Goal: Task Accomplishment & Management: Complete application form

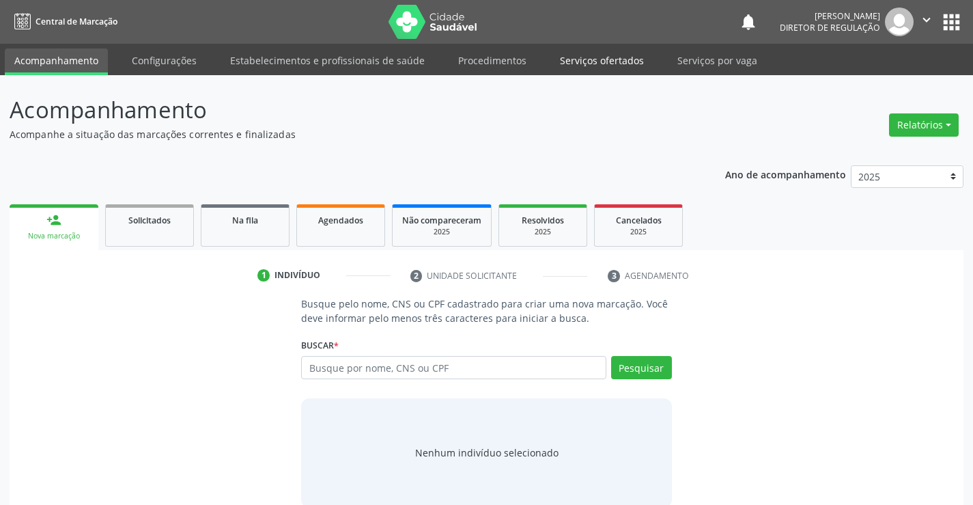
click at [625, 68] on link "Serviços ofertados" at bounding box center [601, 60] width 103 height 24
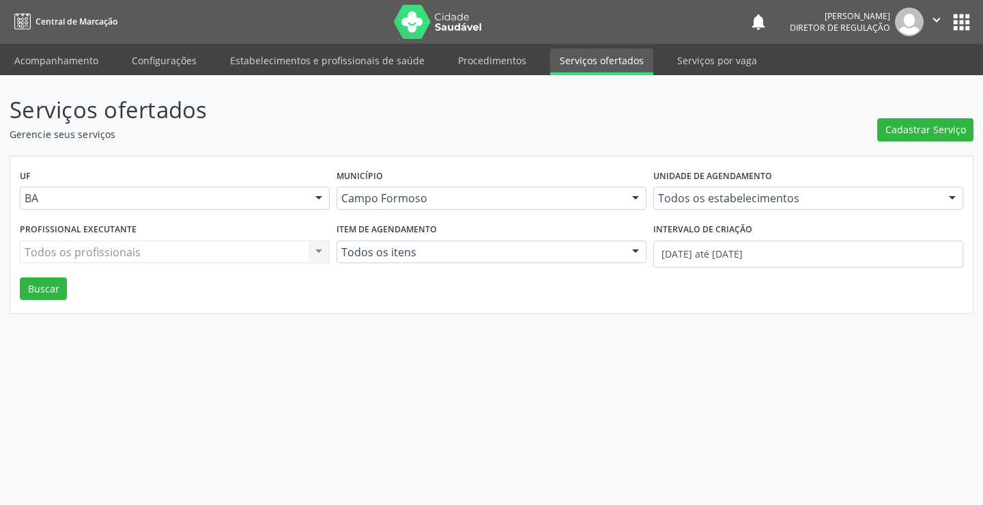
click at [690, 212] on div "Unidade de agendamento Todos os estabelecimentos Todos os estabelecimentos Acad…" at bounding box center [808, 192] width 317 height 53
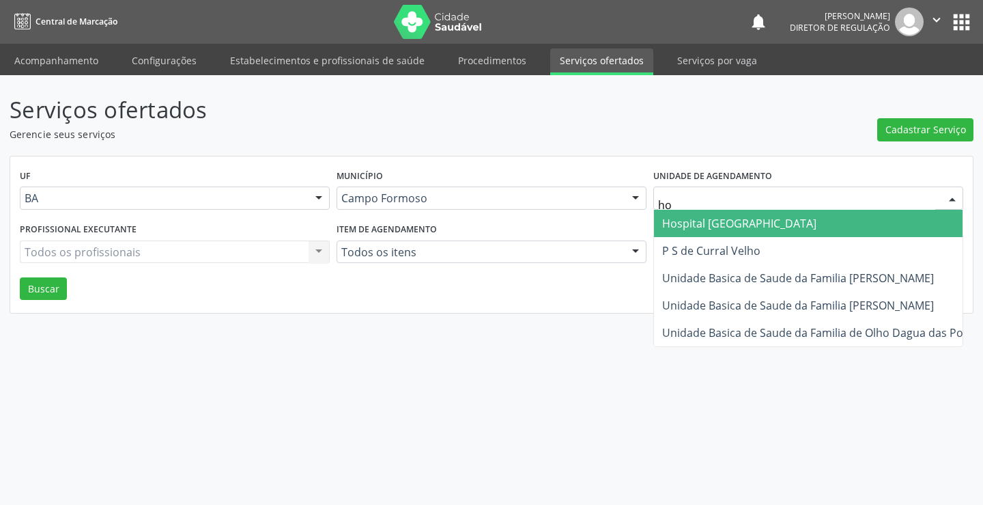
type input "hos"
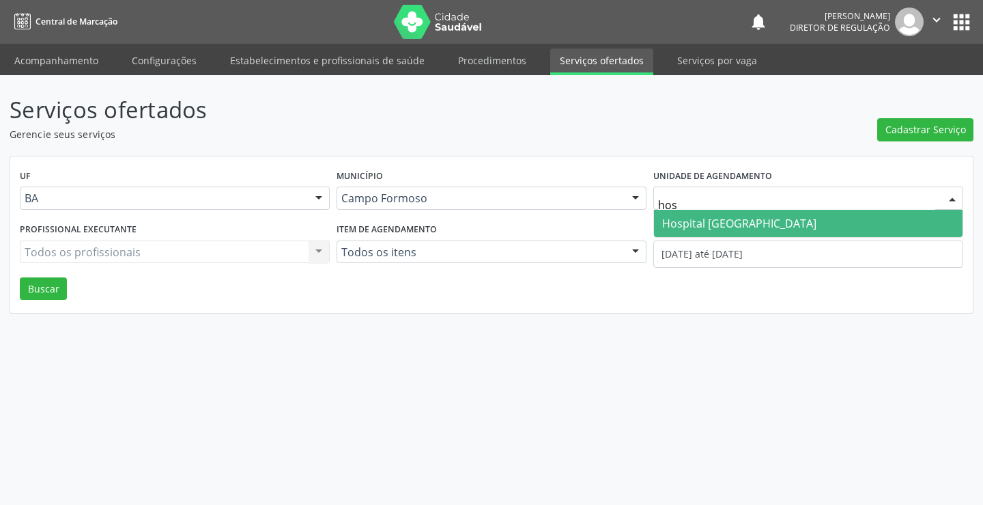
click at [697, 227] on span "Hospital [GEOGRAPHIC_DATA]" at bounding box center [739, 223] width 154 height 15
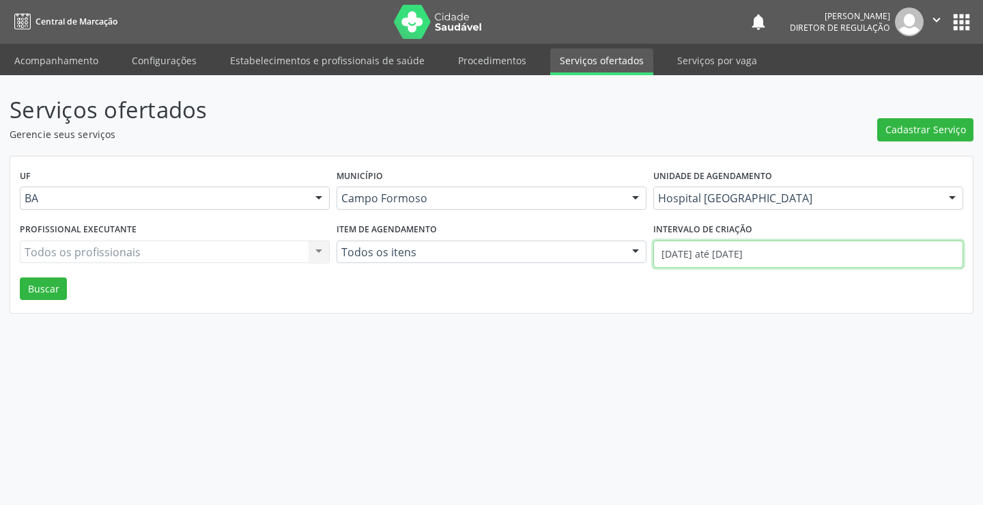
click at [688, 251] on input "01/10/2025 até 06/10/2025" at bounding box center [808, 253] width 310 height 27
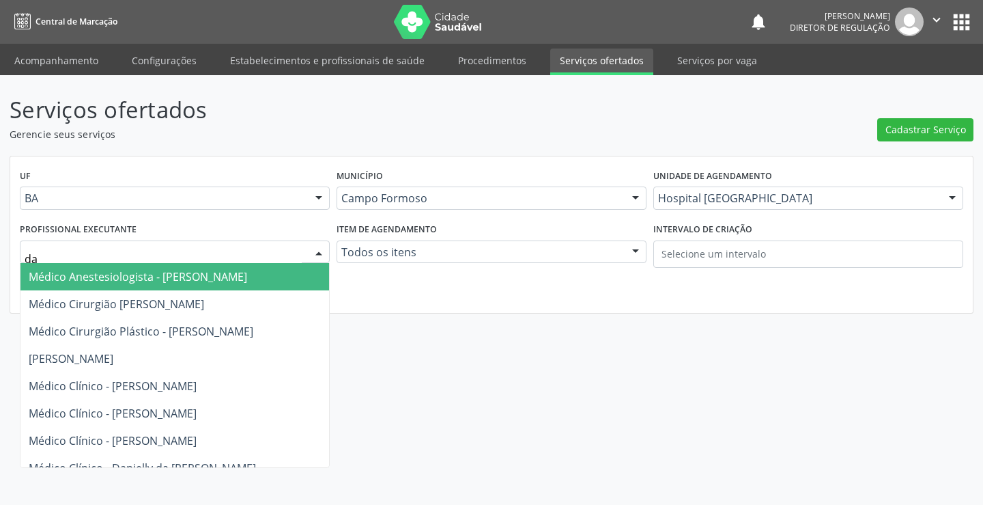
type input "dan"
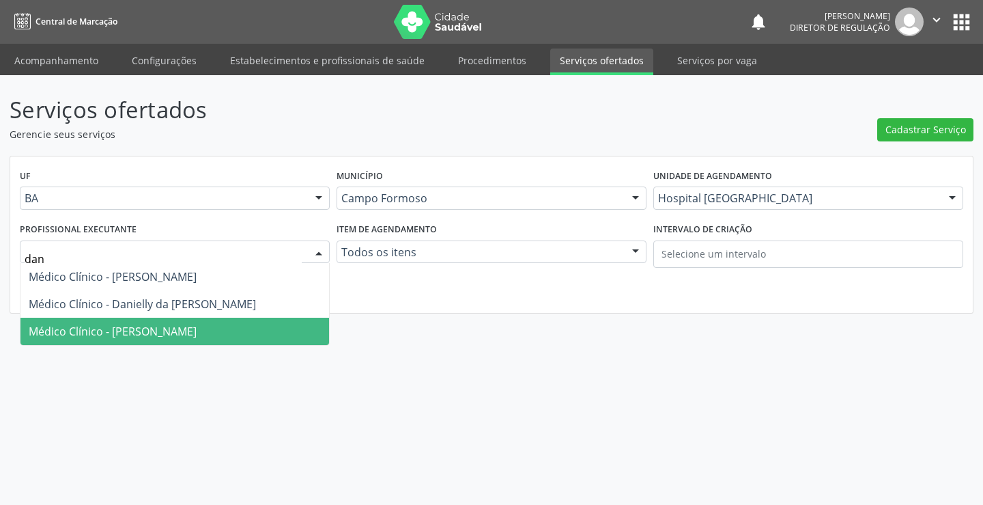
click at [121, 322] on span "Médico Clínico - Danilo Souza Cardoso" at bounding box center [174, 330] width 309 height 27
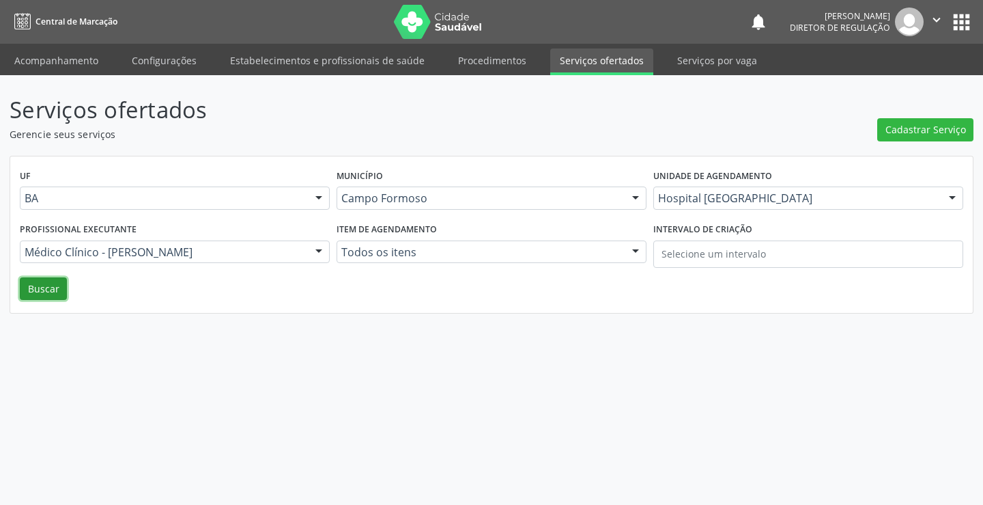
click at [59, 287] on button "Buscar" at bounding box center [43, 288] width 47 height 23
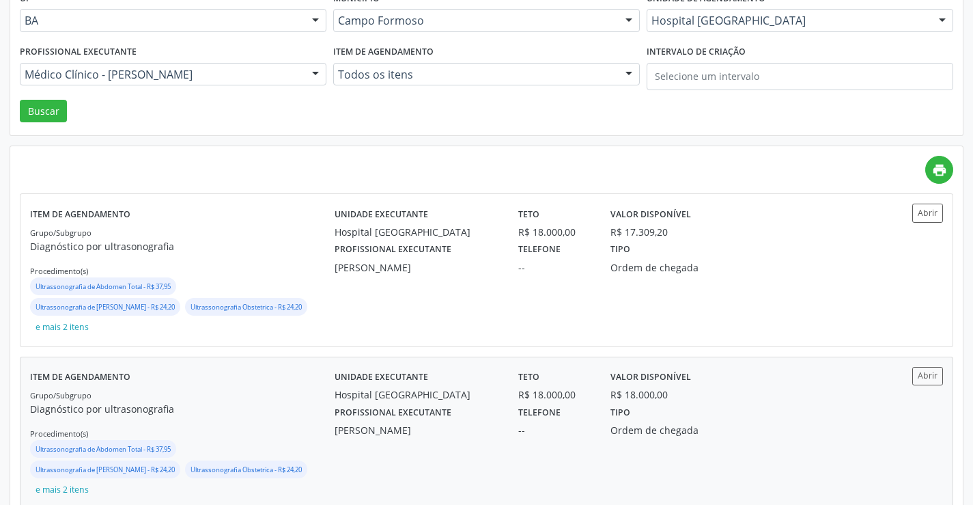
scroll to position [205, 0]
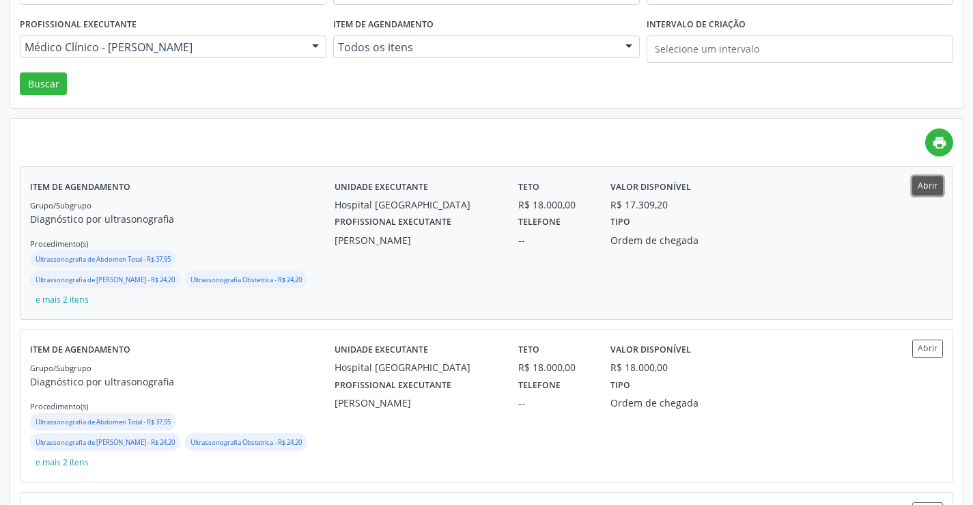
click at [922, 186] on button "Abrir" at bounding box center [927, 185] width 31 height 18
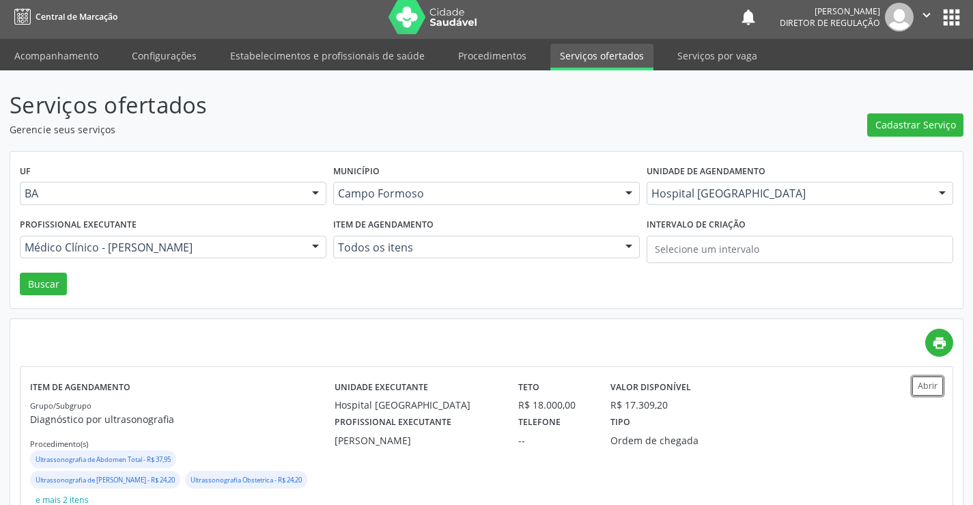
scroll to position [0, 0]
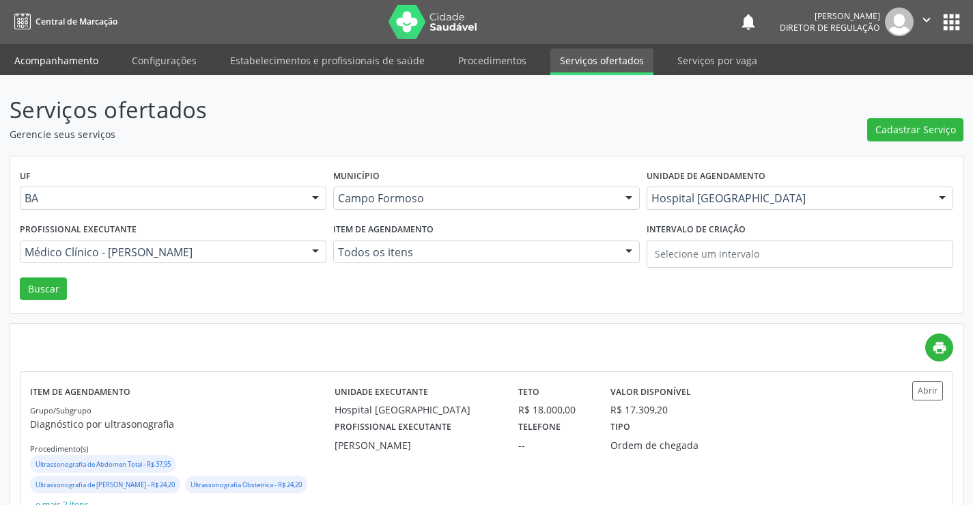
click at [51, 53] on link "Acompanhamento" at bounding box center [56, 60] width 103 height 24
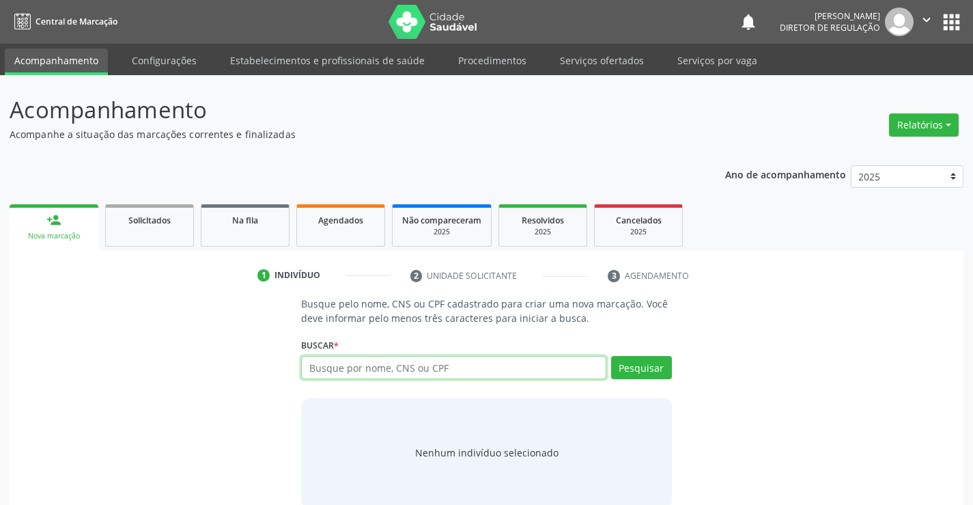
click at [435, 375] on input "text" at bounding box center [453, 367] width 305 height 23
click at [380, 369] on input "70670056720472" at bounding box center [453, 367] width 305 height 23
type input "706700567204712"
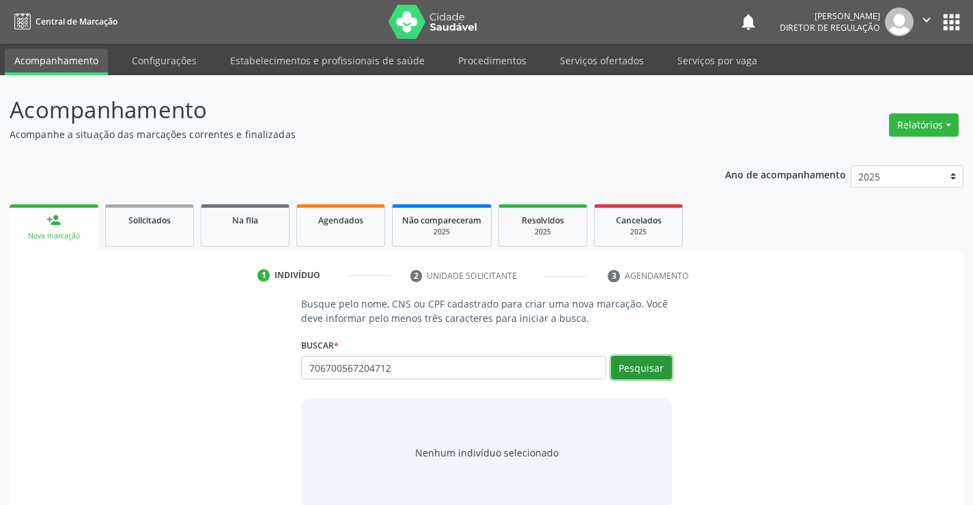
click at [626, 371] on button "Pesquisar" at bounding box center [641, 367] width 61 height 23
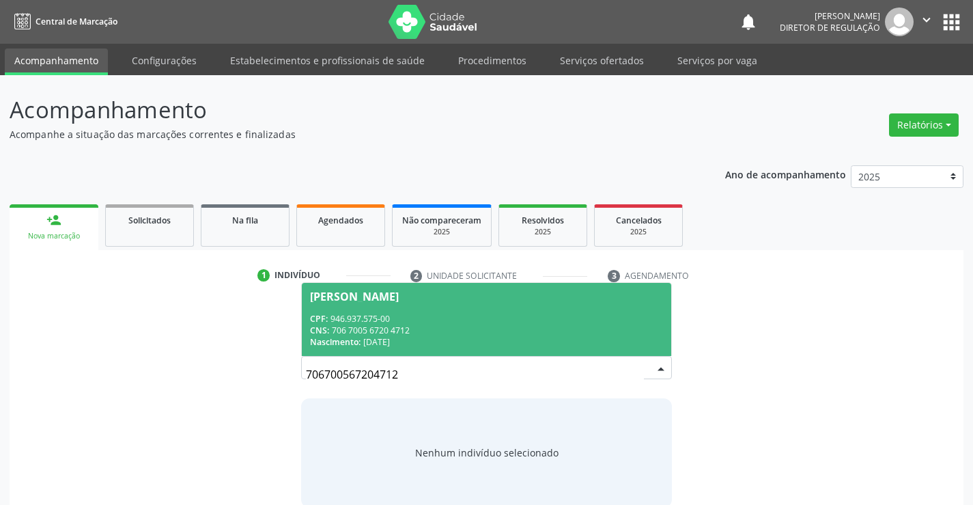
click at [472, 320] on div "CPF: 946.937.575-00" at bounding box center [486, 319] width 352 height 12
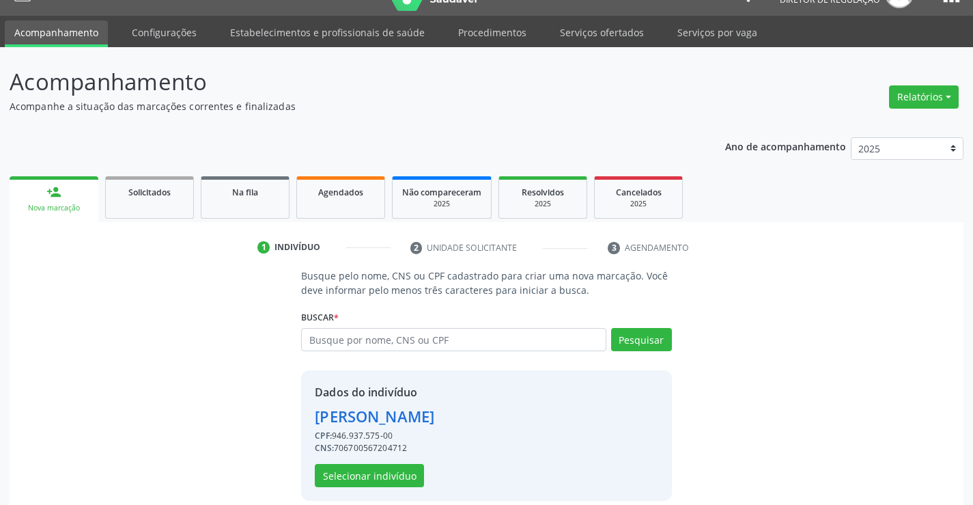
scroll to position [43, 0]
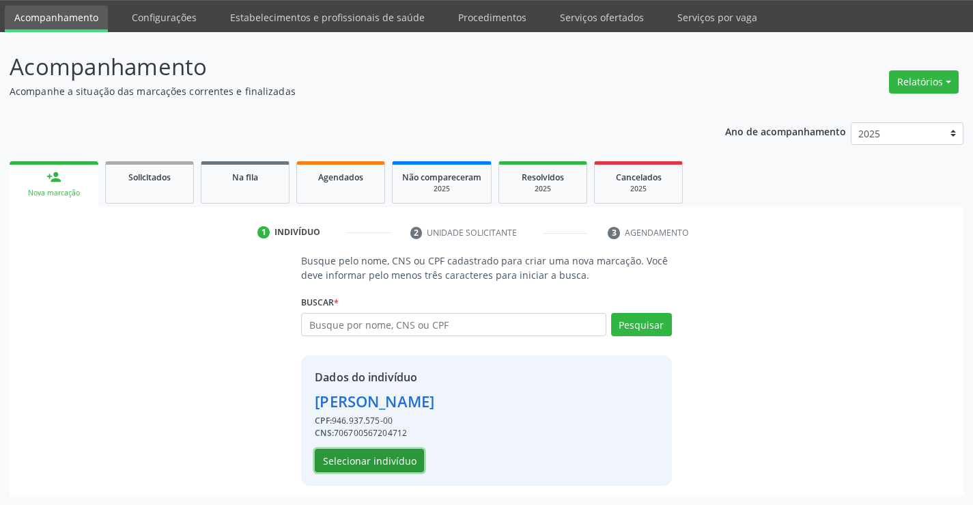
click at [347, 471] on button "Selecionar indivíduo" at bounding box center [369, 460] width 109 height 23
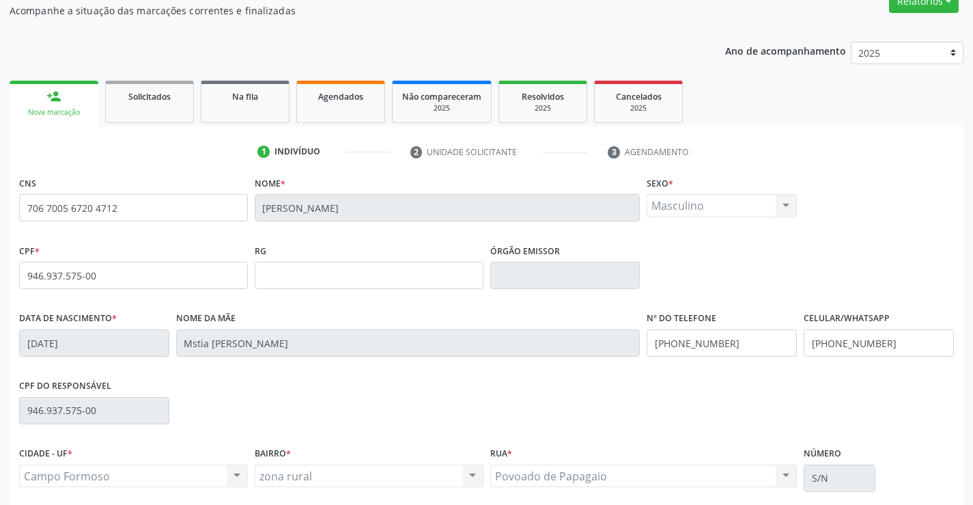
scroll to position [236, 0]
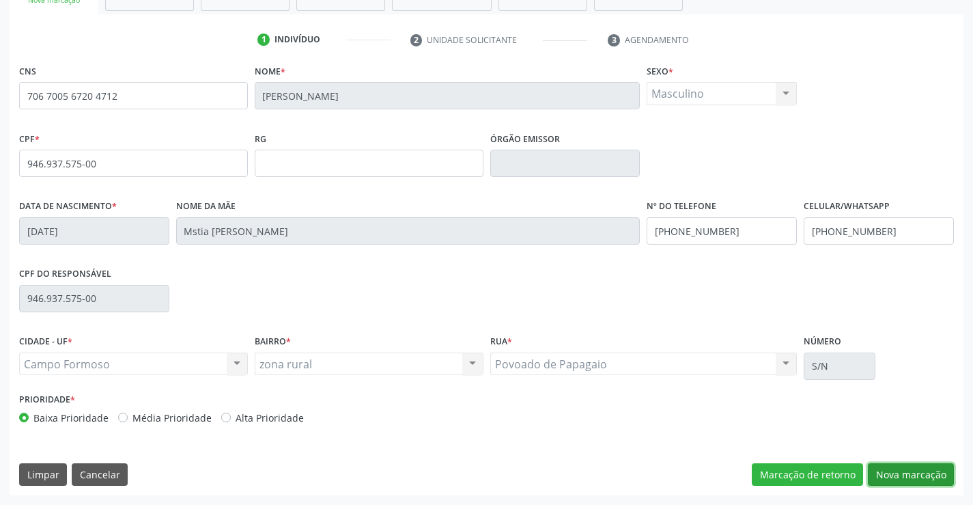
click at [907, 463] on button "Nova marcação" at bounding box center [911, 474] width 86 height 23
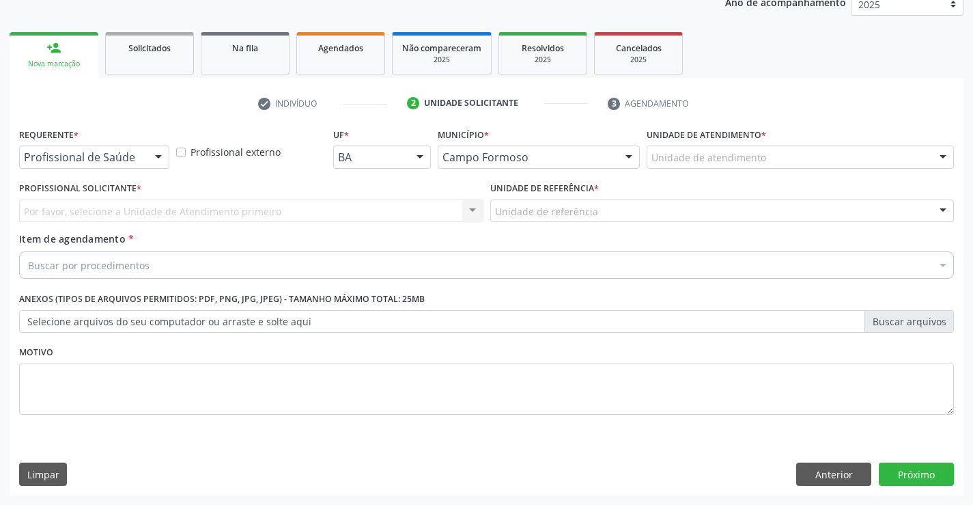
scroll to position [172, 0]
click at [128, 145] on div "Requerente * Profissional de Saúde Profissional de Saúde Paciente Nenhum result…" at bounding box center [94, 146] width 150 height 44
click at [128, 165] on div "Profissional de Saúde" at bounding box center [94, 156] width 150 height 23
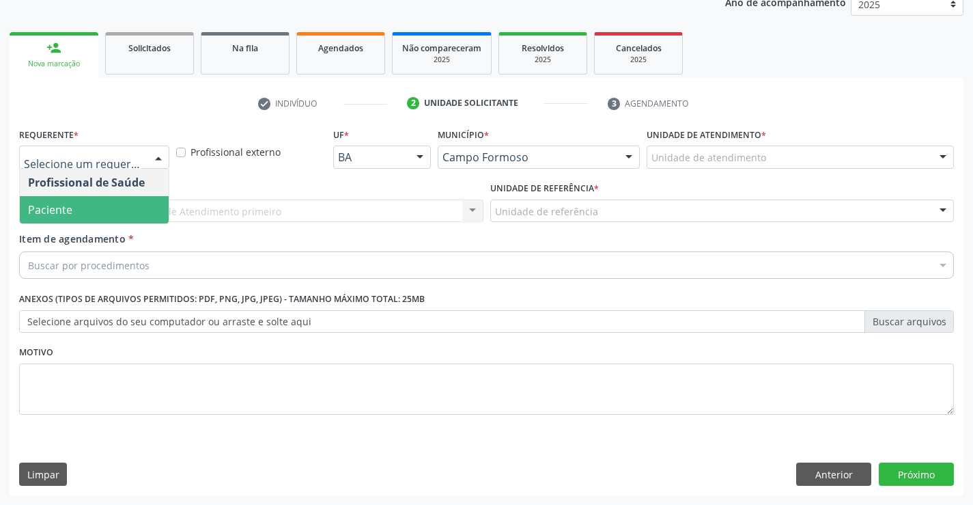
click at [132, 208] on span "Paciente" at bounding box center [94, 209] width 149 height 27
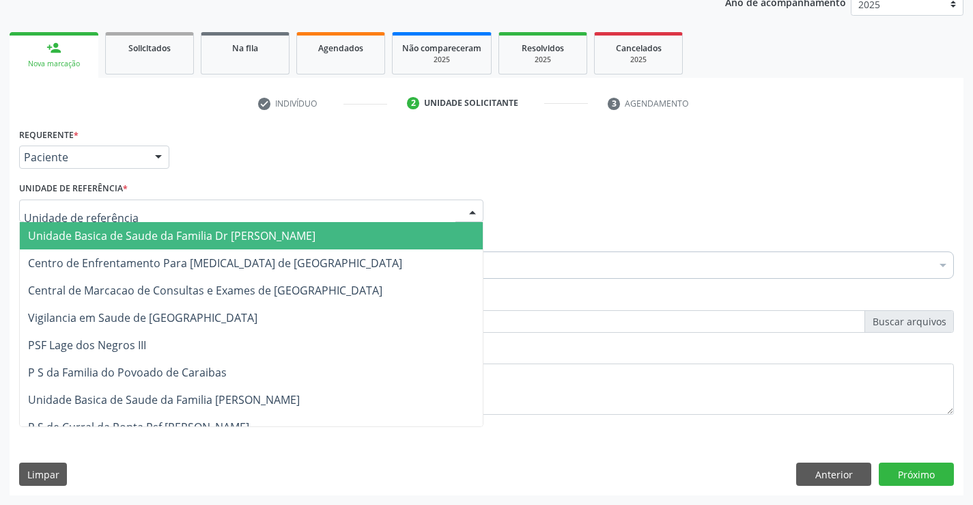
click at [252, 217] on div at bounding box center [251, 210] width 464 height 23
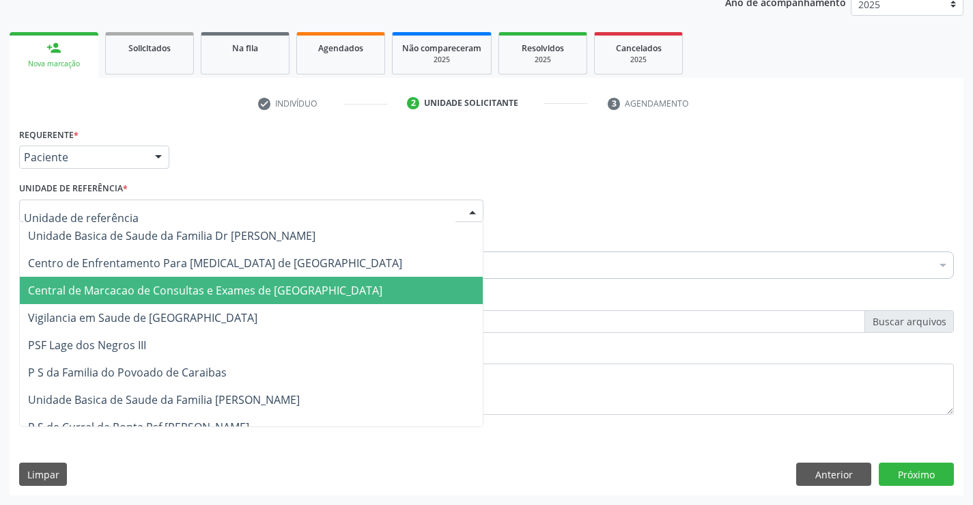
click at [265, 284] on span "Central de Marcacao de Consultas e Exames de [GEOGRAPHIC_DATA]" at bounding box center [205, 290] width 354 height 15
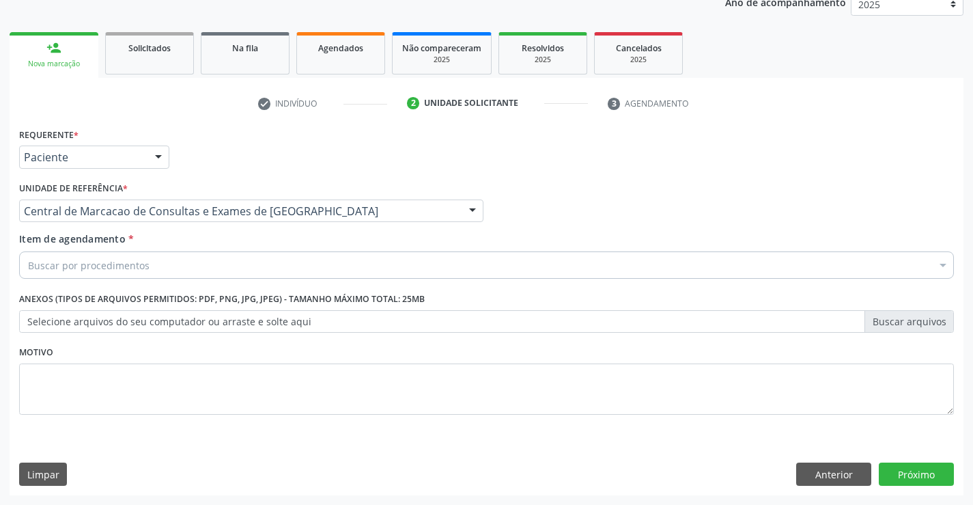
click at [300, 277] on div "Buscar por procedimentos" at bounding box center [486, 264] width 935 height 27
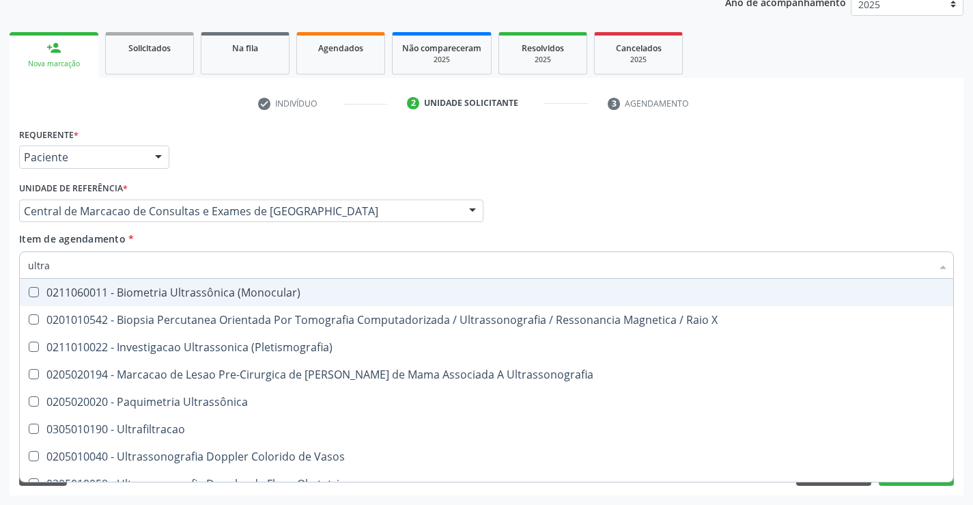
type input "ultras"
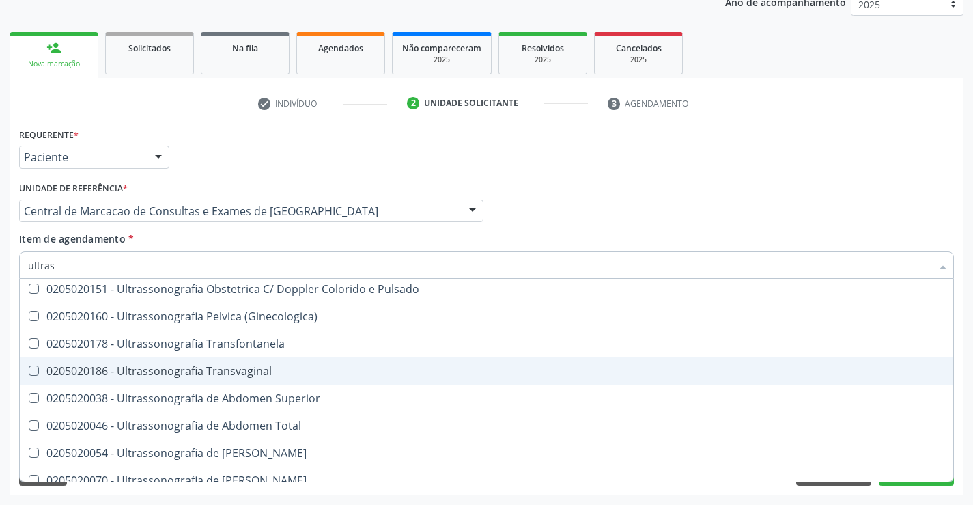
scroll to position [273, 0]
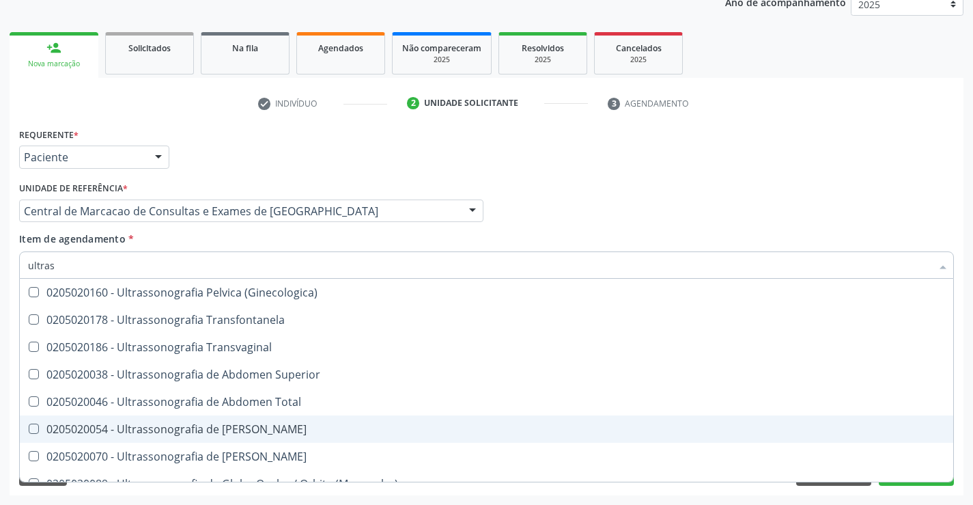
click at [326, 417] on span "0205020054 - Ultrassonografia de [PERSON_NAME]" at bounding box center [486, 428] width 933 height 27
checkbox Urinario "true"
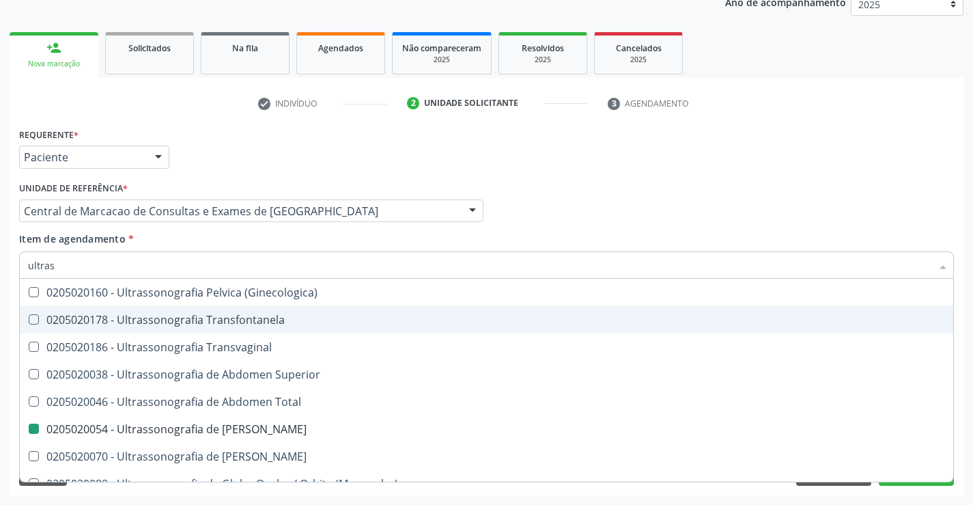
click at [912, 203] on div "Profissional Solicitante Por favor, selecione a Unidade de Atendimento primeiro…" at bounding box center [487, 204] width 942 height 53
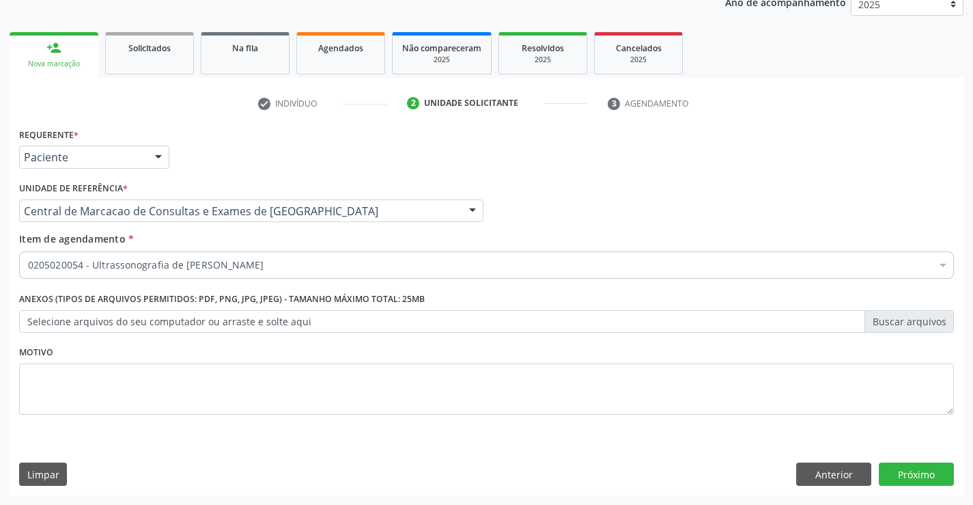
scroll to position [0, 0]
click at [888, 475] on button "Próximo" at bounding box center [916, 473] width 75 height 23
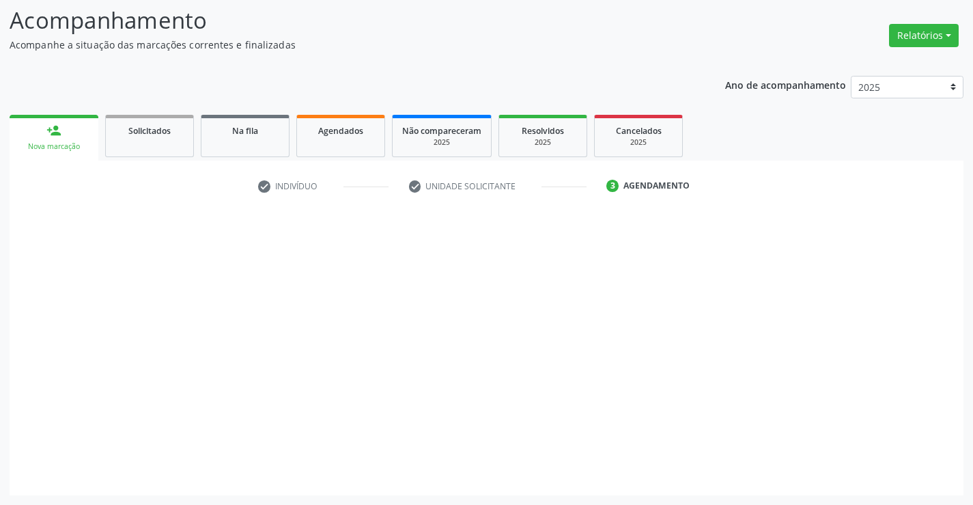
scroll to position [89, 0]
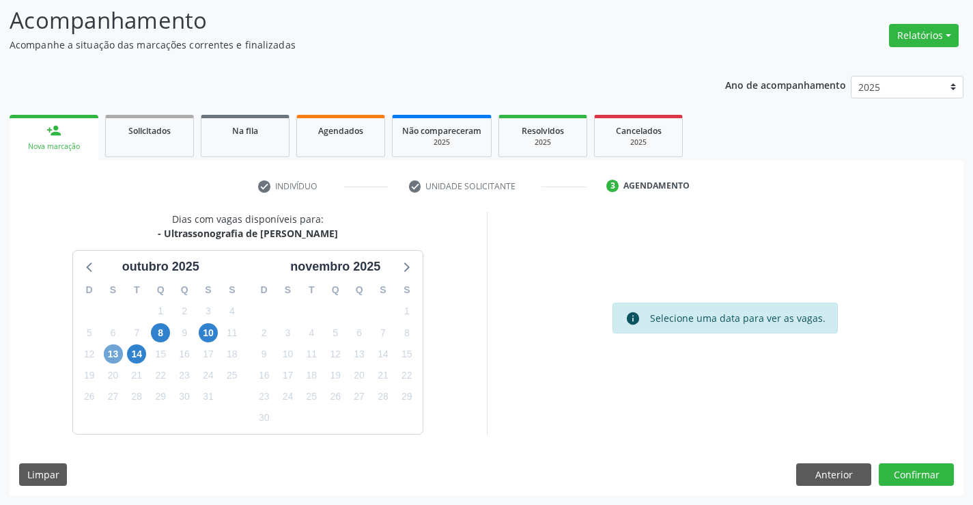
click at [115, 354] on span "13" at bounding box center [113, 353] width 19 height 19
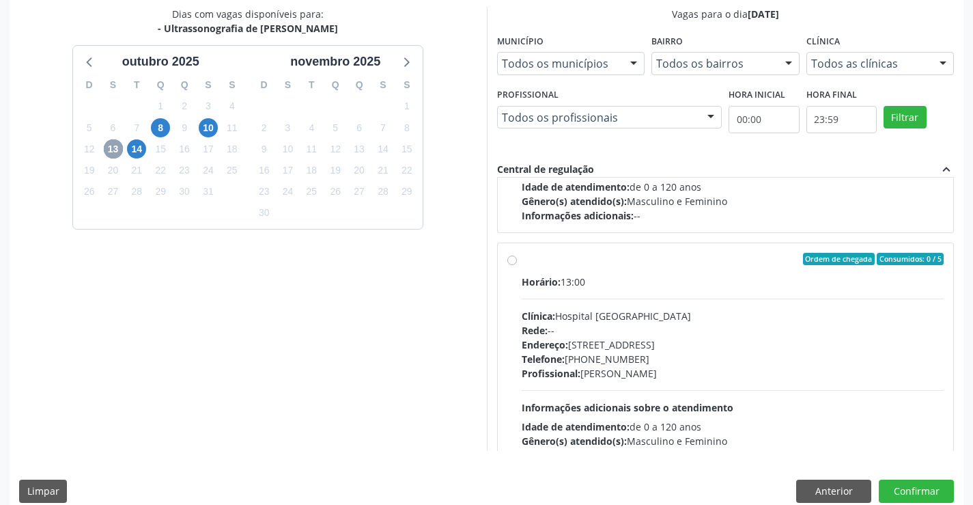
scroll to position [455, 0]
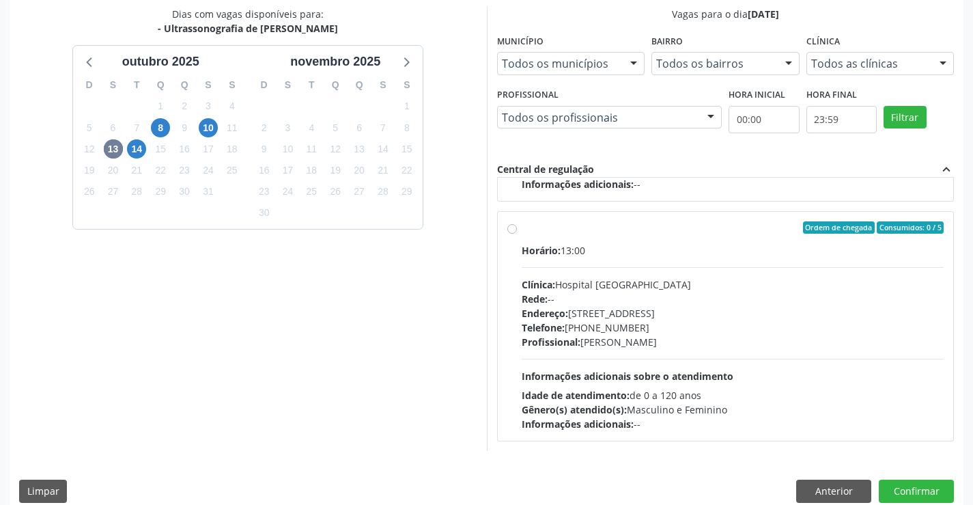
click at [683, 281] on div "Clínica: Hospital Sao Francisco" at bounding box center [733, 284] width 423 height 14
click at [517, 234] on input "Ordem de chegada Consumidos: 0 / 5 Horário: 13:00 Clínica: Hospital Sao Francis…" at bounding box center [512, 227] width 10 height 12
radio input "true"
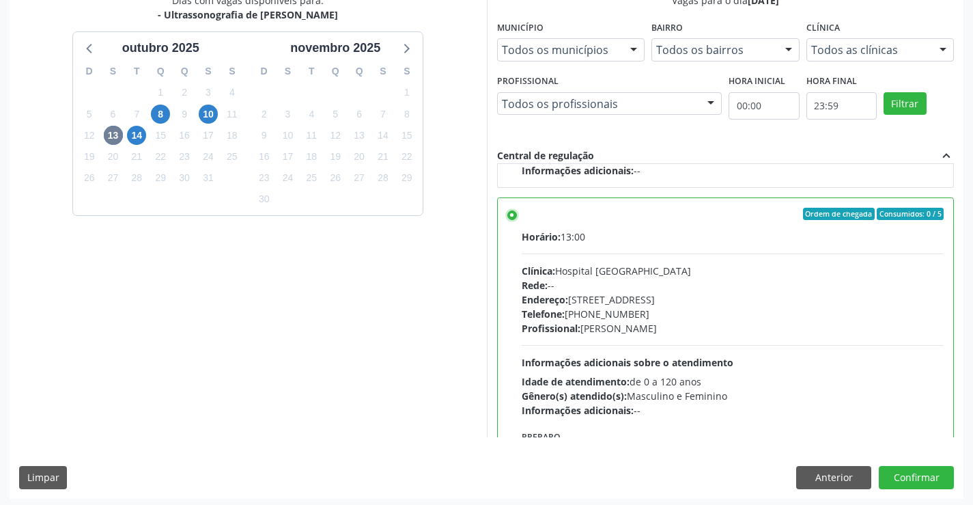
scroll to position [311, 0]
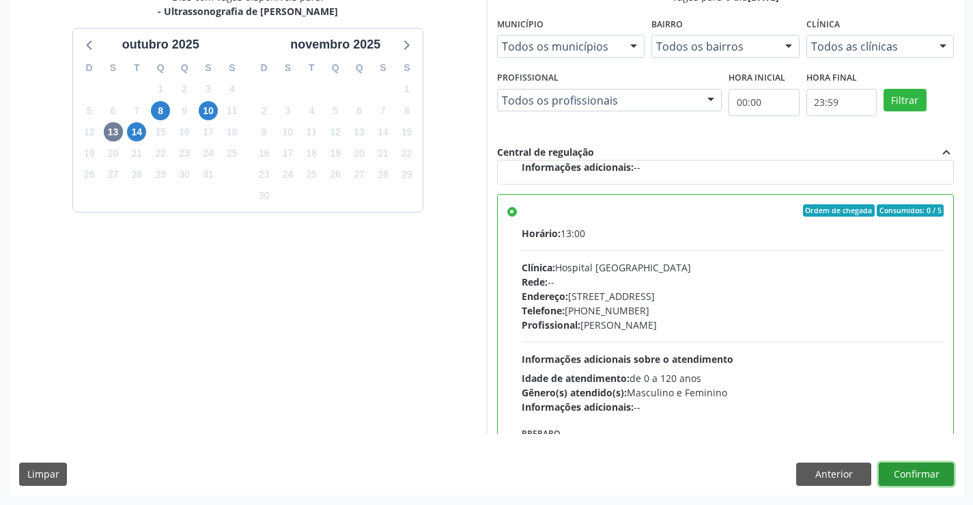
click at [909, 483] on button "Confirmar" at bounding box center [916, 473] width 75 height 23
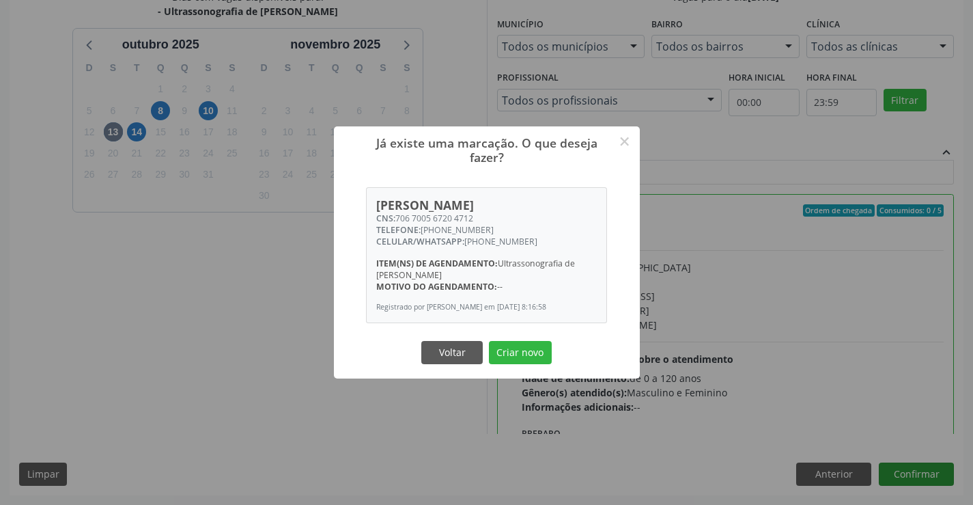
click at [489, 341] on button "Criar novo" at bounding box center [520, 352] width 63 height 23
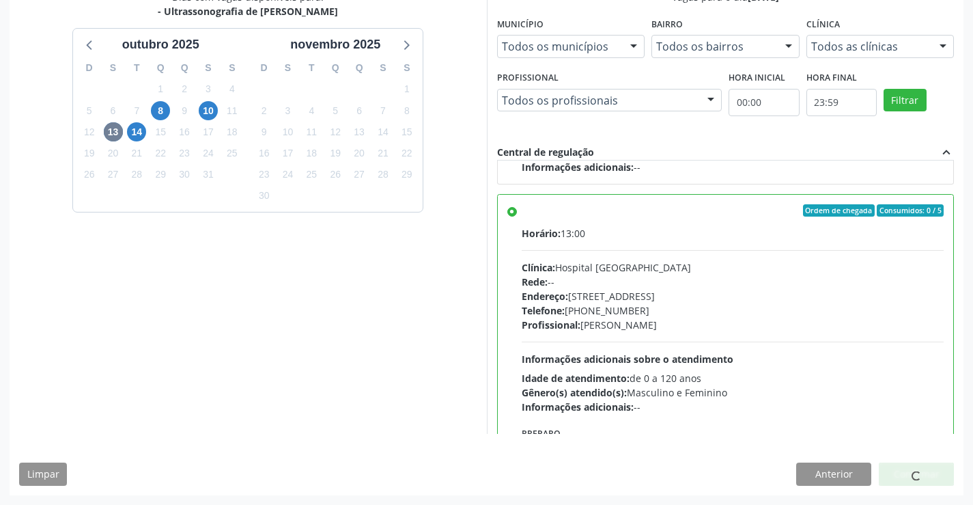
scroll to position [0, 0]
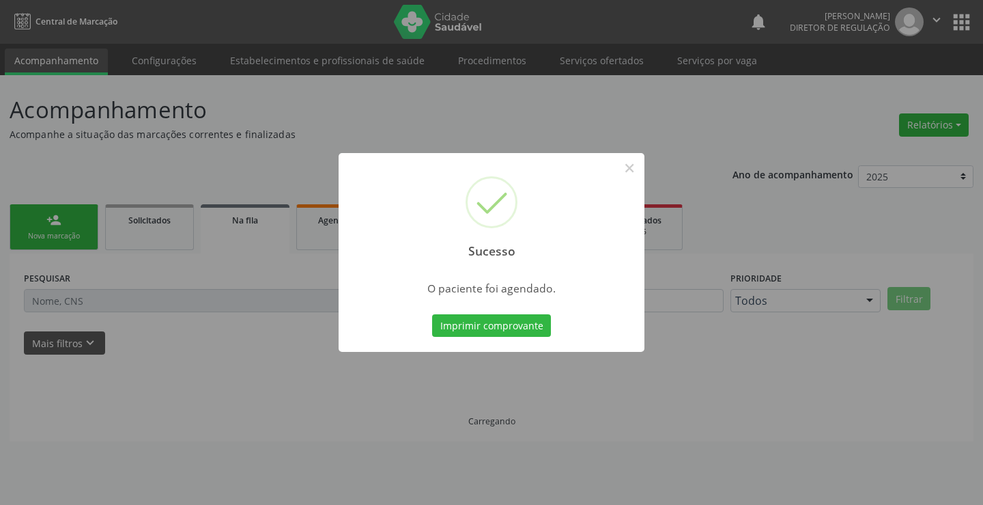
click at [432, 314] on button "Imprimir comprovante" at bounding box center [491, 325] width 119 height 23
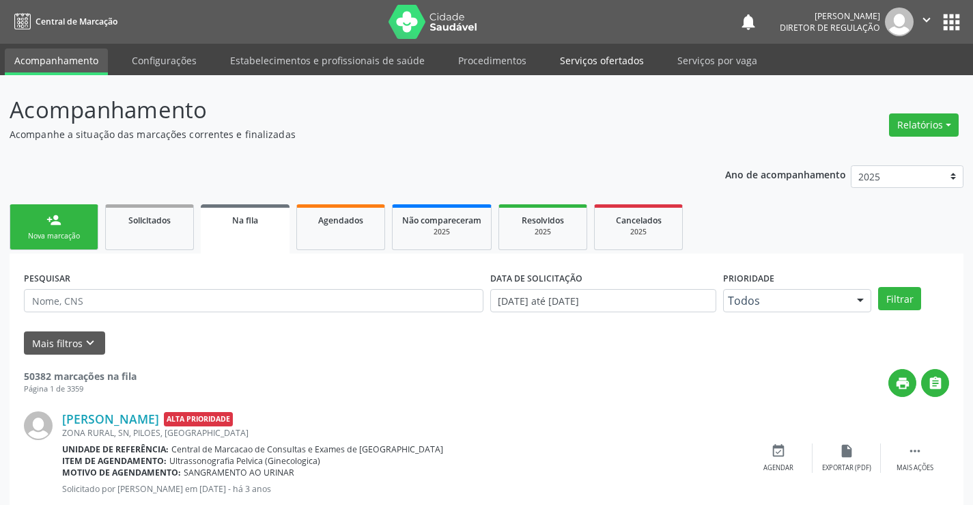
click at [591, 61] on link "Serviços ofertados" at bounding box center [601, 60] width 103 height 24
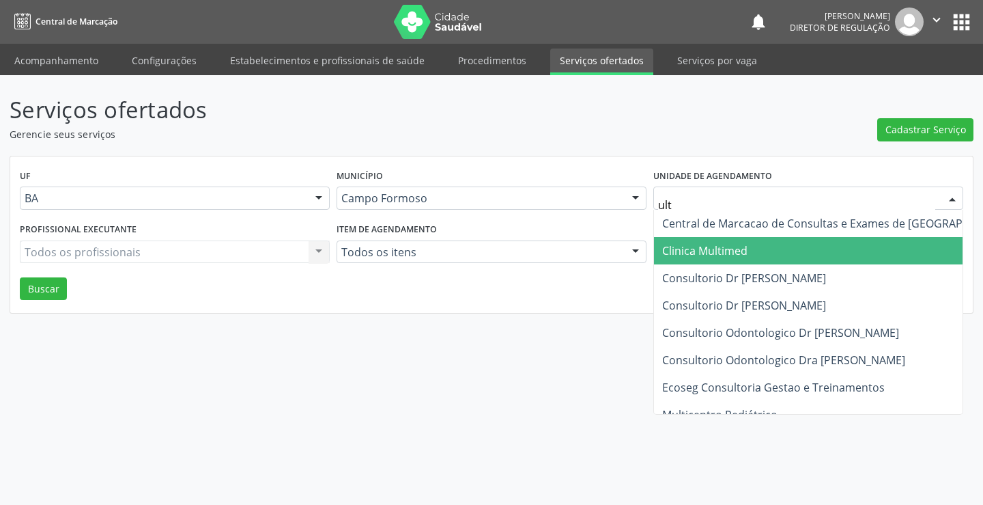
type input "ultr"
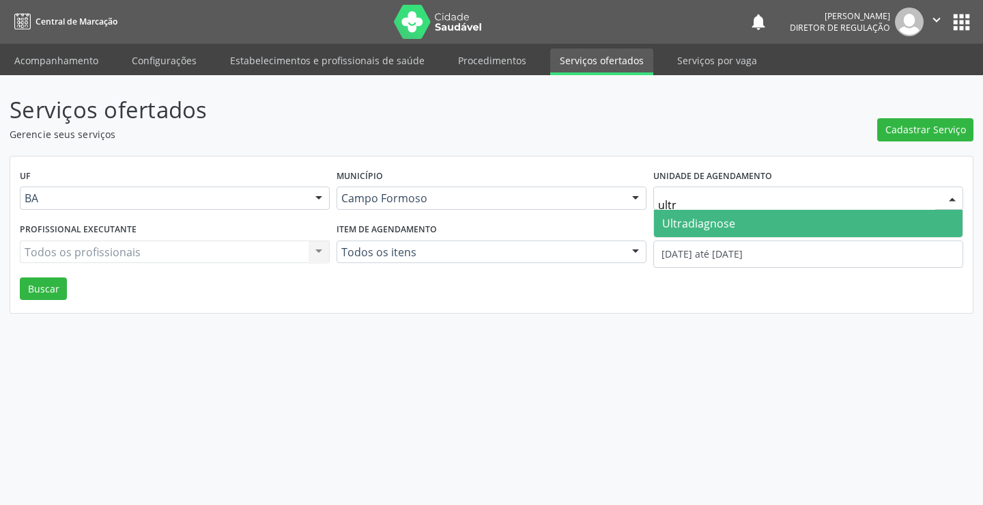
click at [722, 229] on span "Ultradiagnose" at bounding box center [698, 223] width 73 height 15
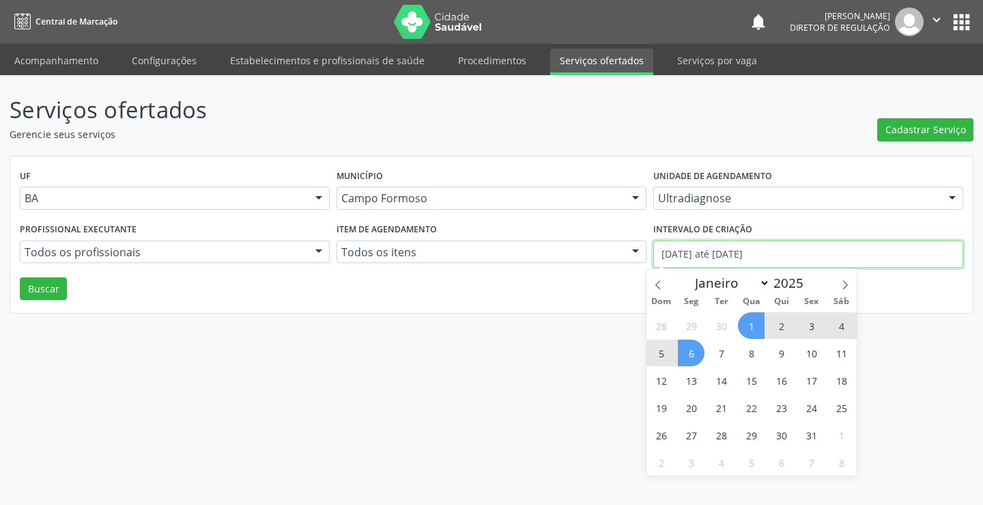
click at [716, 253] on input "01/10/2025 até 06/10/2025" at bounding box center [808, 253] width 310 height 27
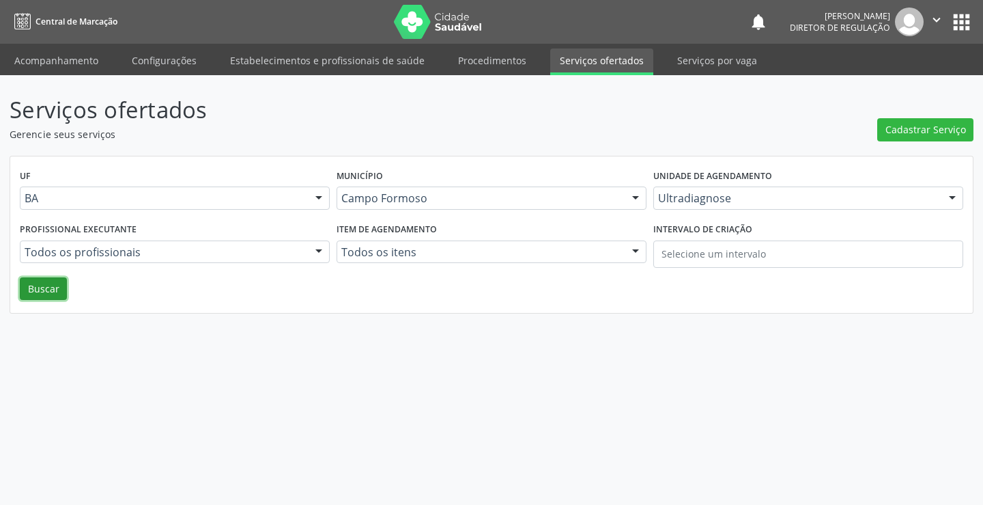
click at [43, 281] on button "Buscar" at bounding box center [43, 288] width 47 height 23
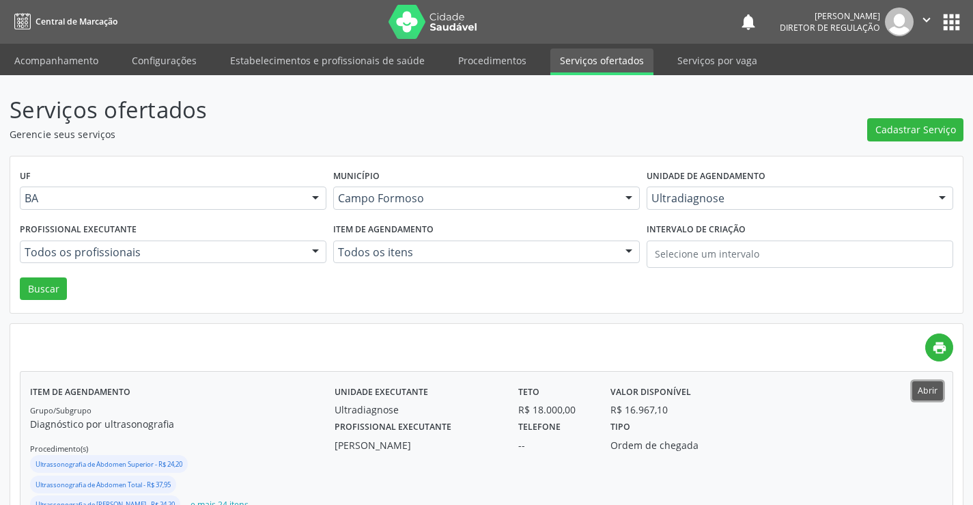
click at [926, 388] on button "Abrir" at bounding box center [927, 390] width 31 height 18
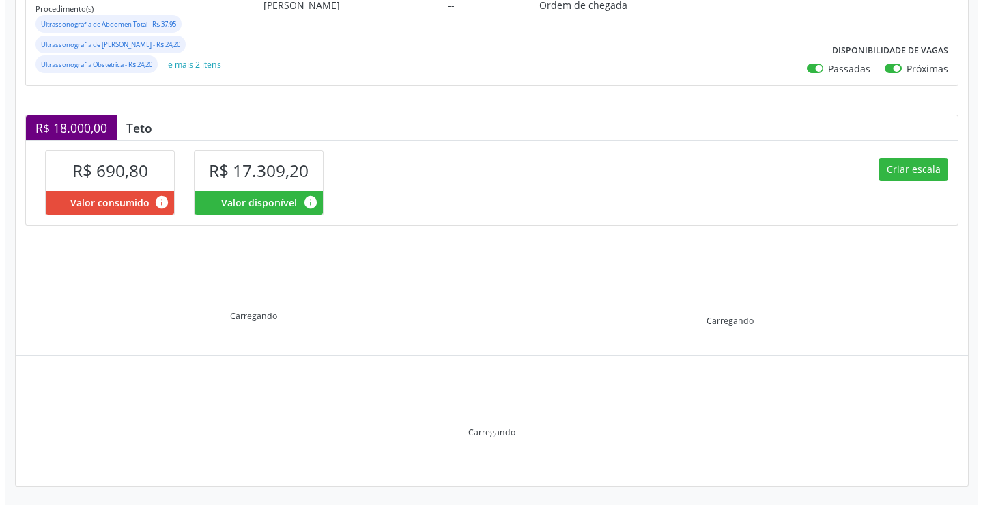
scroll to position [235, 0]
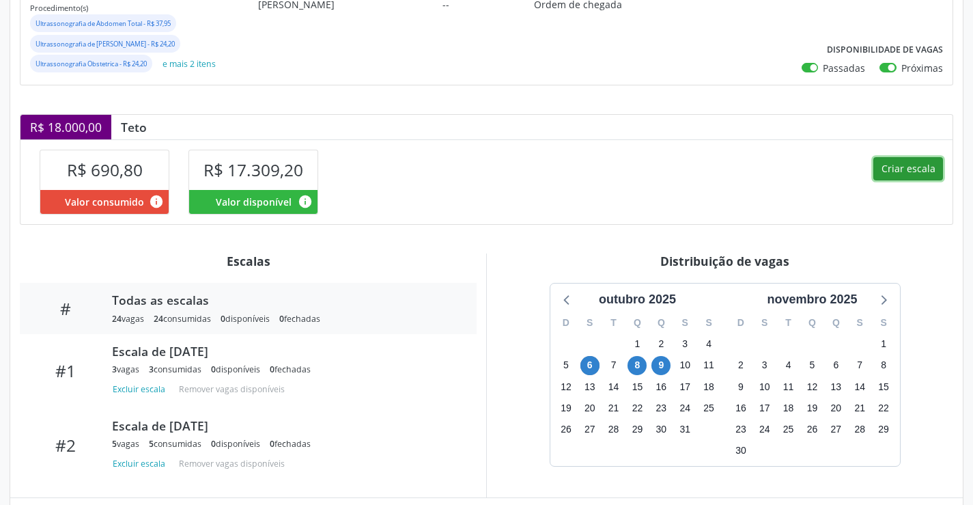
click at [910, 175] on button "Criar escala" at bounding box center [908, 168] width 70 height 23
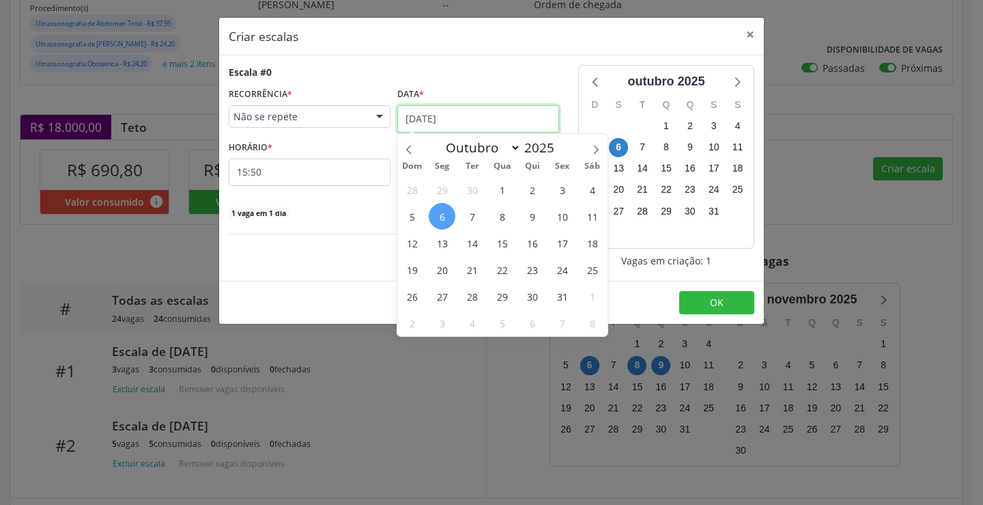
click at [475, 113] on input "[DATE]" at bounding box center [478, 118] width 162 height 27
click at [447, 241] on span "13" at bounding box center [442, 242] width 27 height 27
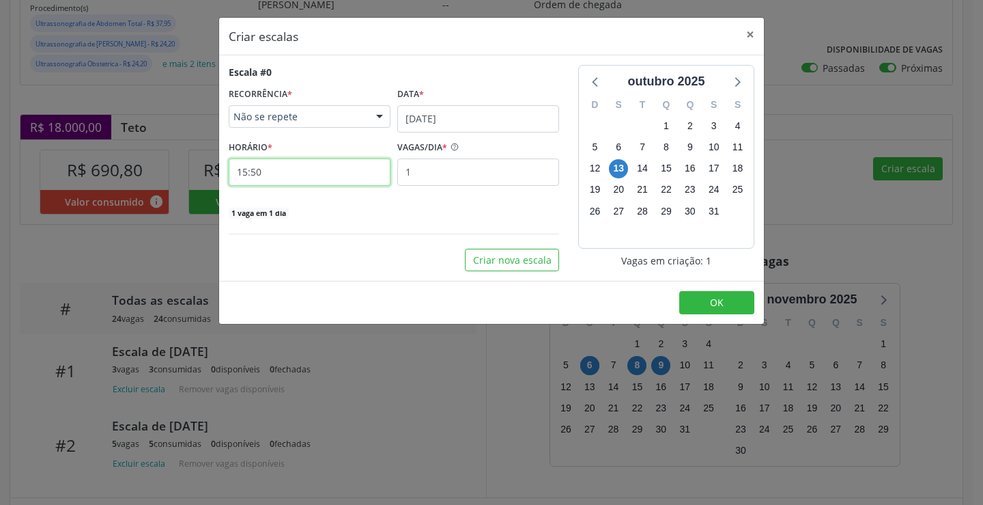
click at [330, 163] on input "15:50" at bounding box center [310, 171] width 162 height 27
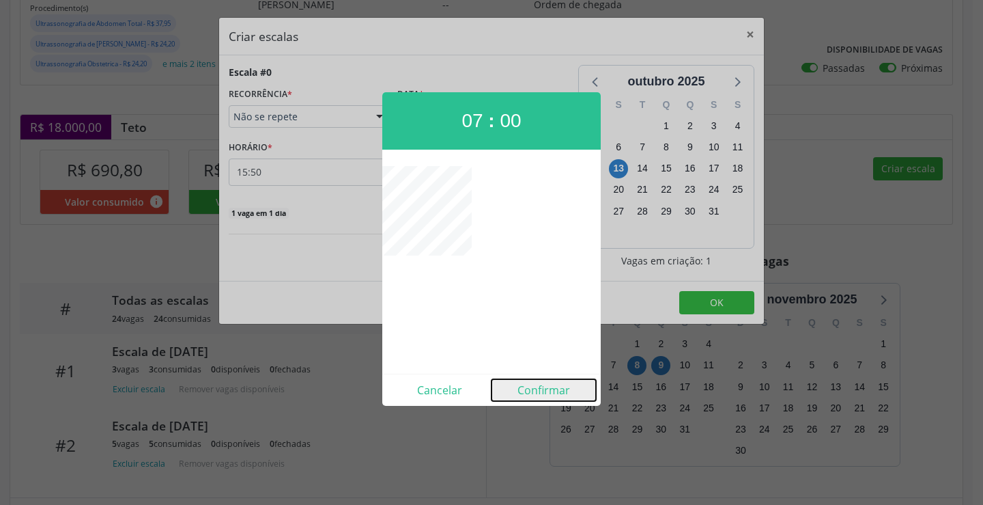
click at [534, 395] on button "Confirmar" at bounding box center [544, 390] width 104 height 22
type input "07:00"
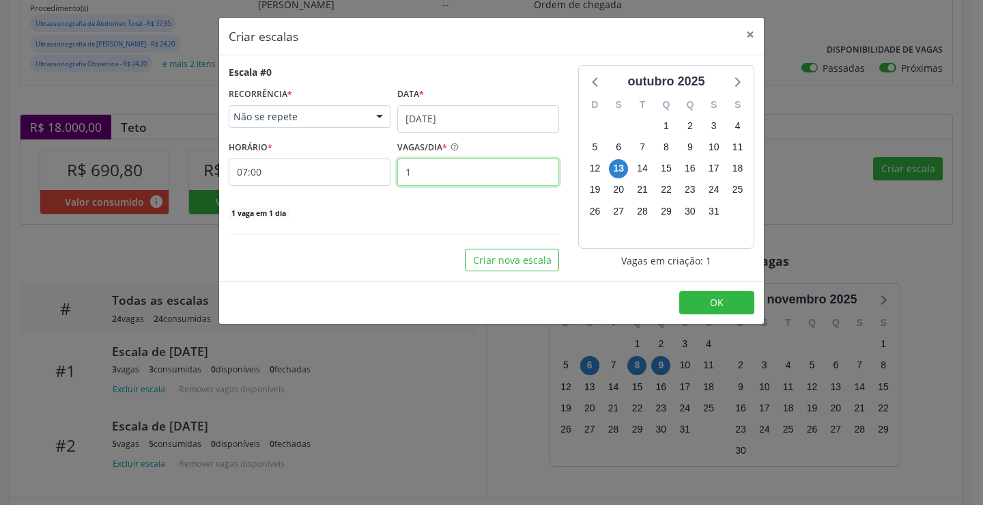
click at [473, 182] on input "1" at bounding box center [478, 171] width 162 height 27
type input "3"
click at [713, 300] on span "OK" at bounding box center [717, 302] width 14 height 13
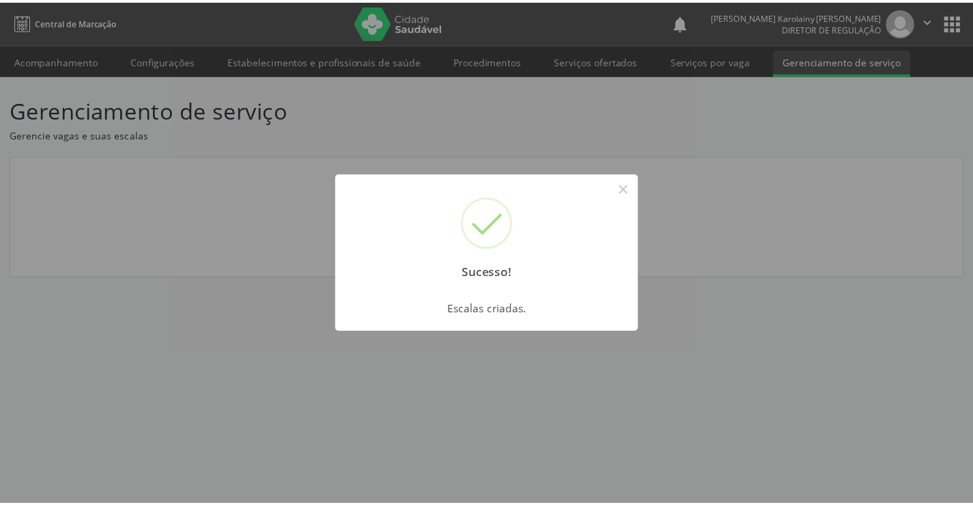
scroll to position [0, 0]
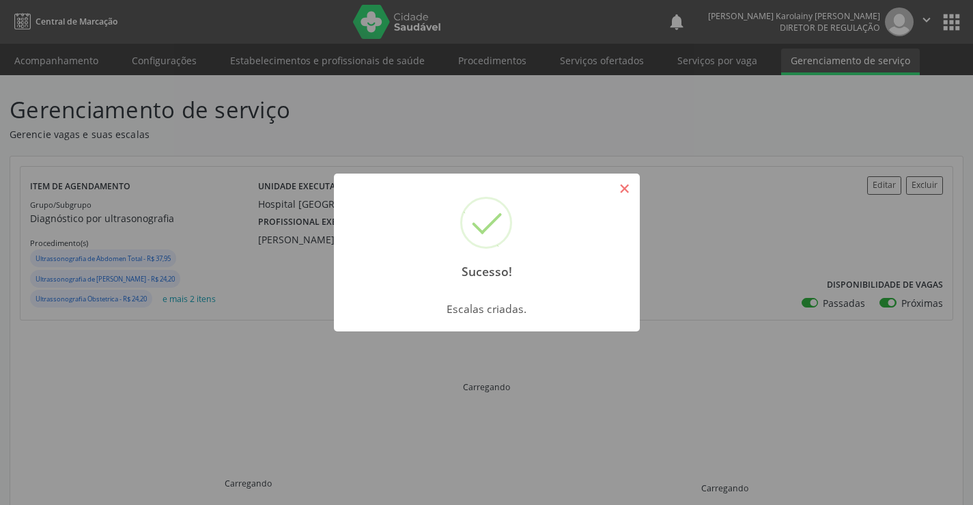
click at [627, 186] on button "×" at bounding box center [624, 188] width 23 height 23
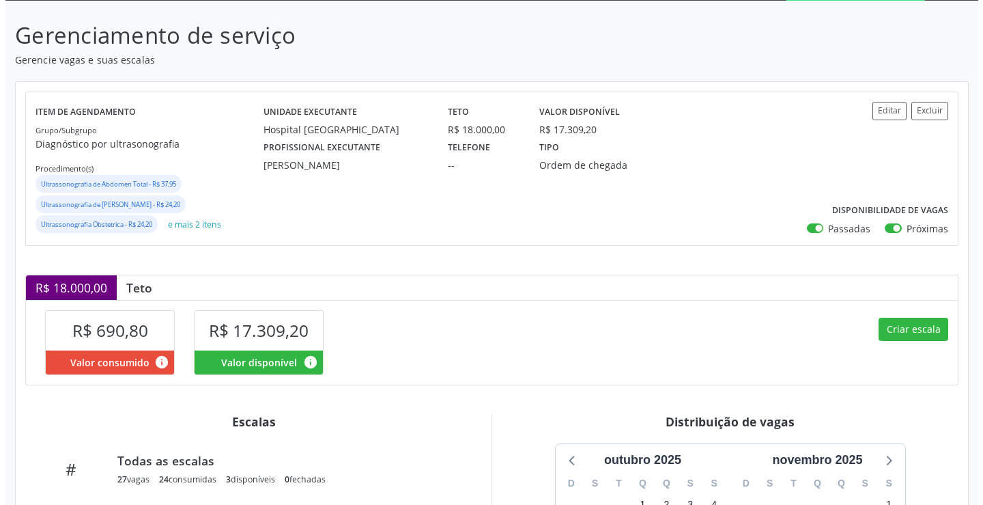
scroll to position [273, 0]
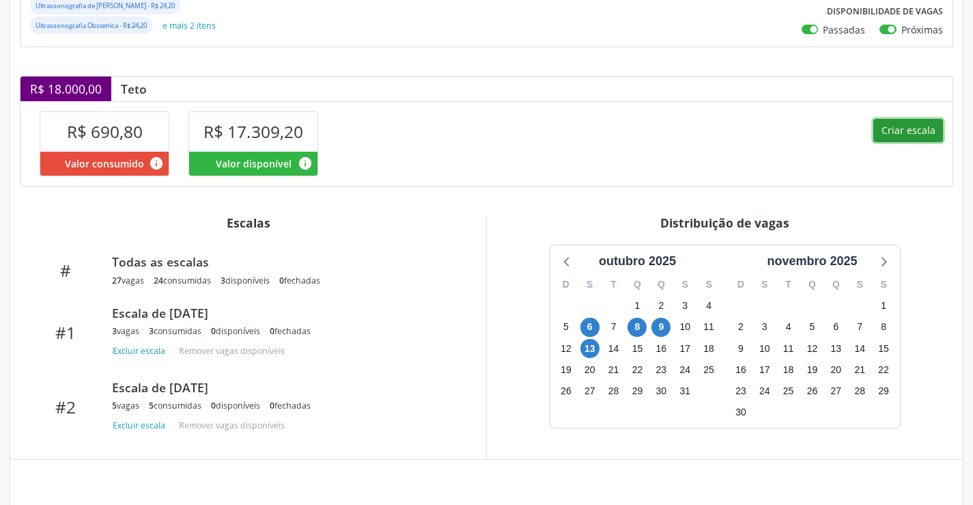
click at [911, 127] on button "Criar escala" at bounding box center [908, 130] width 70 height 23
select select "9"
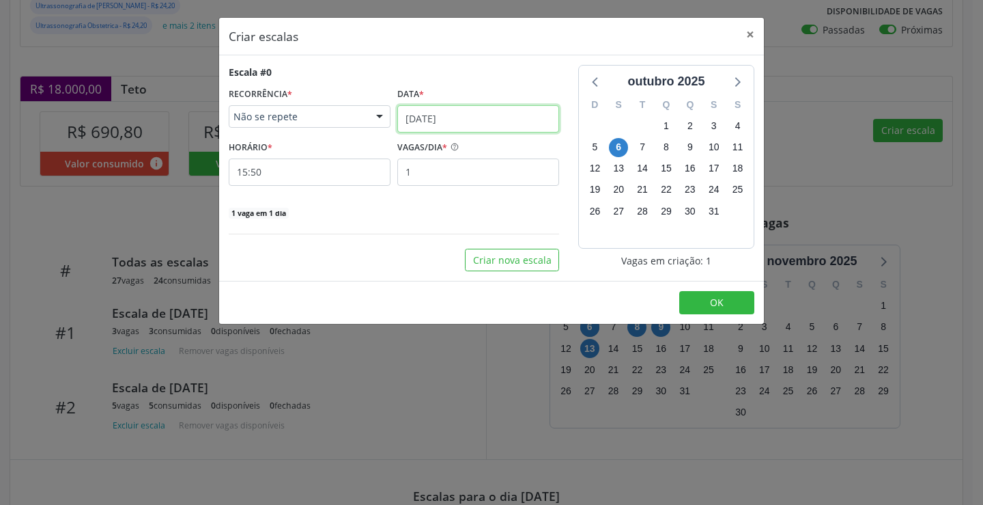
click at [488, 105] on input "[DATE]" at bounding box center [478, 118] width 162 height 27
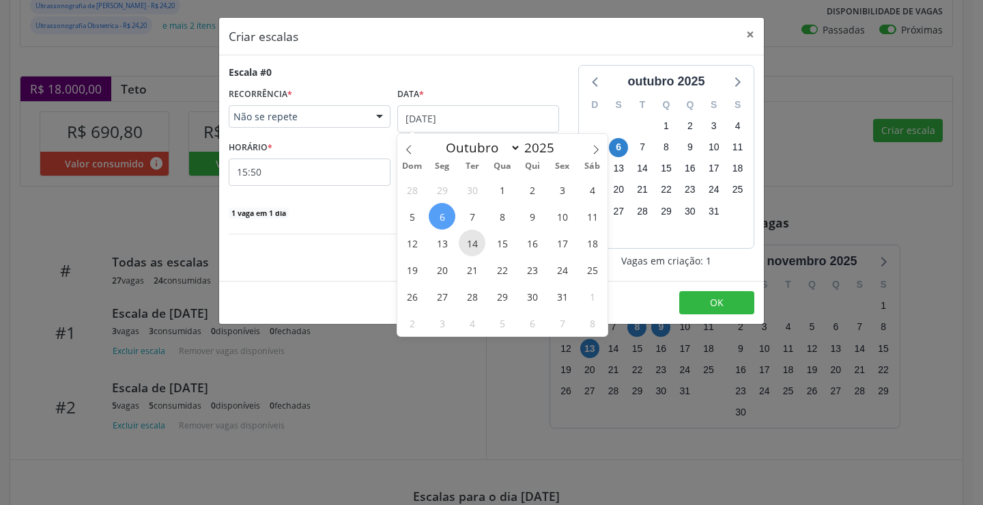
click at [459, 240] on span "14" at bounding box center [472, 242] width 27 height 27
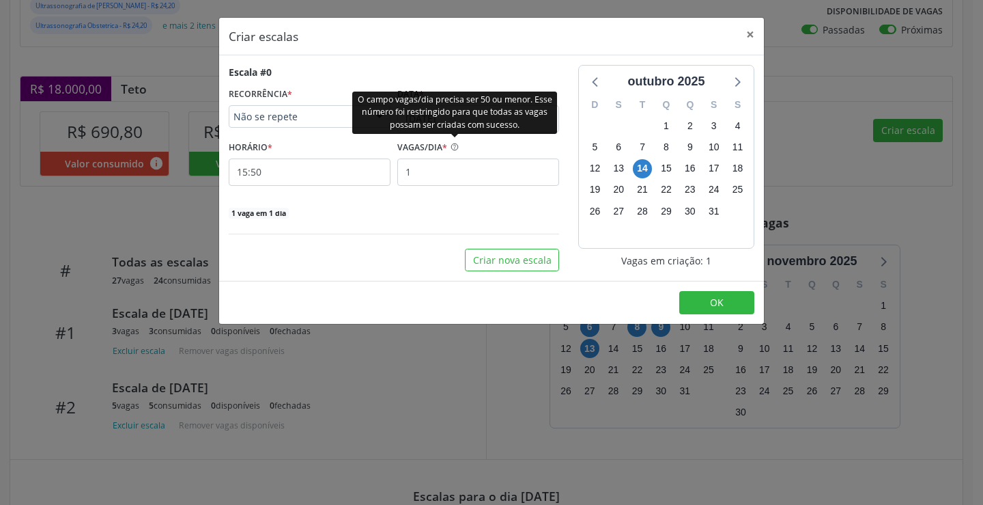
click at [453, 132] on div "O campo vagas/dia precisa ser 50 ou menor. Esse número foi restringido para que…" at bounding box center [454, 112] width 205 height 42
click at [487, 120] on div "O campo vagas/dia precisa ser 50 ou menor. Esse número foi restringido para que…" at bounding box center [454, 112] width 205 height 42
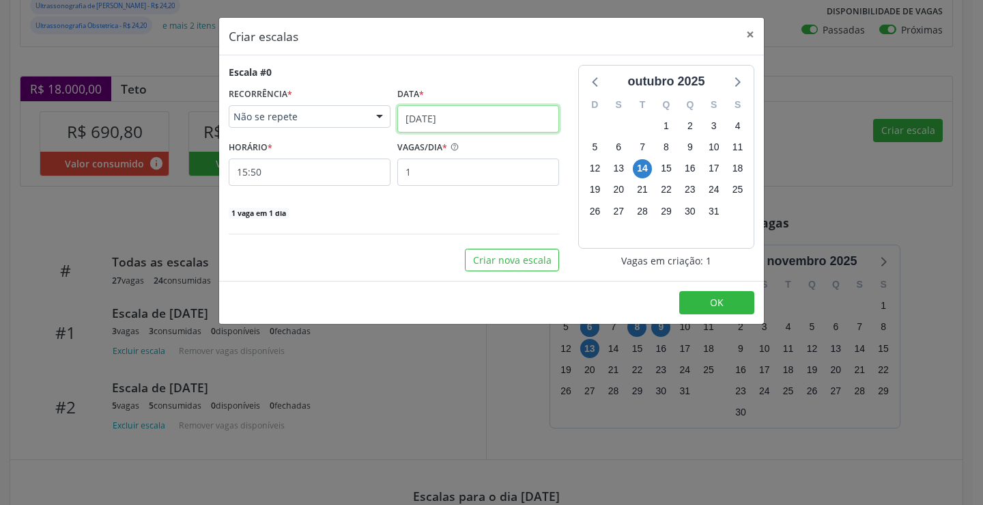
click at [477, 118] on input "14/10/2025" at bounding box center [478, 118] width 162 height 27
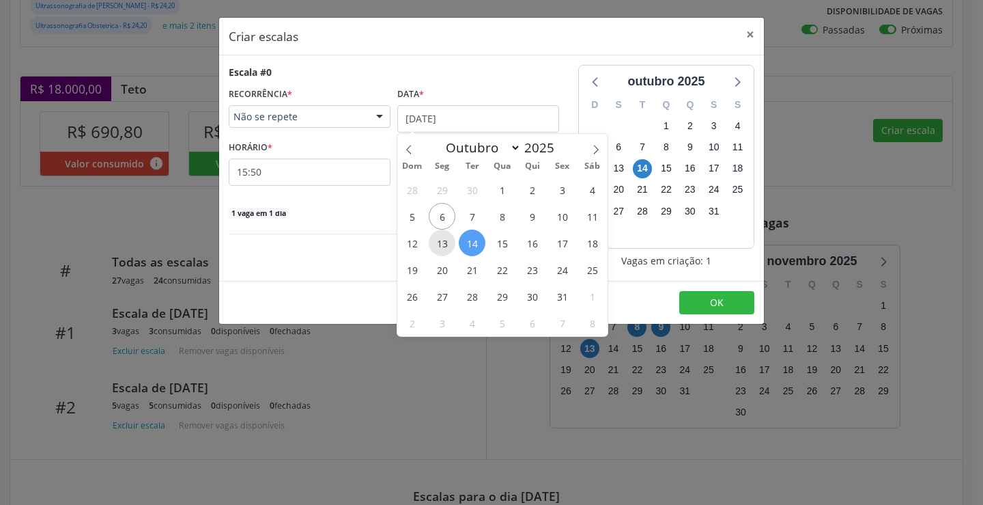
click at [439, 236] on span "13" at bounding box center [442, 242] width 27 height 27
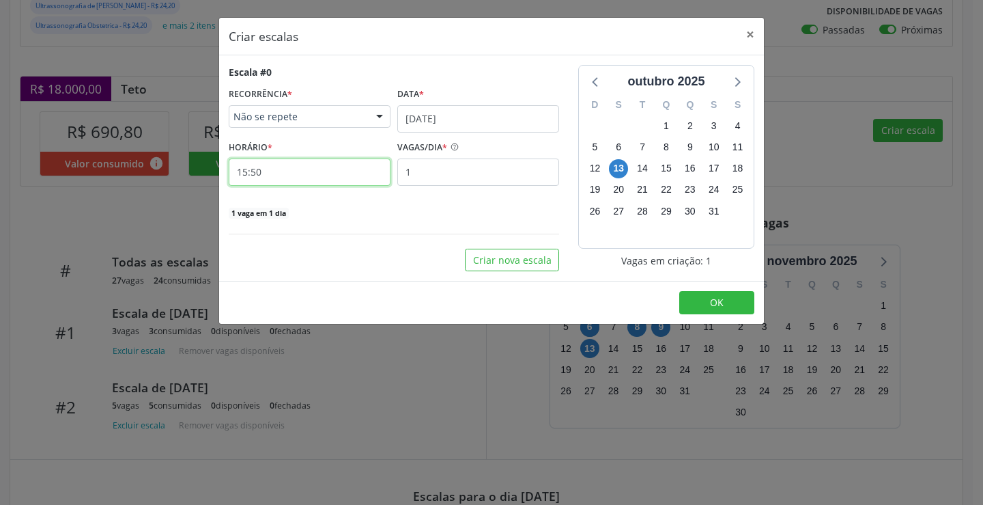
click at [320, 182] on input "15:50" at bounding box center [310, 171] width 162 height 27
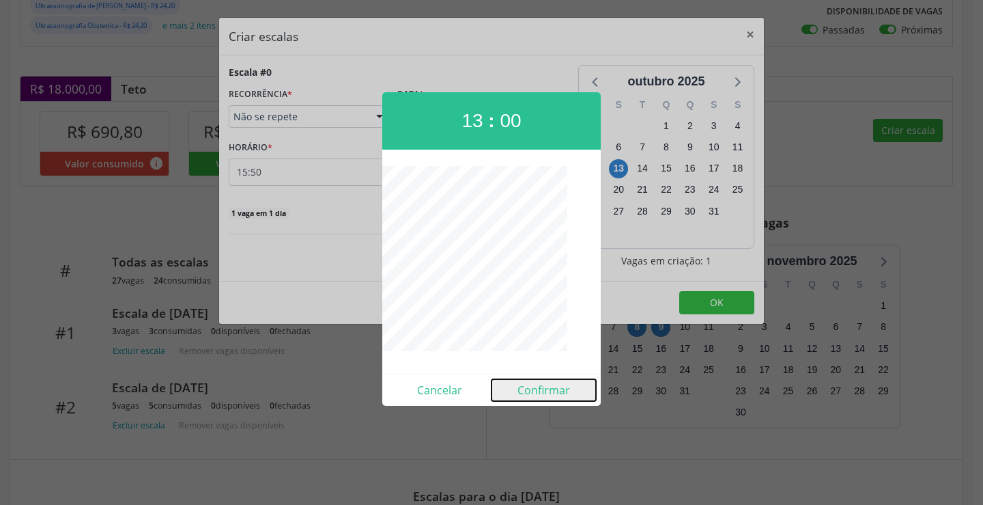
click at [538, 388] on button "Confirmar" at bounding box center [544, 390] width 104 height 22
type input "13:00"
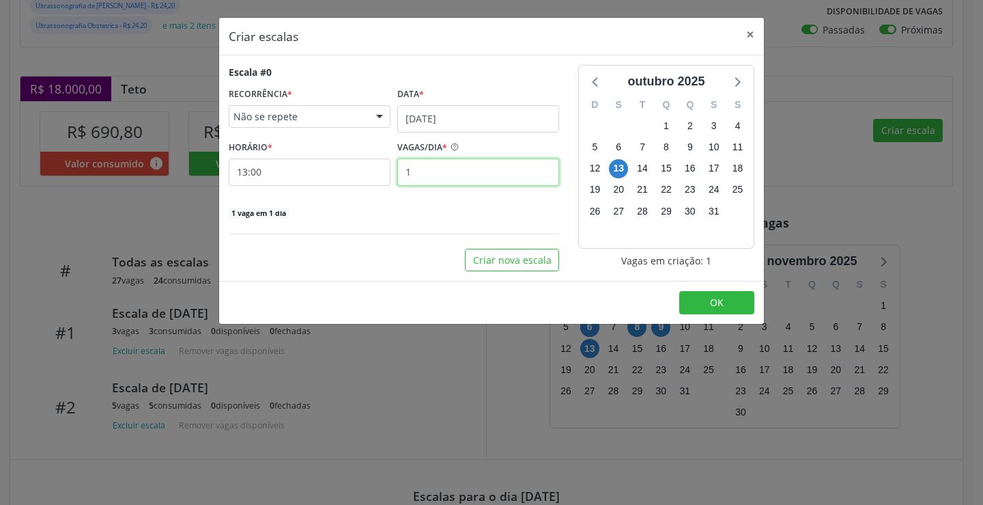
click at [495, 175] on input "1" at bounding box center [478, 171] width 162 height 27
type input "5"
click at [732, 294] on button "OK" at bounding box center [716, 302] width 75 height 23
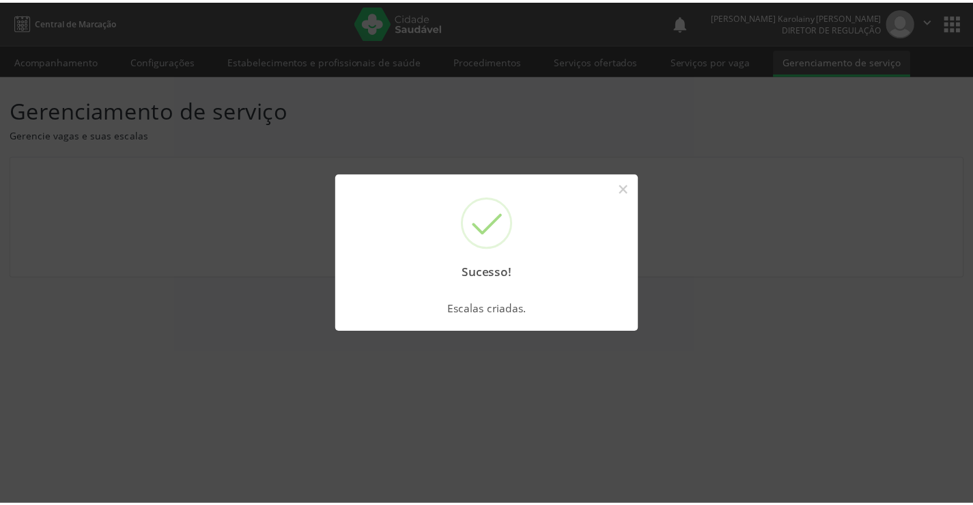
scroll to position [0, 0]
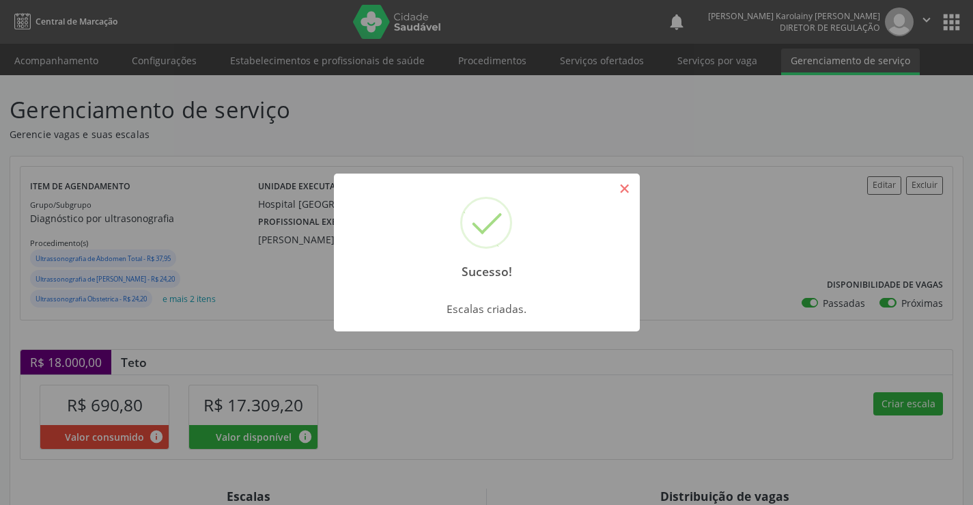
click at [619, 195] on button "×" at bounding box center [624, 188] width 23 height 23
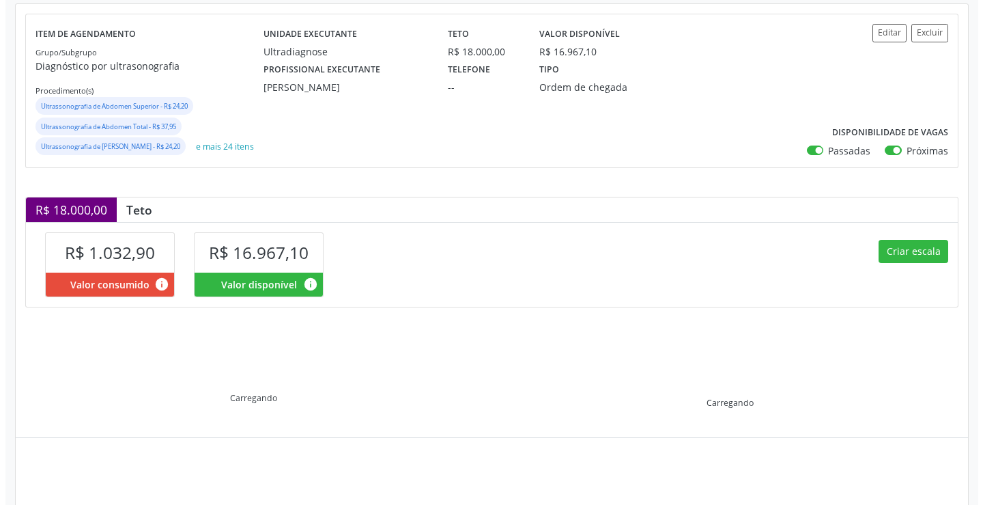
scroll to position [205, 0]
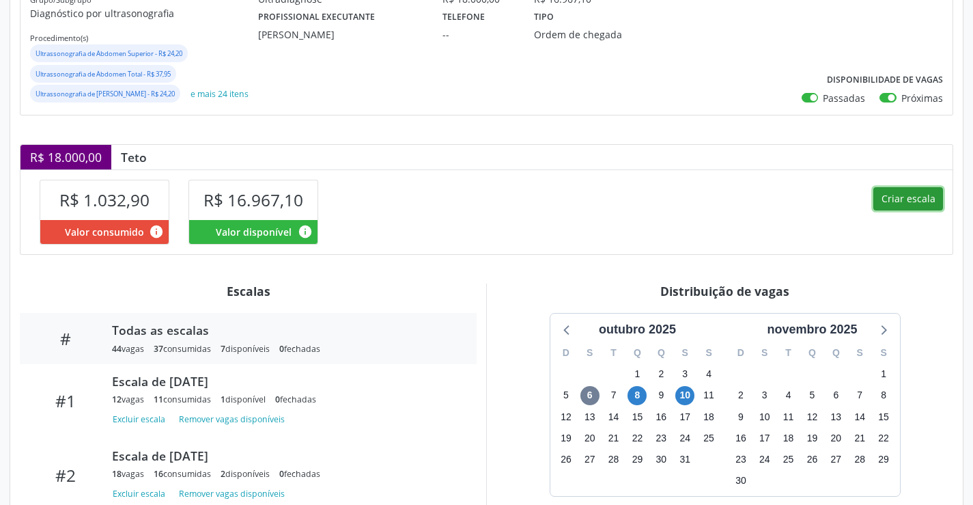
click at [899, 210] on button "Criar escala" at bounding box center [908, 198] width 70 height 23
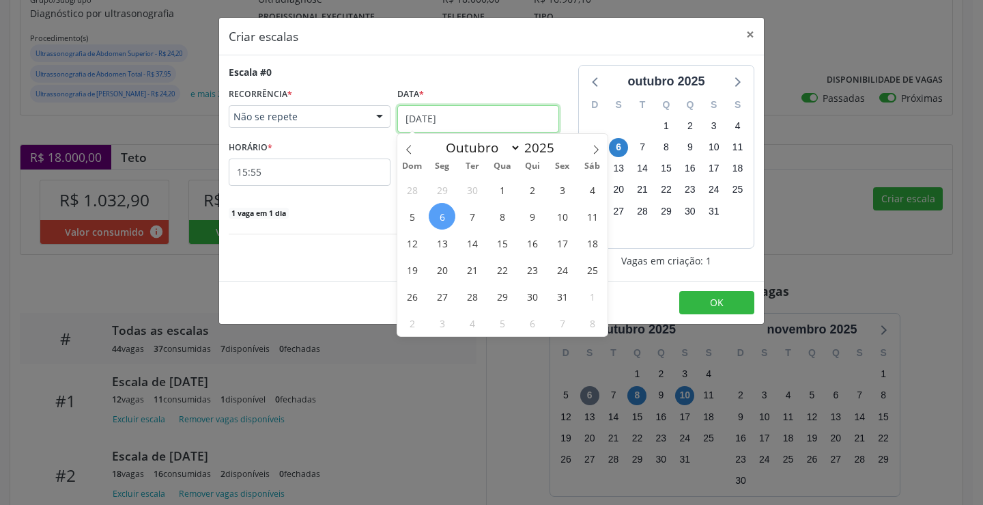
click at [407, 113] on input "[DATE]" at bounding box center [478, 118] width 162 height 27
click at [444, 239] on span "13" at bounding box center [442, 242] width 27 height 27
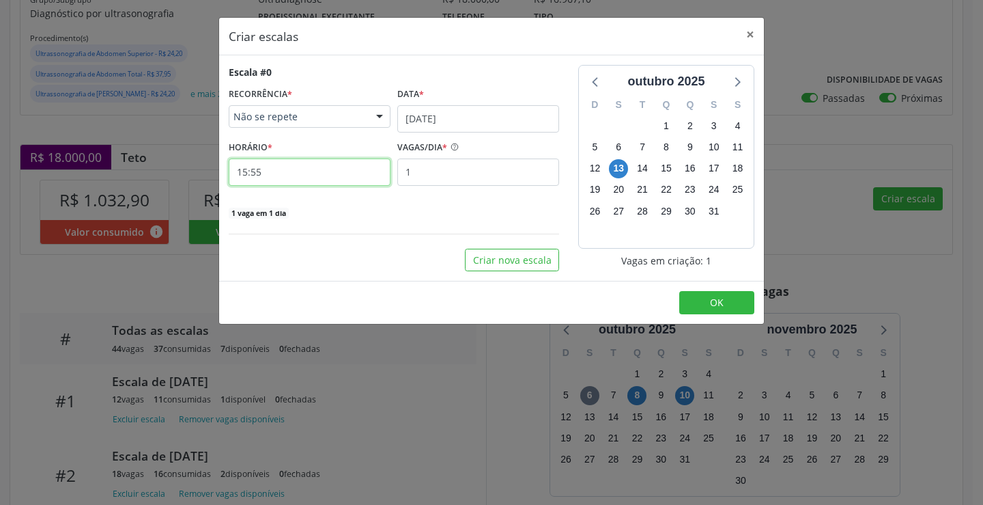
click at [302, 169] on input "15:55" at bounding box center [310, 171] width 162 height 27
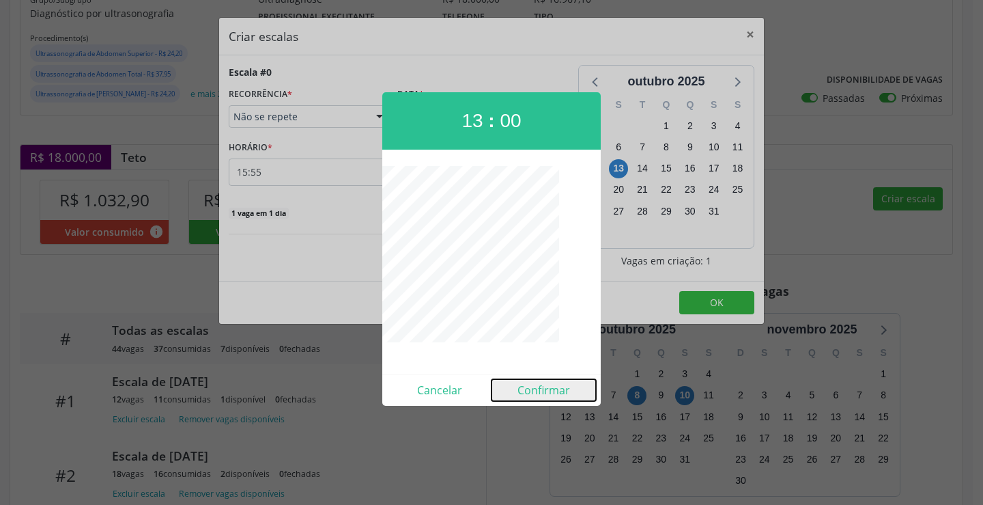
click at [551, 384] on button "Confirmar" at bounding box center [544, 390] width 104 height 22
type input "13:00"
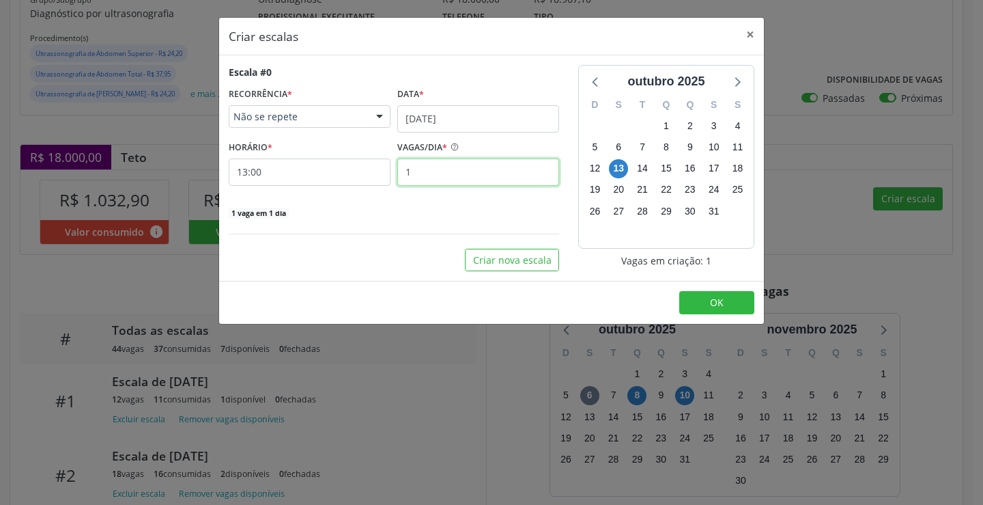
click at [485, 171] on input "1" at bounding box center [478, 171] width 162 height 27
type input "14"
click at [753, 305] on button "OK" at bounding box center [716, 302] width 75 height 23
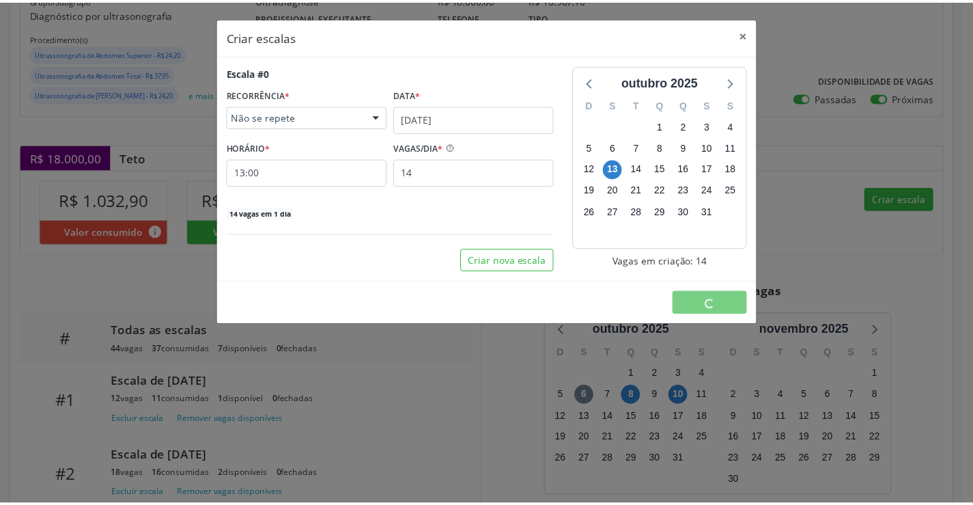
scroll to position [0, 0]
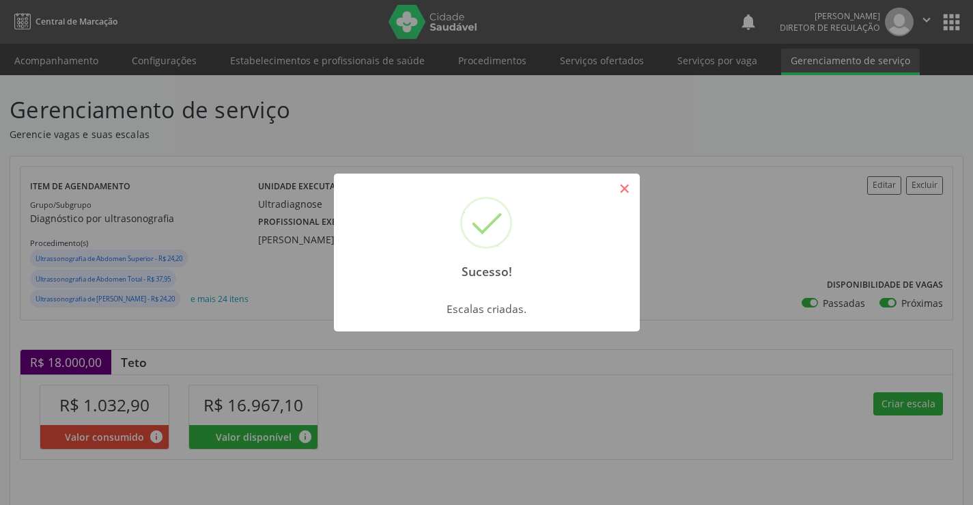
click at [616, 193] on button "×" at bounding box center [624, 188] width 23 height 23
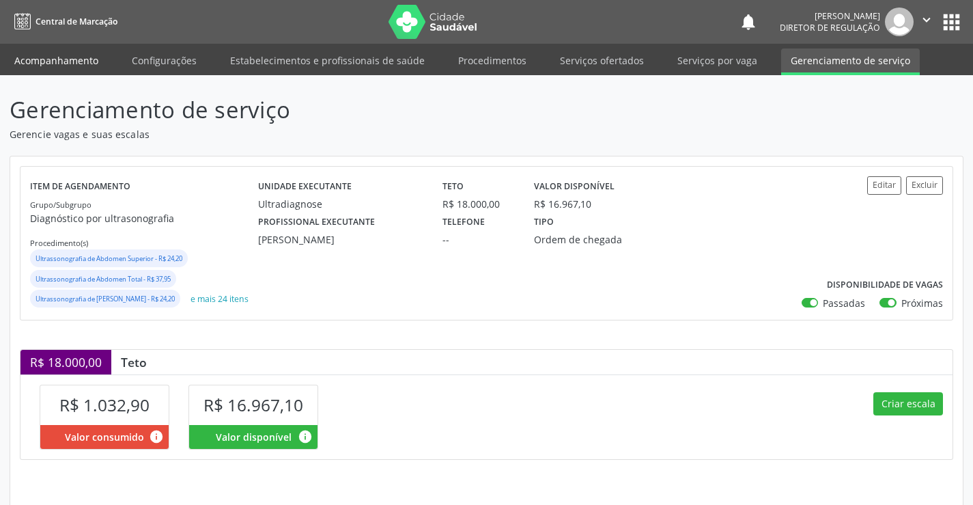
click at [78, 62] on link "Acompanhamento" at bounding box center [56, 60] width 103 height 24
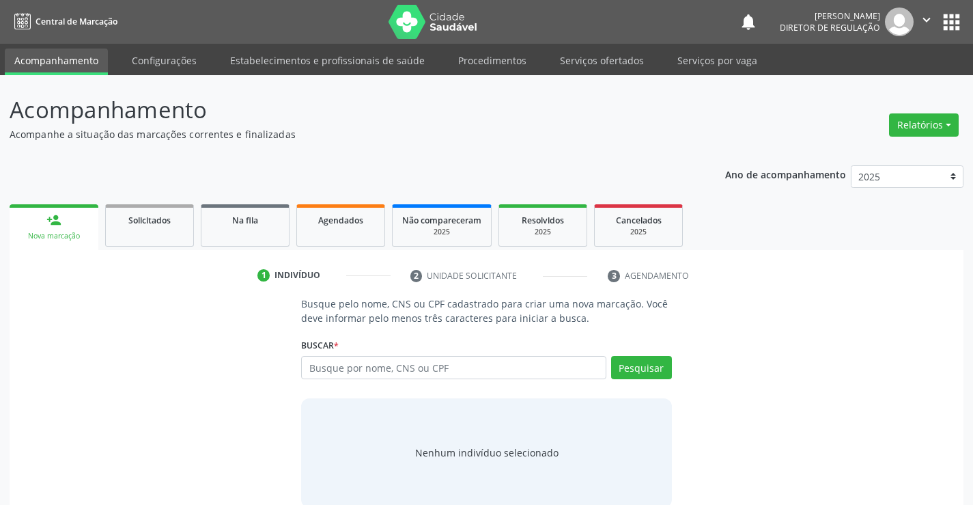
click at [328, 373] on input "text" at bounding box center [453, 367] width 305 height 23
click at [343, 365] on input "text" at bounding box center [453, 367] width 305 height 23
type input "700207474666122"
click at [652, 372] on button "Pesquisar" at bounding box center [641, 367] width 61 height 23
type input "700207474666122"
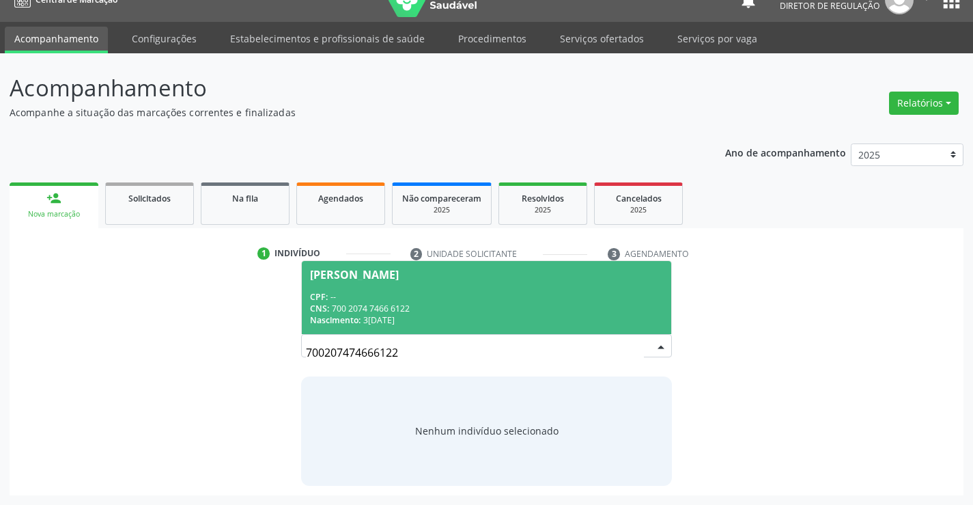
click at [503, 296] on div "CPF: --" at bounding box center [486, 297] width 352 height 12
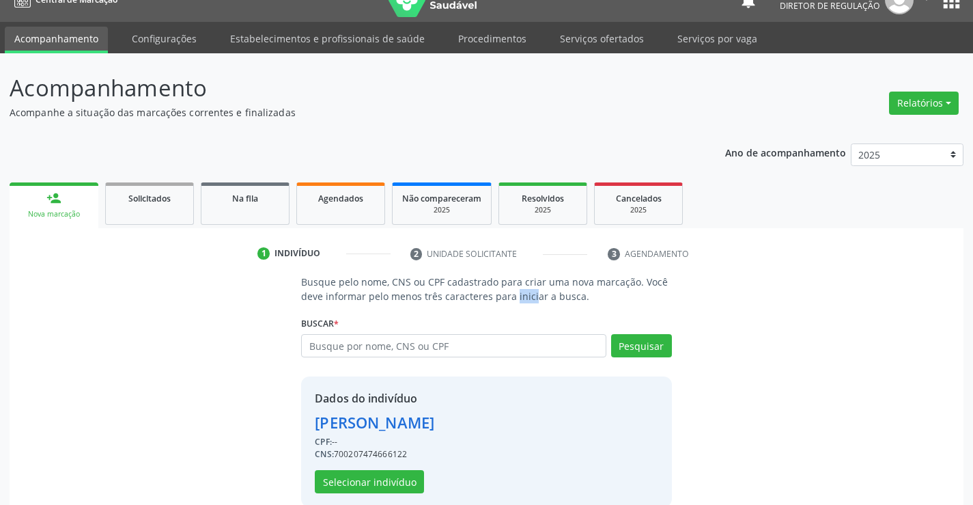
click at [503, 296] on p "Busque pelo nome, CNS ou CPF cadastrado para criar uma nova marcação. Você deve…" at bounding box center [486, 288] width 370 height 29
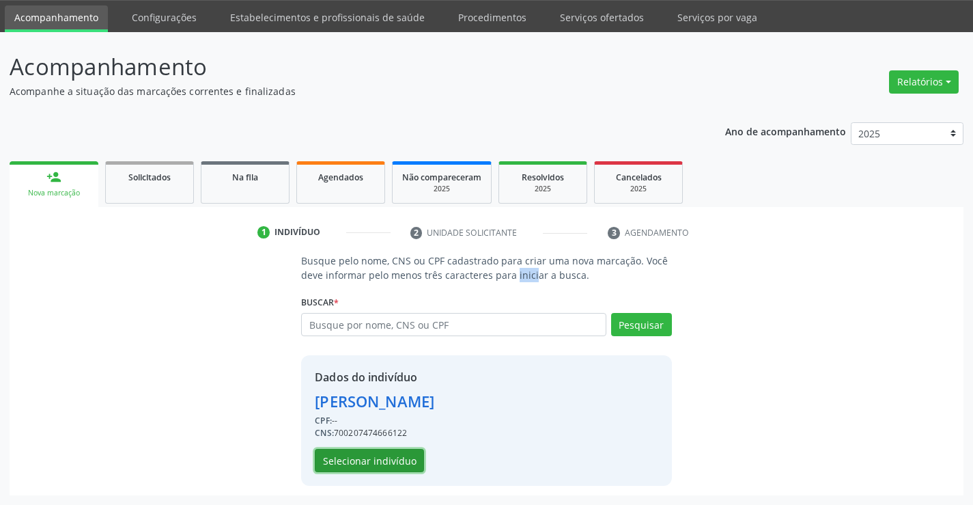
click at [389, 468] on button "Selecionar indivíduo" at bounding box center [369, 460] width 109 height 23
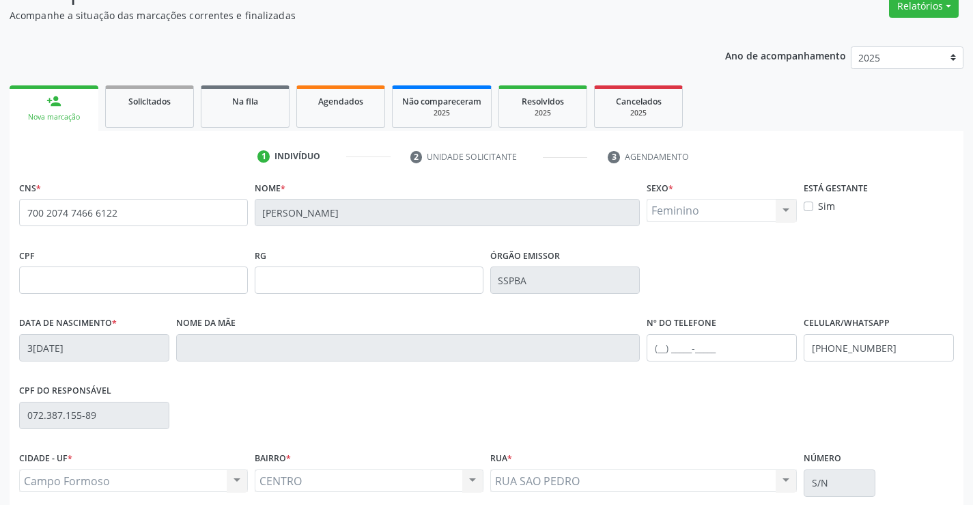
scroll to position [236, 0]
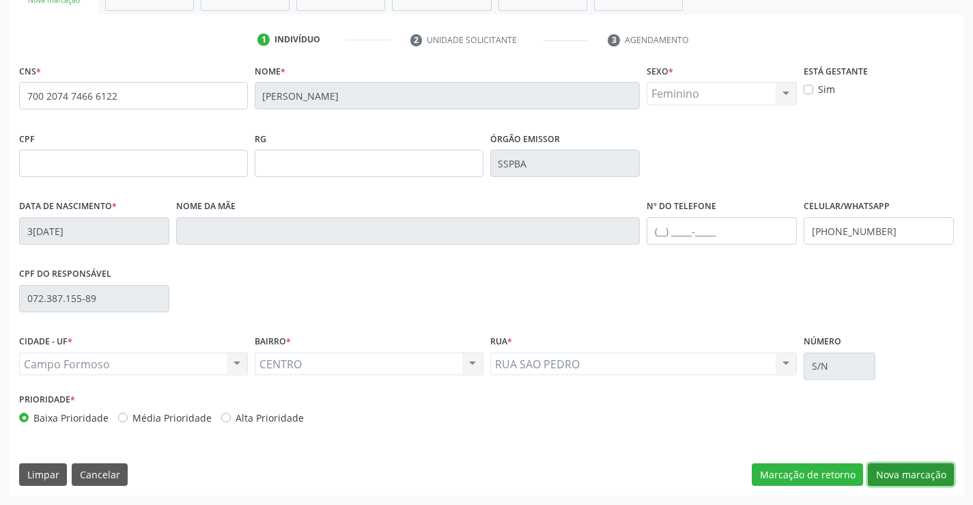
click at [916, 476] on button "Nova marcação" at bounding box center [911, 474] width 86 height 23
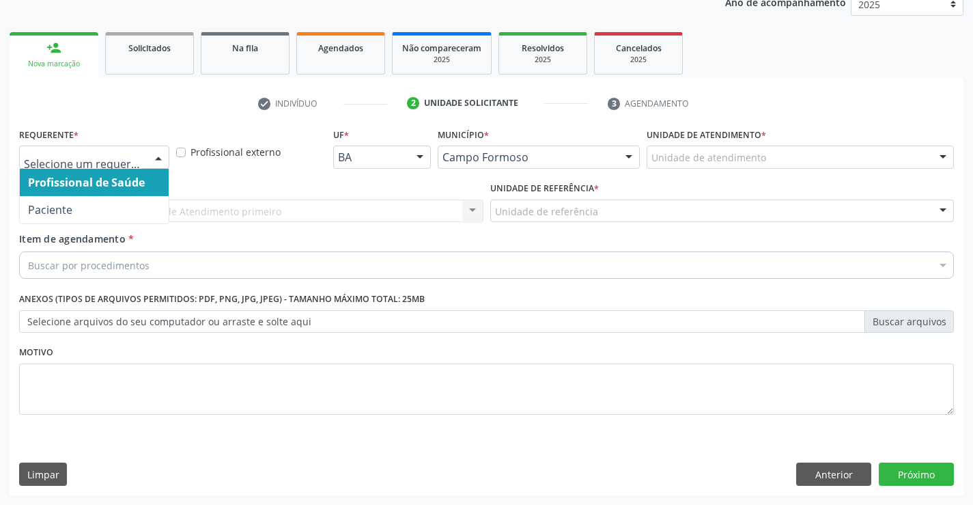
click at [132, 149] on div at bounding box center [94, 156] width 150 height 23
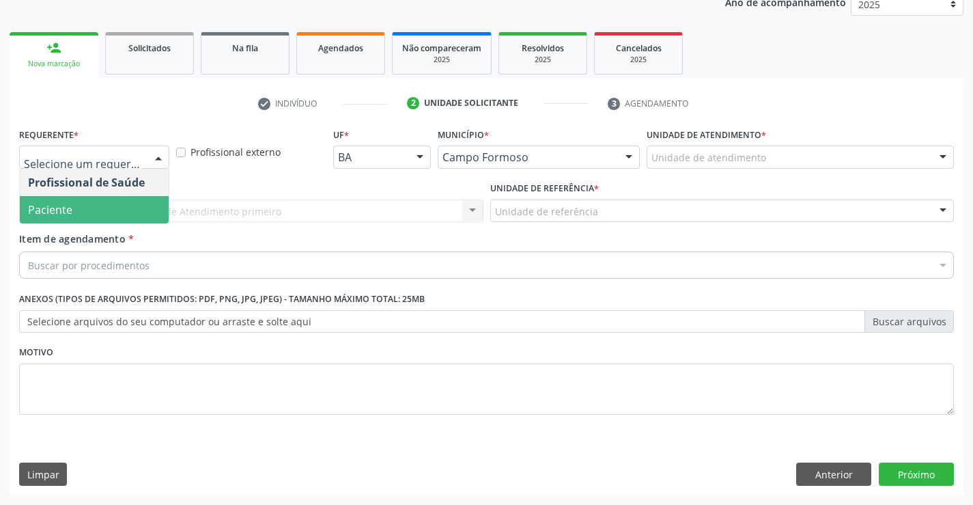
click at [119, 215] on span "Paciente" at bounding box center [94, 209] width 149 height 27
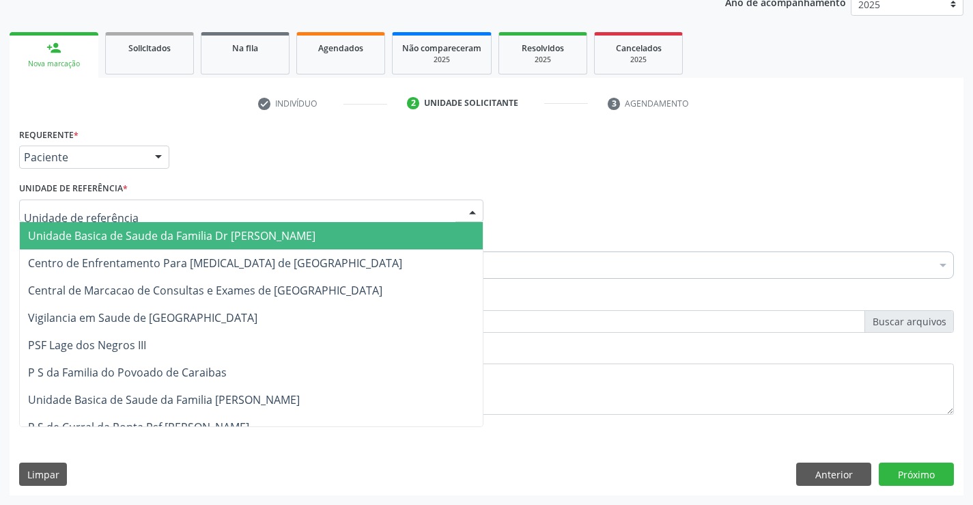
click at [259, 215] on div at bounding box center [251, 210] width 464 height 23
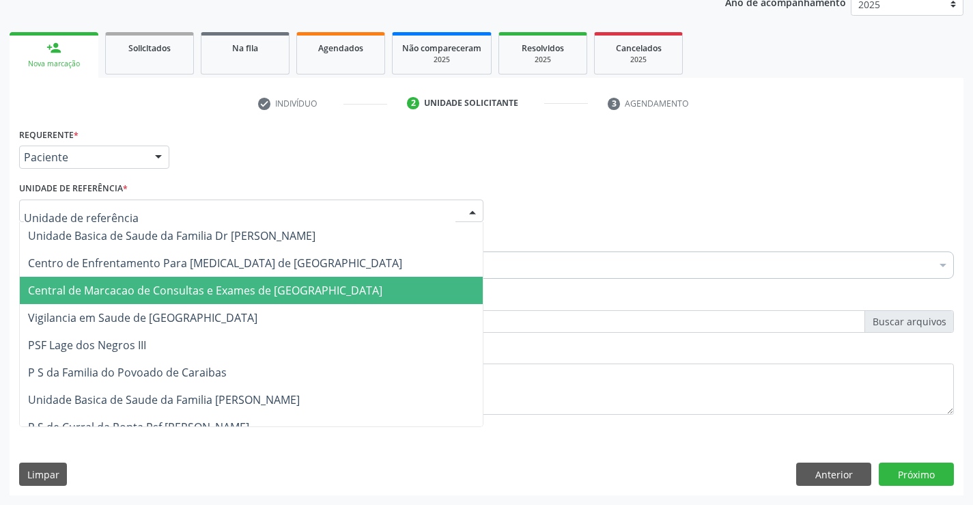
click at [259, 290] on span "Central de Marcacao de Consultas e Exames de [GEOGRAPHIC_DATA]" at bounding box center [205, 290] width 354 height 15
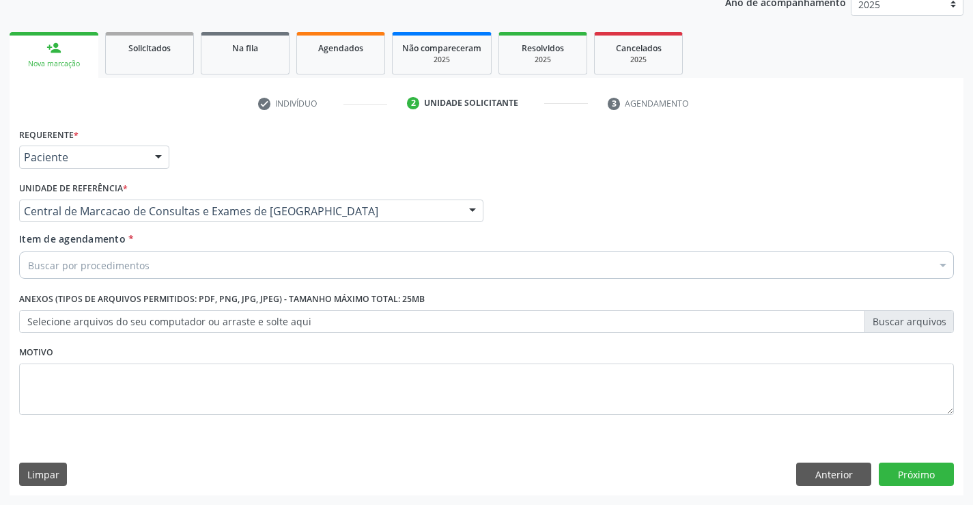
click at [300, 272] on div "Buscar por procedimentos" at bounding box center [486, 264] width 935 height 27
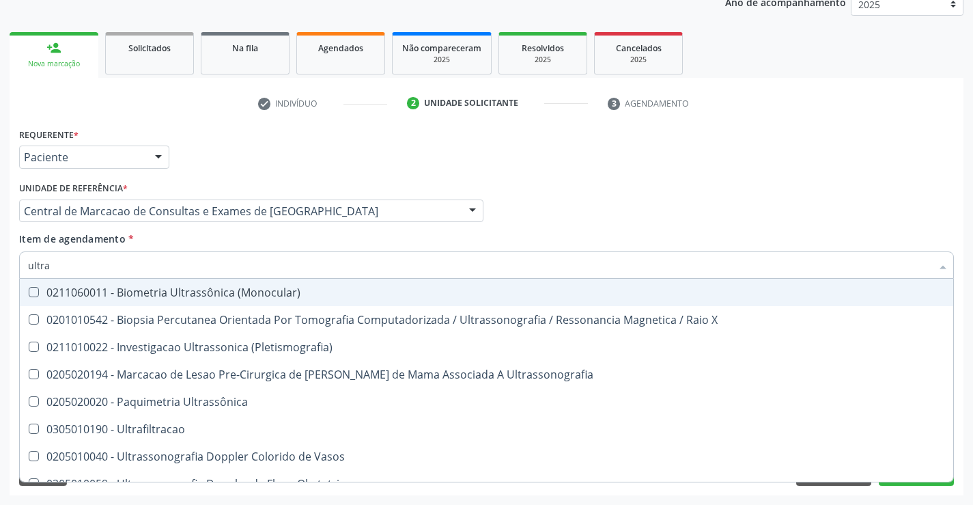
type input "ultras"
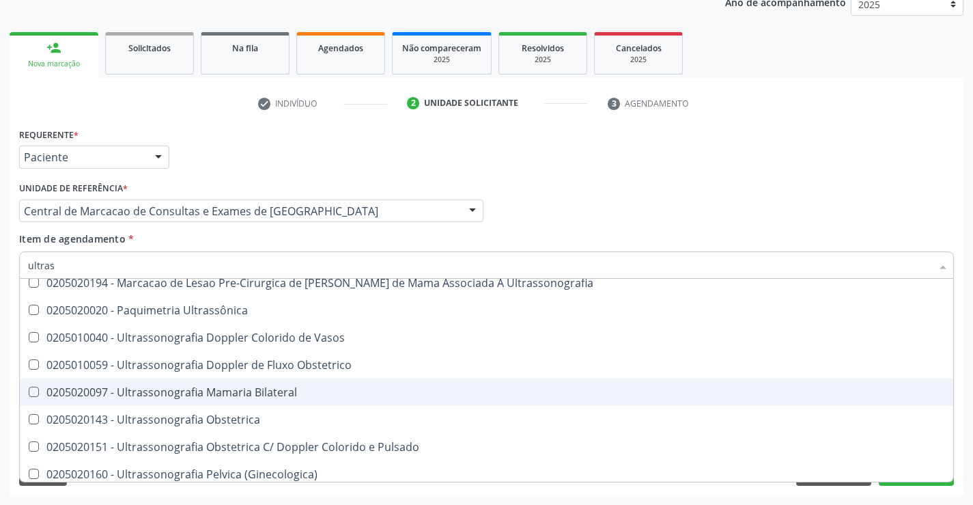
scroll to position [137, 0]
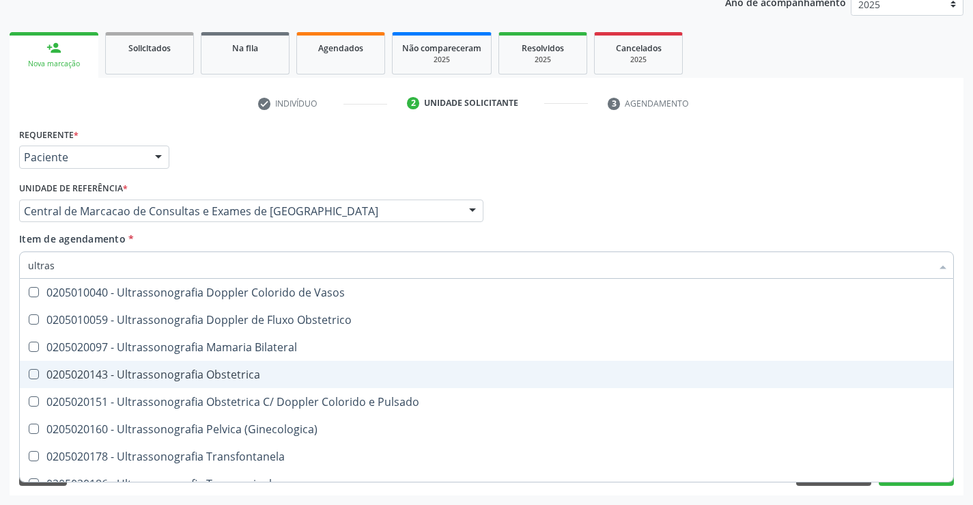
click at [282, 369] on div "0205020143 - Ultrassonografia Obstetrica" at bounding box center [486, 374] width 917 height 11
checkbox Obstetrica "true"
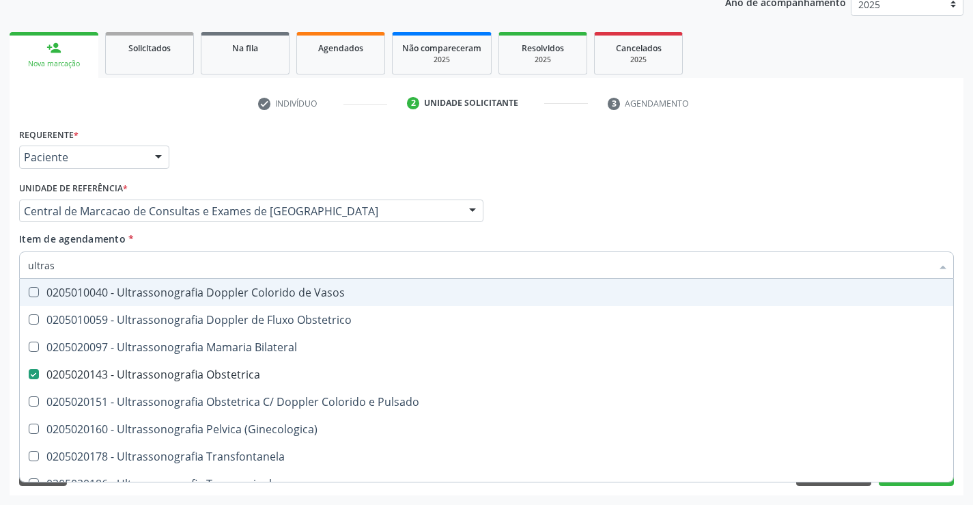
click at [533, 232] on div "Item de agendamento * ultras Desfazer seleção 0211060011 - Biometria Ultrassôni…" at bounding box center [486, 252] width 935 height 43
checkbox X "true"
checkbox Obstetrica "false"
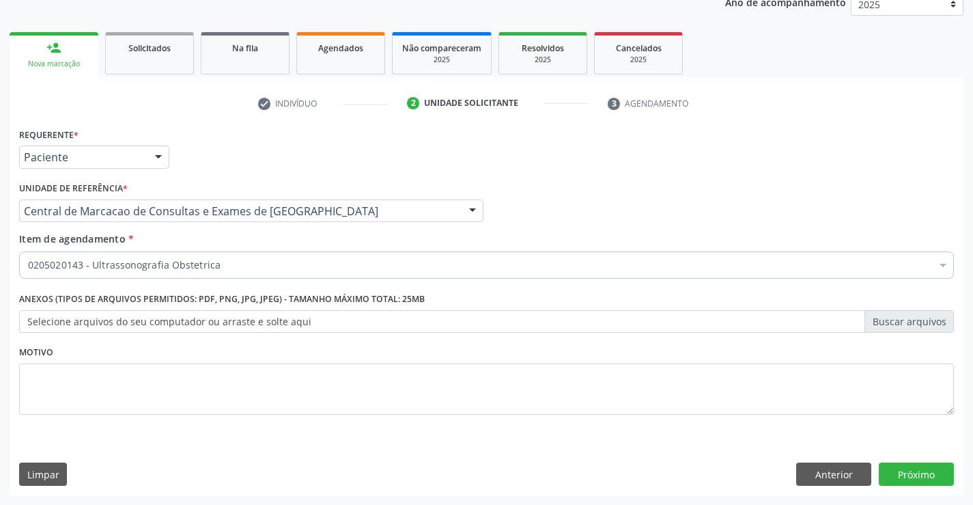
scroll to position [0, 0]
click at [932, 470] on button "Próximo" at bounding box center [916, 473] width 75 height 23
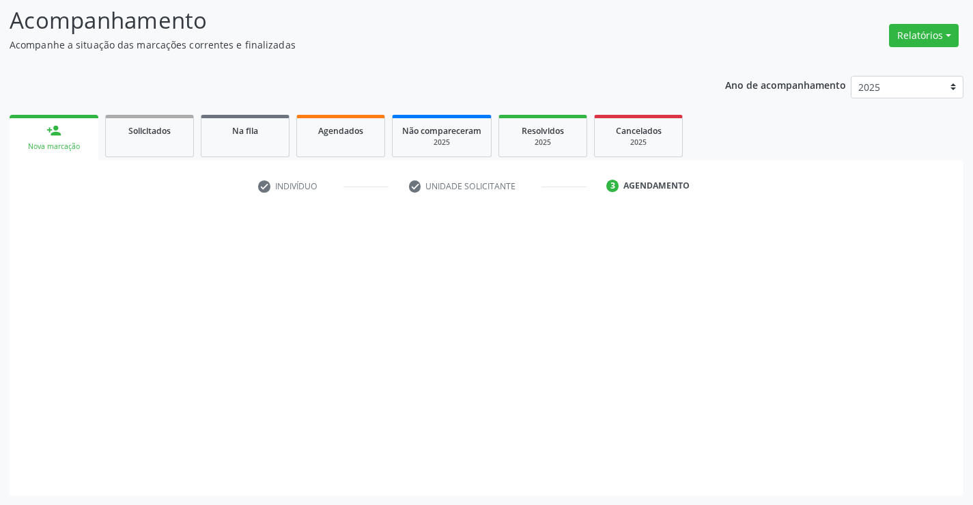
scroll to position [89, 0]
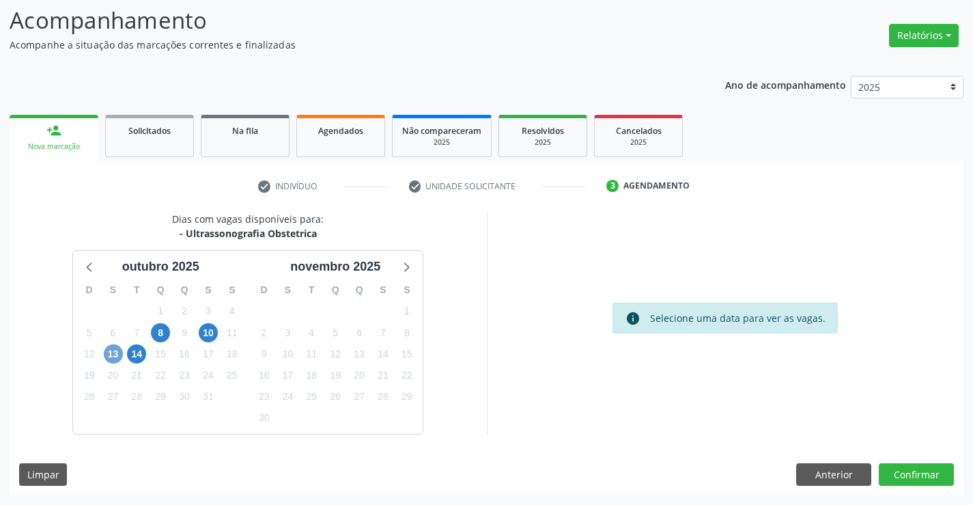
click at [113, 359] on span "13" at bounding box center [113, 353] width 19 height 19
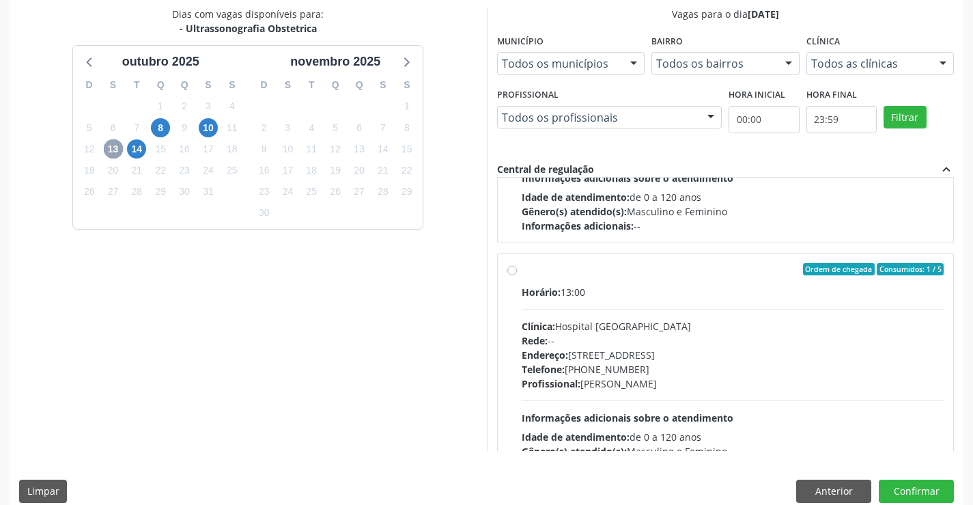
scroll to position [410, 0]
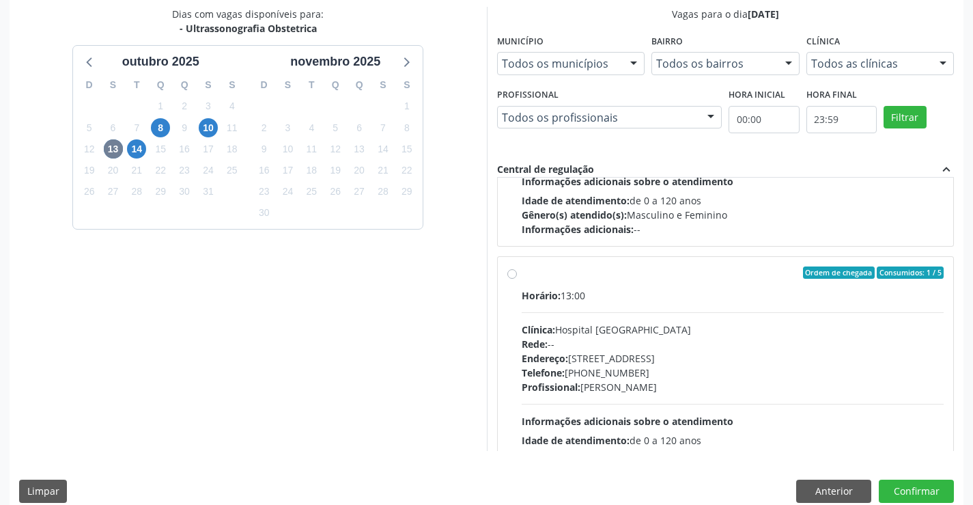
click at [698, 317] on div "Horário: 13:00 Clínica: Hospital [GEOGRAPHIC_DATA] Rede: -- Endereço: [STREET_A…" at bounding box center [733, 382] width 423 height 188
click at [517, 279] on input "Ordem de chegada Consumidos: 1 / 5 Horário: 13:00 Clínica: Hospital [GEOGRAPHIC…" at bounding box center [512, 272] width 10 height 12
radio input "true"
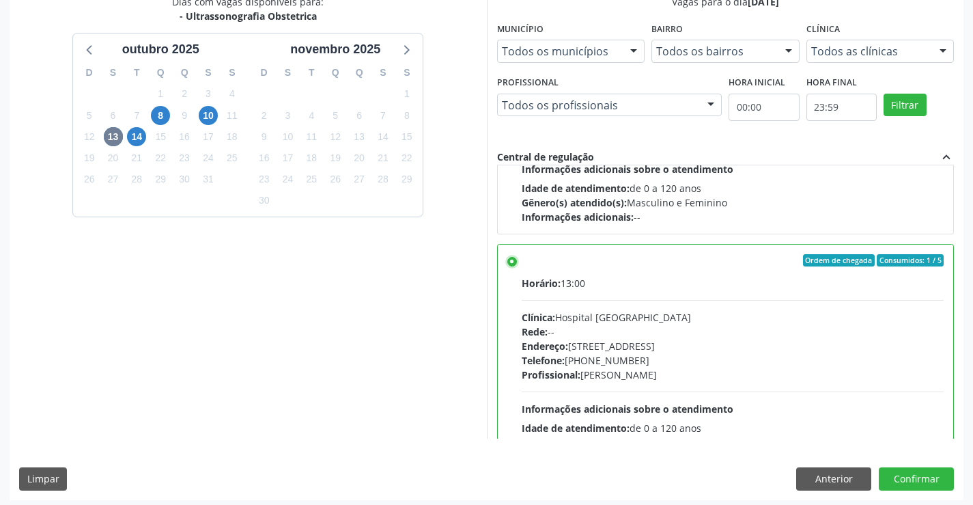
scroll to position [311, 0]
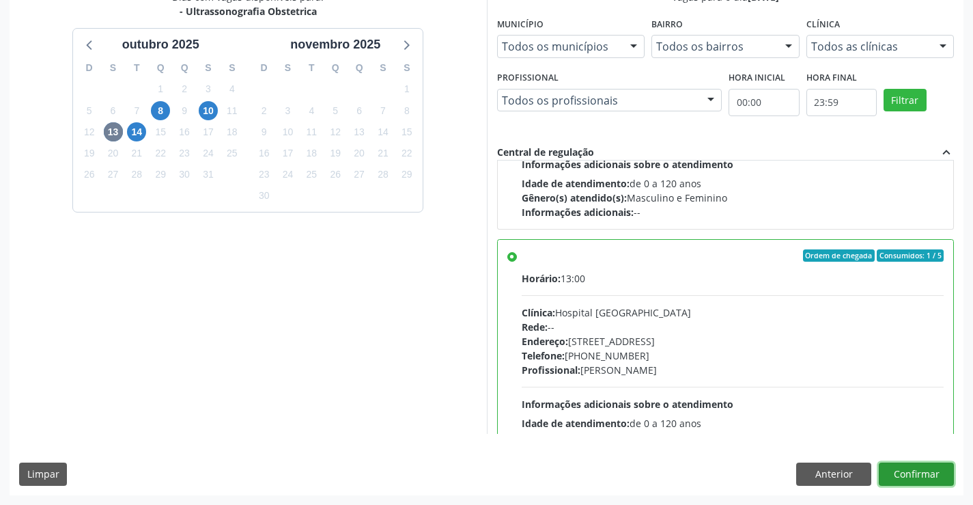
click at [929, 479] on button "Confirmar" at bounding box center [916, 473] width 75 height 23
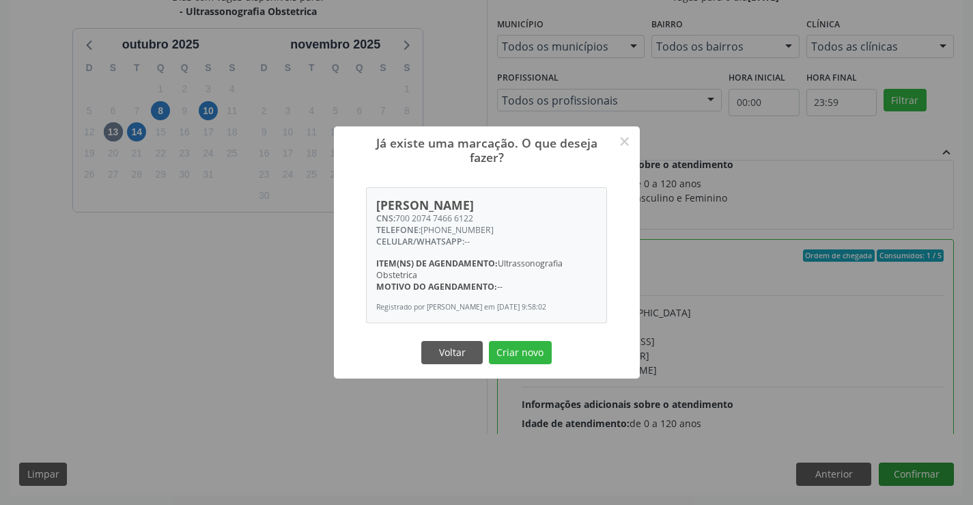
click at [489, 341] on button "Criar novo" at bounding box center [520, 352] width 63 height 23
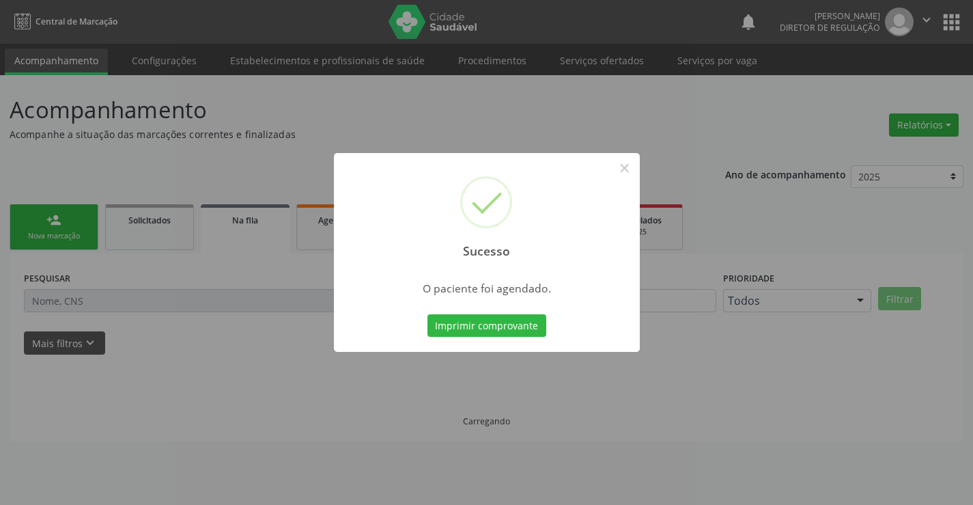
scroll to position [0, 0]
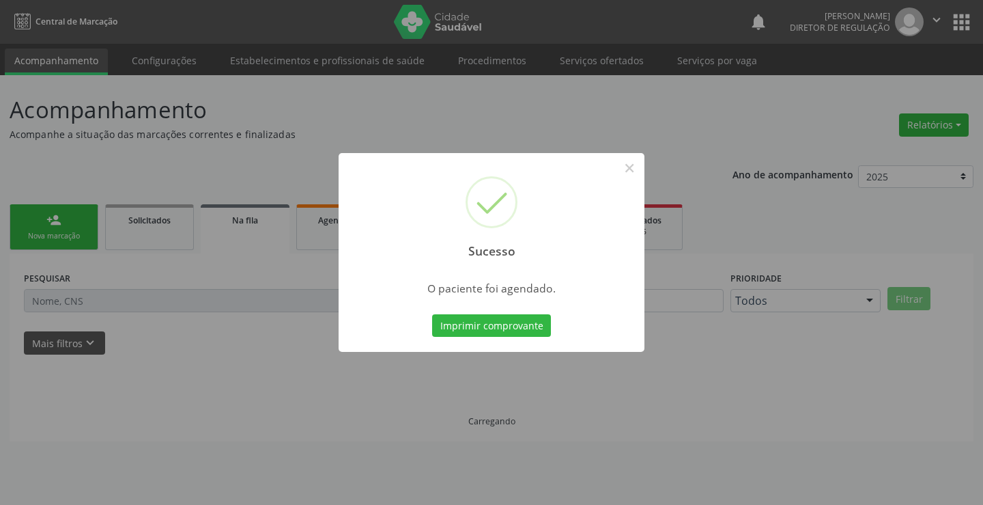
click at [432, 314] on button "Imprimir comprovante" at bounding box center [491, 325] width 119 height 23
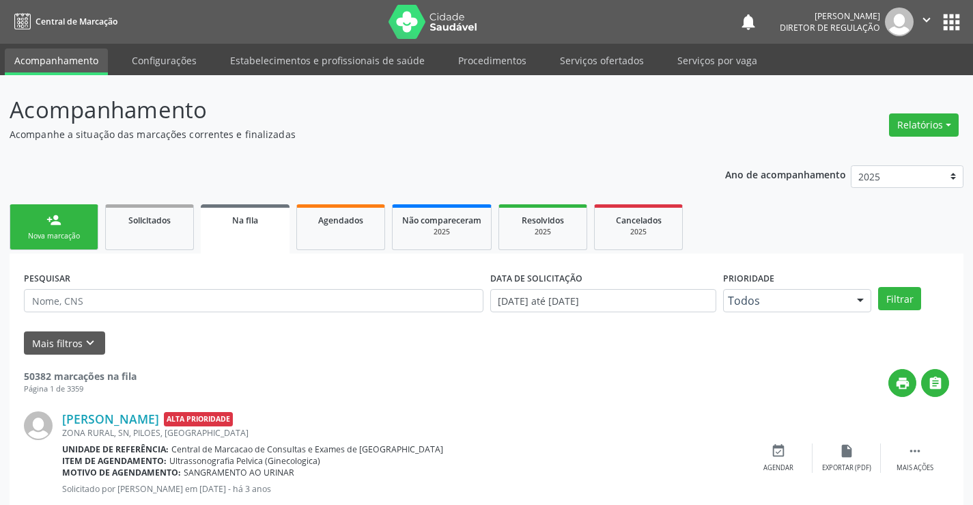
click at [71, 221] on link "person_add Nova marcação" at bounding box center [54, 227] width 89 height 46
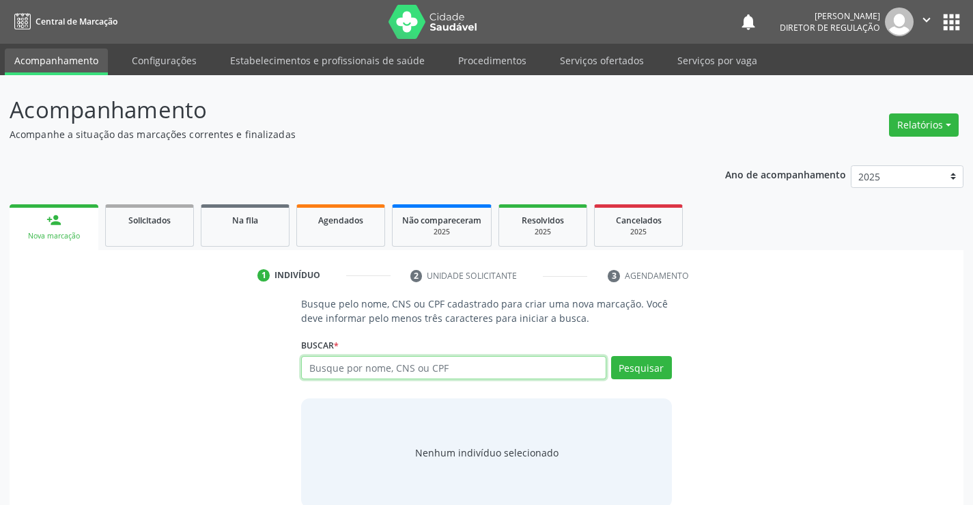
click at [350, 361] on input "text" at bounding box center [453, 367] width 305 height 23
type input "702502350283433"
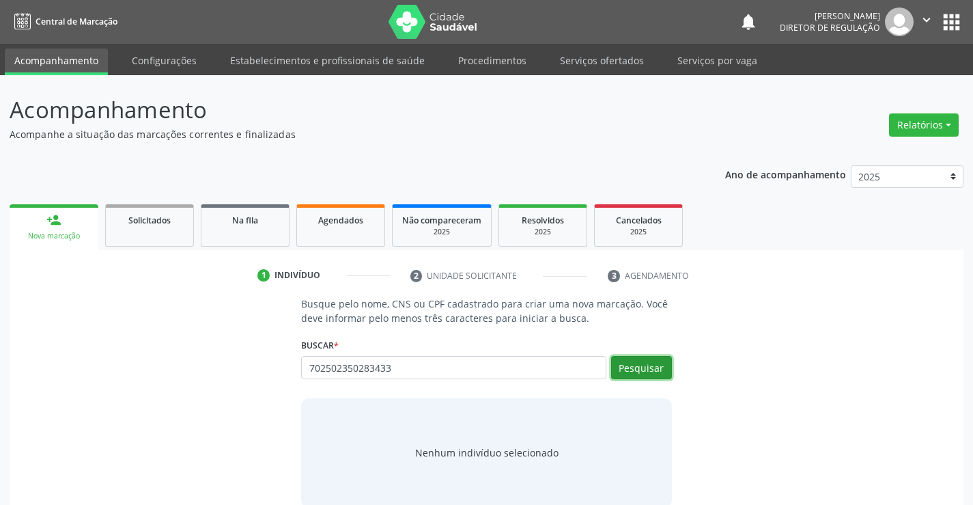
click at [641, 372] on button "Pesquisar" at bounding box center [641, 367] width 61 height 23
type input "702502350283433"
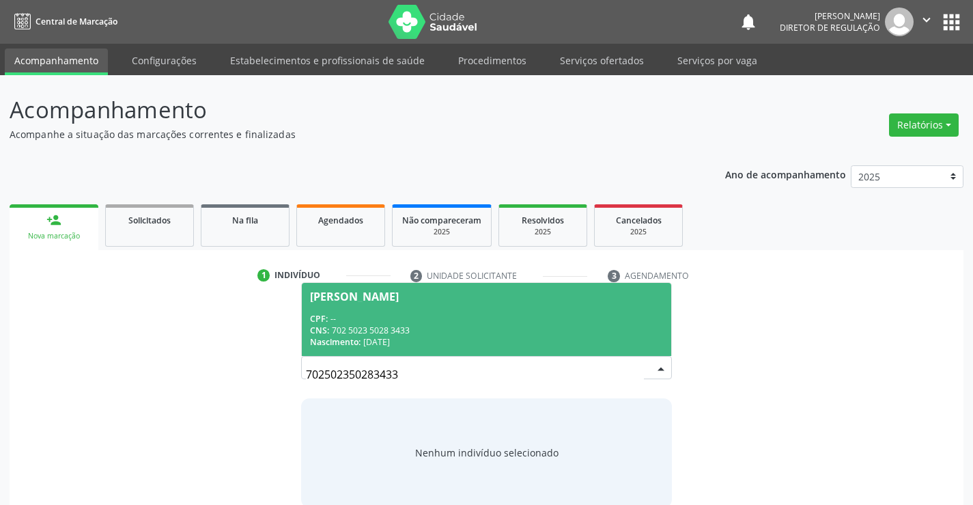
click at [425, 320] on div "CPF: --" at bounding box center [486, 319] width 352 height 12
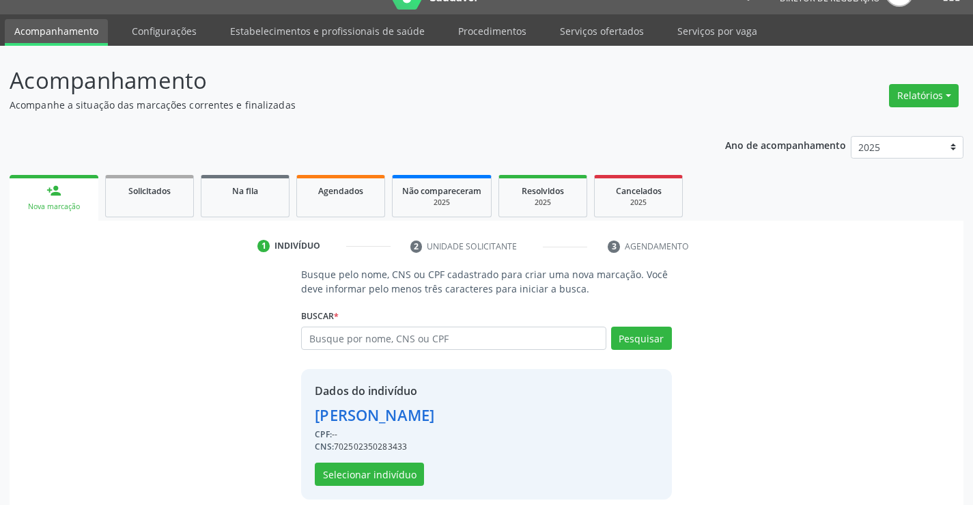
scroll to position [43, 0]
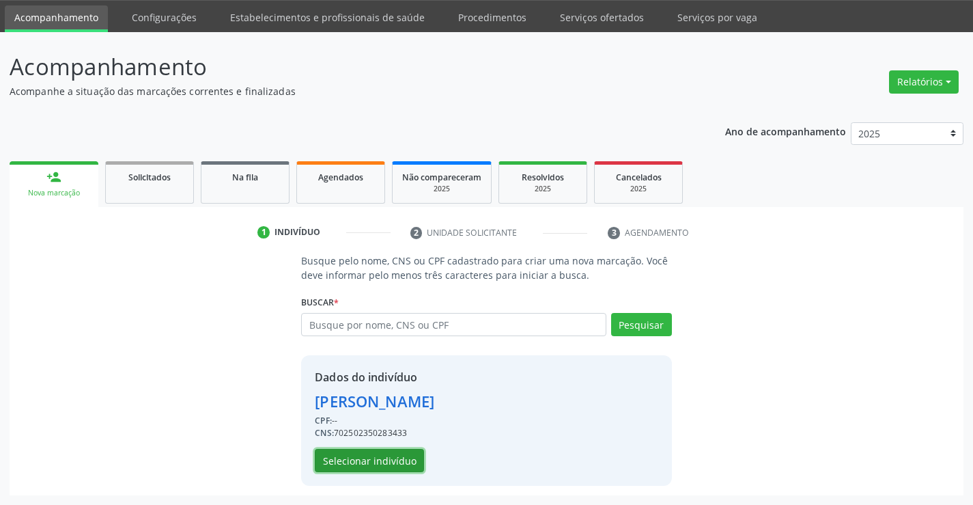
click at [408, 457] on button "Selecionar indivíduo" at bounding box center [369, 460] width 109 height 23
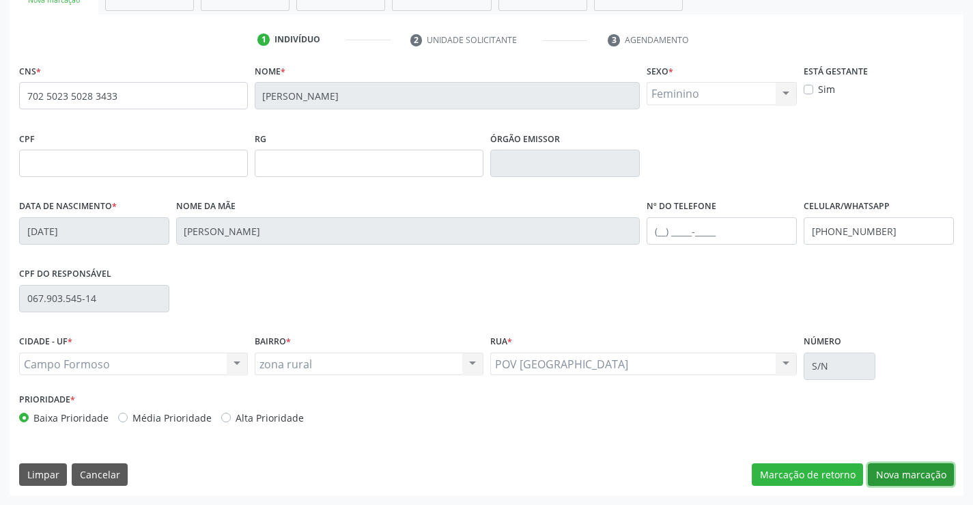
click at [916, 481] on button "Nova marcação" at bounding box center [911, 474] width 86 height 23
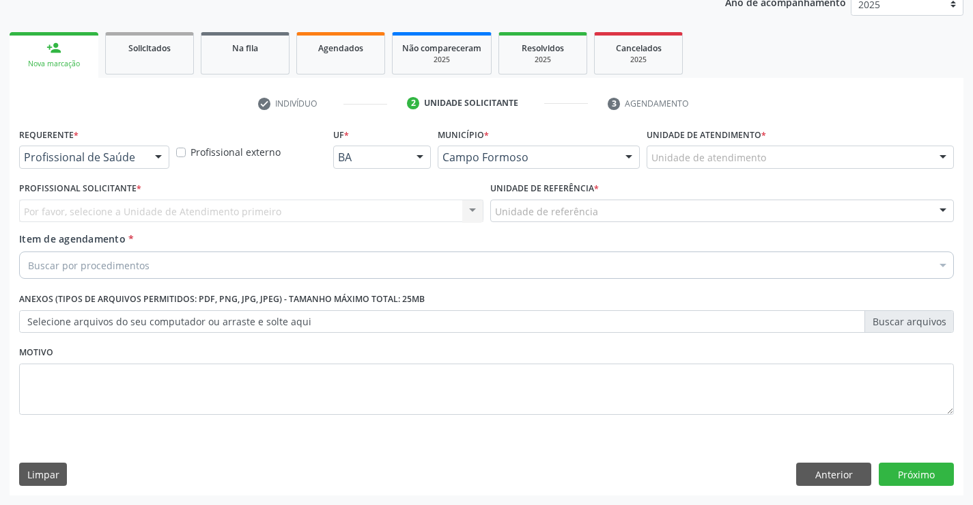
scroll to position [172, 0]
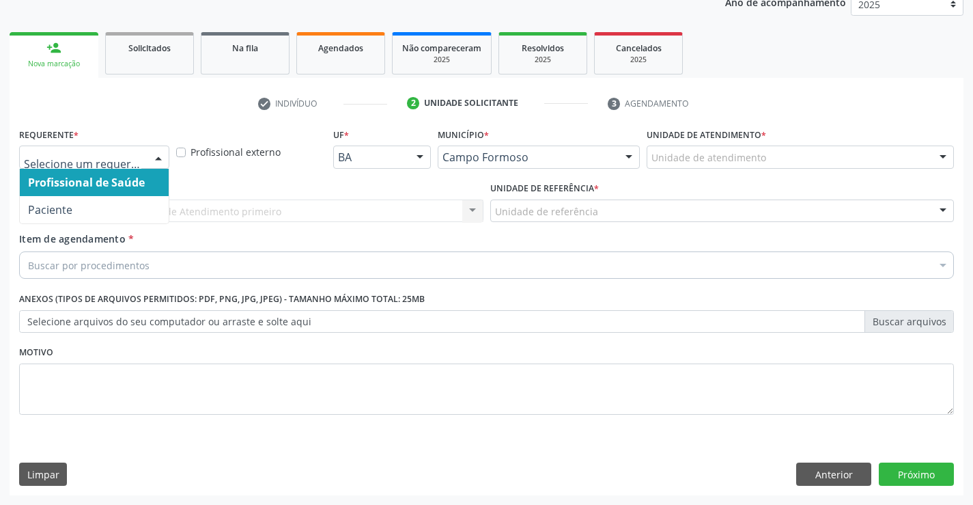
click at [157, 159] on div at bounding box center [158, 157] width 20 height 23
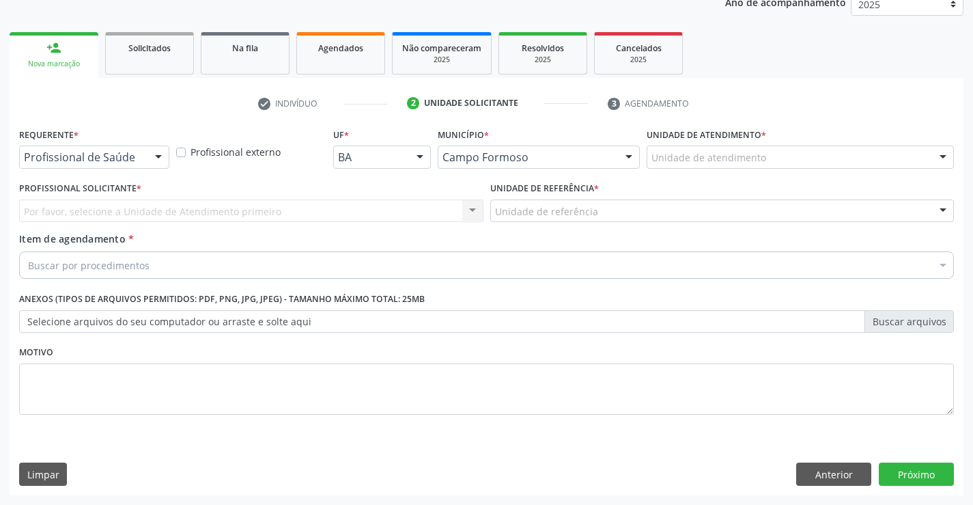
click at [152, 227] on div "Profissional Solicitante * Por favor, selecione a Unidade de Atendimento primei…" at bounding box center [251, 204] width 471 height 53
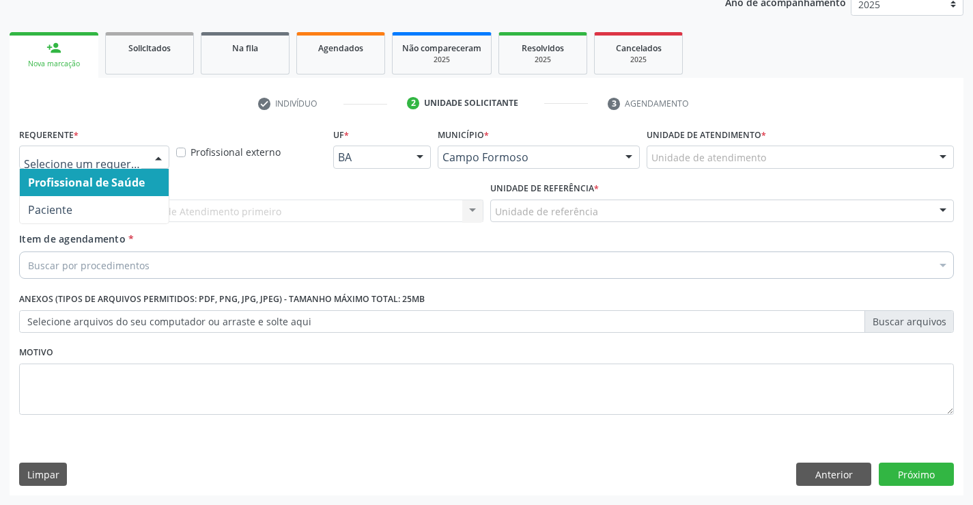
click at [158, 169] on div "Profissional de Saúde Paciente Nenhum resultado encontrado para: " " Não há nen…" at bounding box center [94, 156] width 150 height 23
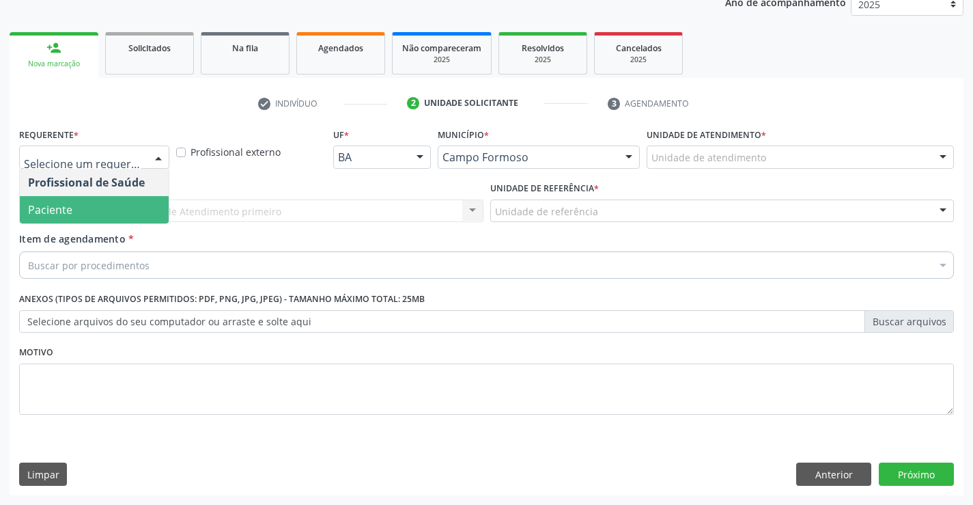
click at [152, 203] on span "Paciente" at bounding box center [94, 209] width 149 height 27
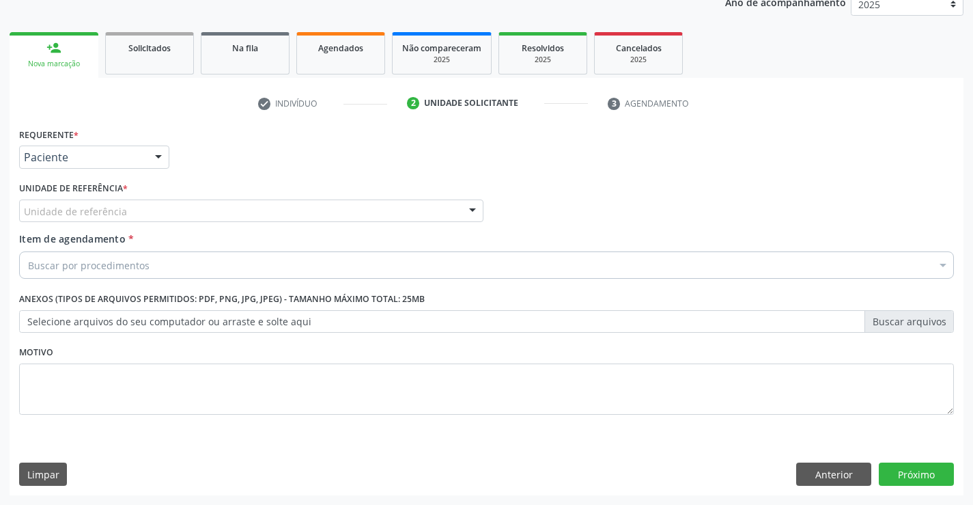
click at [249, 207] on div "Unidade de referência" at bounding box center [251, 210] width 464 height 23
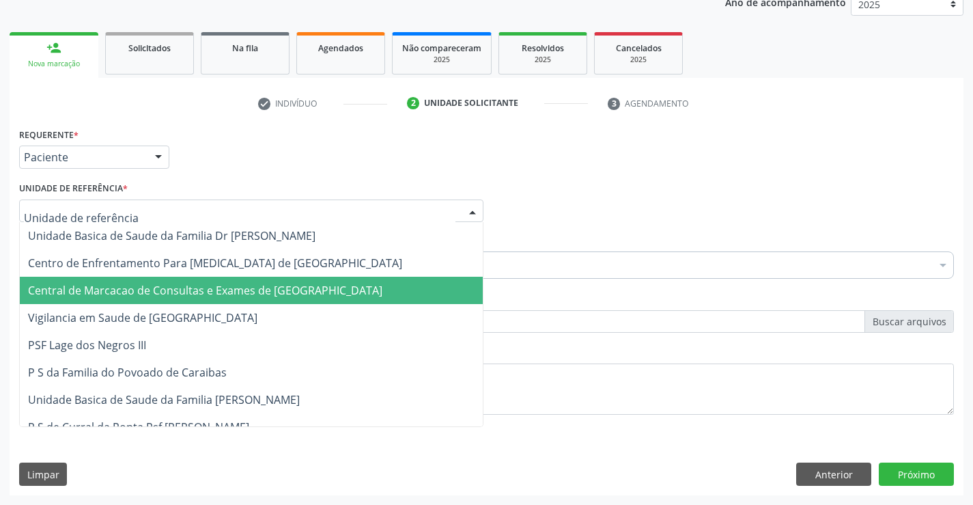
click at [253, 283] on span "Central de Marcacao de Consultas e Exames de [GEOGRAPHIC_DATA]" at bounding box center [205, 290] width 354 height 15
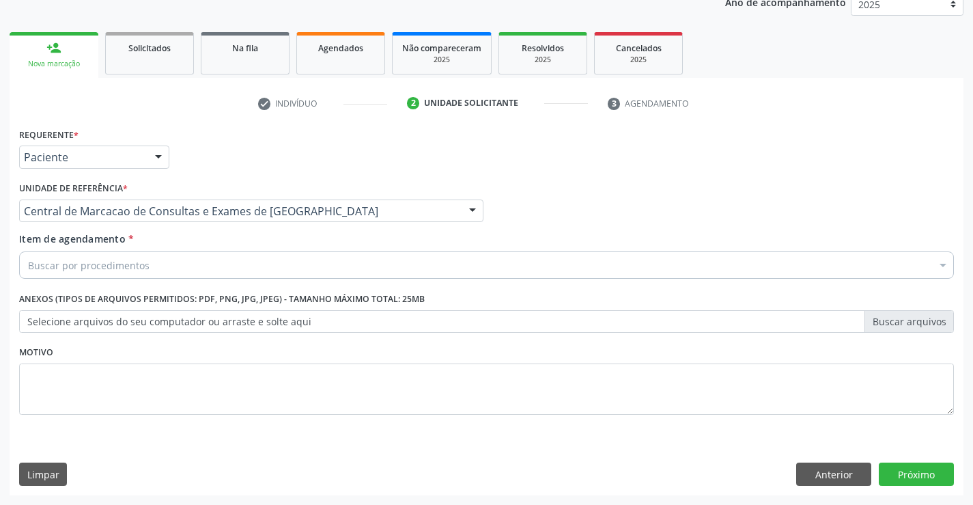
click at [288, 262] on div "Buscar por procedimentos" at bounding box center [486, 264] width 935 height 27
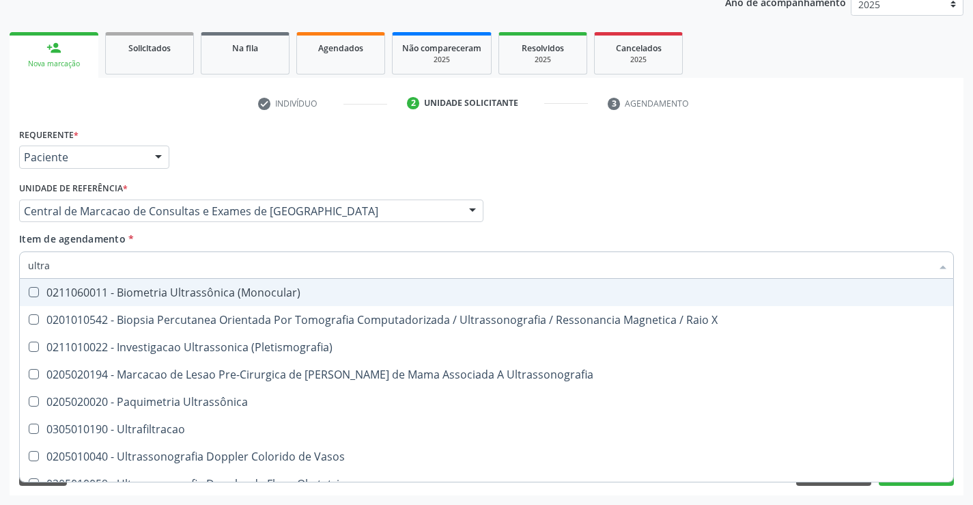
type input "ultras"
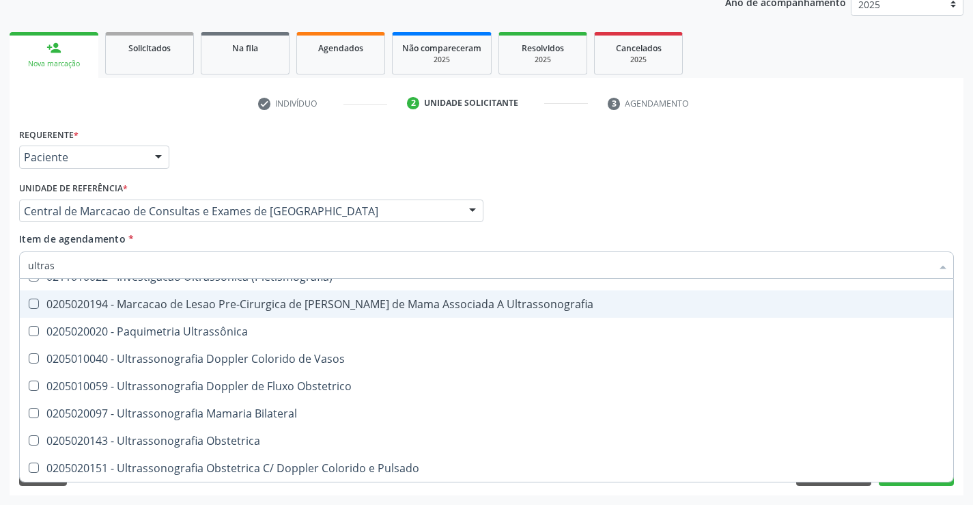
scroll to position [205, 0]
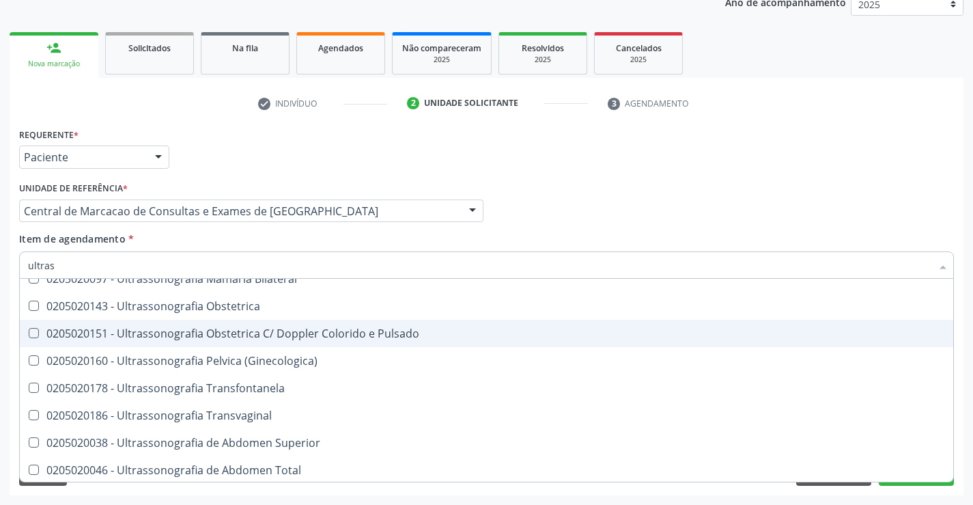
click at [288, 320] on span "0205020151 - Ultrassonografia Obstetrica C/ Doppler Colorido e Pulsado" at bounding box center [486, 333] width 933 height 27
click at [336, 332] on div "0205020151 - Ultrassonografia Obstetrica C/ Doppler Colorido e Pulsado" at bounding box center [486, 333] width 917 height 11
checkbox Pulsado "false"
click at [337, 310] on div "0205020143 - Ultrassonografia Obstetrica" at bounding box center [486, 305] width 917 height 11
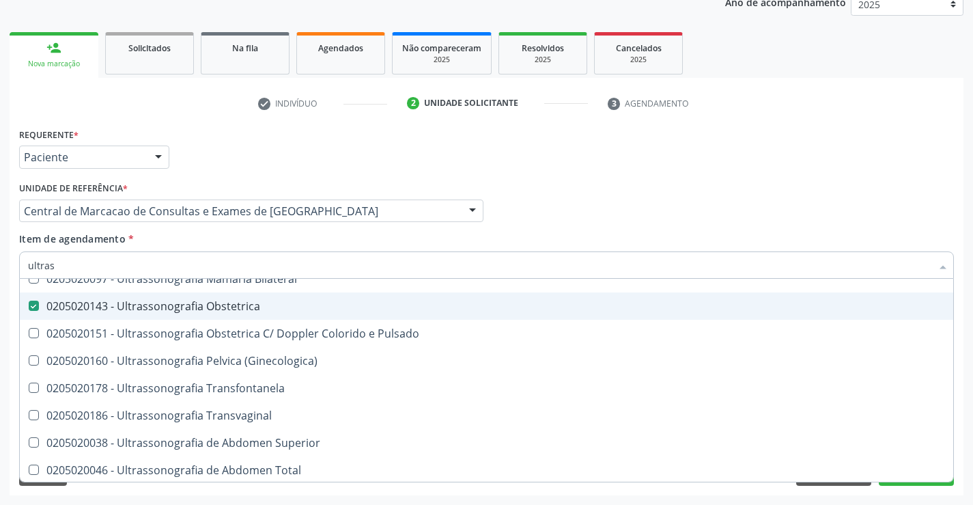
checkbox Obstetrica "true"
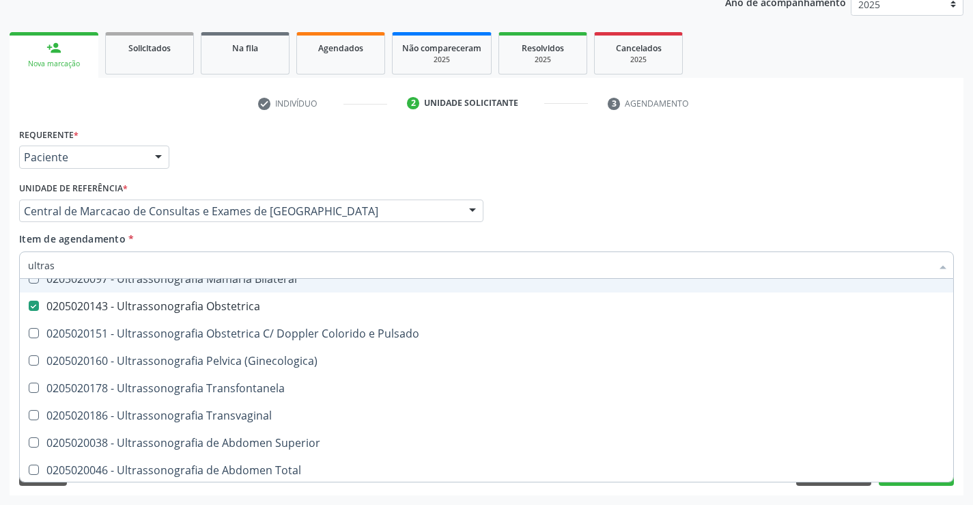
click at [655, 187] on div "Profissional Solicitante Por favor, selecione a Unidade de Atendimento primeiro…" at bounding box center [487, 204] width 942 height 53
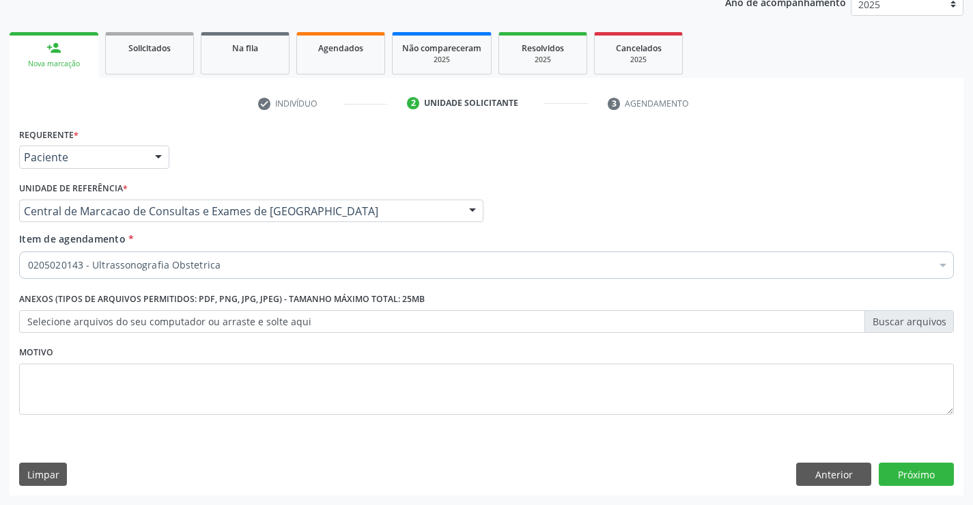
scroll to position [0, 0]
click at [923, 474] on button "Próximo" at bounding box center [916, 473] width 75 height 23
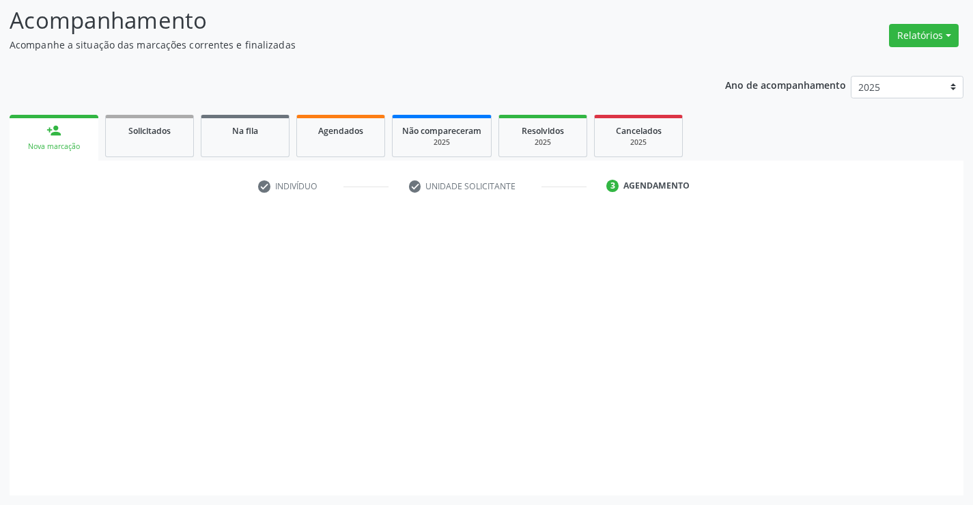
scroll to position [89, 0]
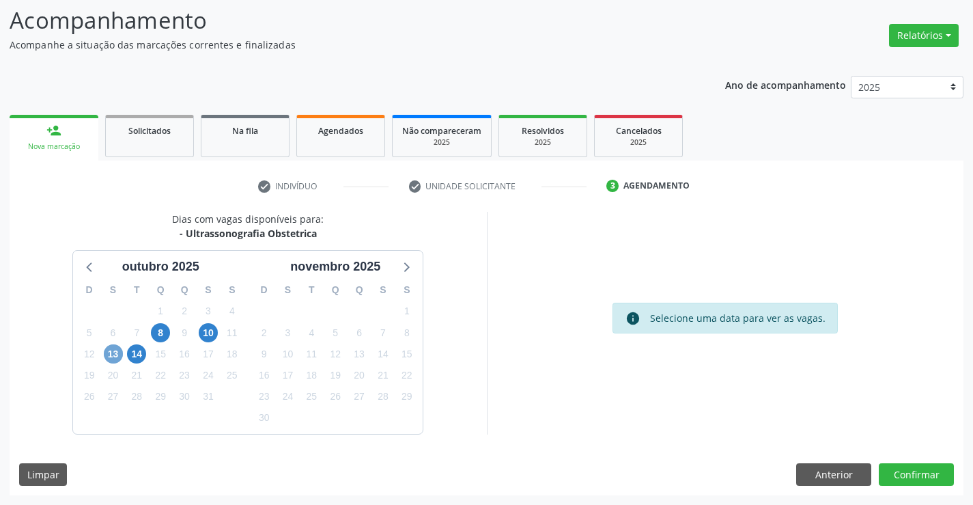
click at [111, 360] on span "13" at bounding box center [113, 353] width 19 height 19
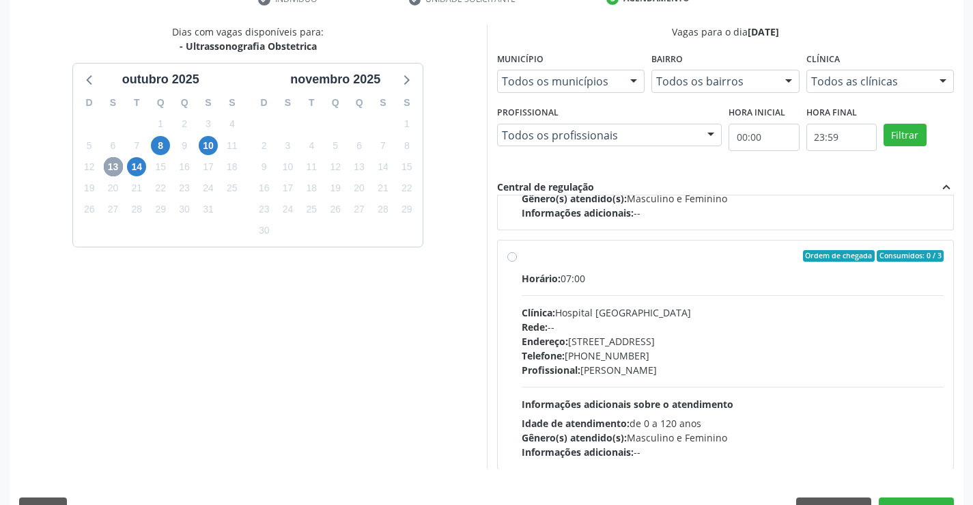
scroll to position [294, 0]
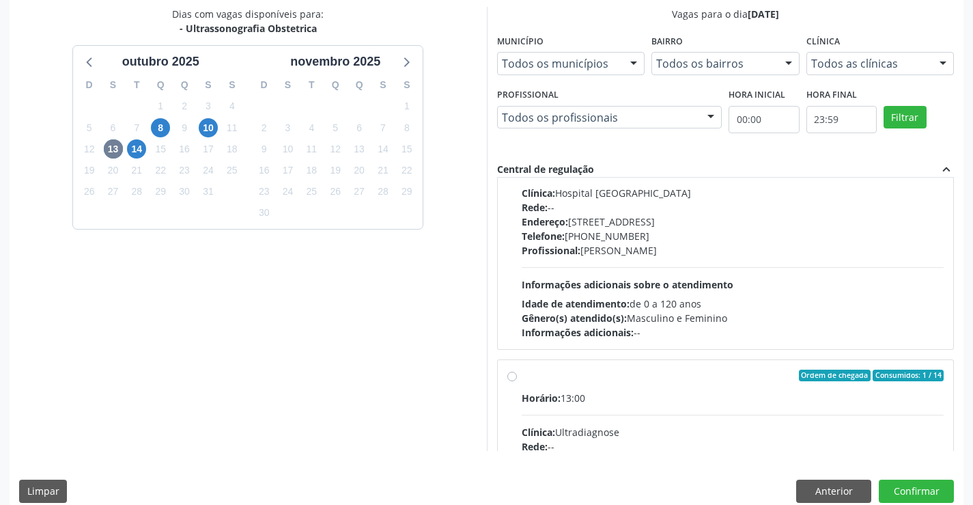
click at [746, 265] on div "Horário: 13:00 Clínica: Hospital [GEOGRAPHIC_DATA] Rede: -- Endereço: [STREET_A…" at bounding box center [733, 246] width 423 height 188
click at [517, 142] on input "Ordem de chegada Consumidos: 2 / 5 Horário: 13:00 Clínica: Hospital [GEOGRAPHIC…" at bounding box center [512, 136] width 10 height 12
radio input "true"
click at [746, 100] on div "Informações adicionais: --" at bounding box center [733, 92] width 423 height 14
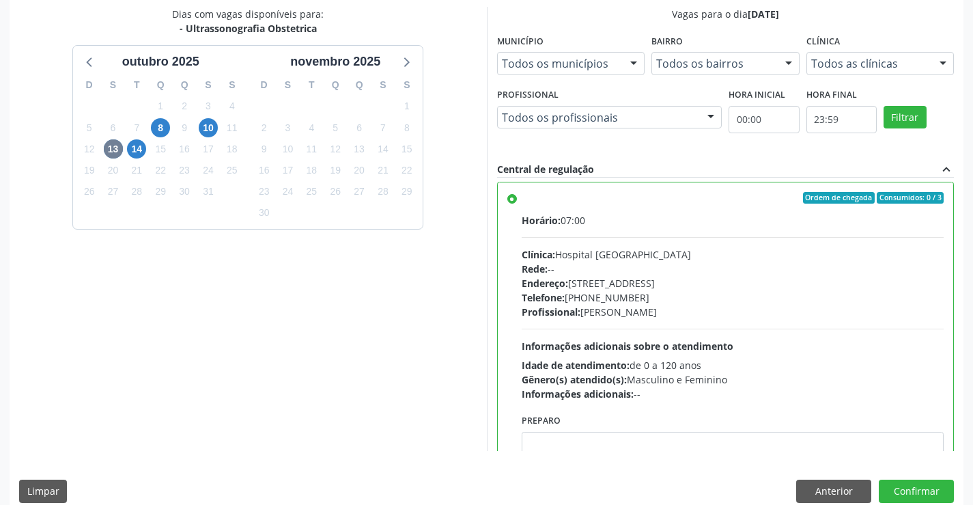
scroll to position [231, 0]
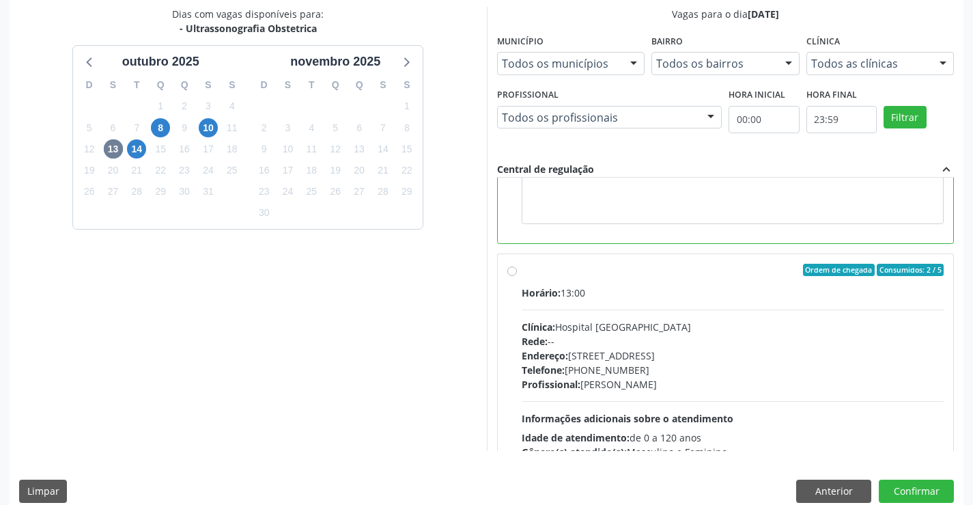
click at [733, 300] on div "Horário: 13:00 Clínica: Hospital [GEOGRAPHIC_DATA] Rede: -- Endereço: [STREET_A…" at bounding box center [733, 379] width 423 height 188
click at [517, 276] on input "Ordem de chegada Consumidos: 2 / 5 Horário: 13:00 Clínica: Hospital [GEOGRAPHIC…" at bounding box center [512, 270] width 10 height 12
radio input "false"
radio input "true"
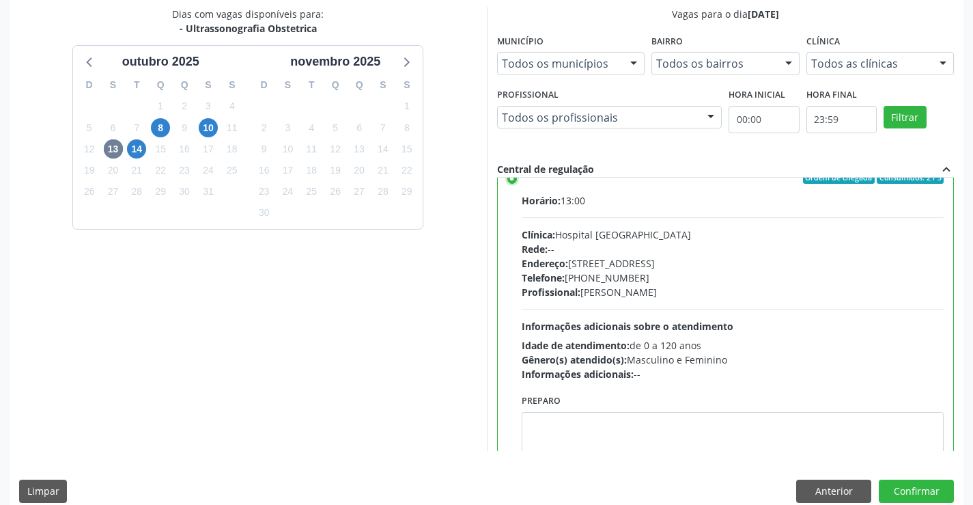
scroll to position [498, 0]
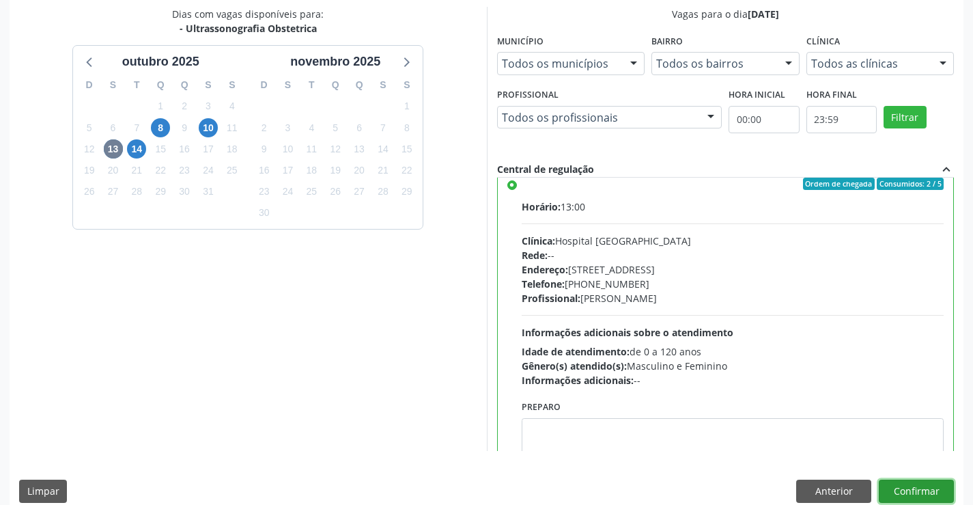
click at [922, 492] on button "Confirmar" at bounding box center [916, 490] width 75 height 23
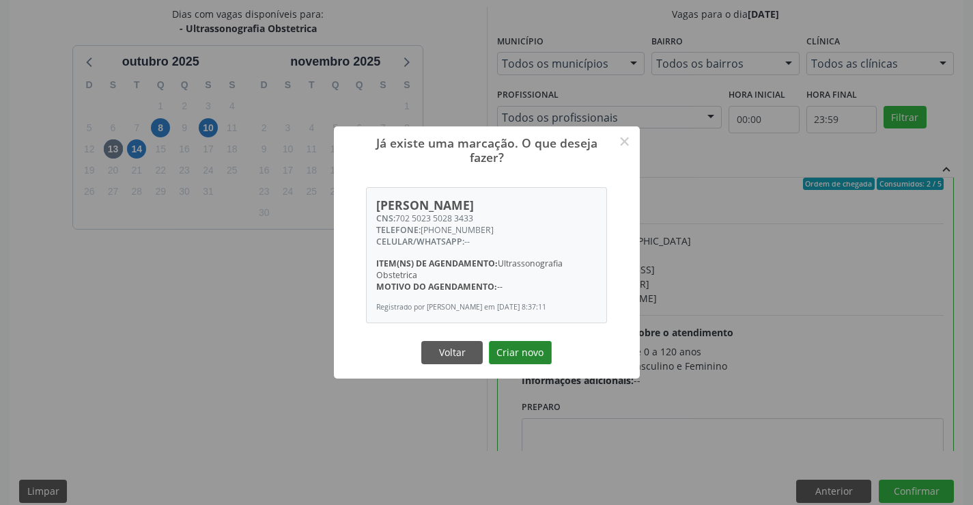
click at [509, 353] on button "Criar novo" at bounding box center [520, 352] width 63 height 23
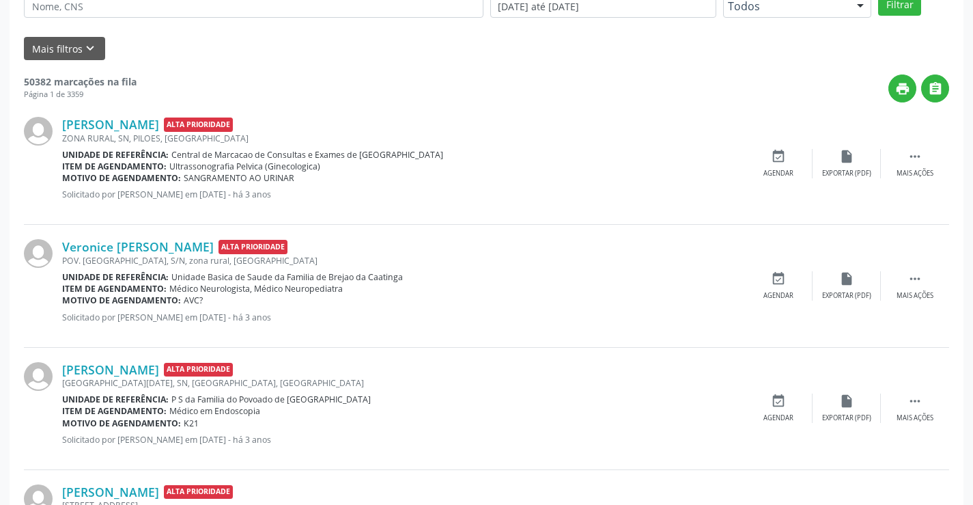
scroll to position [0, 0]
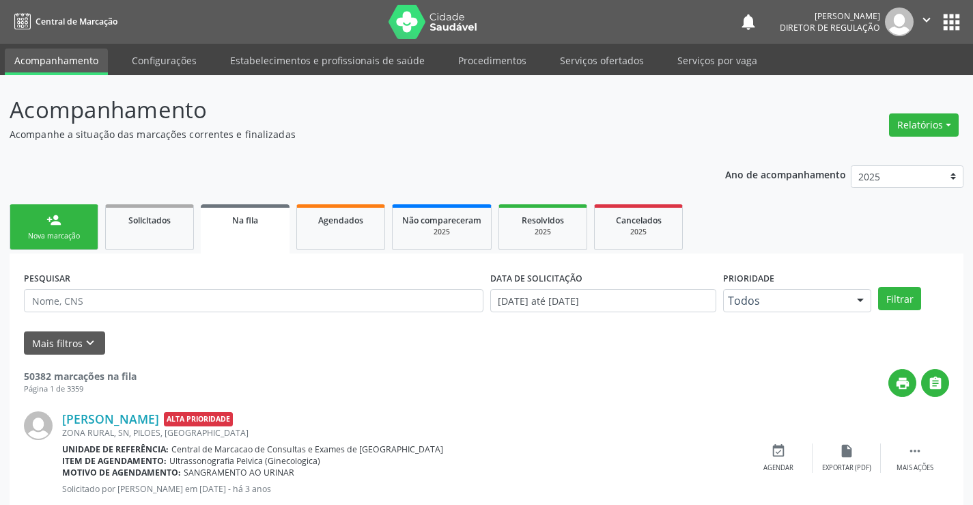
click at [67, 231] on div "Nova marcação" at bounding box center [54, 236] width 68 height 10
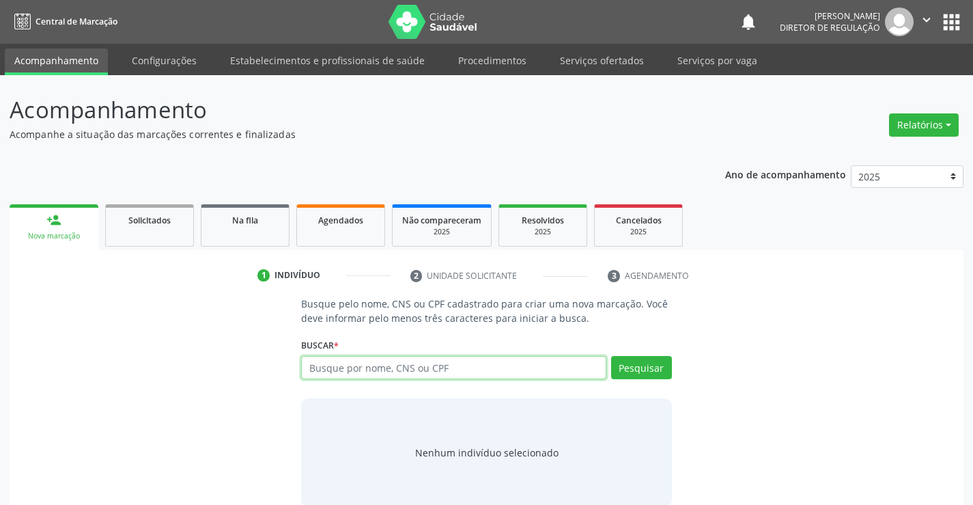
click at [406, 370] on input "text" at bounding box center [453, 367] width 305 height 23
type input "700600925850968"
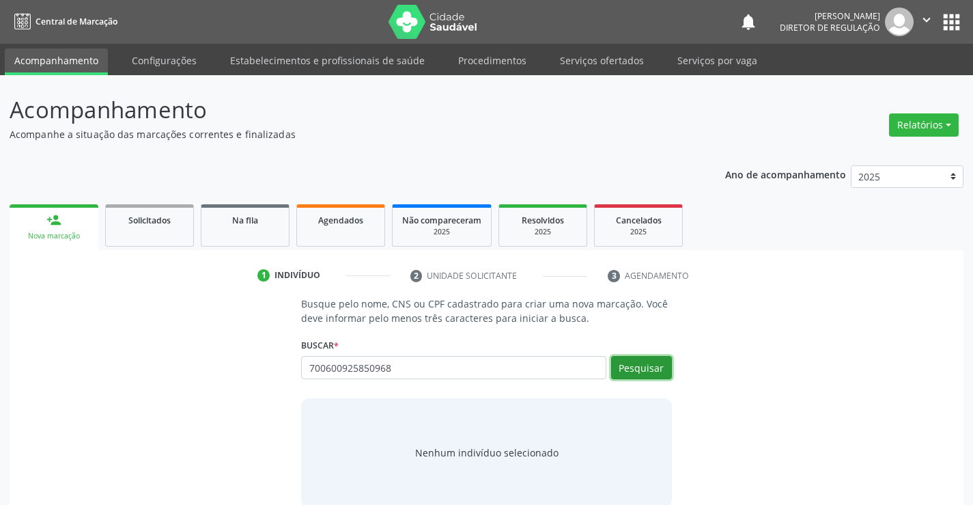
click at [645, 371] on button "Pesquisar" at bounding box center [641, 367] width 61 height 23
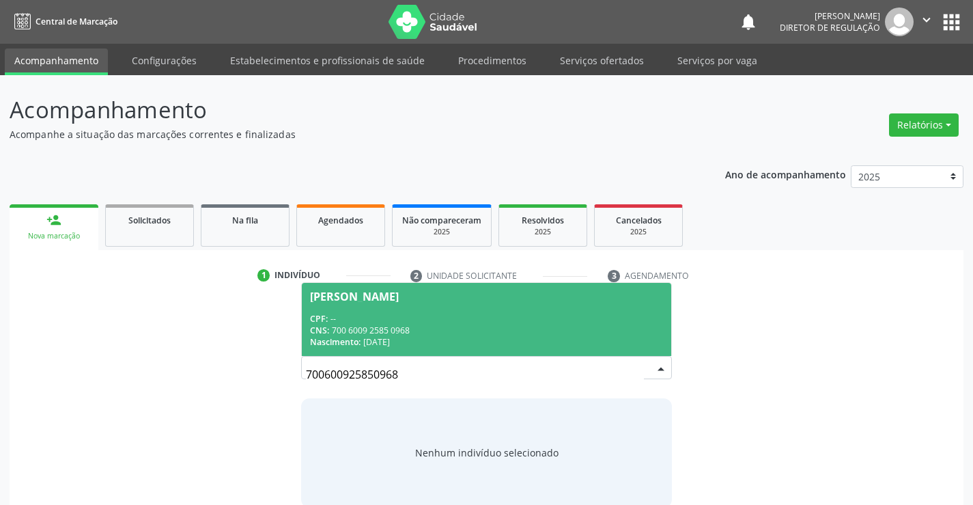
click at [408, 334] on div "CNS: 700 6009 2585 0968" at bounding box center [486, 330] width 352 height 12
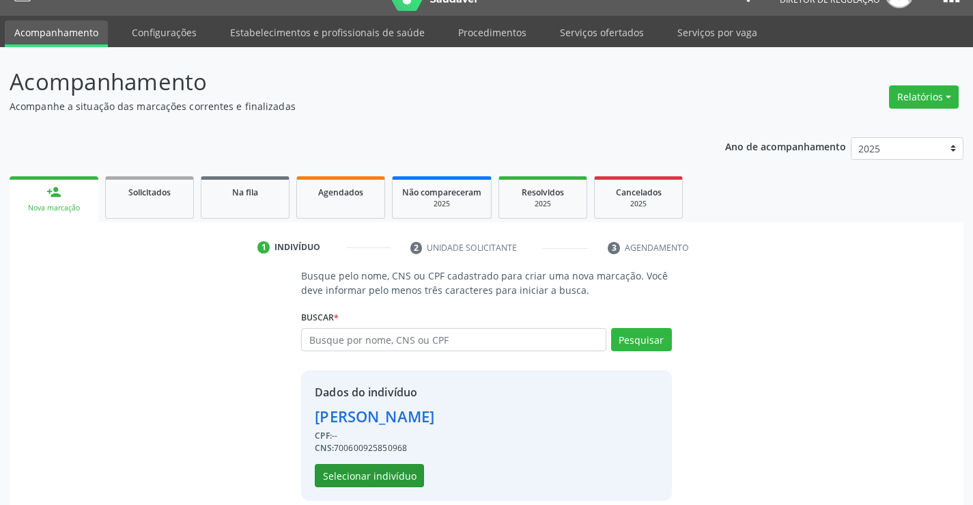
scroll to position [43, 0]
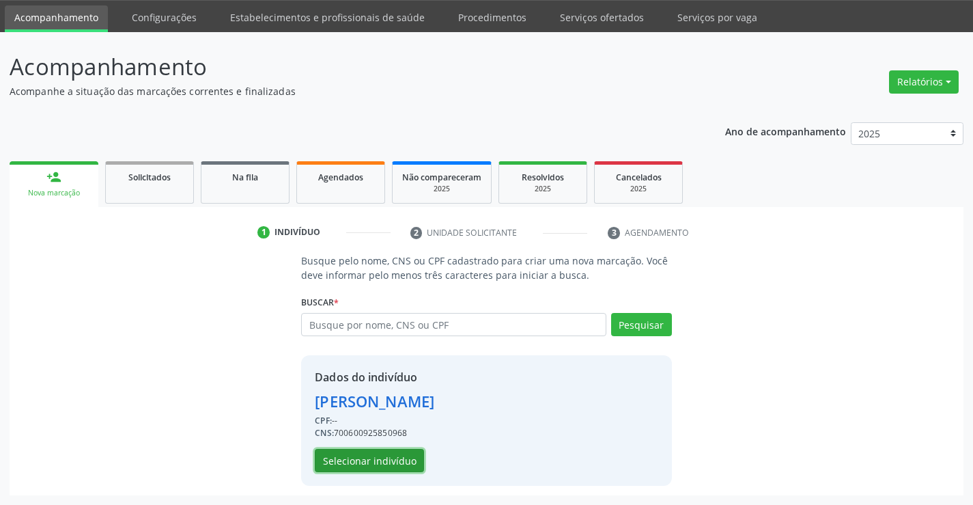
click at [390, 470] on button "Selecionar indivíduo" at bounding box center [369, 460] width 109 height 23
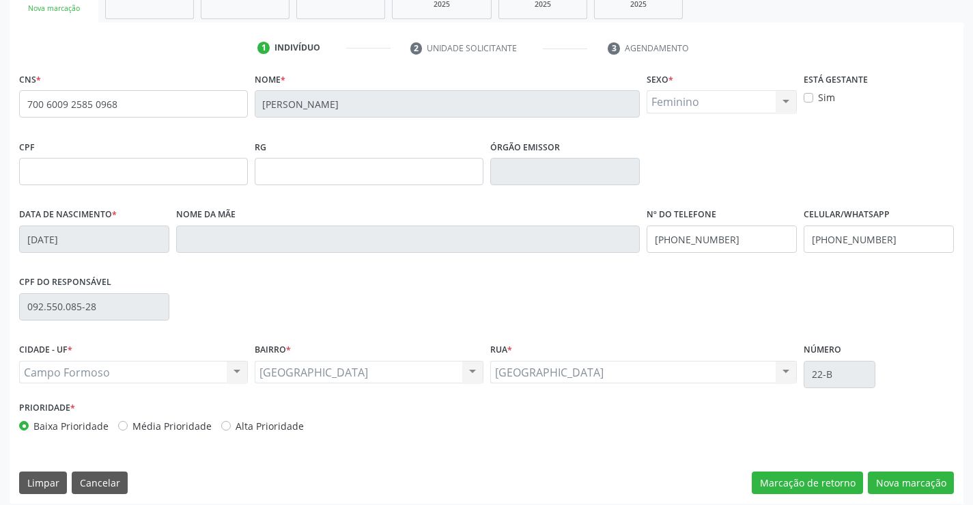
scroll to position [236, 0]
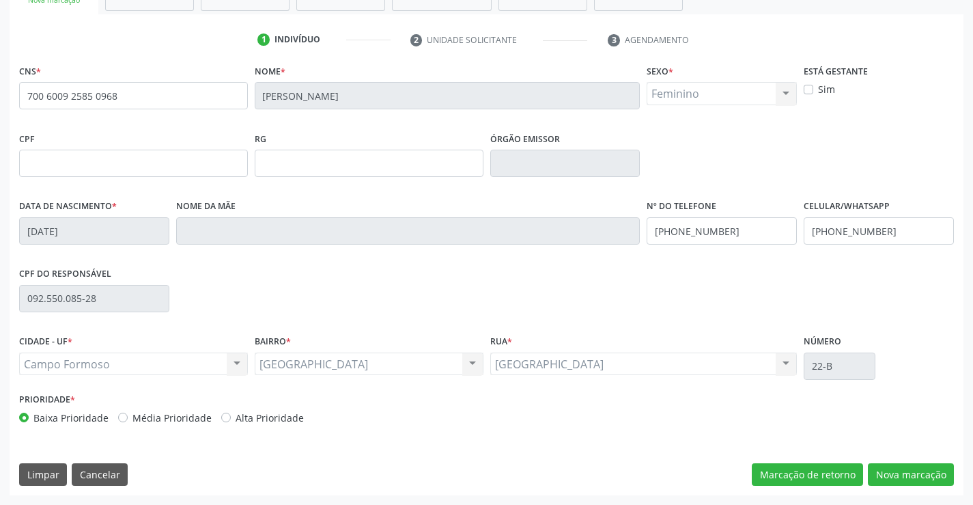
click at [895, 461] on div "CNS * 700 6009 2585 0968 [GEOGRAPHIC_DATA] * [PERSON_NAME] * Feminino Masculino…" at bounding box center [487, 278] width 954 height 434
click at [896, 481] on button "Nova marcação" at bounding box center [911, 474] width 86 height 23
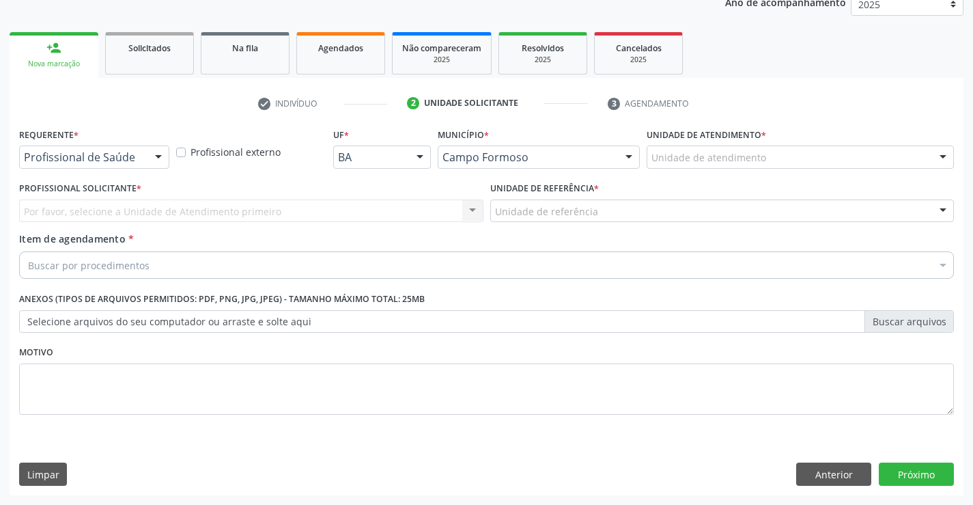
scroll to position [172, 0]
click at [130, 226] on div "Profissional Solicitante * Por favor, selecione a Unidade de Atendimento primei…" at bounding box center [251, 204] width 471 height 53
click at [152, 161] on div at bounding box center [158, 157] width 20 height 23
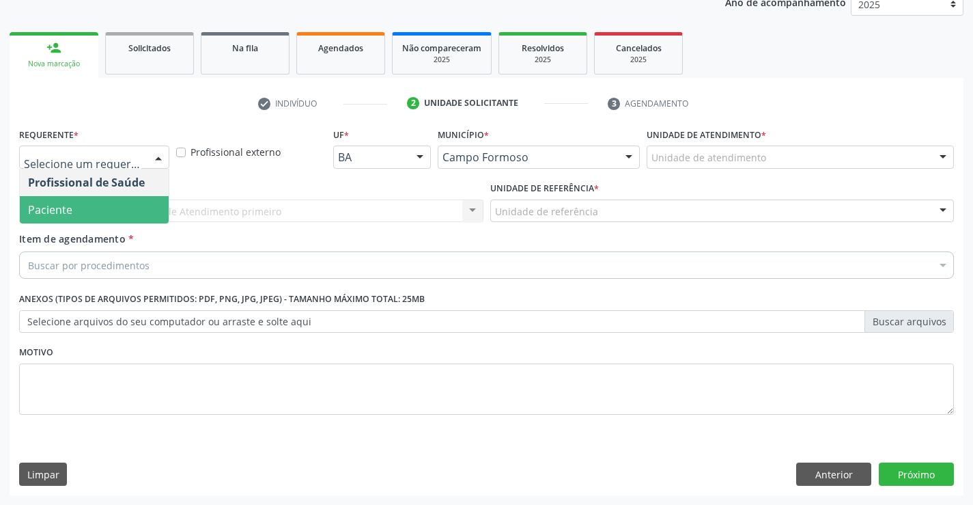
click at [148, 199] on span "Paciente" at bounding box center [94, 209] width 149 height 27
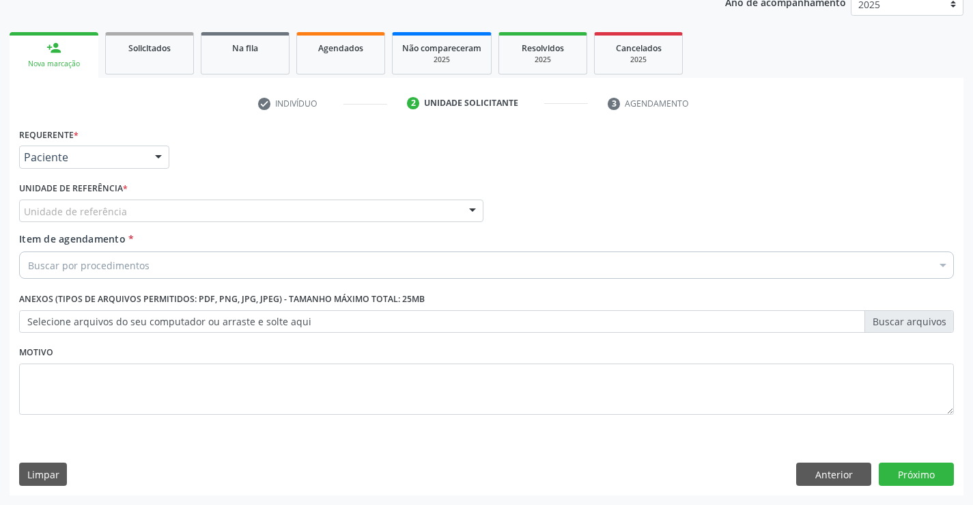
click at [300, 227] on div "Unidade de referência * Unidade de referência Unidade Basica de Saude da Famili…" at bounding box center [251, 204] width 471 height 53
click at [303, 223] on div "Unidade de referência * Unidade de referência Unidade Basica de Saude da Famili…" at bounding box center [251, 204] width 471 height 53
click at [306, 210] on div "Unidade de referência" at bounding box center [251, 210] width 464 height 23
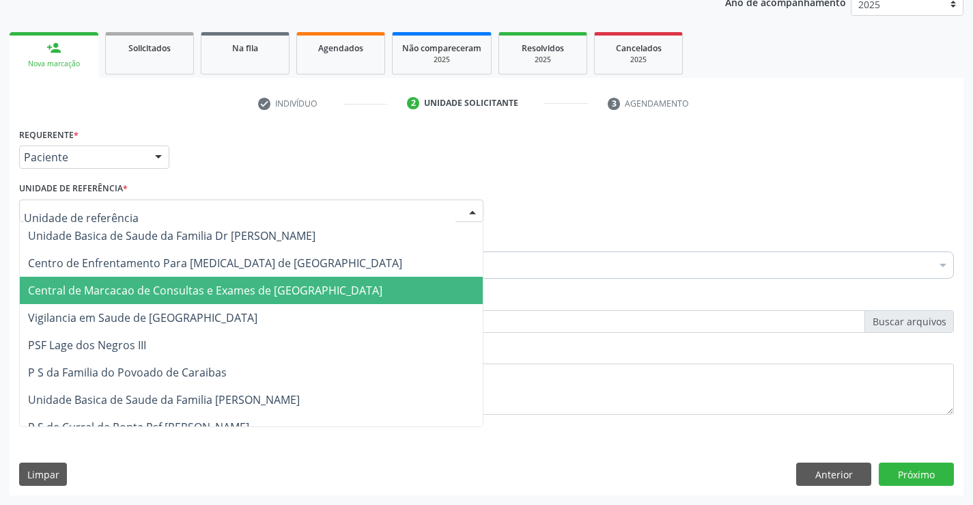
click at [294, 280] on span "Central de Marcacao de Consultas e Exames de [GEOGRAPHIC_DATA]" at bounding box center [251, 290] width 463 height 27
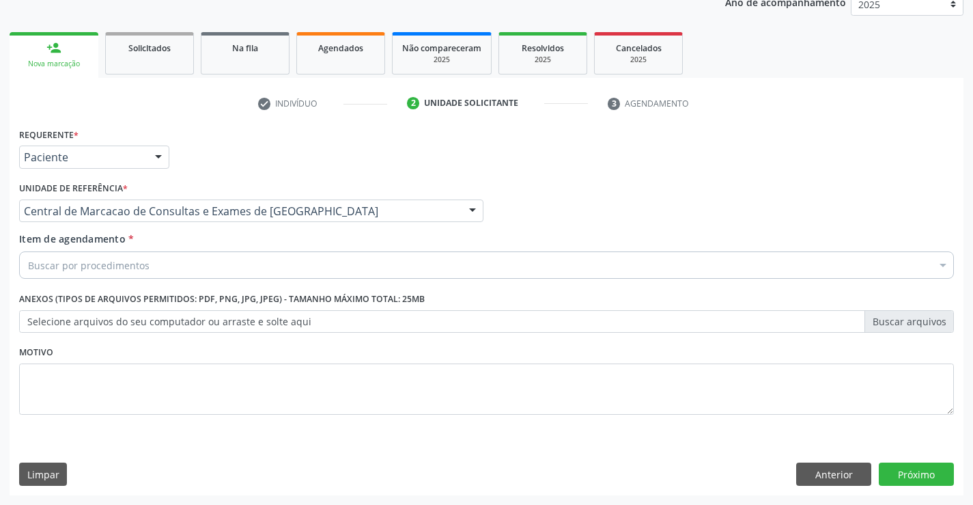
click at [299, 268] on div "Buscar por procedimentos" at bounding box center [486, 264] width 935 height 27
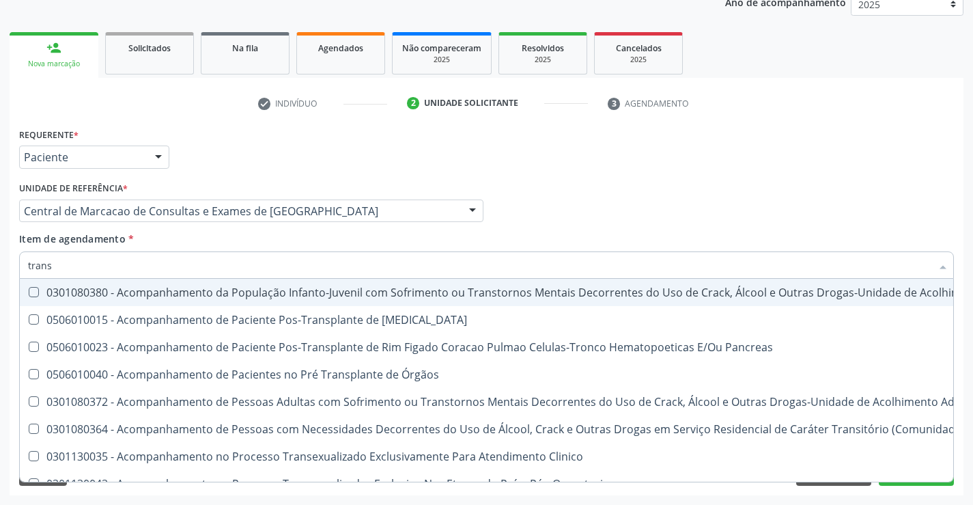
type input "TRANSVA"
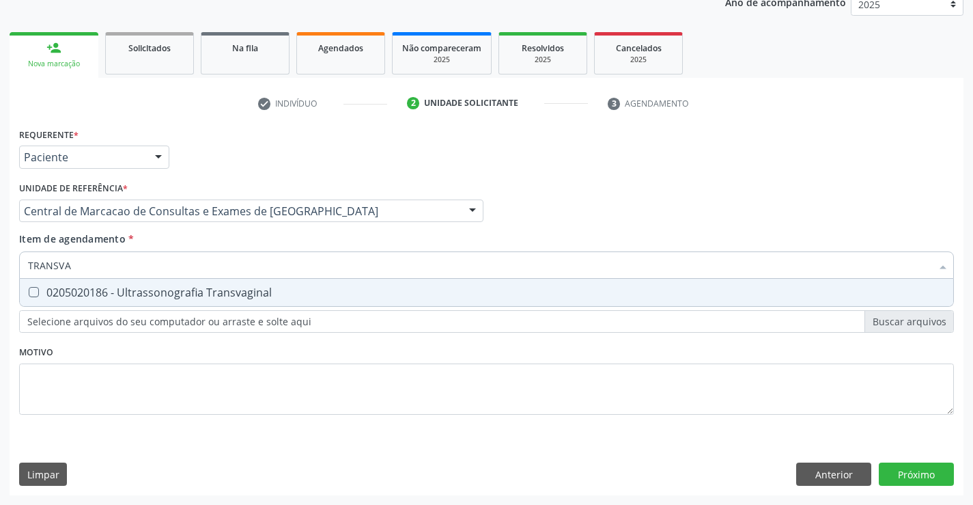
click at [385, 296] on div "0205020186 - Ultrassonografia Transvaginal" at bounding box center [486, 292] width 917 height 11
checkbox Transvaginal "true"
click at [918, 479] on div "Requerente * Paciente Profissional de Saúde Paciente Nenhum resultado encontrad…" at bounding box center [487, 309] width 954 height 371
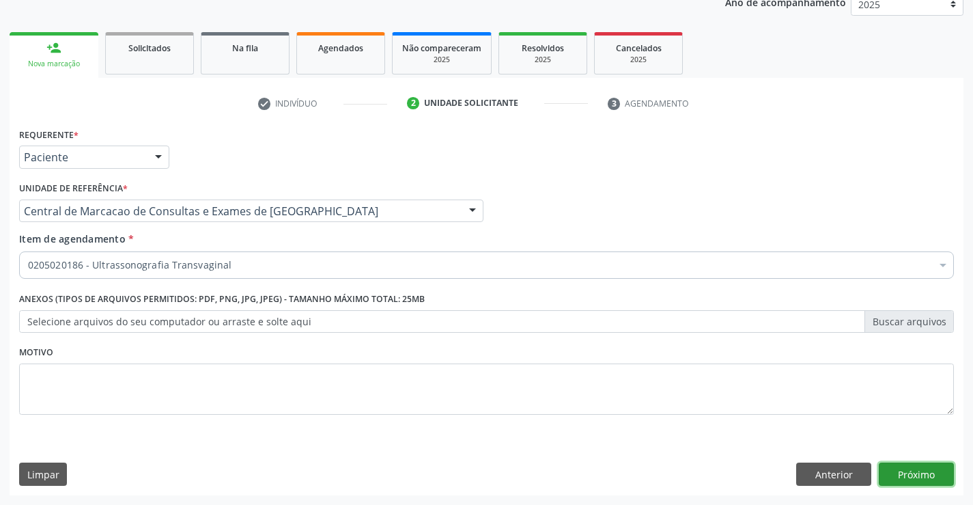
click at [883, 471] on button "Próximo" at bounding box center [916, 473] width 75 height 23
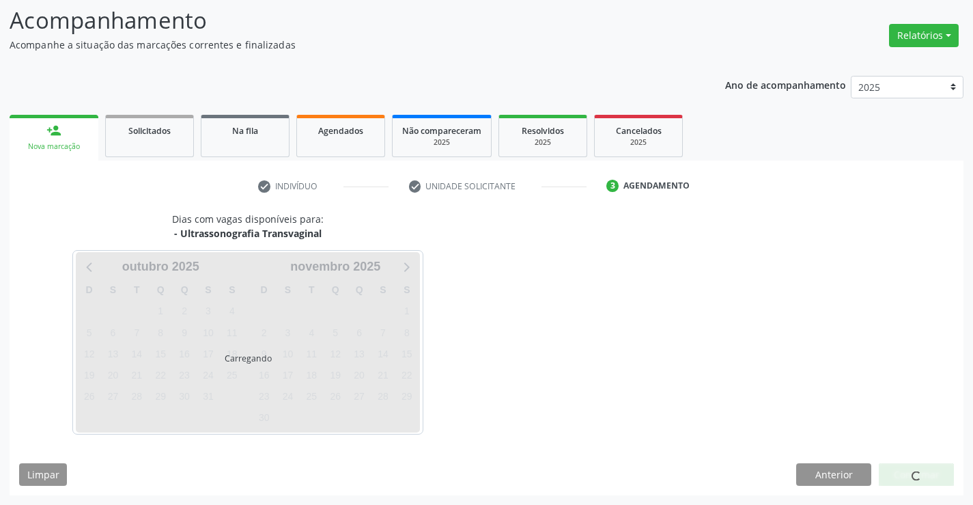
scroll to position [89, 0]
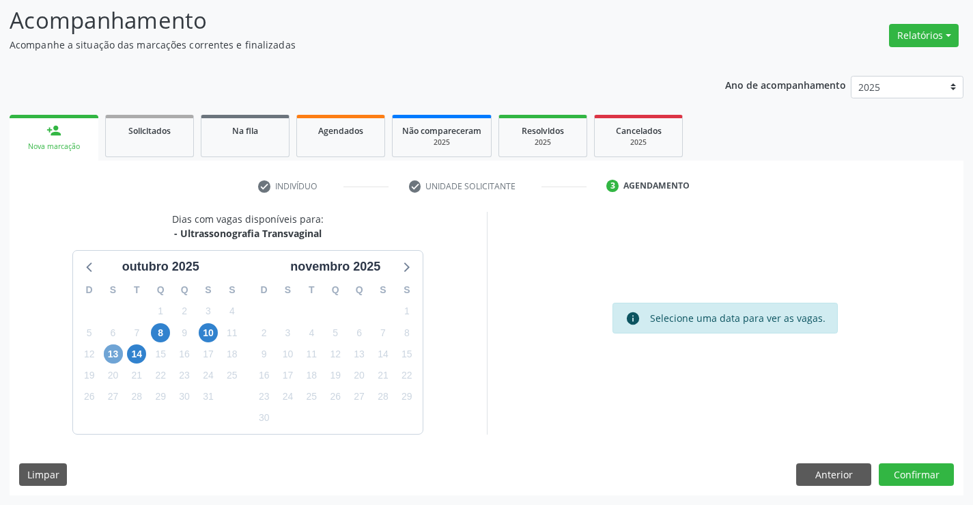
click at [112, 360] on span "13" at bounding box center [113, 353] width 19 height 19
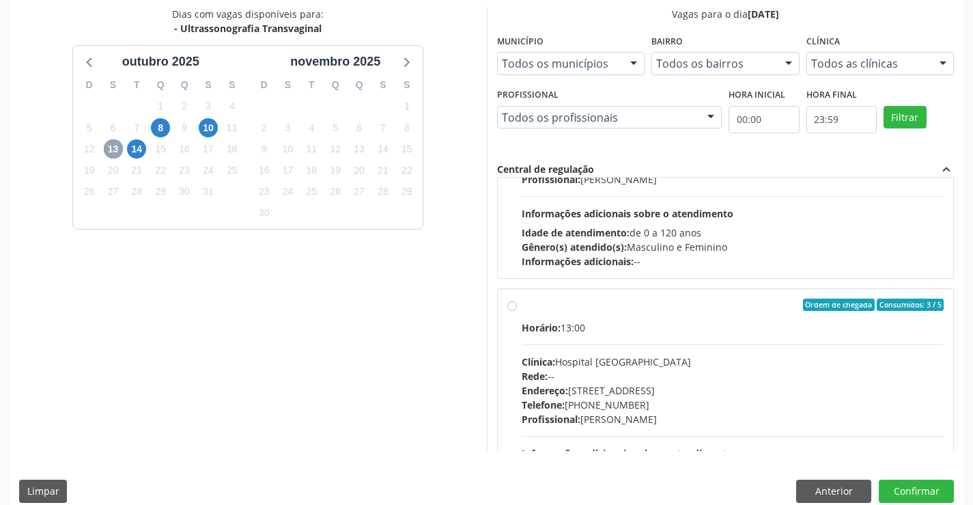
scroll to position [410, 0]
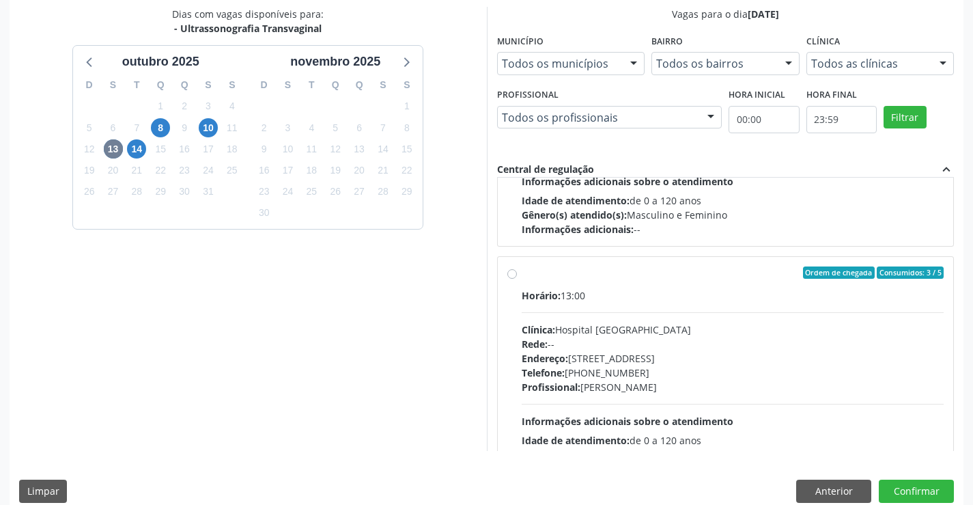
click at [658, 305] on div "Horário: 13:00 Clínica: Hospital [GEOGRAPHIC_DATA] Rede: -- Endereço: [STREET_A…" at bounding box center [733, 382] width 423 height 188
click at [517, 279] on input "Ordem de chegada Consumidos: 3 / 5 Horário: 13:00 Clínica: Hospital [GEOGRAPHIC…" at bounding box center [512, 272] width 10 height 12
radio input "true"
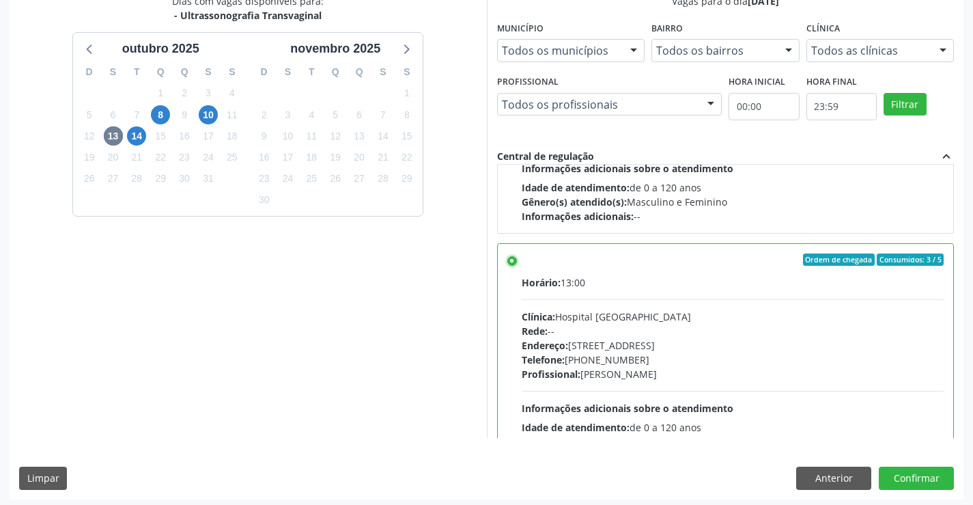
scroll to position [311, 0]
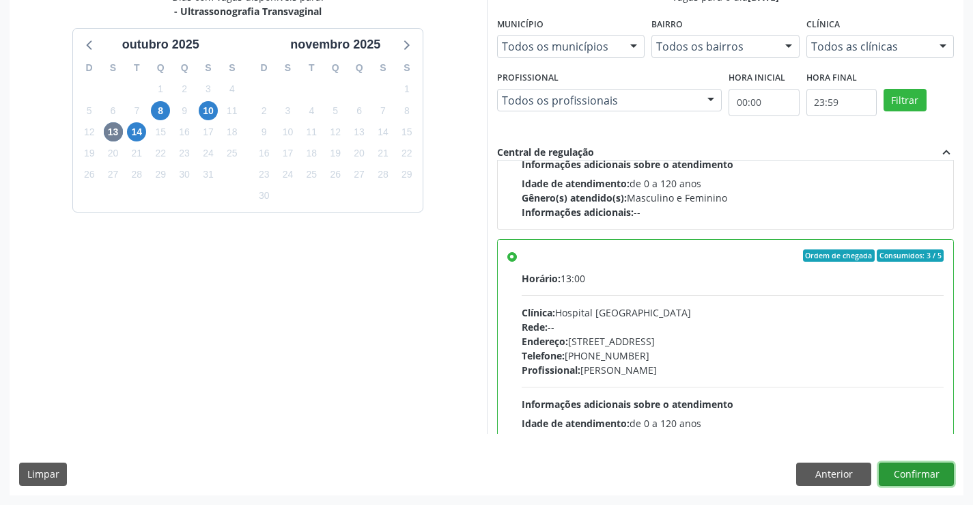
click at [916, 468] on button "Confirmar" at bounding box center [916, 473] width 75 height 23
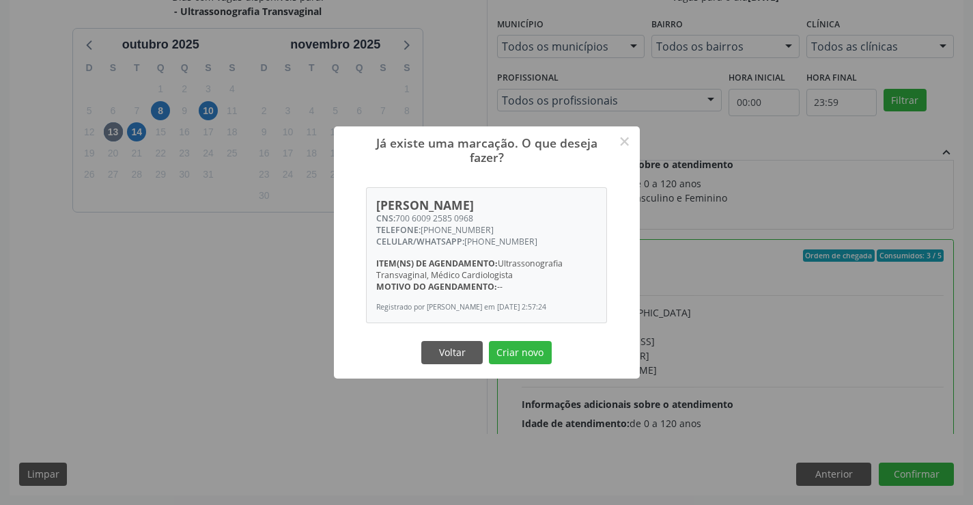
click at [489, 341] on button "Criar novo" at bounding box center [520, 352] width 63 height 23
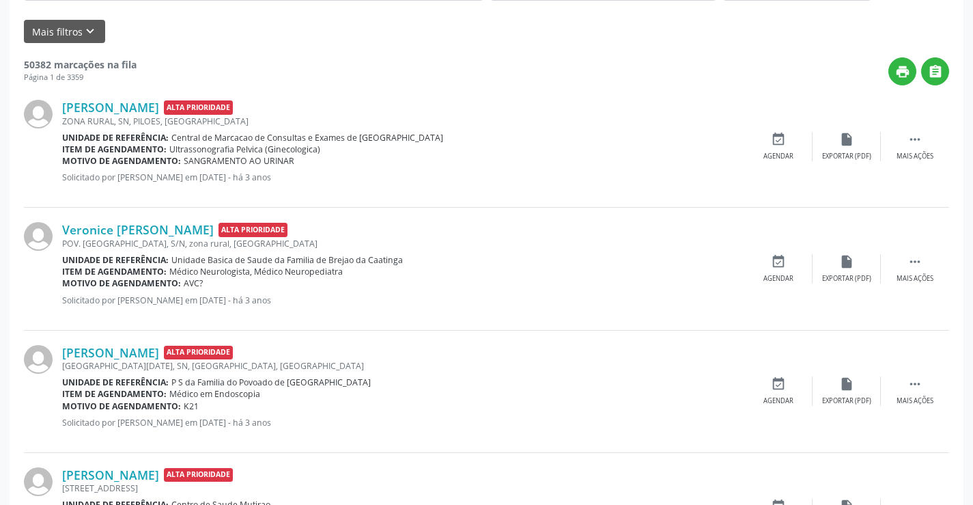
scroll to position [0, 0]
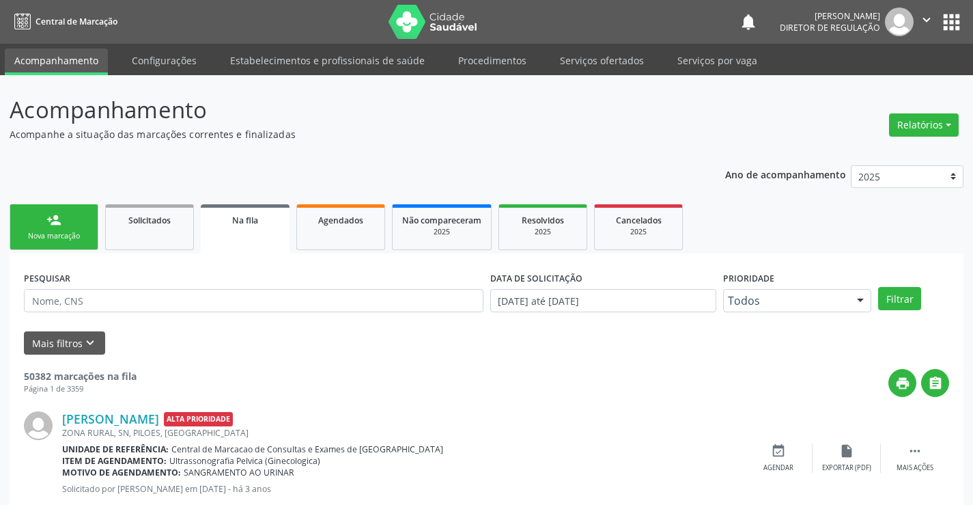
click at [67, 221] on link "person_add Nova marcação" at bounding box center [54, 227] width 89 height 46
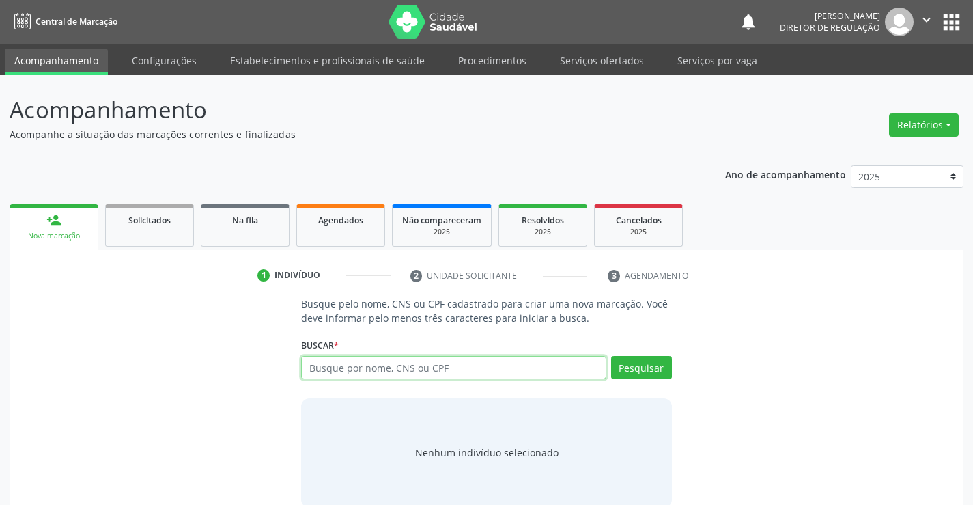
click at [346, 363] on input "text" at bounding box center [453, 367] width 305 height 23
type input "700508492438460"
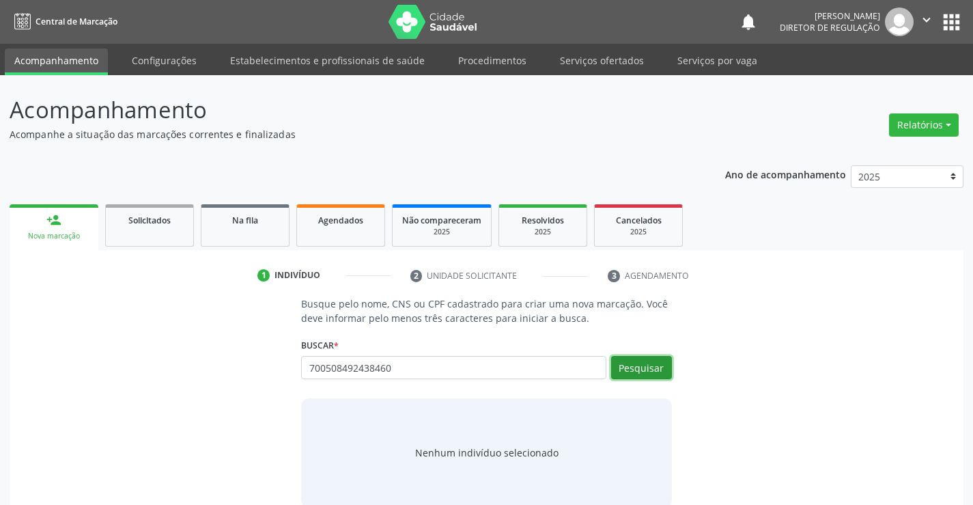
click at [622, 358] on button "Pesquisar" at bounding box center [641, 367] width 61 height 23
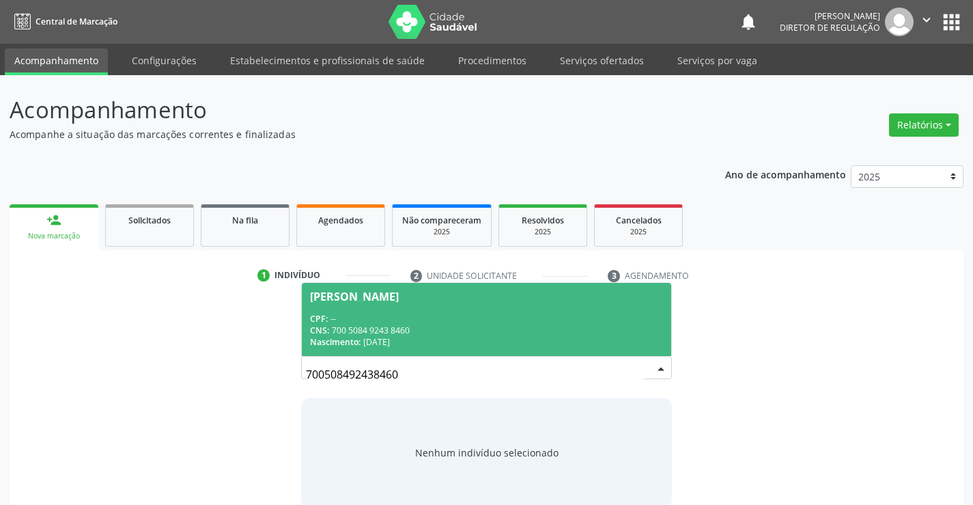
click at [495, 329] on div "CNS: 700 5084 9243 8460" at bounding box center [486, 330] width 352 height 12
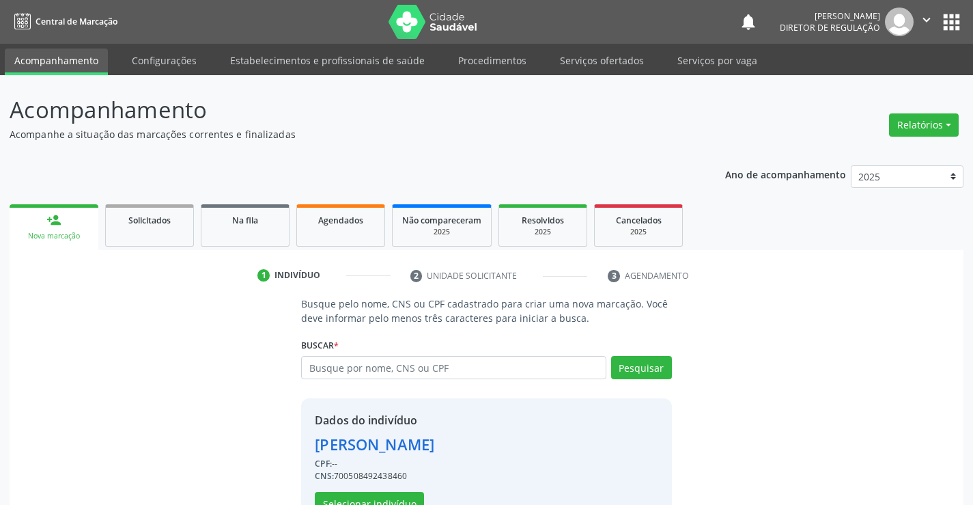
click at [495, 329] on div "Busque pelo nome, CNS ou CPF cadastrado para criar uma nova marcação. Você deve…" at bounding box center [486, 411] width 389 height 231
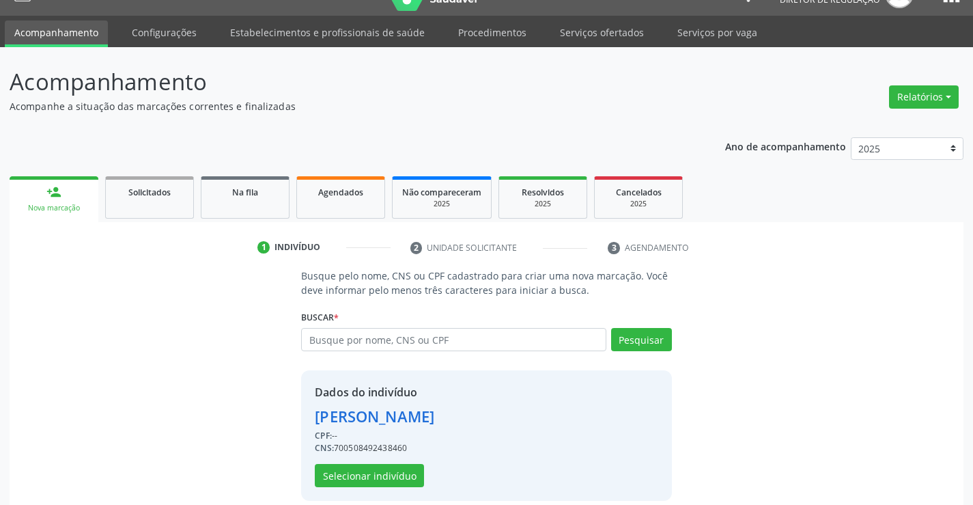
scroll to position [43, 0]
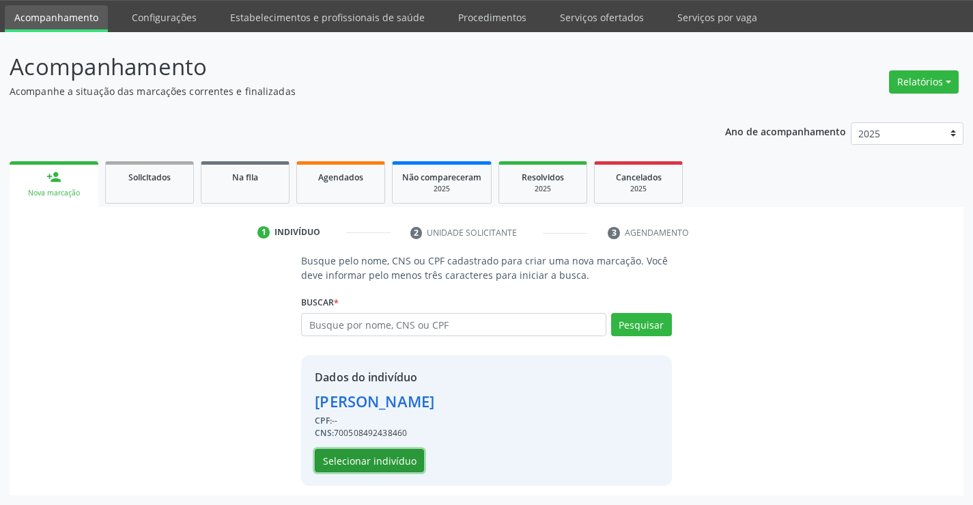
click at [391, 460] on button "Selecionar indivíduo" at bounding box center [369, 460] width 109 height 23
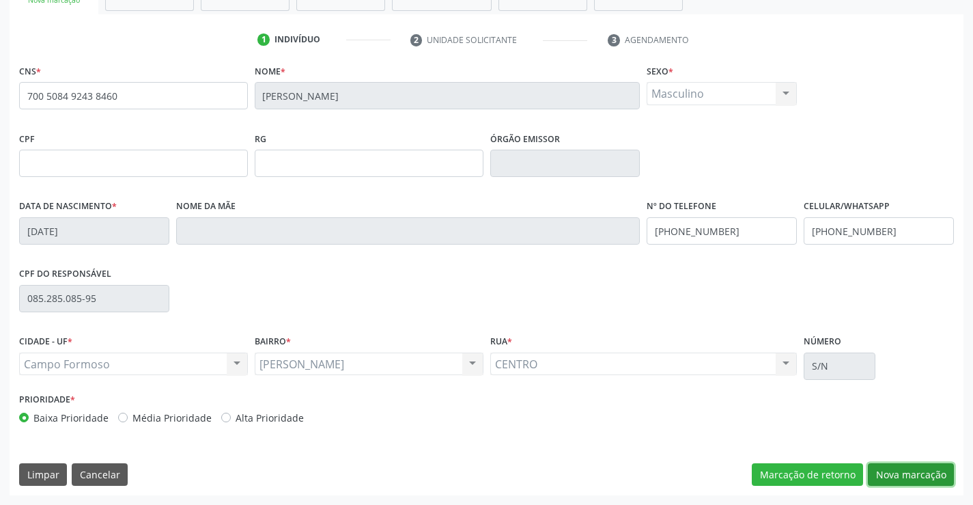
click at [902, 477] on button "Nova marcação" at bounding box center [911, 474] width 86 height 23
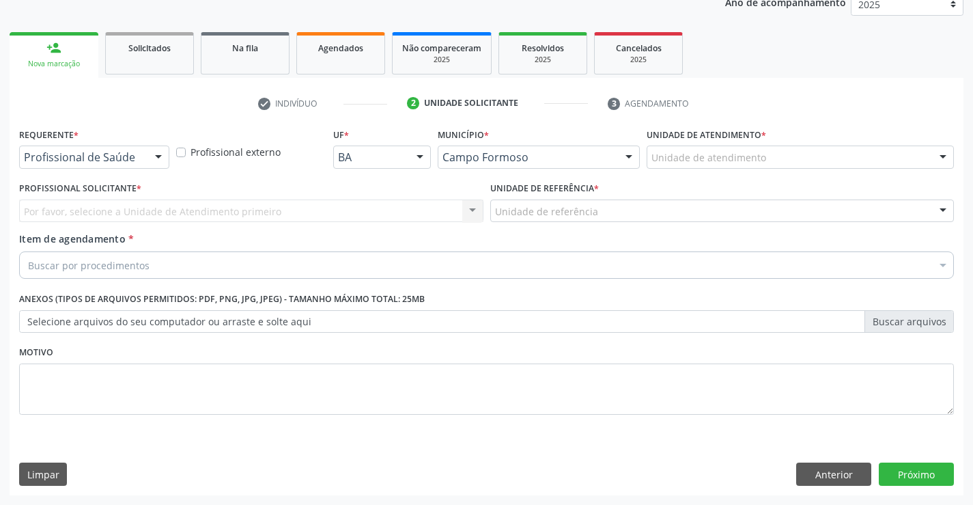
scroll to position [172, 0]
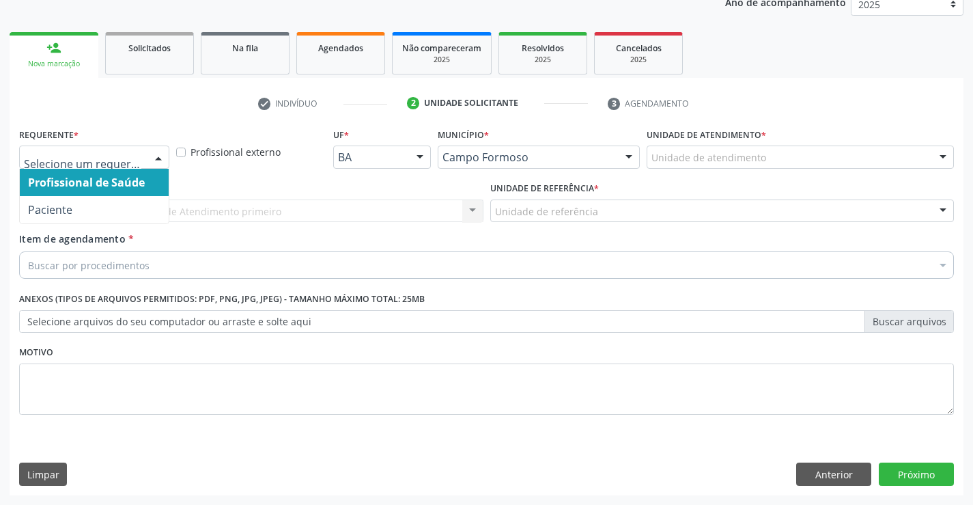
click at [117, 159] on input "text" at bounding box center [82, 163] width 117 height 27
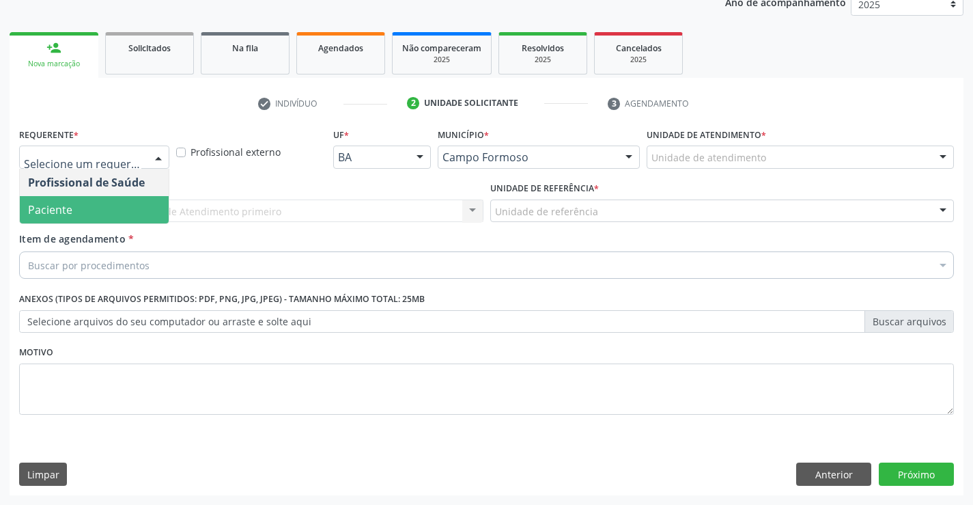
click at [114, 221] on span "Paciente" at bounding box center [94, 209] width 149 height 27
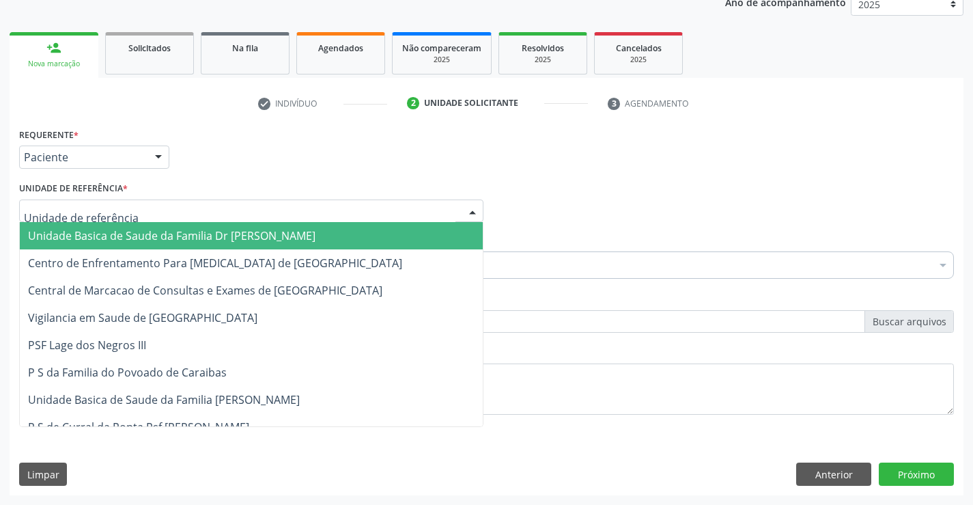
drag, startPoint x: 236, startPoint y: 210, endPoint x: 239, endPoint y: 254, distance: 44.5
click at [236, 210] on div at bounding box center [251, 210] width 464 height 23
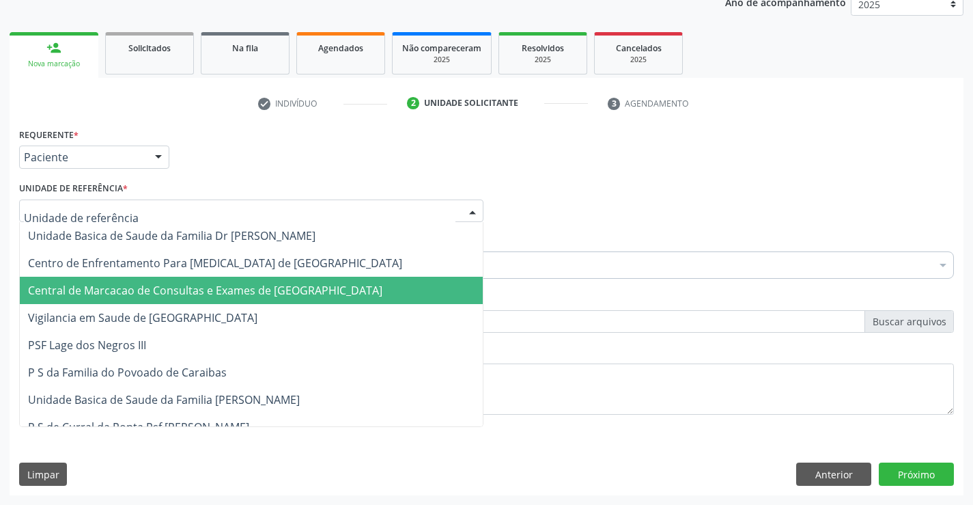
click at [241, 283] on span "Central de Marcacao de Consultas e Exames de [GEOGRAPHIC_DATA]" at bounding box center [251, 290] width 463 height 27
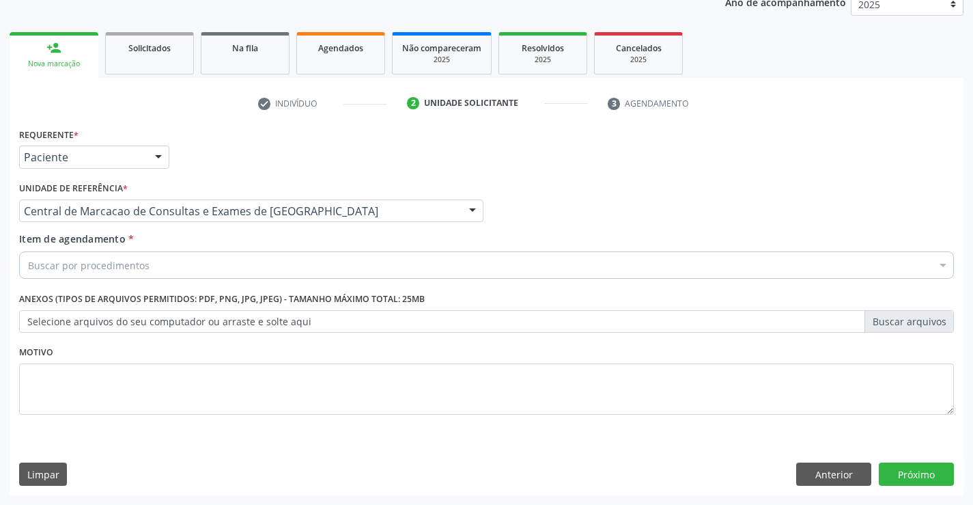
click at [255, 268] on div "Buscar por procedimentos" at bounding box center [486, 264] width 935 height 27
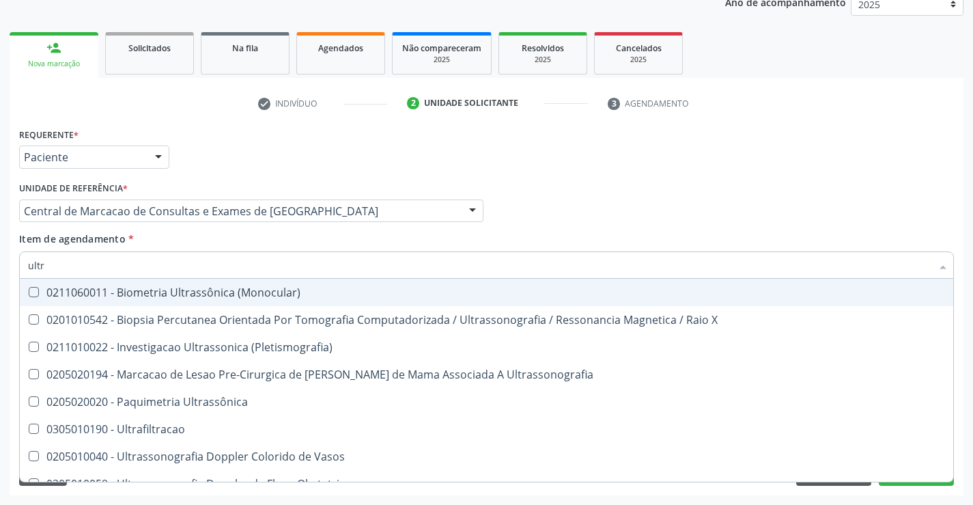
type input "ultra"
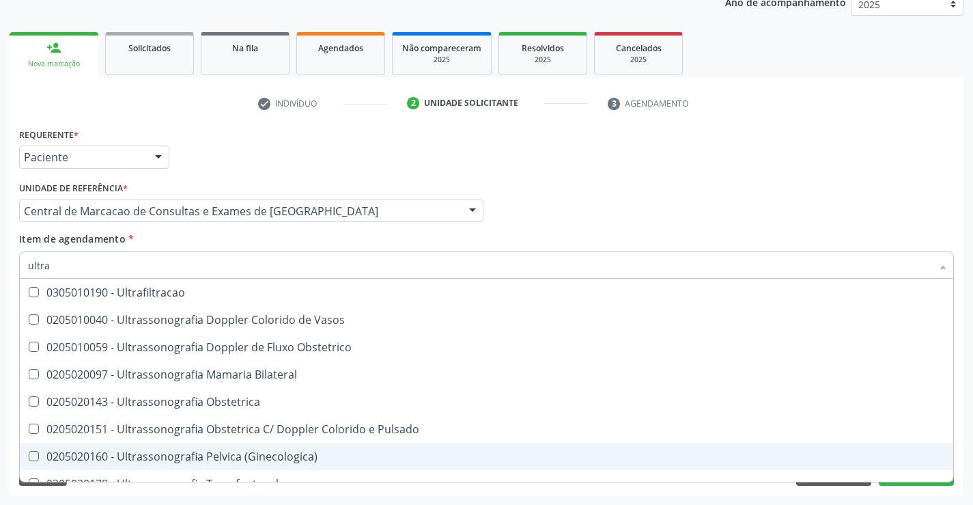
scroll to position [273, 0]
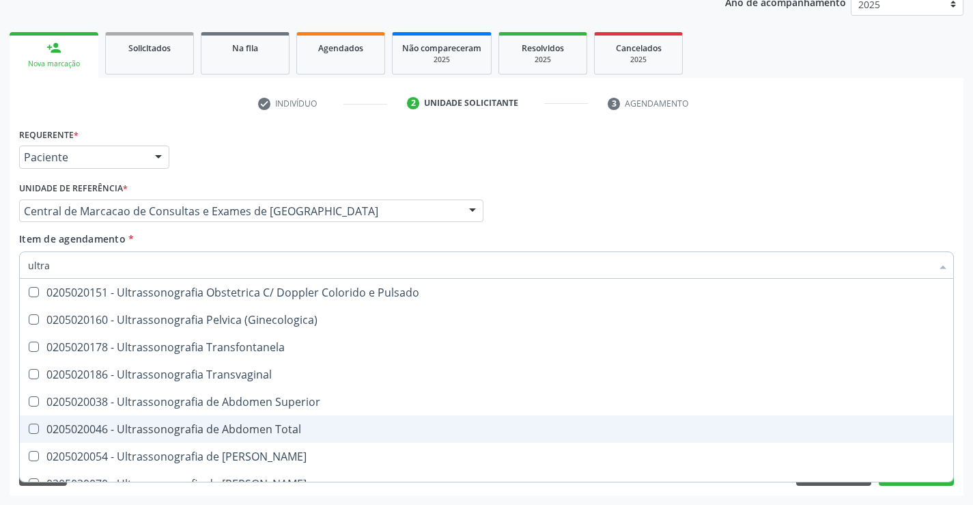
click at [371, 434] on div "0205020046 - Ultrassonografia de Abdomen Total" at bounding box center [486, 428] width 917 height 11
checkbox Total "true"
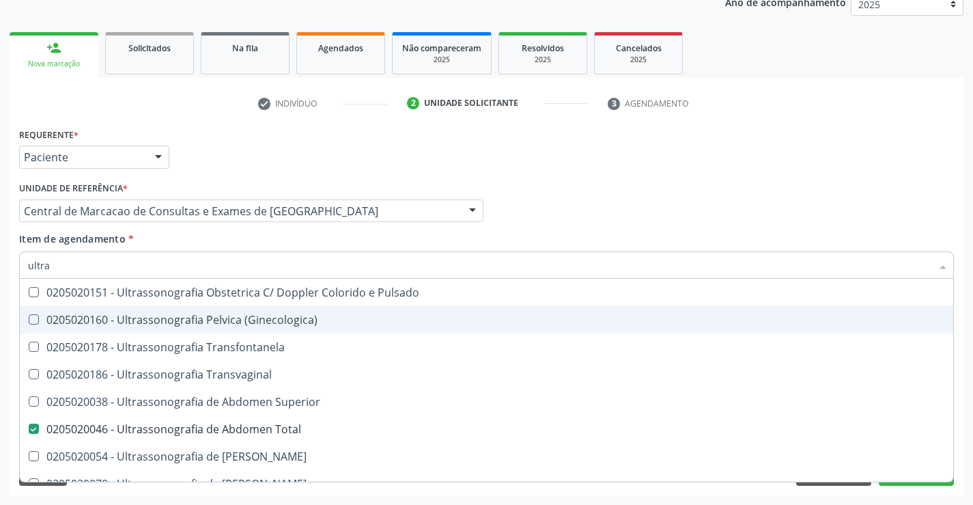
click at [627, 216] on div "Profissional Solicitante Por favor, selecione a Unidade de Atendimento primeiro…" at bounding box center [487, 204] width 942 height 53
checkbox X "true"
checkbox Total "false"
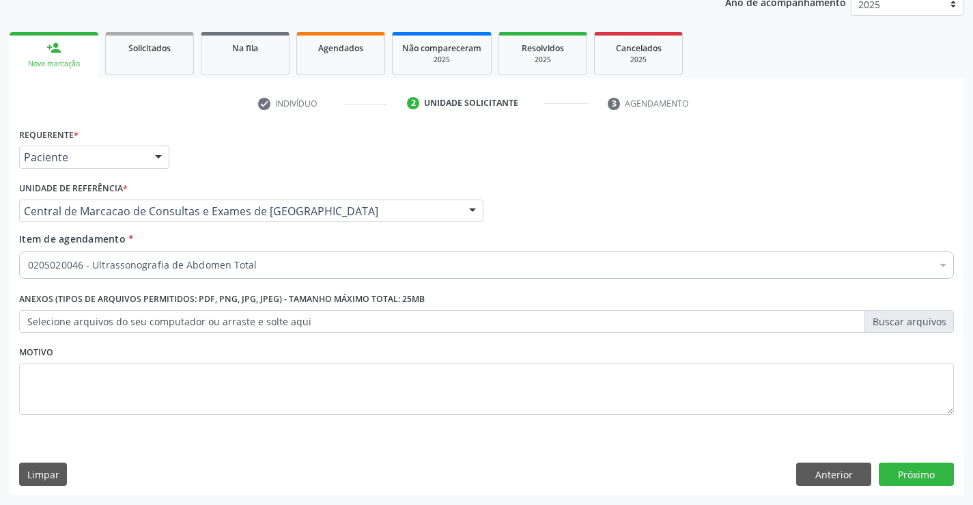
scroll to position [0, 0]
click at [924, 477] on button "Próximo" at bounding box center [916, 473] width 75 height 23
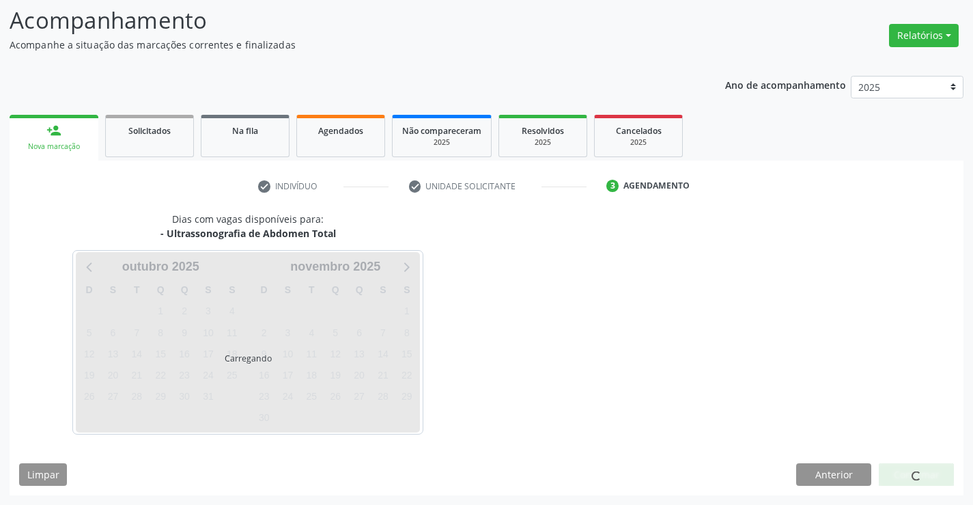
scroll to position [89, 0]
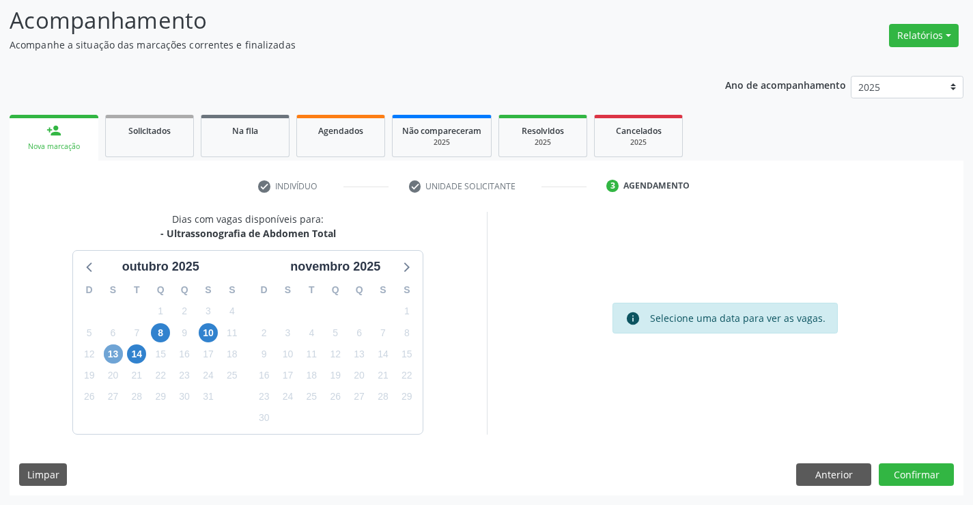
click at [112, 355] on span "13" at bounding box center [113, 353] width 19 height 19
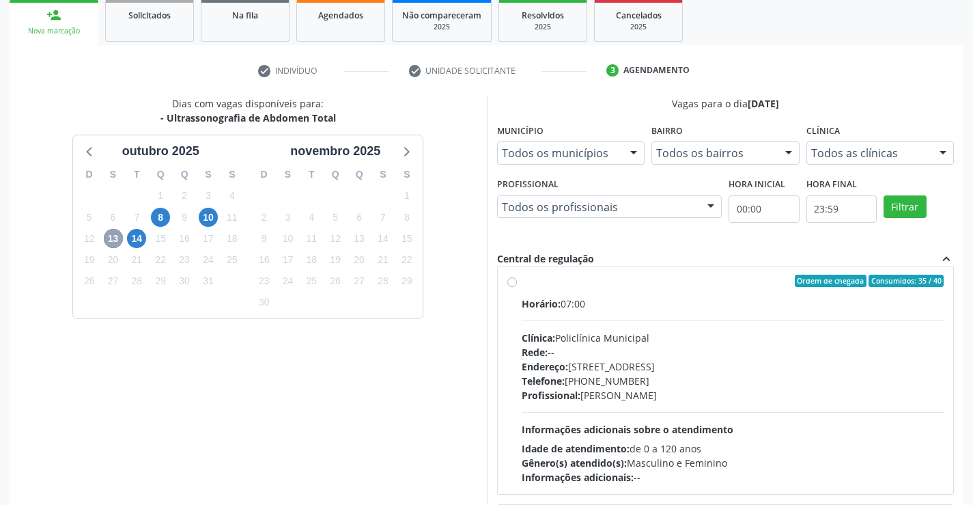
scroll to position [0, 0]
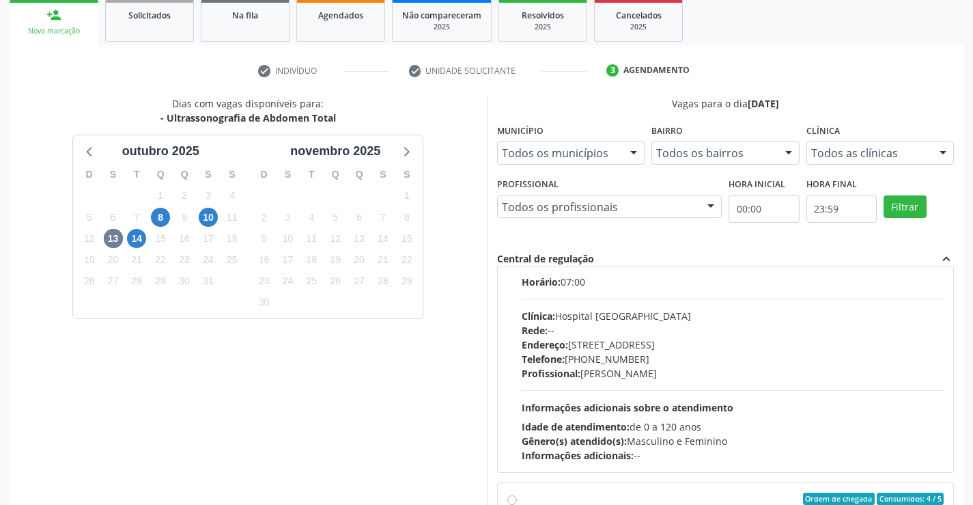
click at [706, 330] on div "Rede: --" at bounding box center [733, 330] width 423 height 14
click at [517, 266] on input "Ordem de chegada Consumidos: 0 / 3 Horário: 07:00 Clínica: Hospital [GEOGRAPHIC…" at bounding box center [512, 259] width 10 height 12
radio input "true"
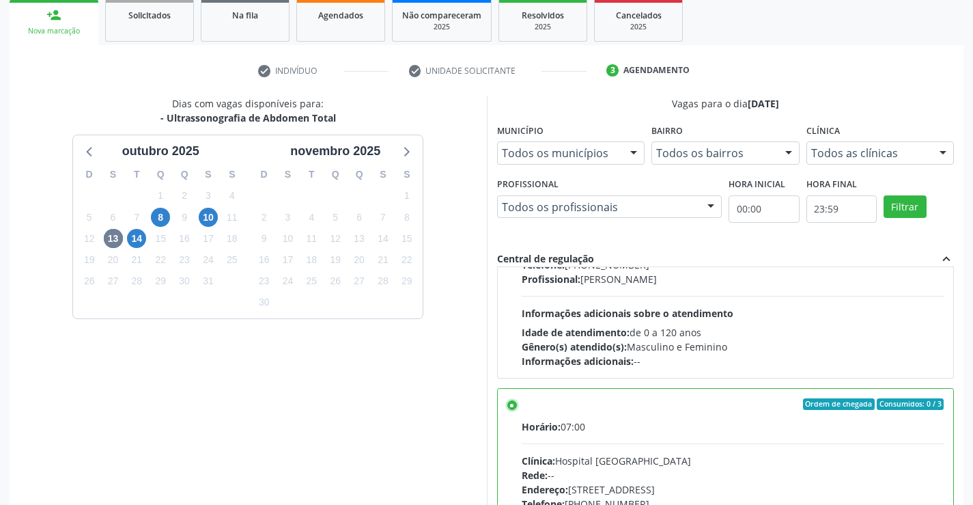
scroll to position [311, 0]
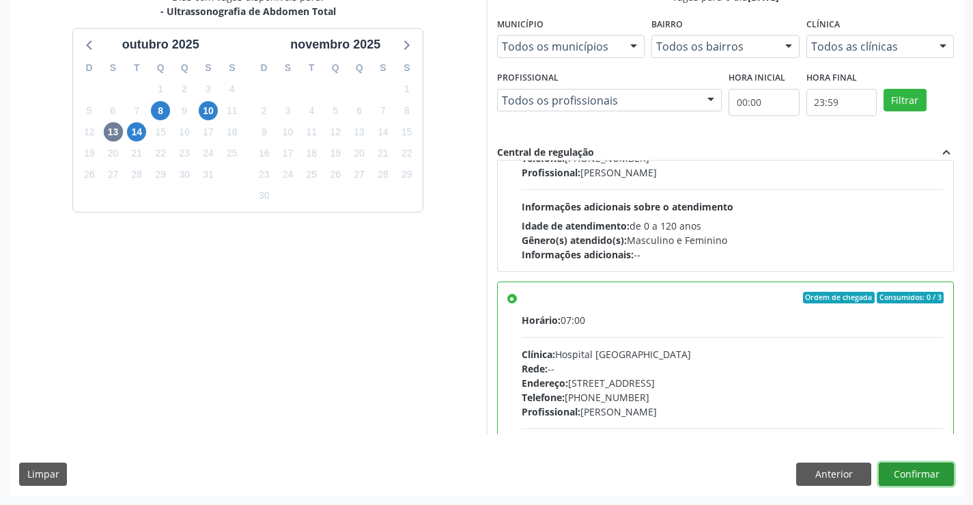
click at [931, 480] on button "Confirmar" at bounding box center [916, 473] width 75 height 23
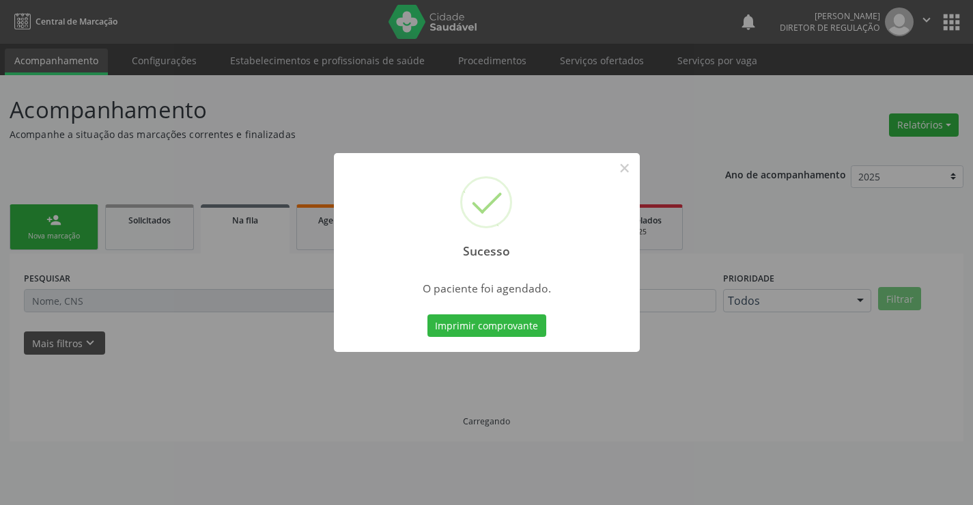
scroll to position [0, 0]
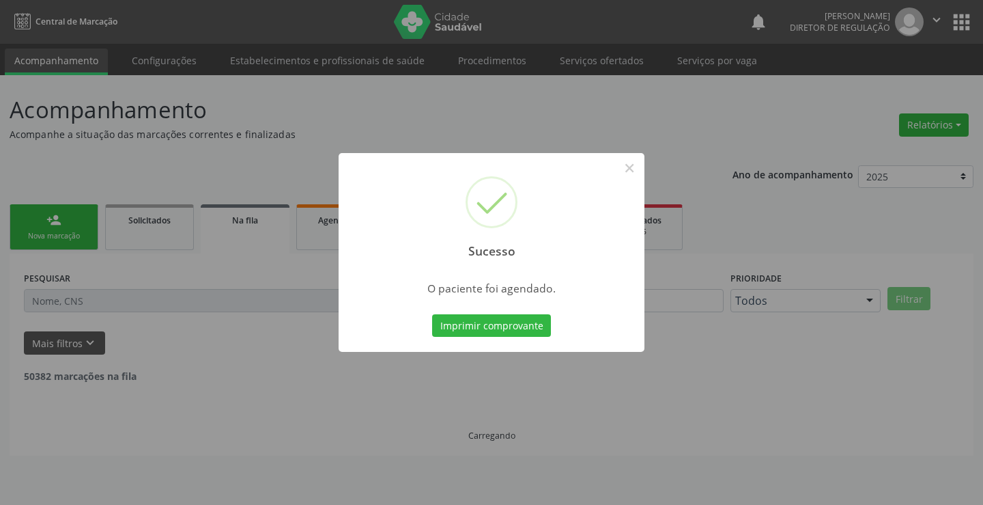
click at [432, 314] on button "Imprimir comprovante" at bounding box center [491, 325] width 119 height 23
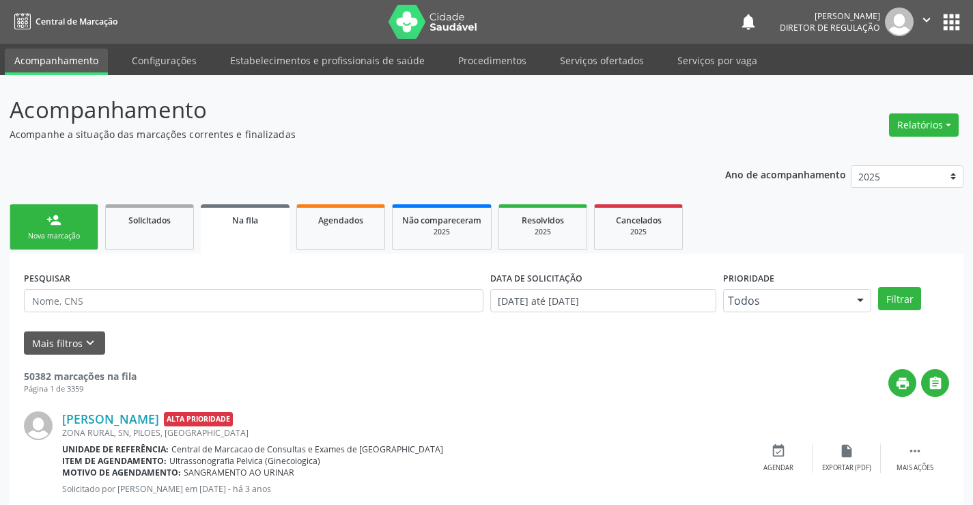
click at [31, 222] on link "person_add Nova marcação" at bounding box center [54, 227] width 89 height 46
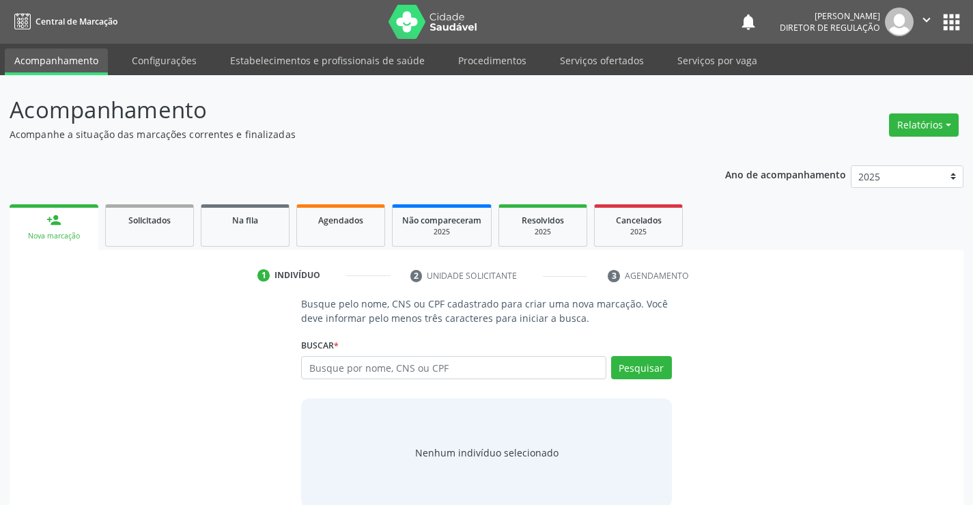
click at [383, 386] on div "Busque por nome, CNS ou CPF Nenhum resultado encontrado para: " " Digite nome, …" at bounding box center [486, 372] width 370 height 33
click at [392, 371] on input "text" at bounding box center [453, 367] width 305 height 23
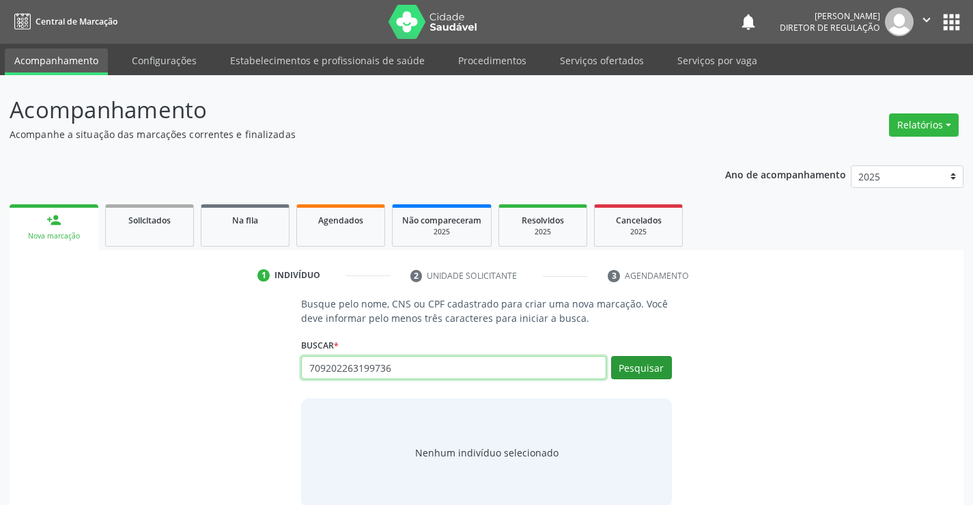
type input "709202263199736"
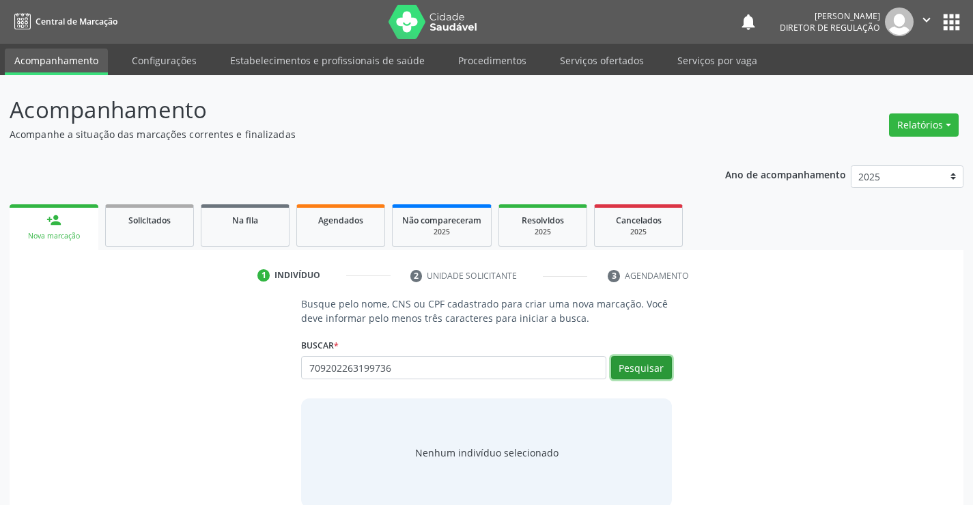
click at [656, 360] on button "Pesquisar" at bounding box center [641, 367] width 61 height 23
type input "709202263199736"
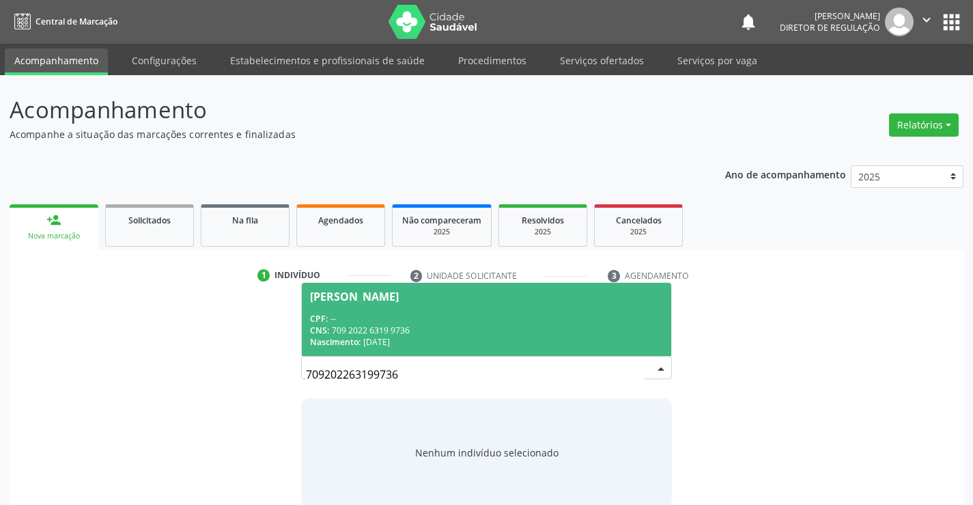
click at [459, 310] on span "[PERSON_NAME] CPF: -- CNS: 709 2022 6319 9736 Nascimento: [DATE]" at bounding box center [486, 319] width 369 height 73
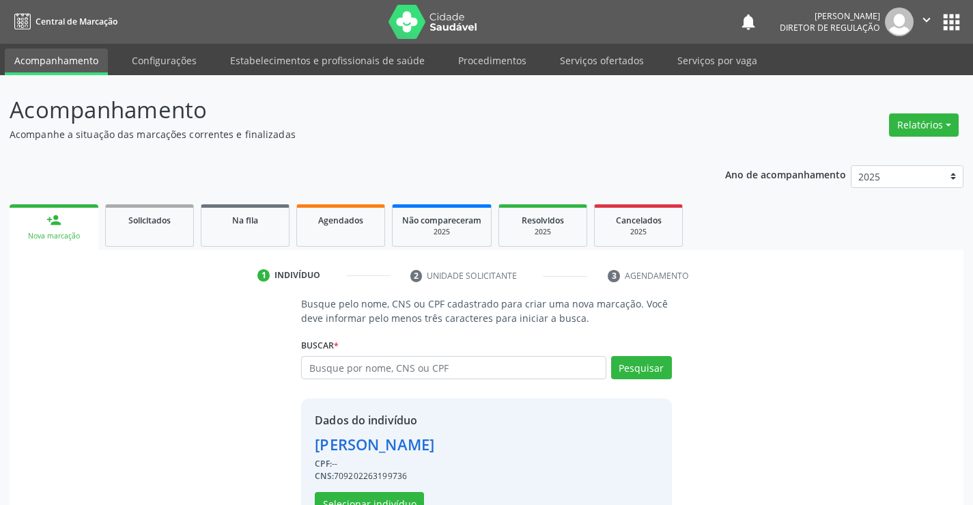
scroll to position [43, 0]
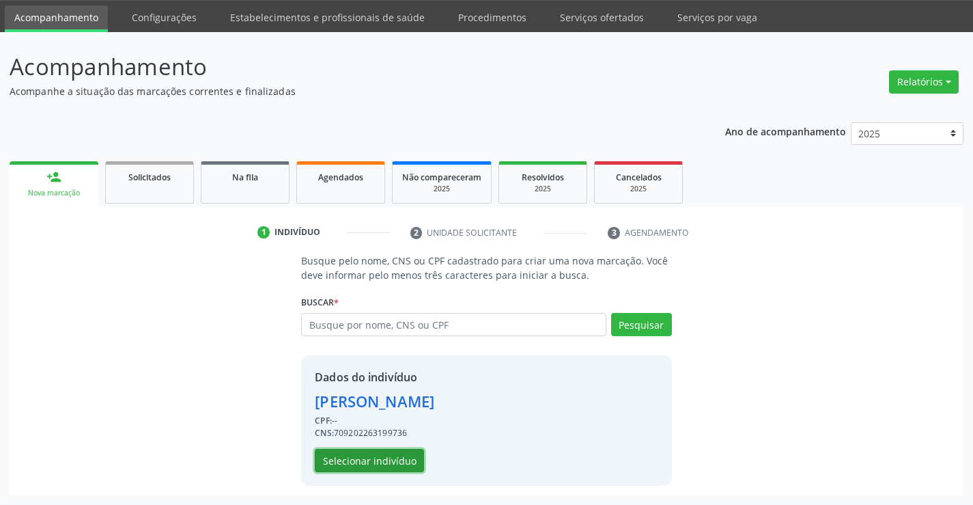
click at [360, 456] on button "Selecionar indivíduo" at bounding box center [369, 460] width 109 height 23
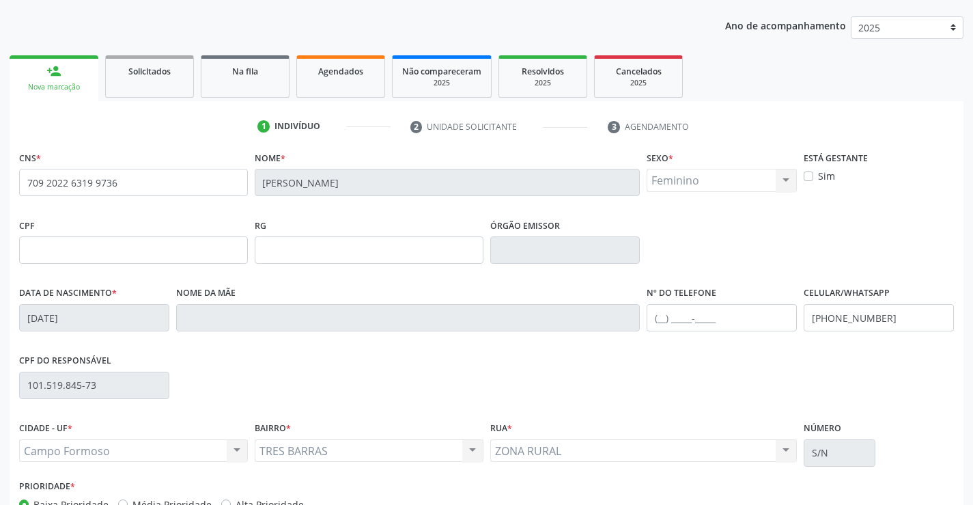
scroll to position [236, 0]
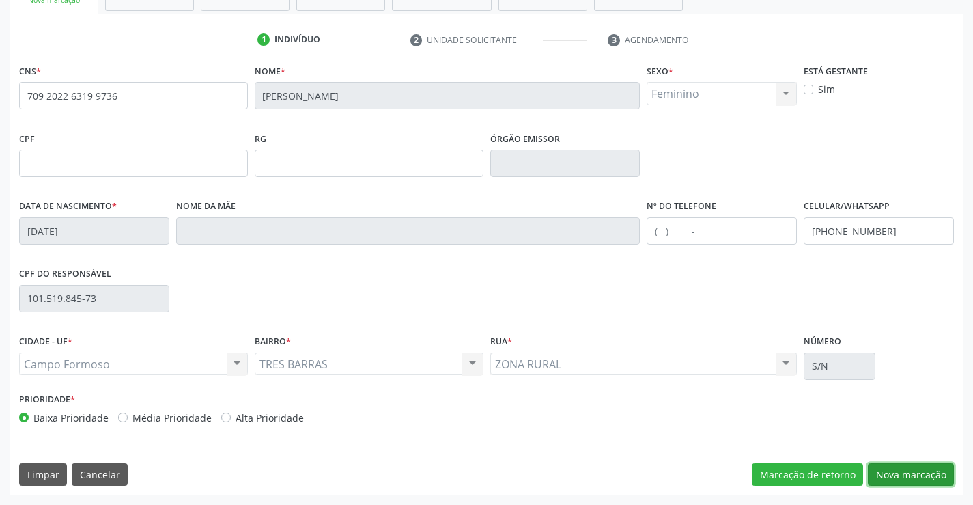
click at [903, 470] on button "Nova marcação" at bounding box center [911, 474] width 86 height 23
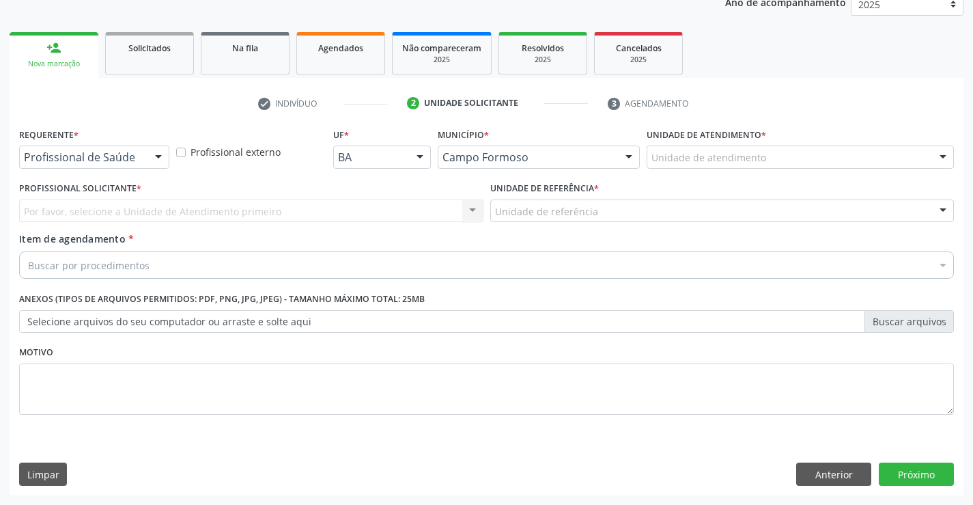
scroll to position [172, 0]
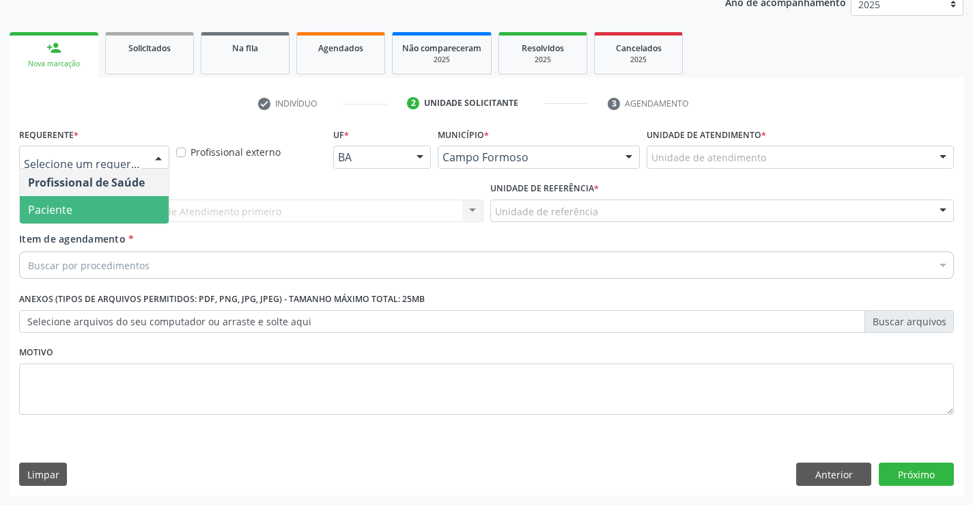
drag, startPoint x: 103, startPoint y: 218, endPoint x: 272, endPoint y: 216, distance: 169.3
click at [104, 218] on span "Paciente" at bounding box center [94, 209] width 149 height 27
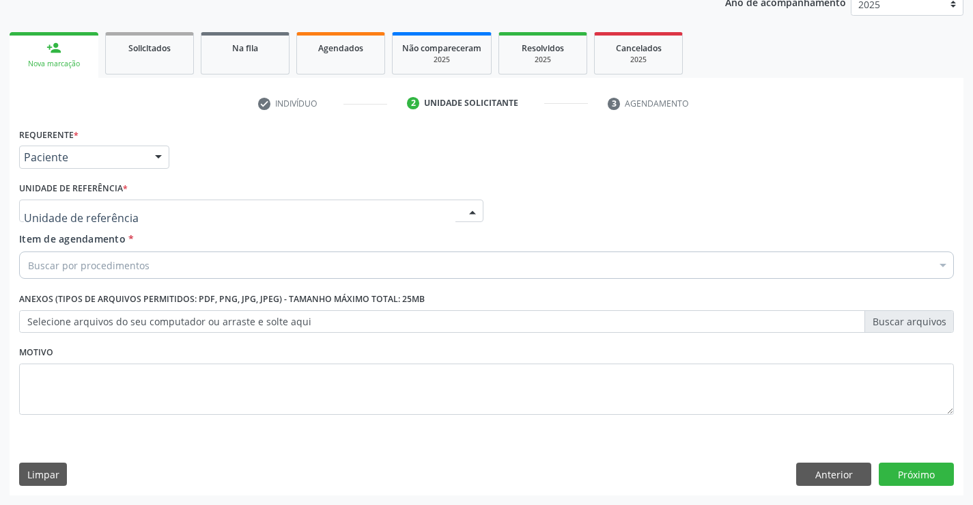
click at [274, 216] on div at bounding box center [251, 210] width 464 height 23
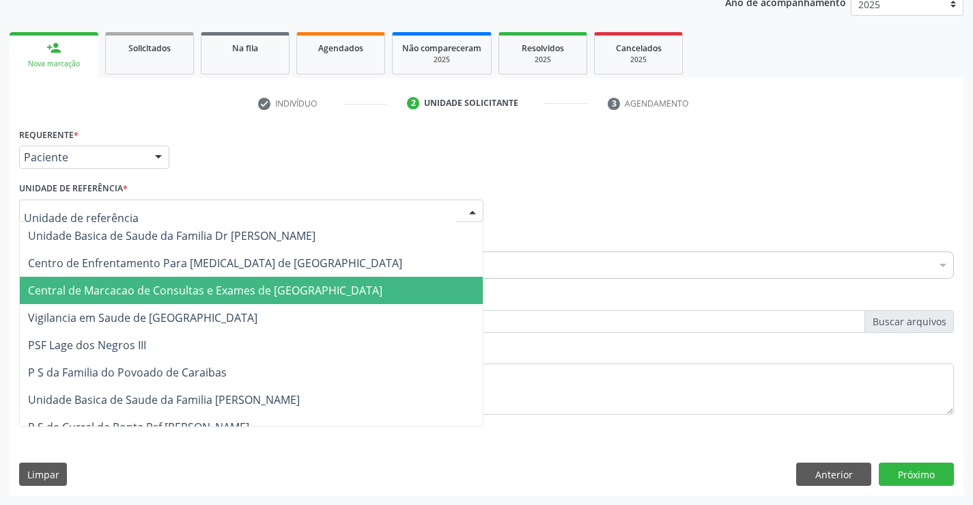
click at [263, 279] on span "Central de Marcacao de Consultas e Exames de [GEOGRAPHIC_DATA]" at bounding box center [251, 290] width 463 height 27
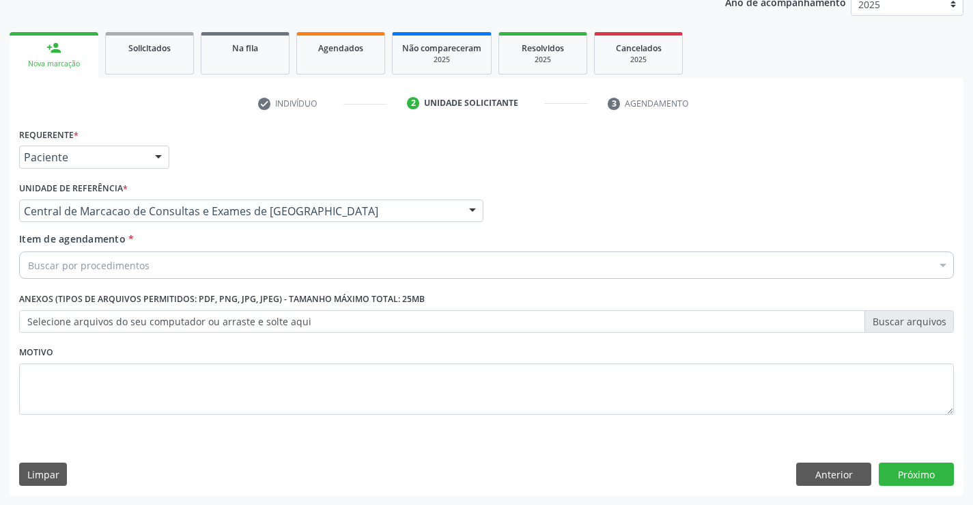
click at [293, 260] on div "Buscar por procedimentos" at bounding box center [486, 264] width 935 height 27
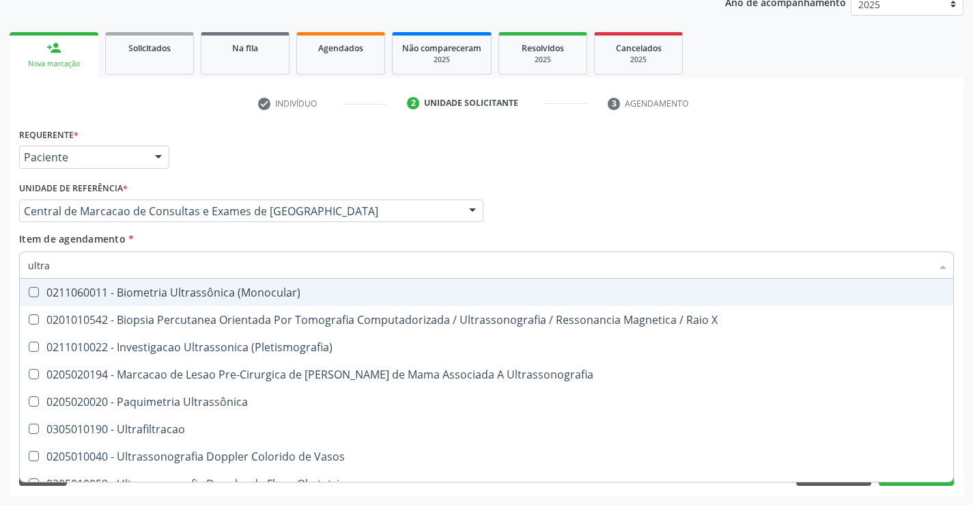
type input "ultras"
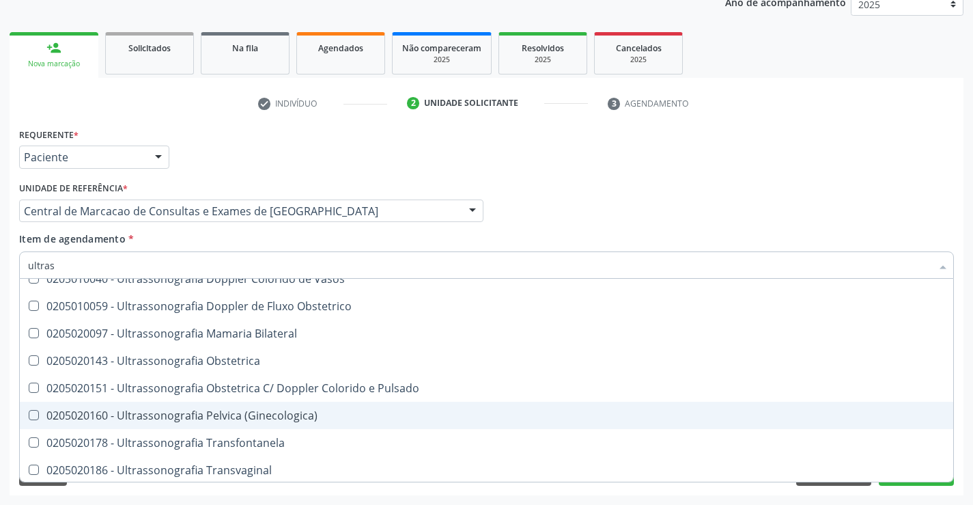
scroll to position [205, 0]
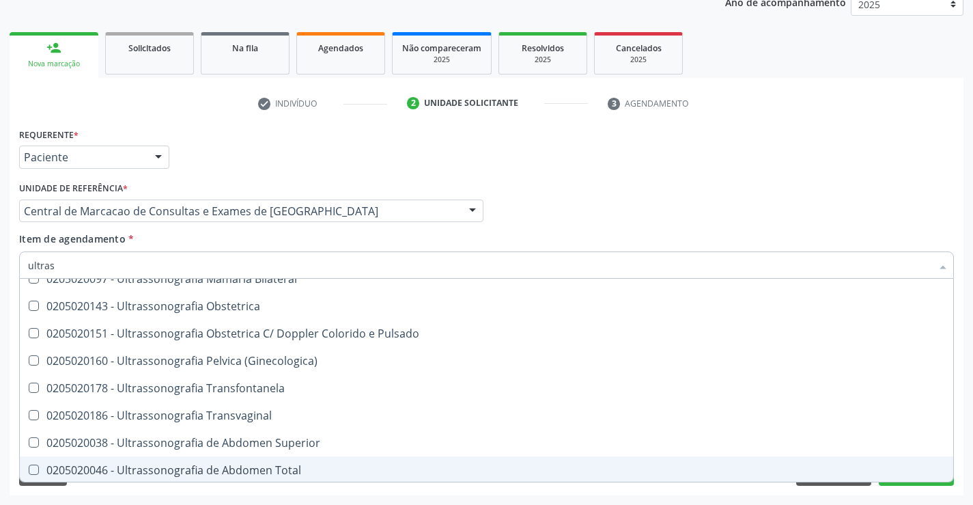
click at [301, 461] on span "0205020046 - Ultrassonografia de Abdomen Total" at bounding box center [486, 469] width 933 height 27
checkbox Total "true"
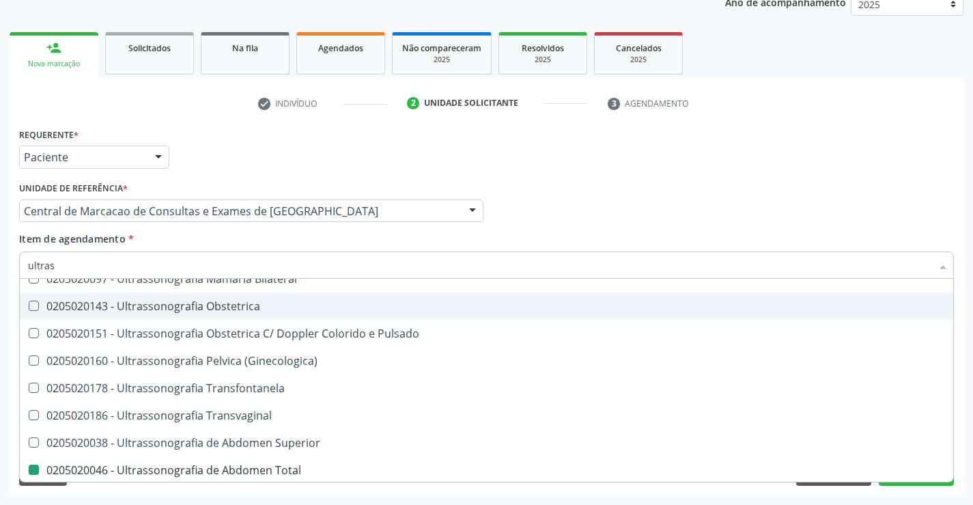
click at [729, 142] on div "Requerente * Paciente Profissional de Saúde Paciente Nenhum resultado encontrad…" at bounding box center [487, 150] width 942 height 53
checkbox X "true"
checkbox Total "false"
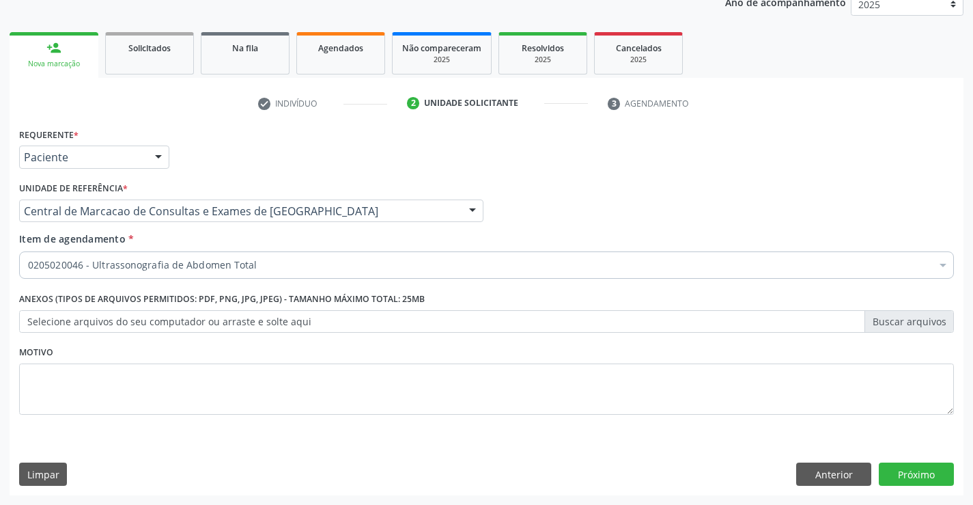
scroll to position [0, 0]
click at [909, 472] on button "Próximo" at bounding box center [916, 473] width 75 height 23
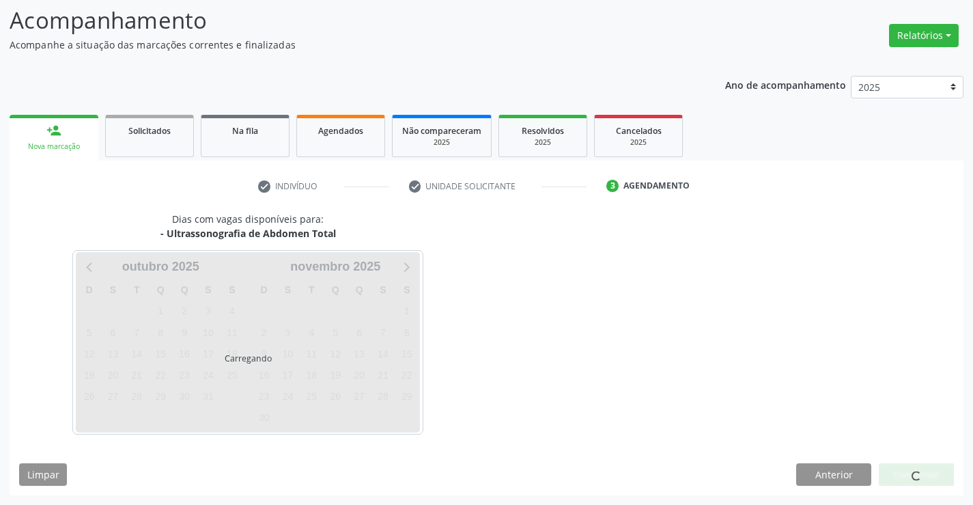
scroll to position [89, 0]
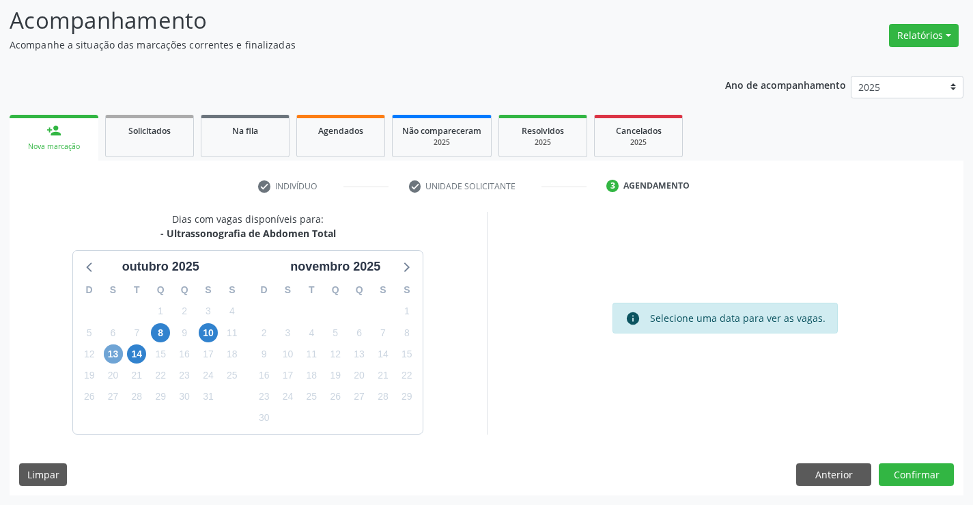
click at [109, 353] on span "13" at bounding box center [113, 353] width 19 height 19
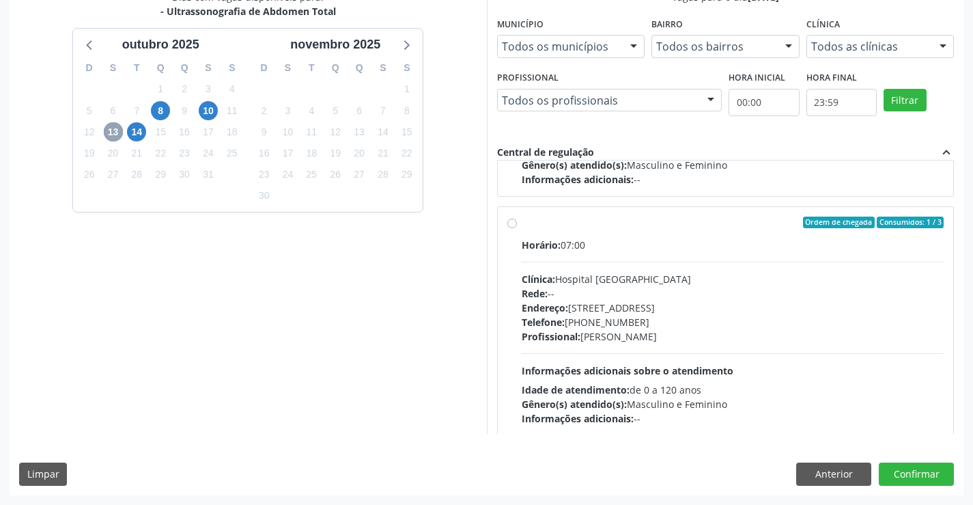
scroll to position [205, 0]
click at [619, 240] on div "Horário: 07:00" at bounding box center [733, 243] width 423 height 14
click at [517, 227] on input "Ordem de chegada Consumidos: 1 / 3 Horário: 07:00 Clínica: Hospital [GEOGRAPHIC…" at bounding box center [512, 221] width 10 height 12
radio input "true"
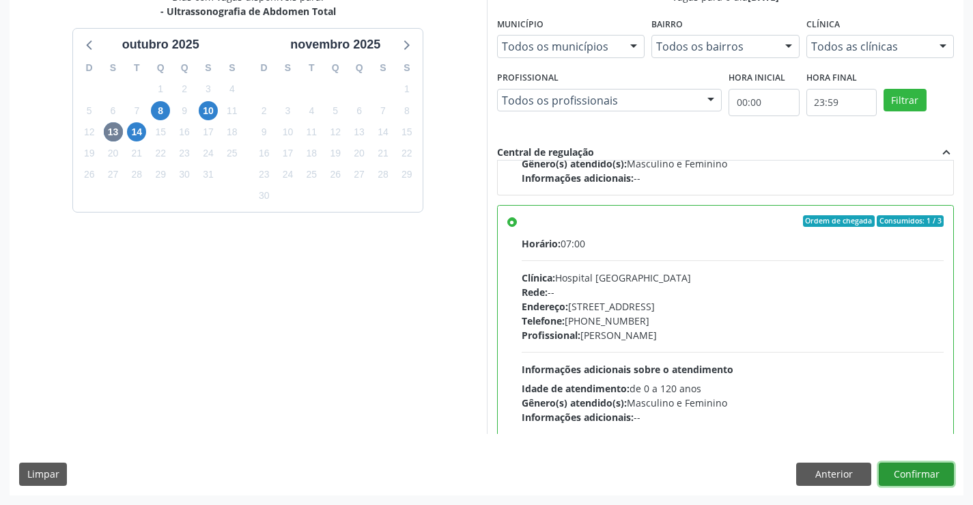
click at [927, 475] on button "Confirmar" at bounding box center [916, 473] width 75 height 23
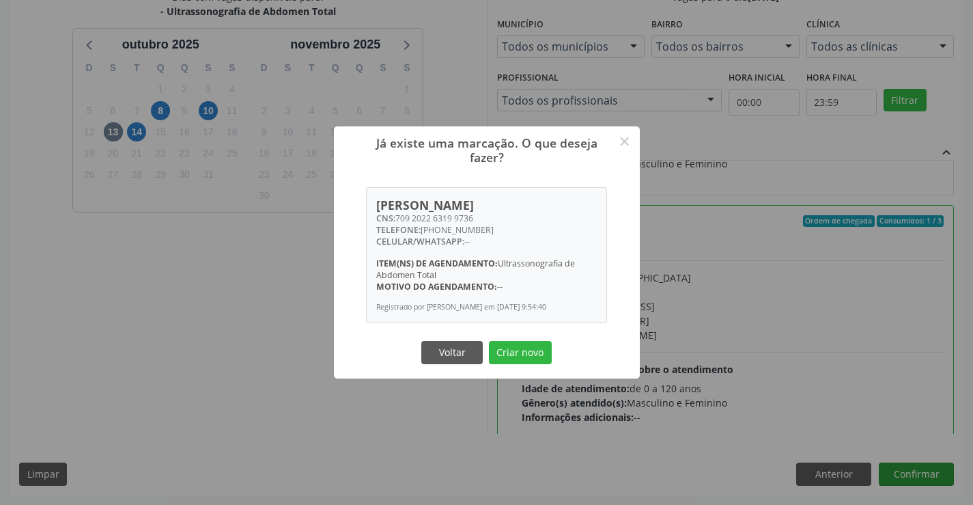
click at [489, 341] on button "Criar novo" at bounding box center [520, 352] width 63 height 23
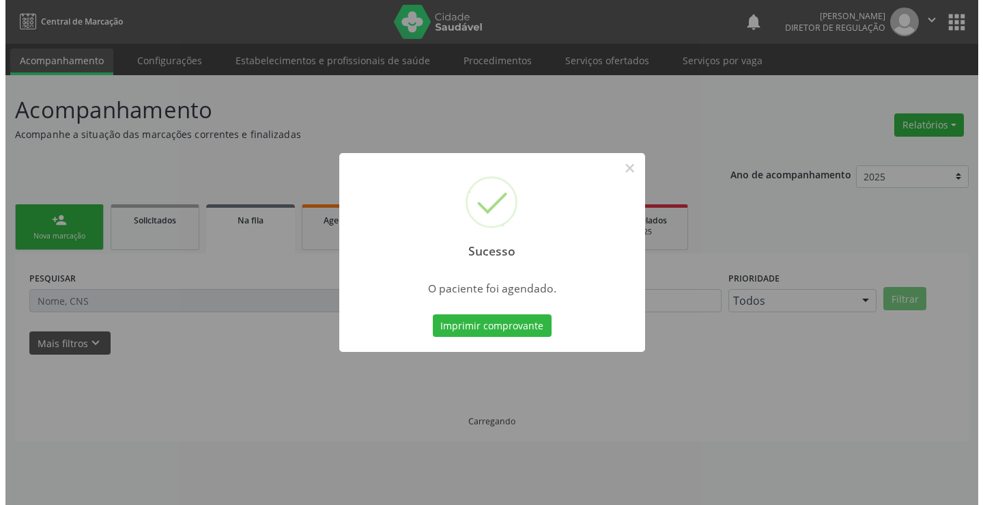
scroll to position [0, 0]
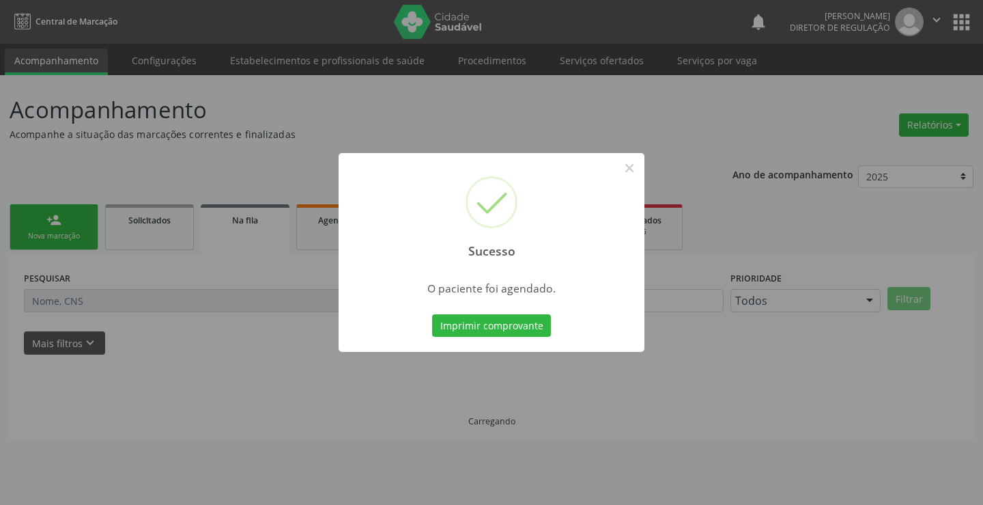
click at [432, 314] on button "Imprimir comprovante" at bounding box center [491, 325] width 119 height 23
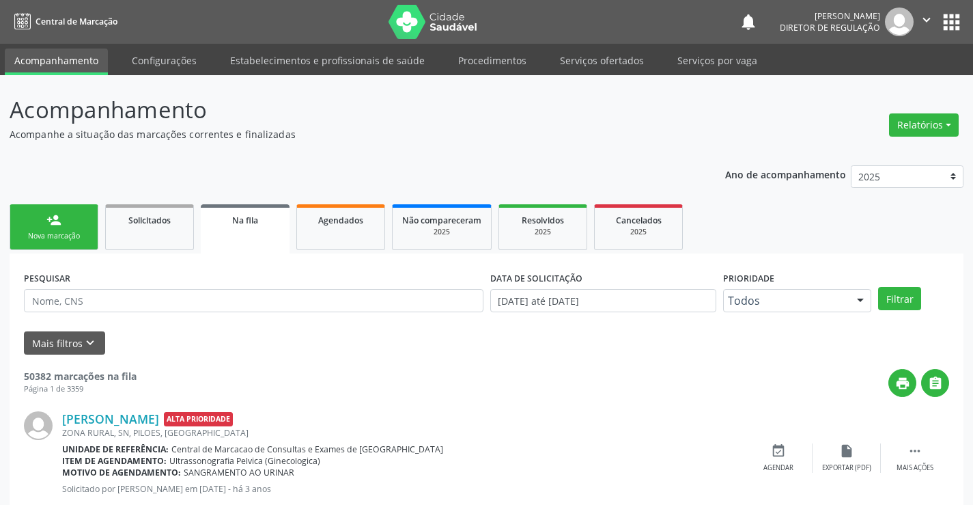
click at [41, 242] on link "person_add Nova marcação" at bounding box center [54, 227] width 89 height 46
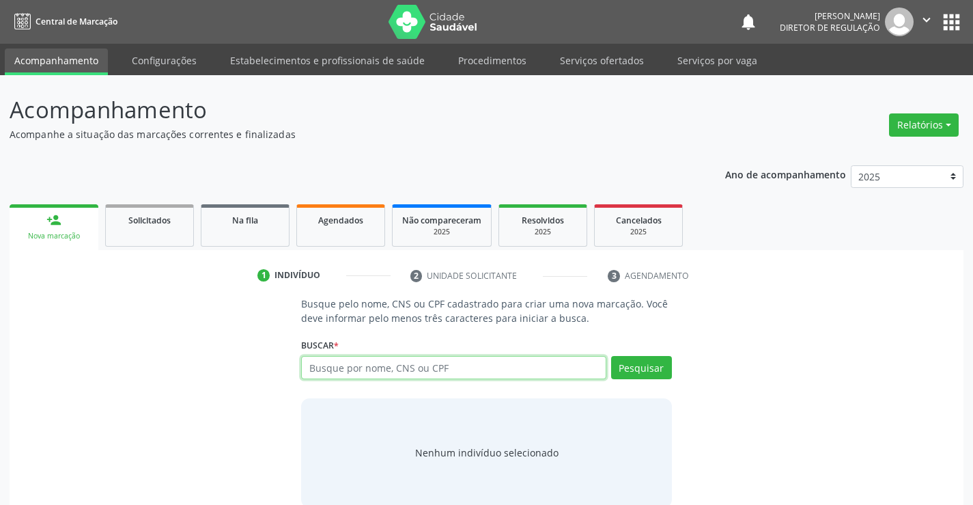
click at [432, 374] on input "text" at bounding box center [453, 367] width 305 height 23
type input "707006884566738"
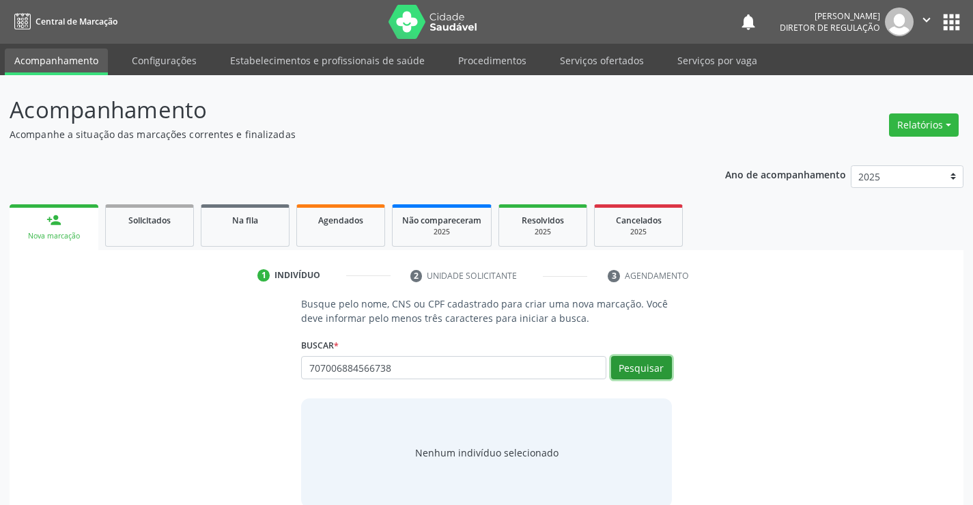
click at [660, 367] on button "Pesquisar" at bounding box center [641, 367] width 61 height 23
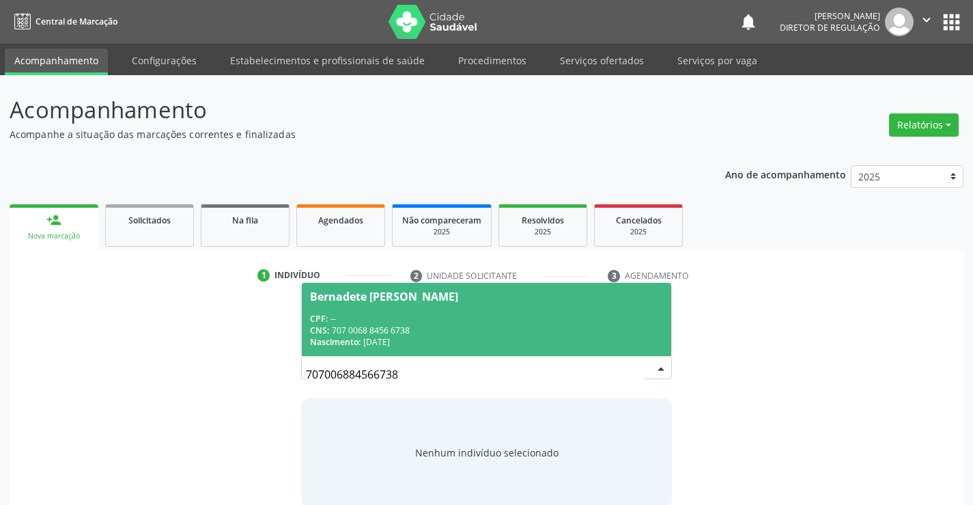
click at [431, 326] on div "CNS: 707 0068 8456 6738" at bounding box center [486, 330] width 352 height 12
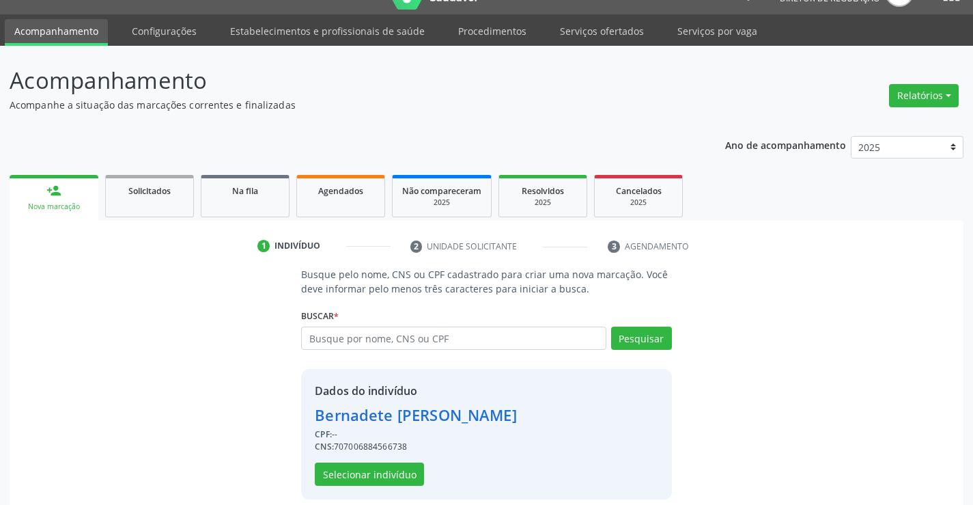
scroll to position [43, 0]
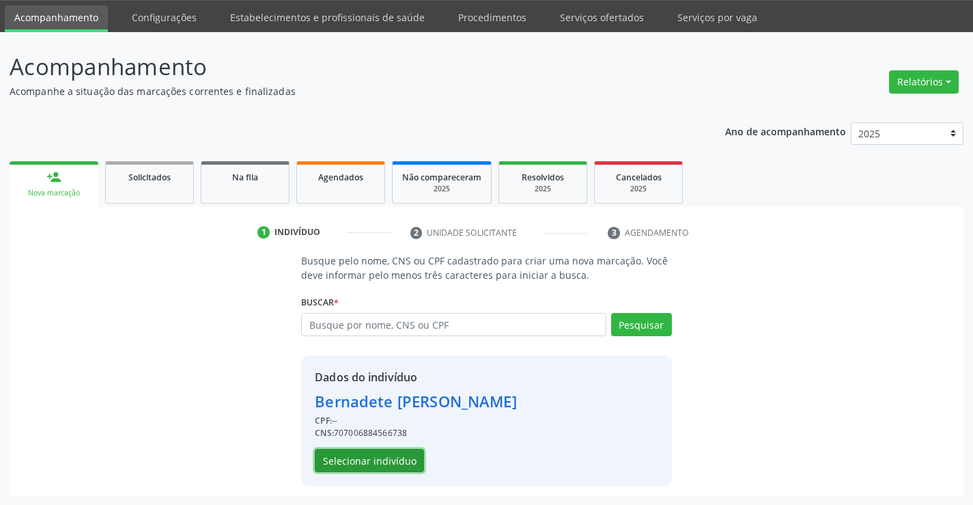
click at [377, 464] on button "Selecionar indivíduo" at bounding box center [369, 460] width 109 height 23
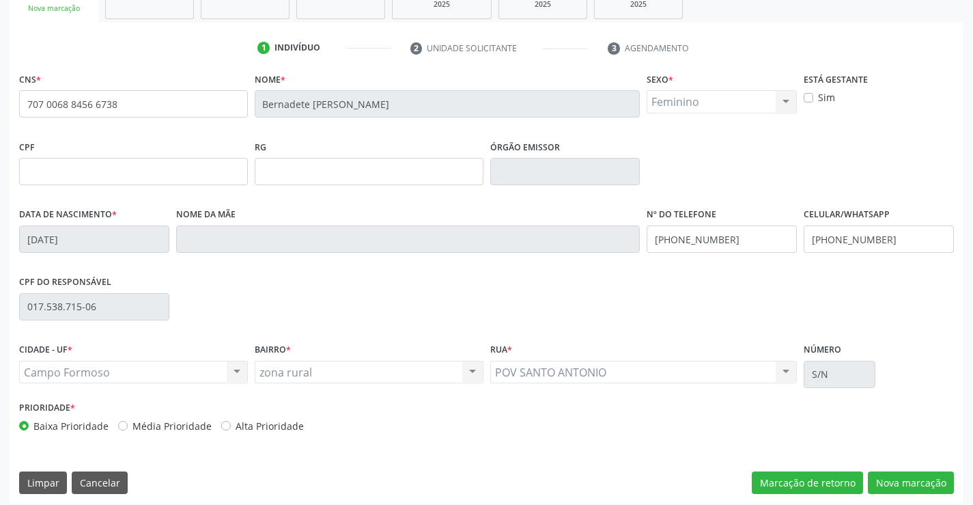
scroll to position [236, 0]
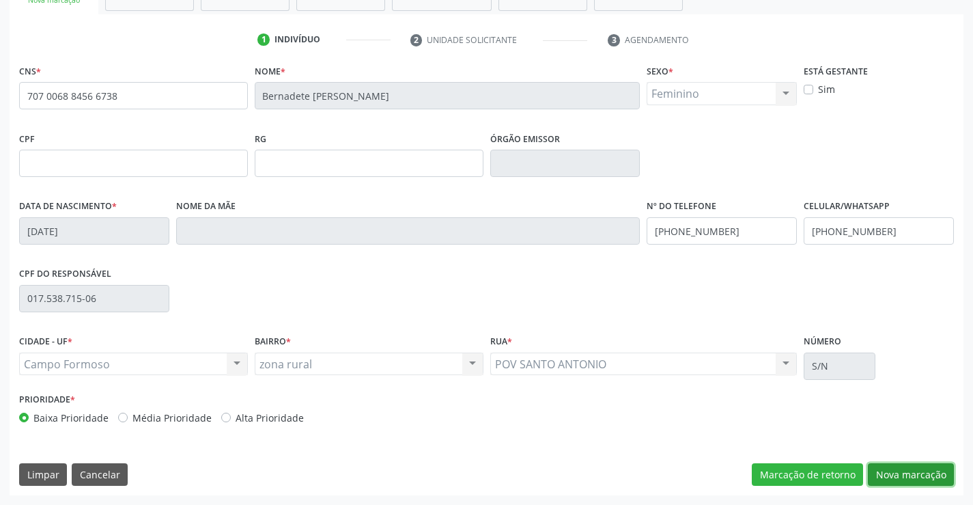
click at [920, 483] on button "Nova marcação" at bounding box center [911, 474] width 86 height 23
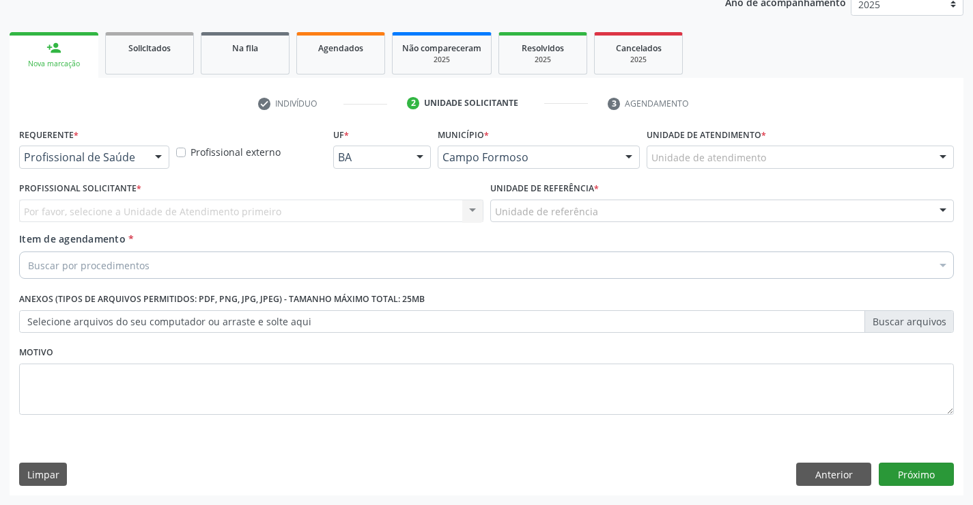
scroll to position [172, 0]
click at [148, 152] on div at bounding box center [158, 157] width 20 height 23
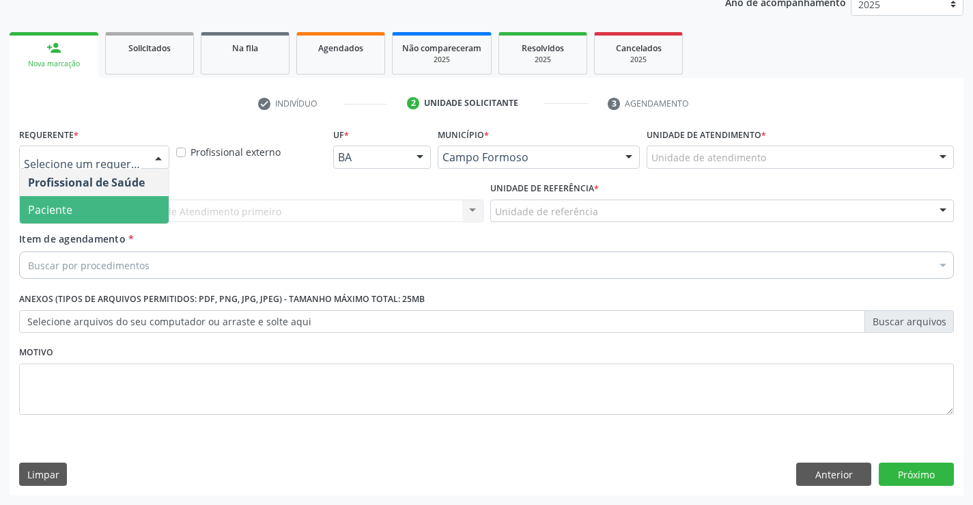
click at [118, 229] on div "Profissional Solicitante * Por favor, selecione a Unidade de Atendimento primei…" at bounding box center [251, 204] width 471 height 53
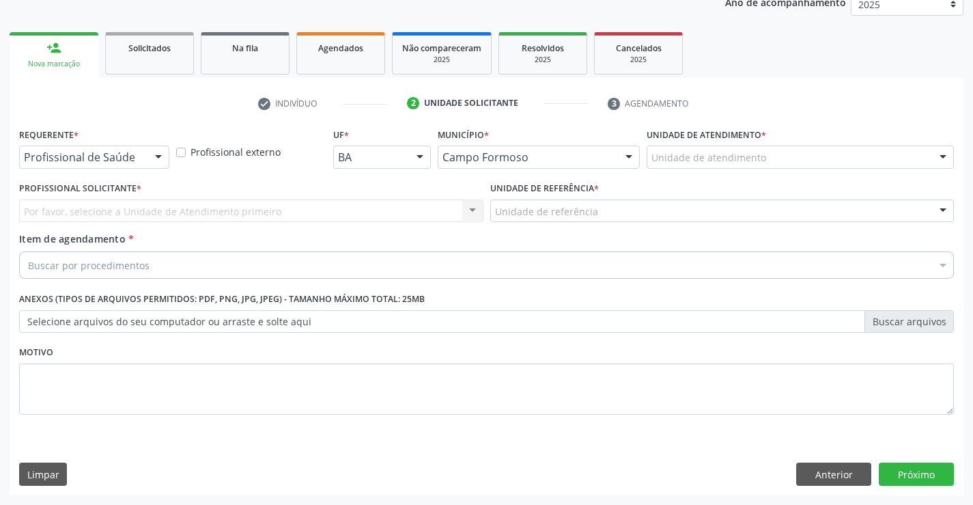
click at [150, 152] on div at bounding box center [158, 157] width 20 height 23
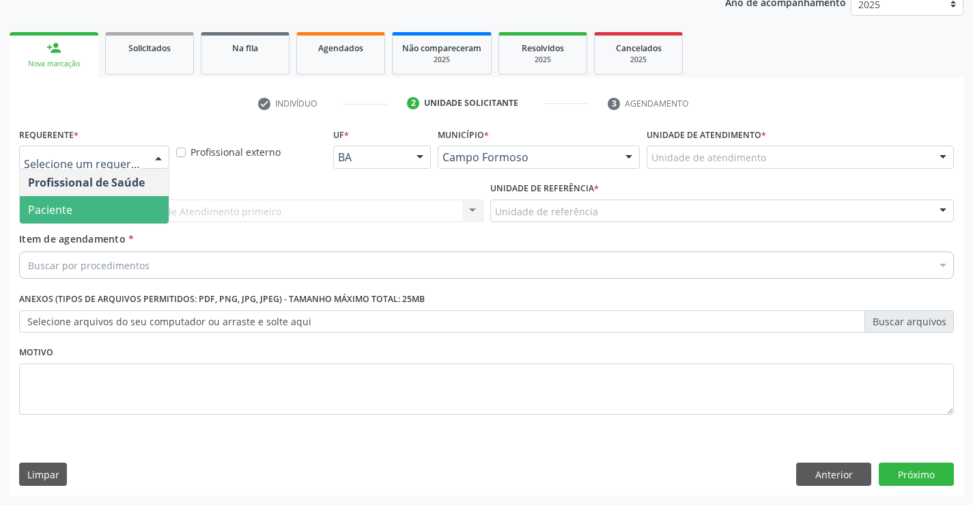
drag, startPoint x: 135, startPoint y: 195, endPoint x: 135, endPoint y: 204, distance: 9.6
click at [135, 204] on ul "Profissional de Saúde Paciente Nenhum resultado encontrado para: " " Não há nen…" at bounding box center [94, 196] width 149 height 55
click at [135, 204] on span "Paciente" at bounding box center [94, 209] width 149 height 27
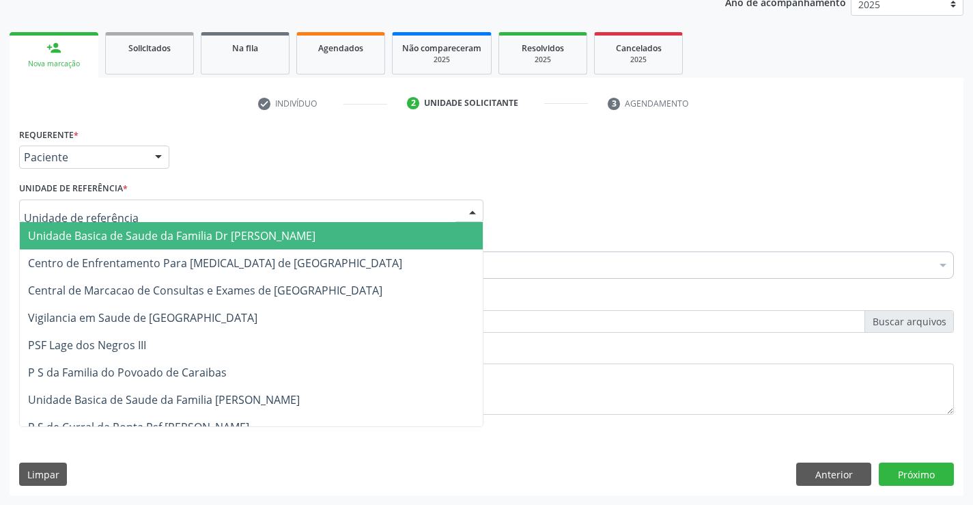
click at [345, 210] on div at bounding box center [251, 210] width 464 height 23
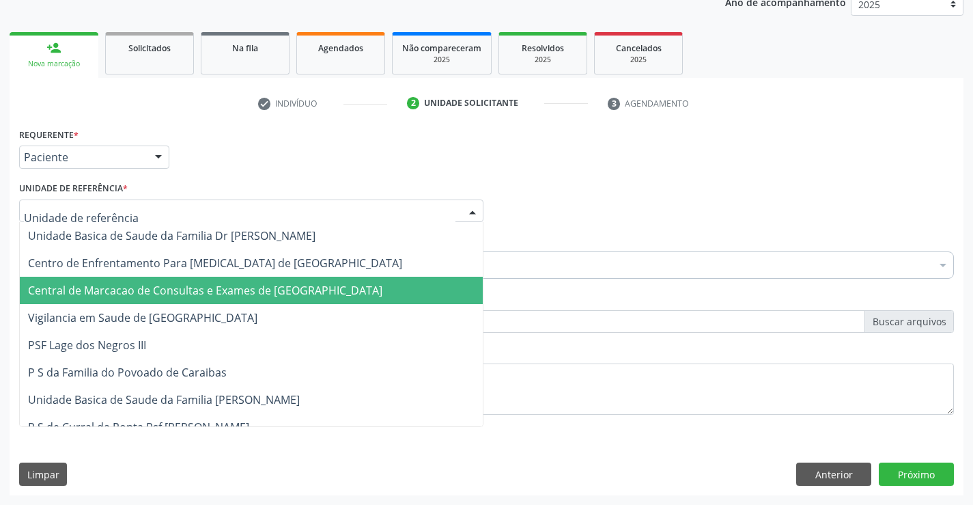
click at [321, 292] on span "Central de Marcacao de Consultas e Exames de [GEOGRAPHIC_DATA]" at bounding box center [205, 290] width 354 height 15
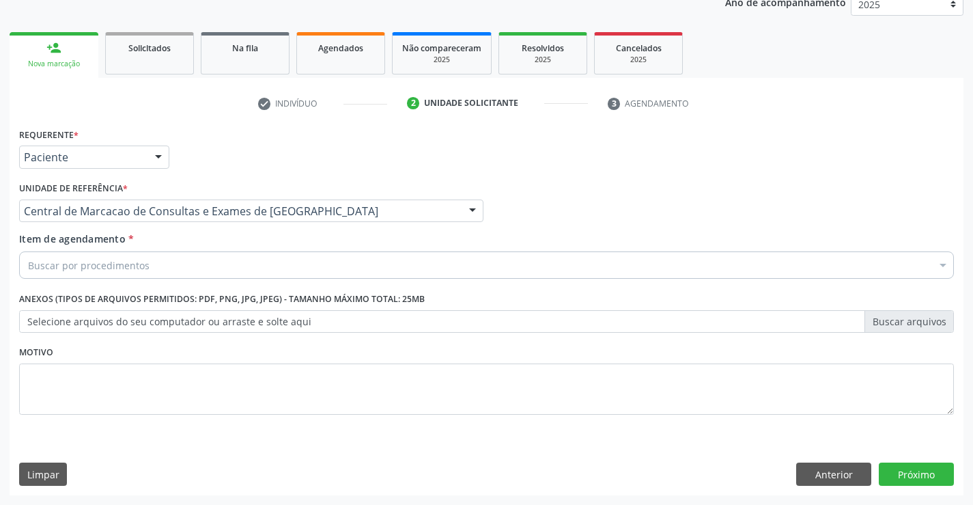
click at [331, 274] on div "Buscar por procedimentos" at bounding box center [486, 264] width 935 height 27
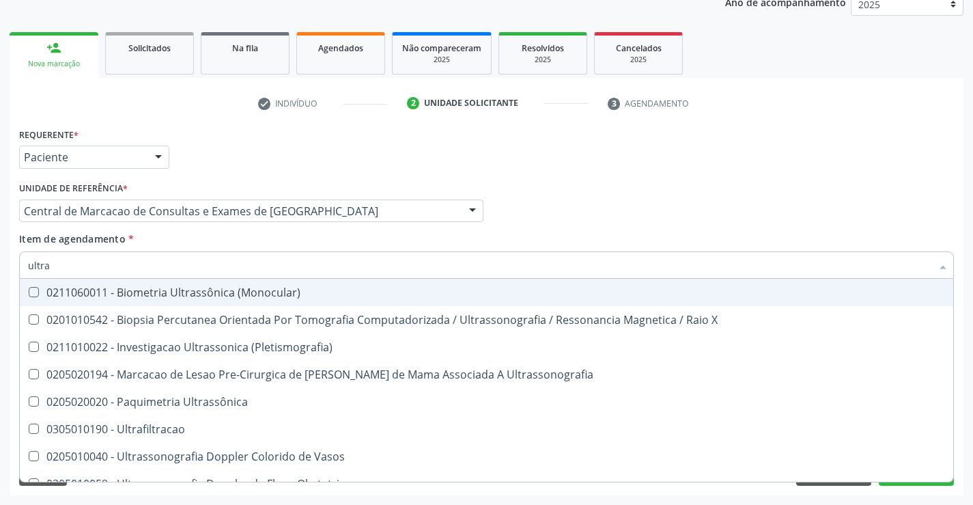
type input "ultras"
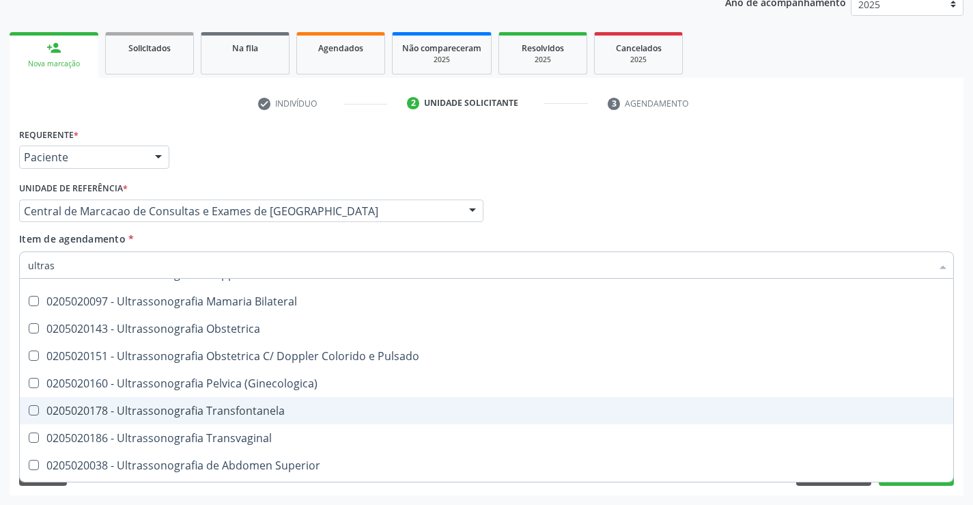
scroll to position [205, 0]
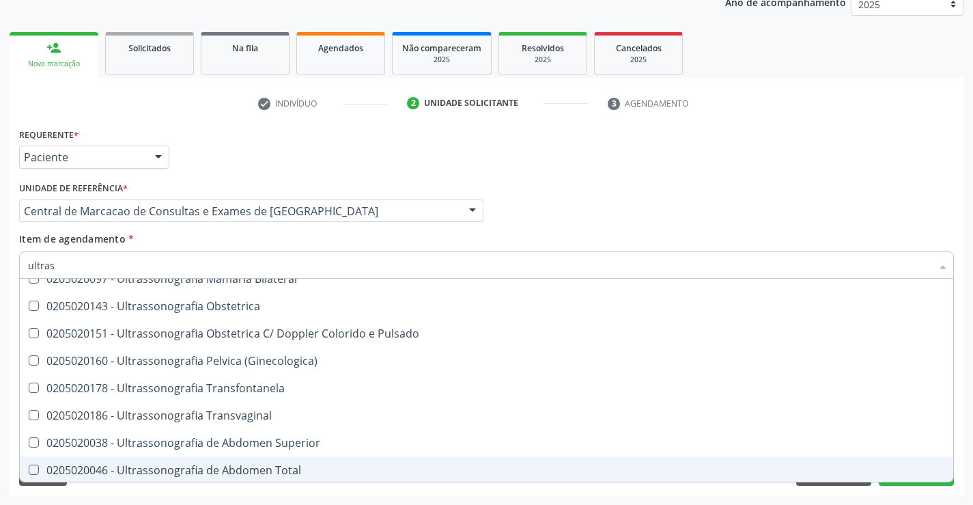
click at [308, 475] on div "0205020046 - Ultrassonografia de Abdomen Total" at bounding box center [486, 469] width 917 height 11
checkbox Total "true"
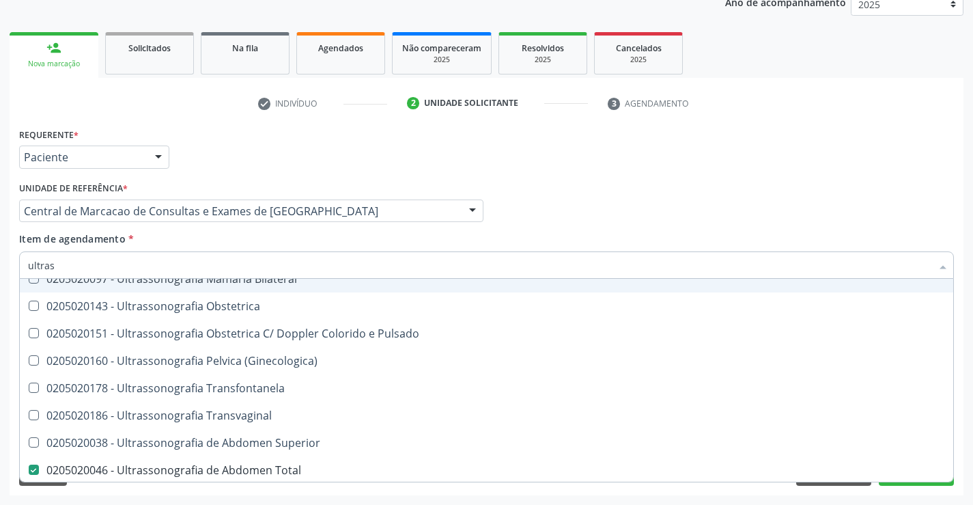
click at [616, 233] on div "Item de agendamento * ultras Desfazer seleção 0211060011 - Biometria Ultrassôni…" at bounding box center [486, 252] width 935 height 43
checkbox X "true"
checkbox Total "false"
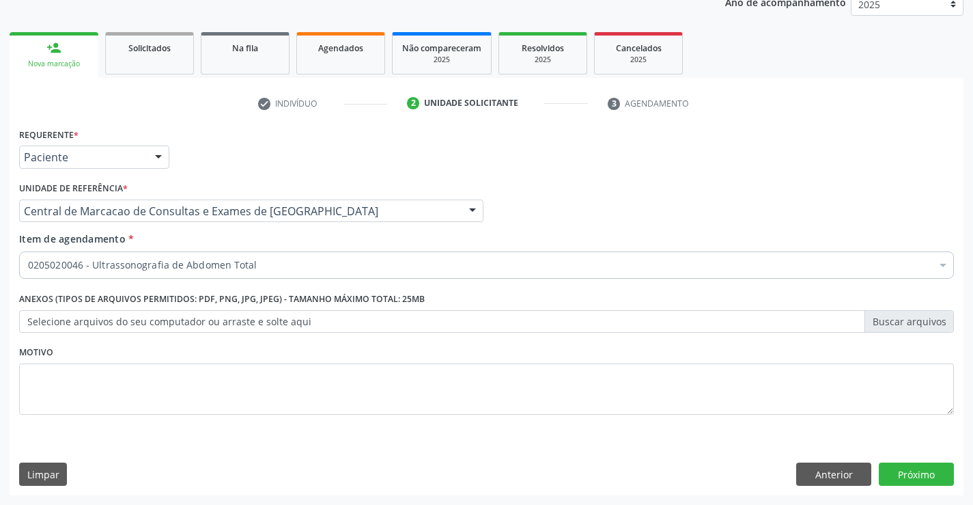
scroll to position [0, 0]
click at [896, 467] on button "Próximo" at bounding box center [916, 473] width 75 height 23
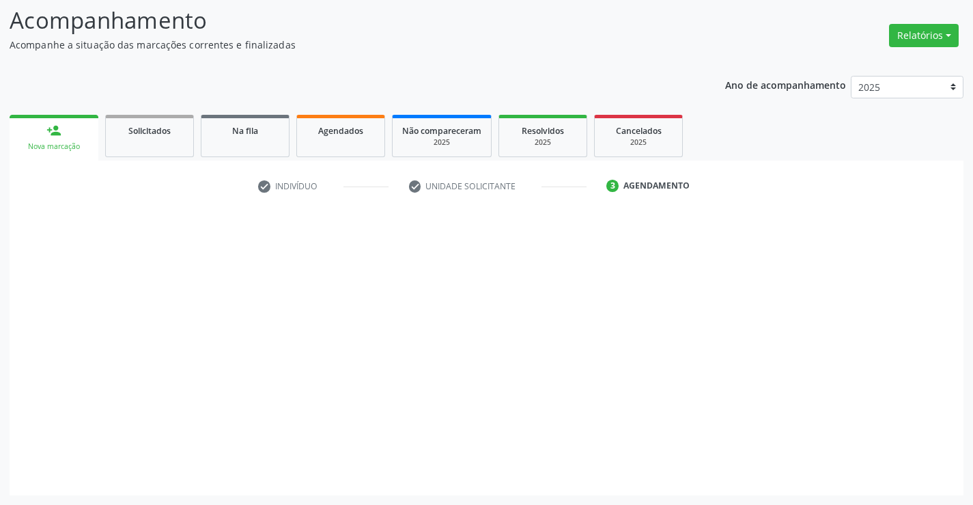
scroll to position [89, 0]
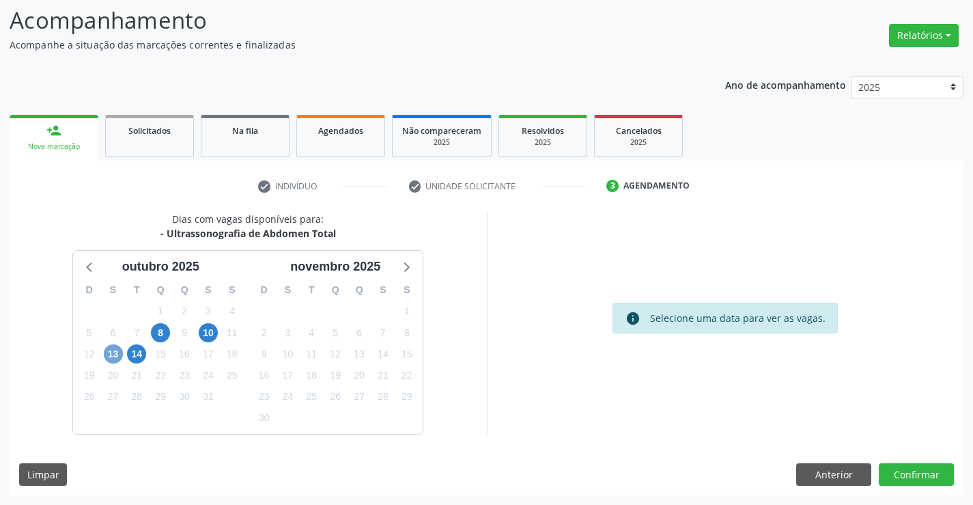
click at [117, 349] on span "13" at bounding box center [113, 353] width 19 height 19
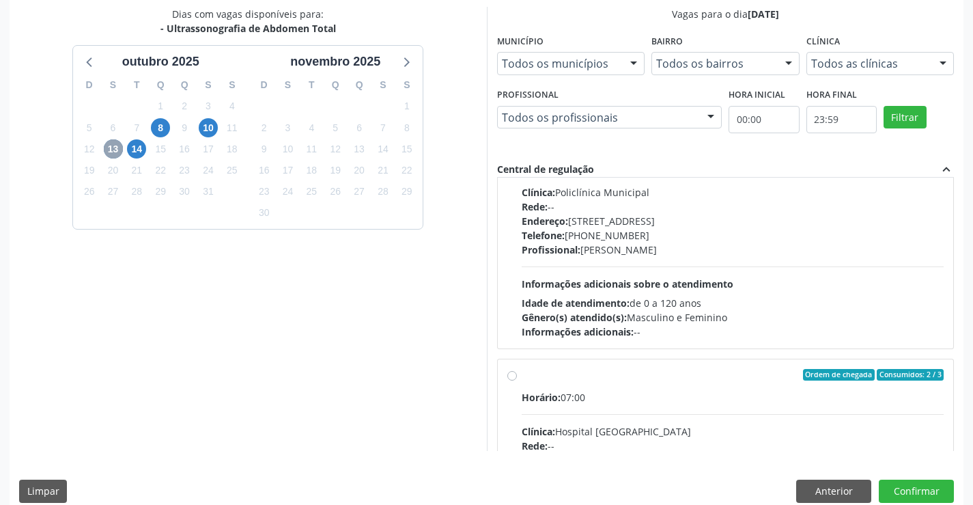
scroll to position [137, 0]
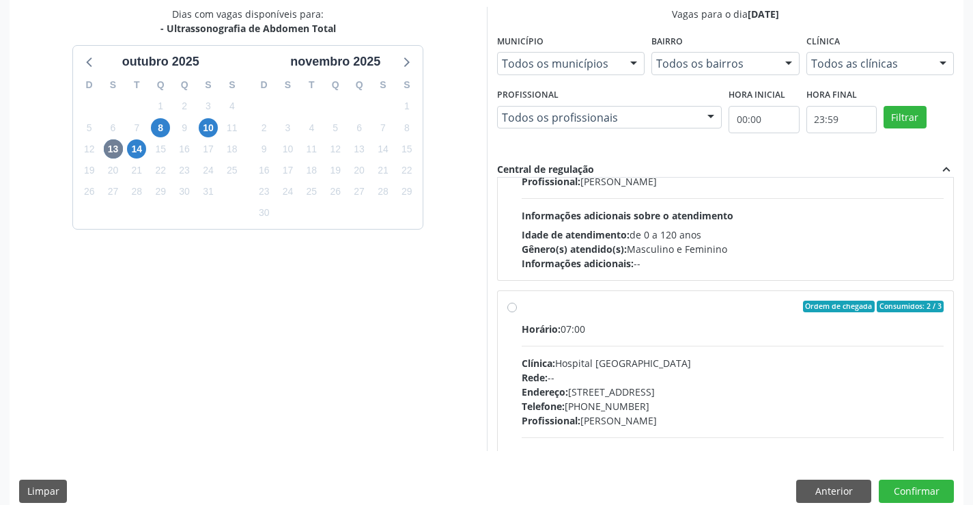
click at [672, 313] on label "Ordem de chegada Consumidos: 2 / 3 Horário: 07:00 Clínica: Hospital Sao Francis…" at bounding box center [733, 405] width 423 height 210
click at [517, 313] on input "Ordem de chegada Consumidos: 2 / 3 Horário: 07:00 Clínica: Hospital Sao Francis…" at bounding box center [512, 306] width 10 height 12
radio input "true"
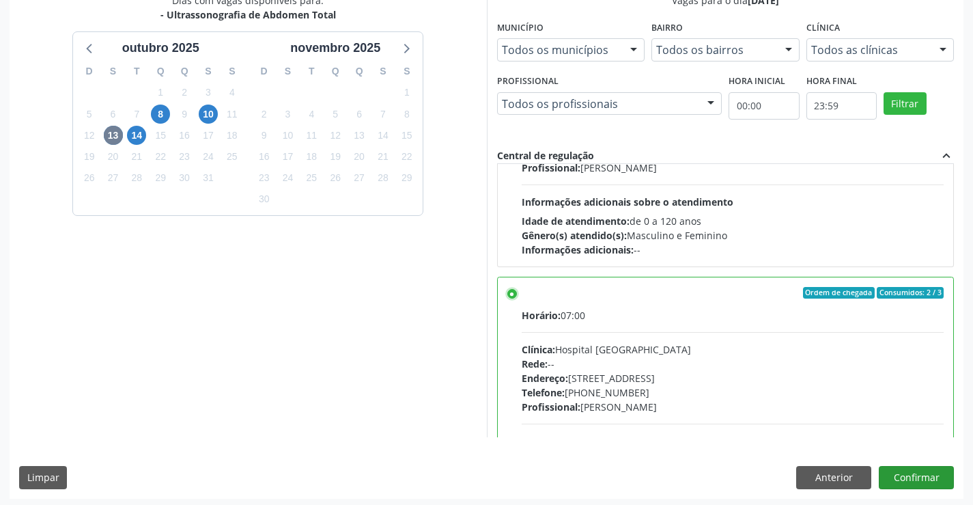
scroll to position [311, 0]
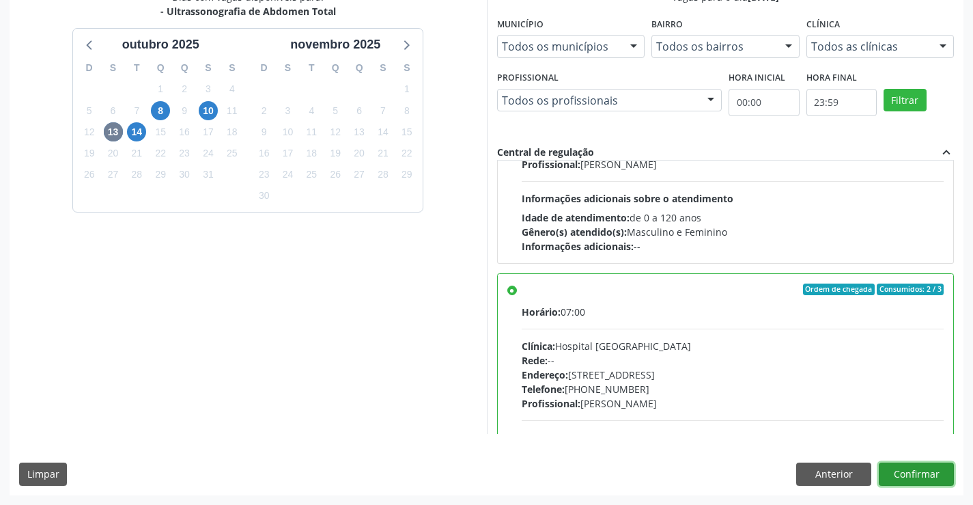
click at [924, 479] on button "Confirmar" at bounding box center [916, 473] width 75 height 23
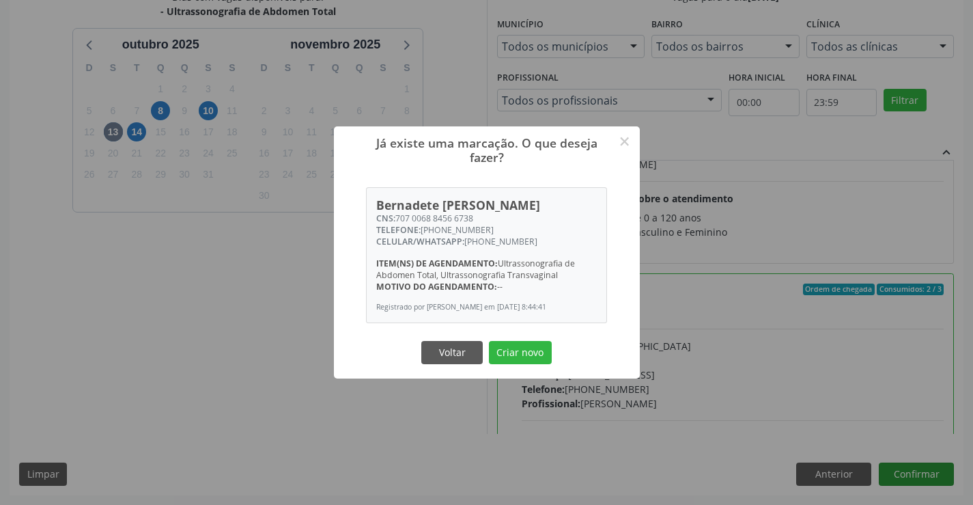
click at [489, 341] on button "Criar novo" at bounding box center [520, 352] width 63 height 23
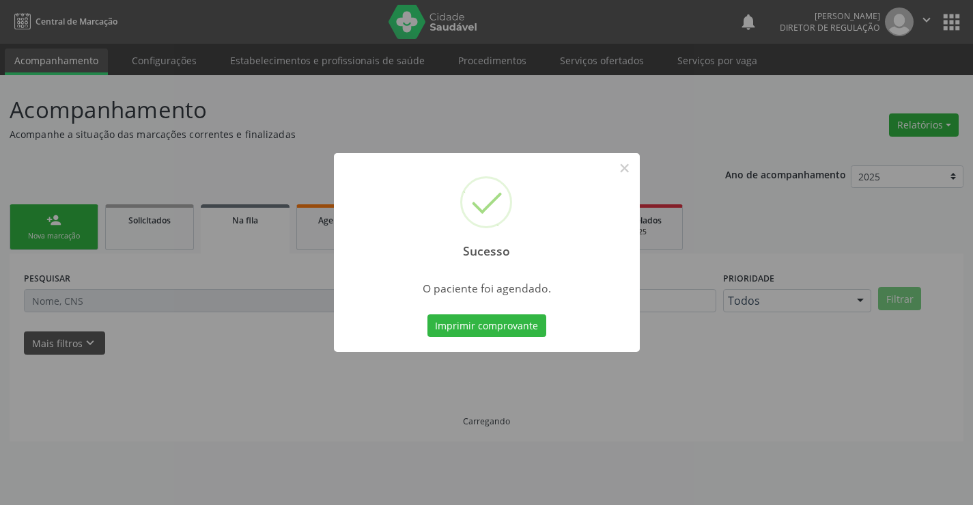
scroll to position [0, 0]
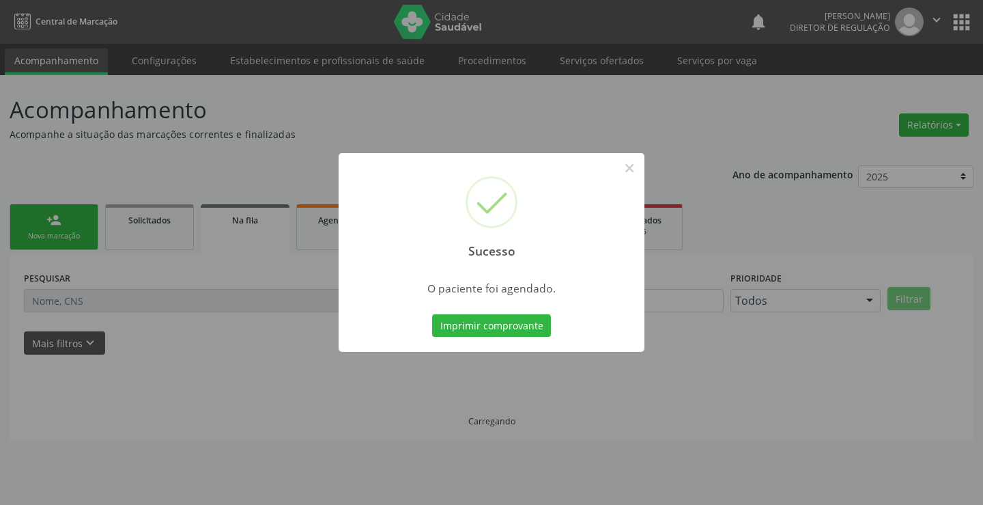
click at [432, 314] on button "Imprimir comprovante" at bounding box center [491, 325] width 119 height 23
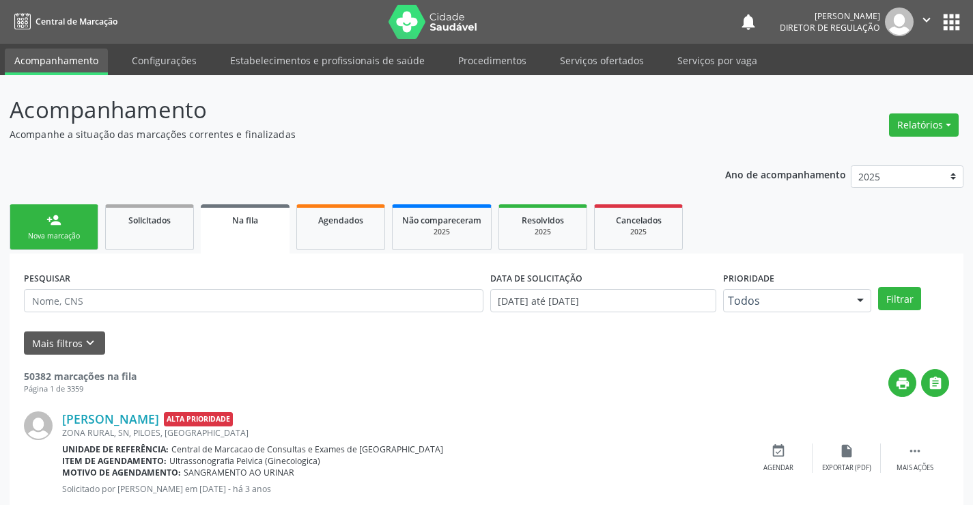
click at [60, 224] on div "person_add" at bounding box center [53, 219] width 15 height 15
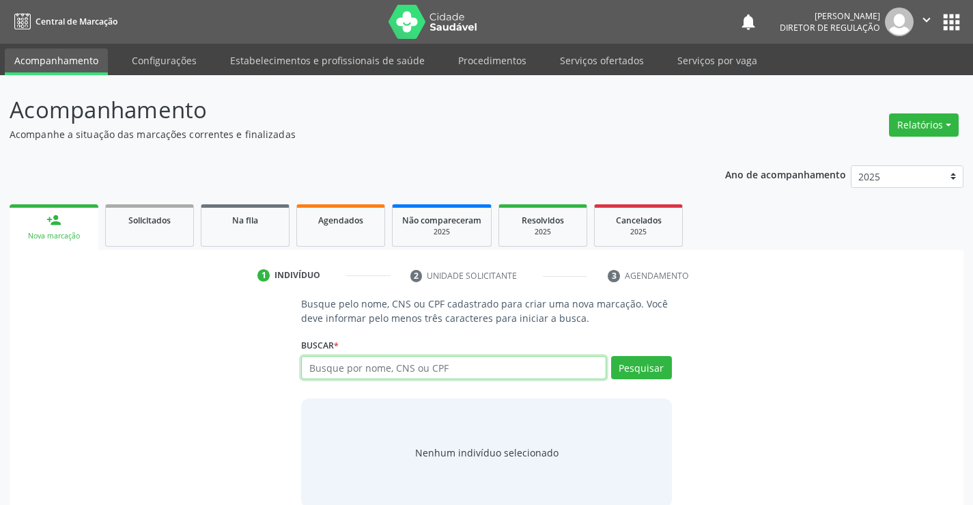
click at [343, 359] on input "text" at bounding box center [453, 367] width 305 height 23
type input "705806418839038"
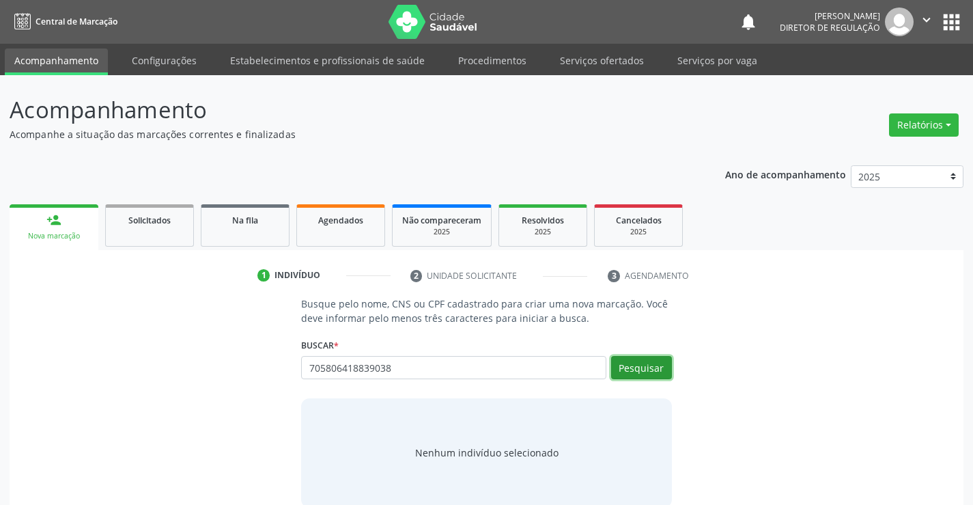
click at [660, 362] on button "Pesquisar" at bounding box center [641, 367] width 61 height 23
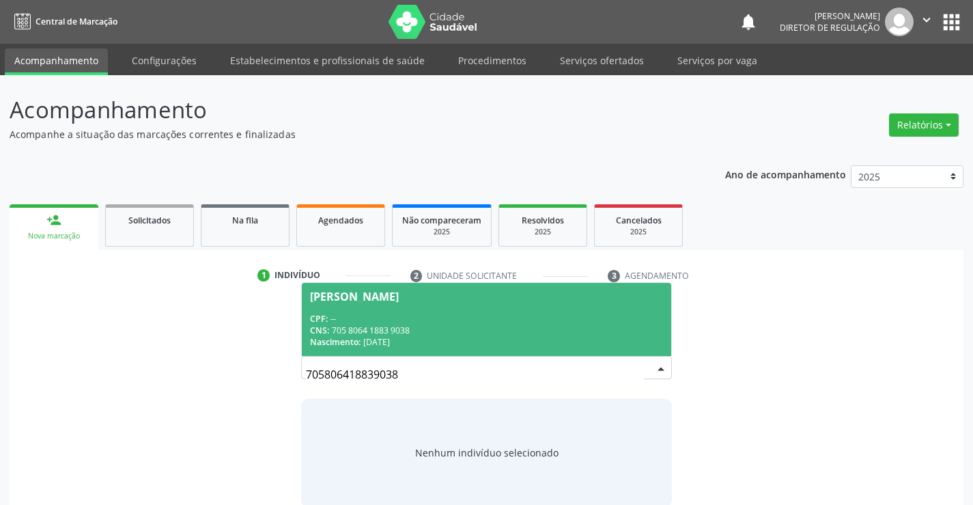
click at [453, 332] on div "CNS: 705 8064 1883 9038" at bounding box center [486, 330] width 352 height 12
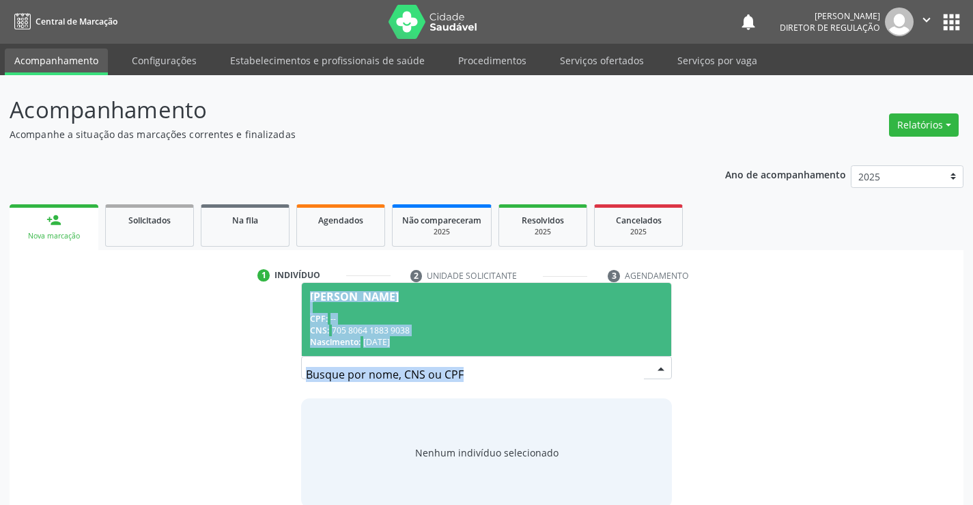
click at [453, 332] on div "Busque pelo nome, CNS ou CPF cadastrado para criar uma nova marcação. Você deve…" at bounding box center [486, 401] width 389 height 210
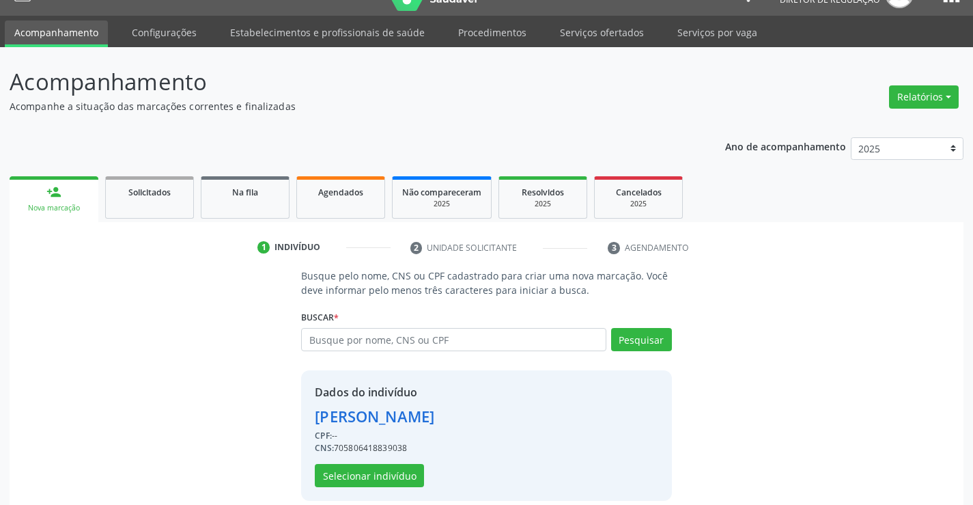
scroll to position [43, 0]
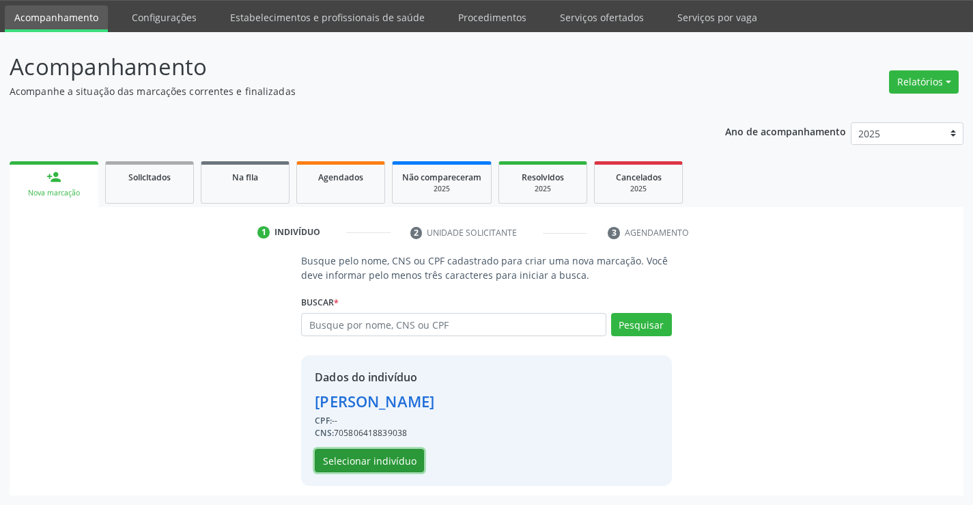
click at [387, 457] on button "Selecionar indivíduo" at bounding box center [369, 460] width 109 height 23
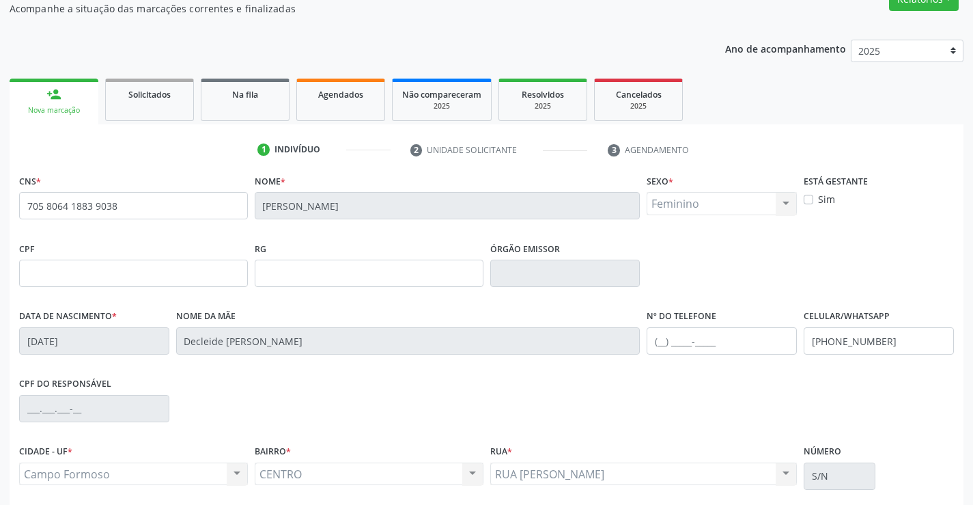
scroll to position [236, 0]
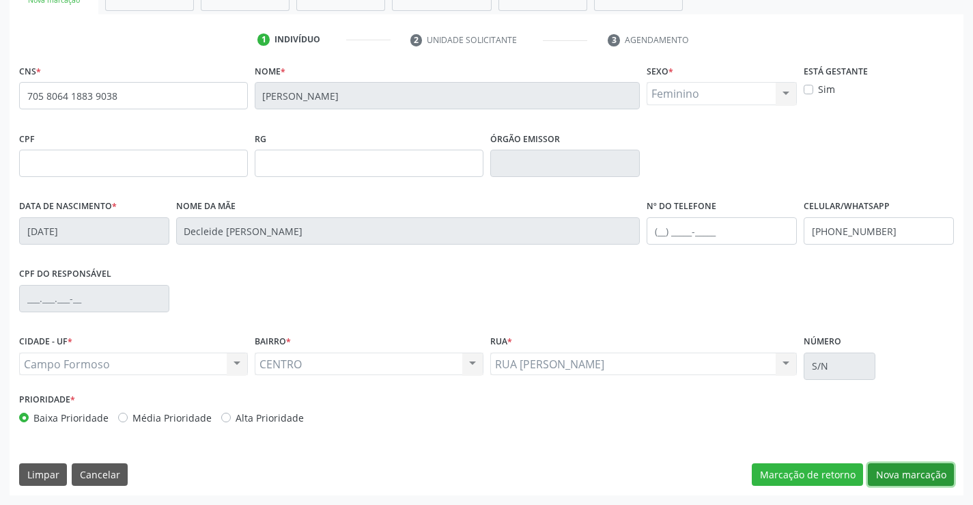
click at [934, 478] on button "Nova marcação" at bounding box center [911, 474] width 86 height 23
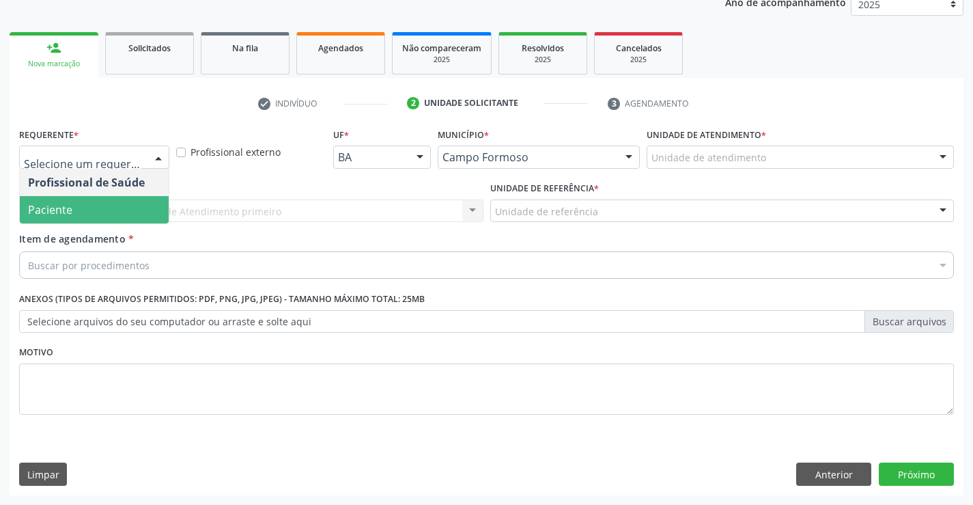
click at [95, 212] on span "Paciente" at bounding box center [94, 209] width 149 height 27
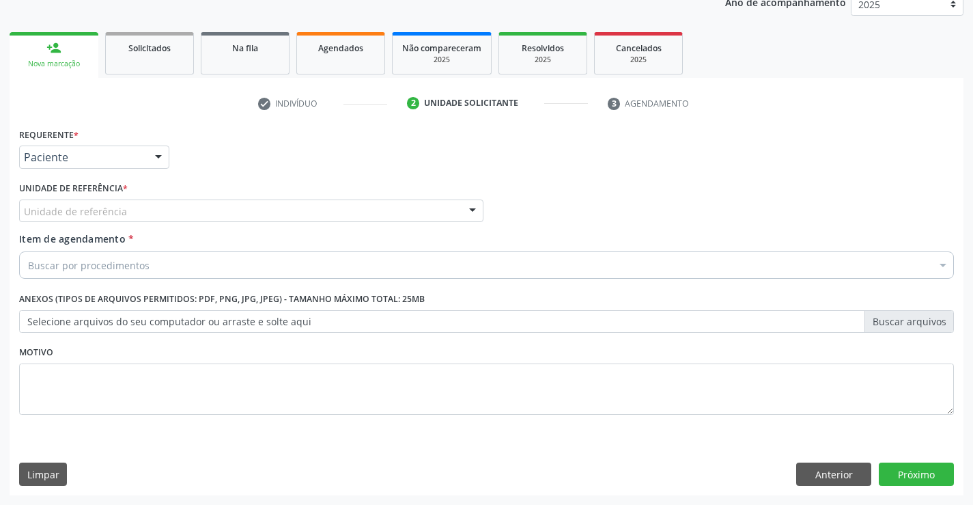
click at [227, 212] on div "Unidade de referência" at bounding box center [251, 210] width 464 height 23
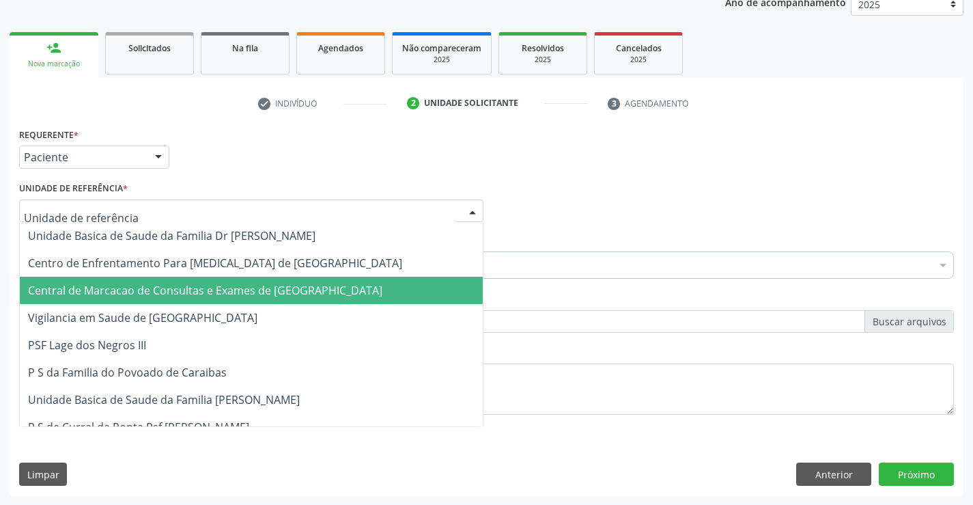
click at [210, 292] on span "Central de Marcacao de Consultas e Exames de [GEOGRAPHIC_DATA]" at bounding box center [205, 290] width 354 height 15
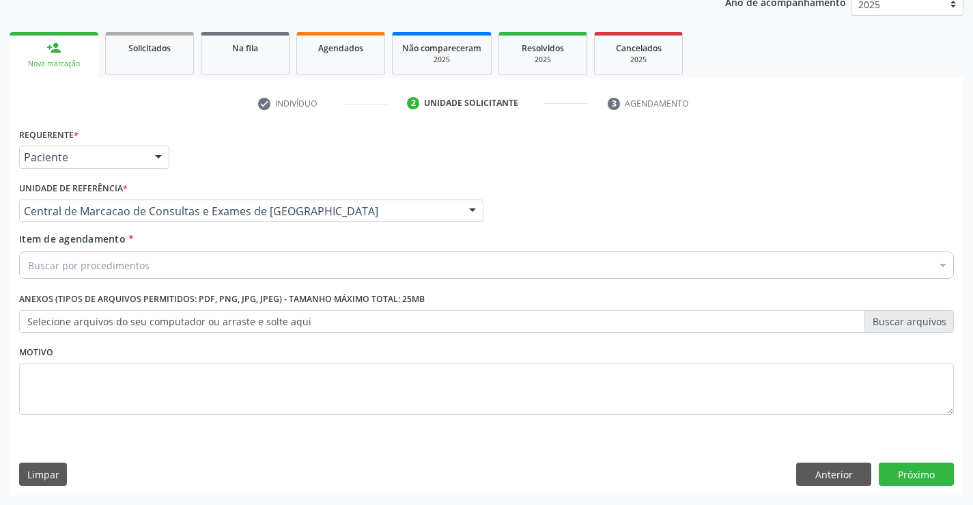
click at [244, 265] on div "Buscar por procedimentos" at bounding box center [486, 264] width 935 height 27
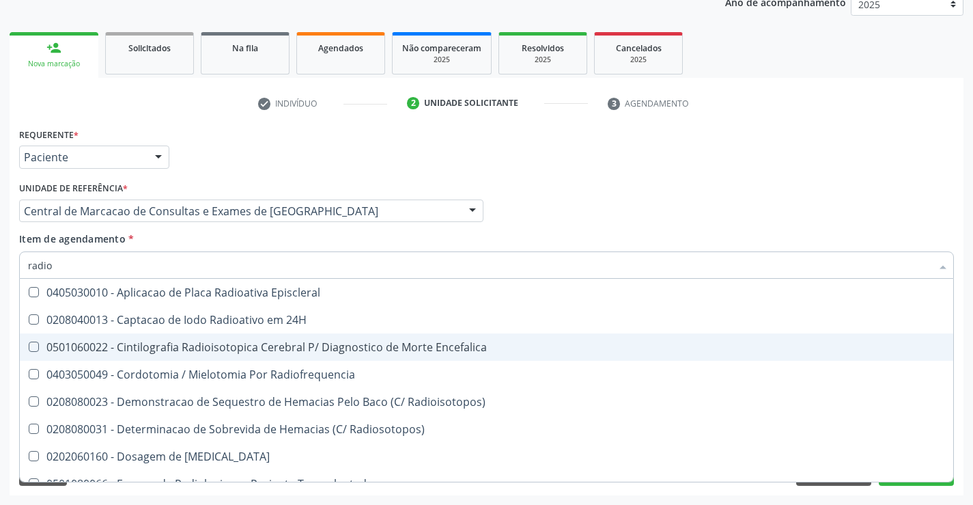
type input "radiog"
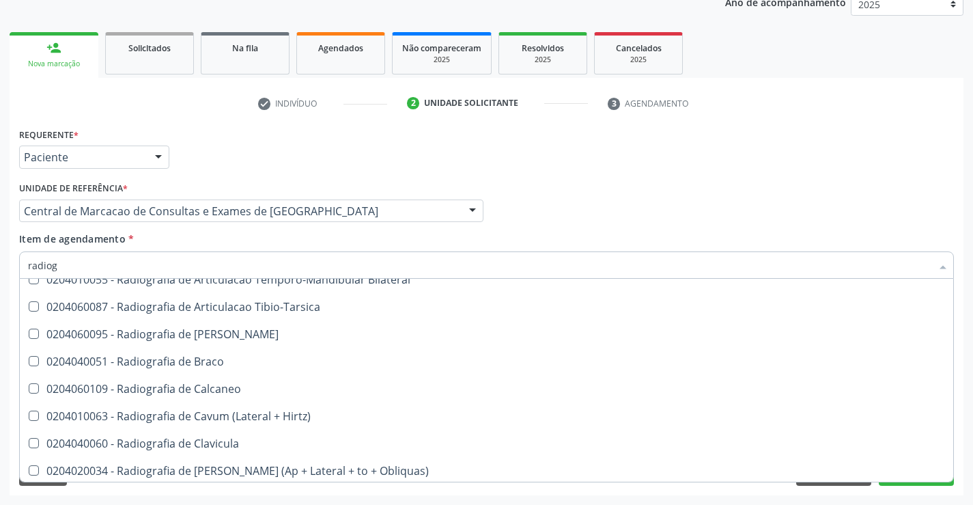
scroll to position [478, 0]
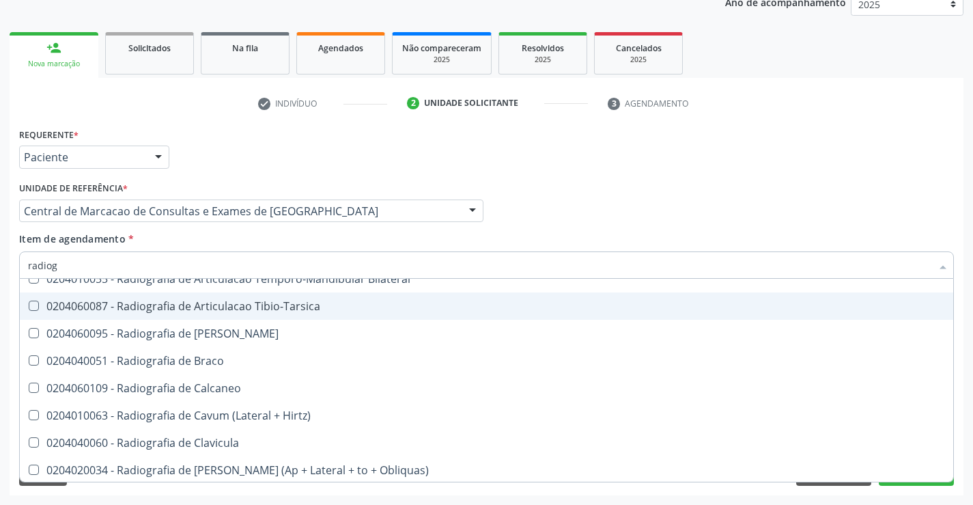
click at [372, 309] on div "0204060087 - Radiografia de Articulacao Tibio-Tarsica" at bounding box center [486, 305] width 917 height 11
checkbox Tibio-Tarsica "true"
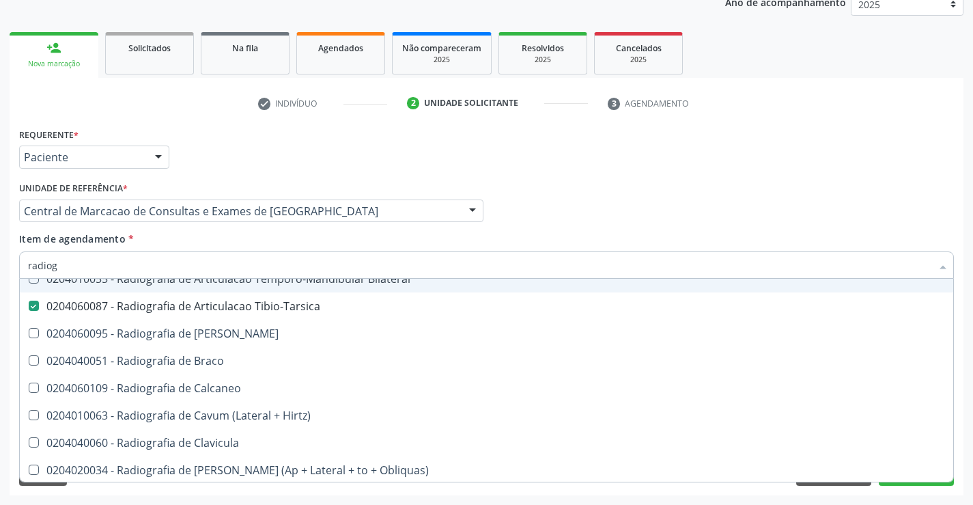
click at [675, 201] on div "Profissional Solicitante Por favor, selecione a Unidade de Atendimento primeiro…" at bounding box center [487, 204] width 942 height 53
checkbox Oclusal "true"
checkbox Tibio-Tarsica "false"
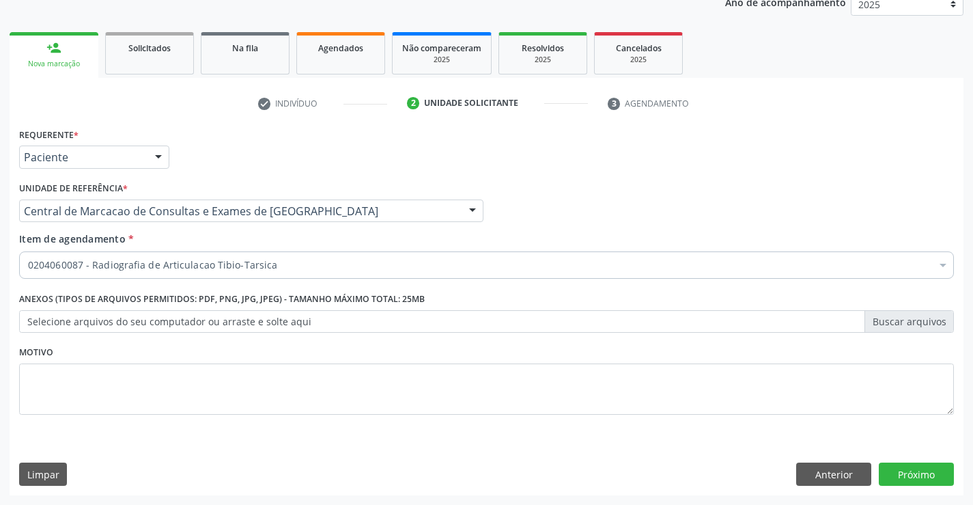
scroll to position [0, 0]
click at [372, 376] on textarea at bounding box center [486, 389] width 935 height 52
type textarea "tornozelo"
click at [927, 480] on button "Próximo" at bounding box center [916, 473] width 75 height 23
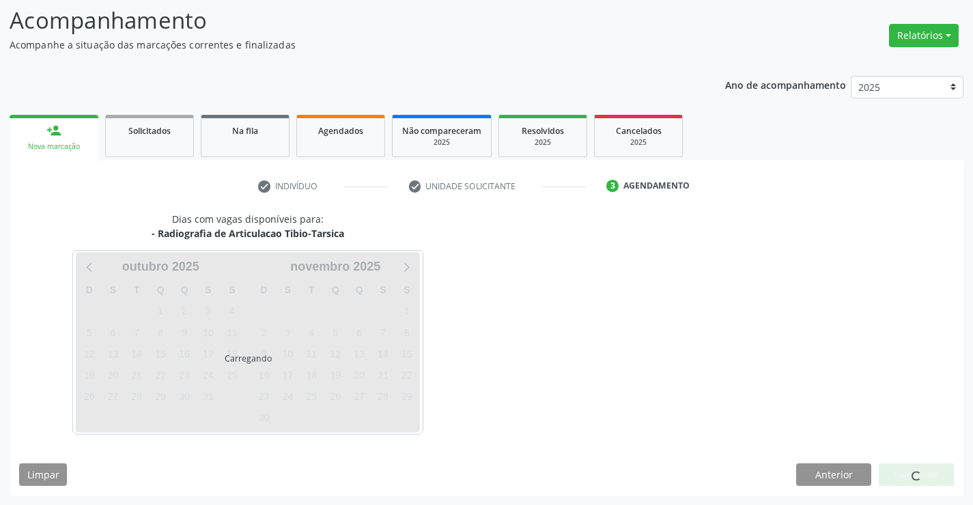
scroll to position [130, 0]
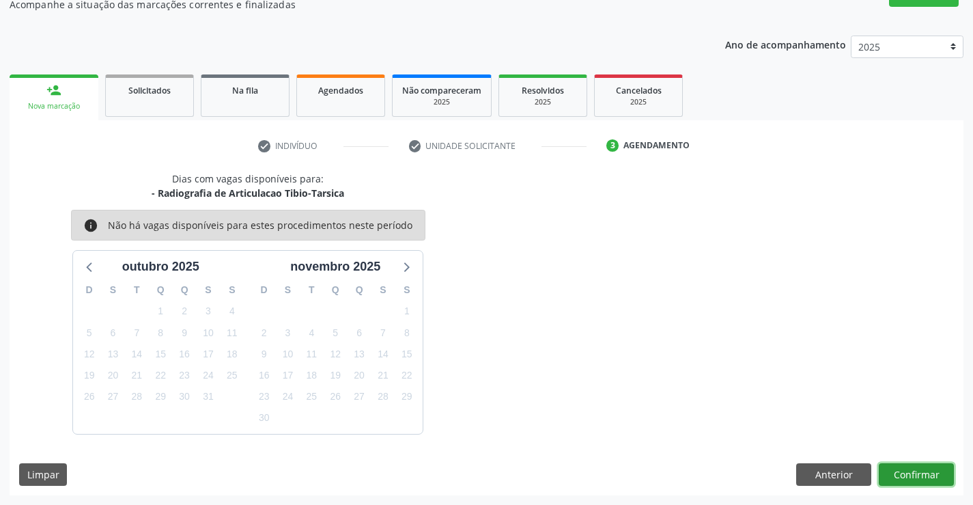
click at [927, 480] on button "Confirmar" at bounding box center [916, 474] width 75 height 23
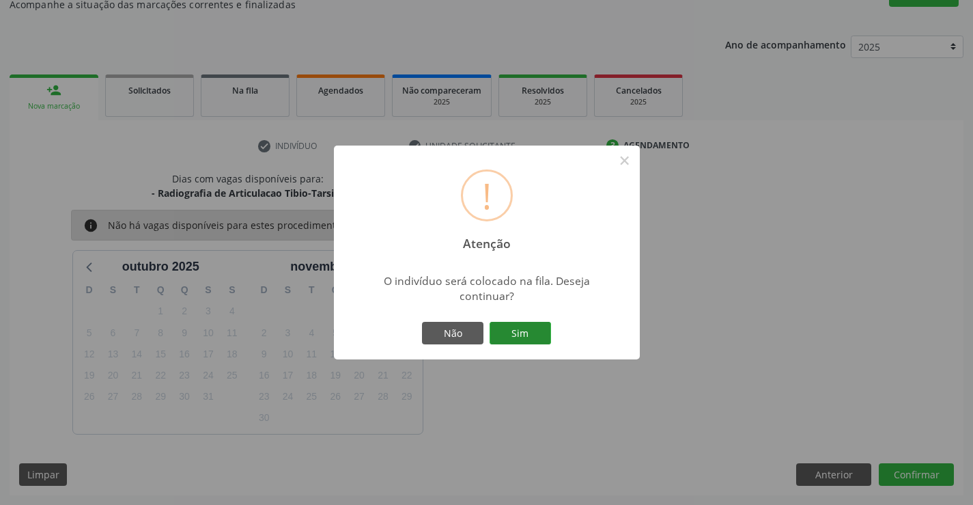
click at [532, 339] on button "Sim" at bounding box center [520, 333] width 61 height 23
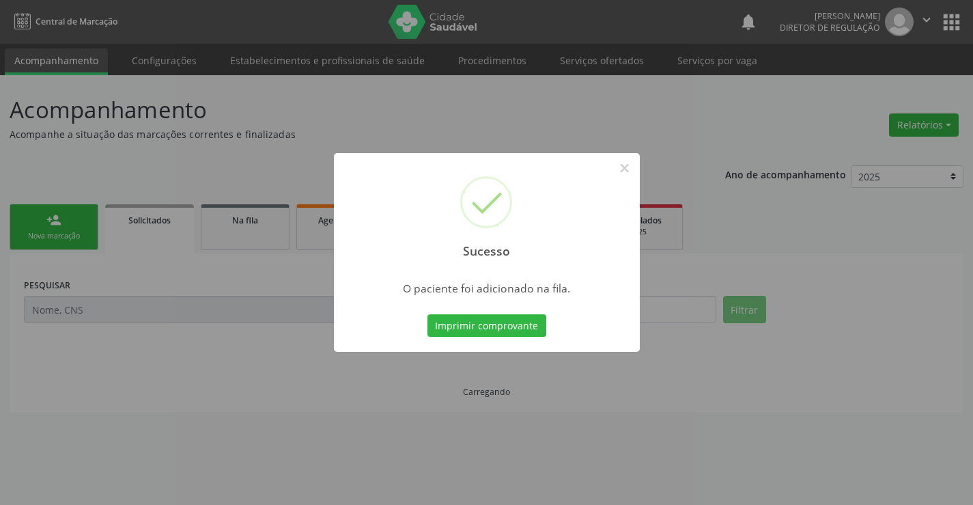
scroll to position [0, 0]
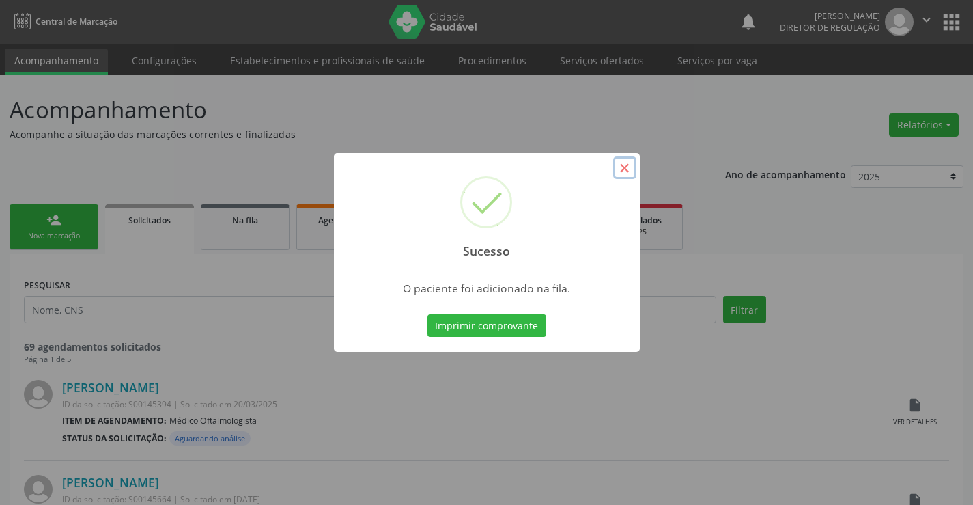
click at [621, 172] on button "×" at bounding box center [624, 167] width 23 height 23
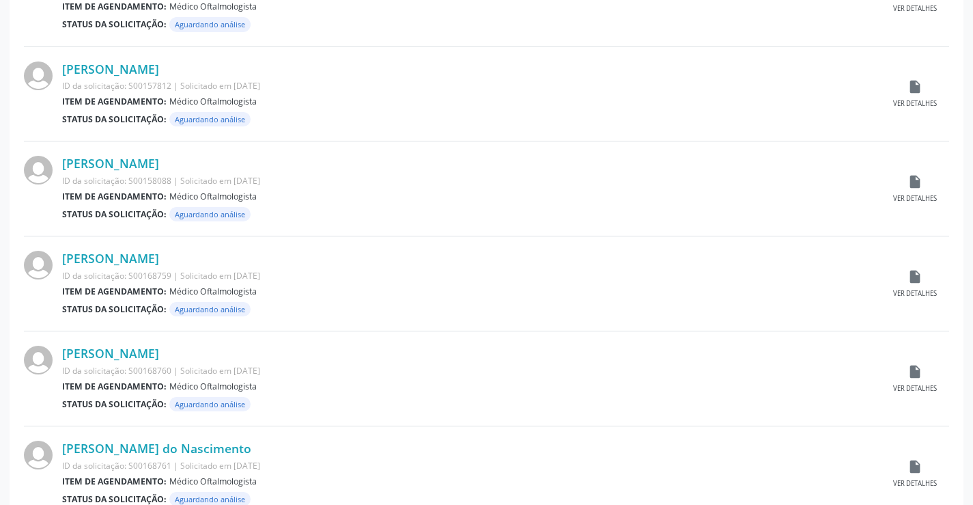
scroll to position [1346, 0]
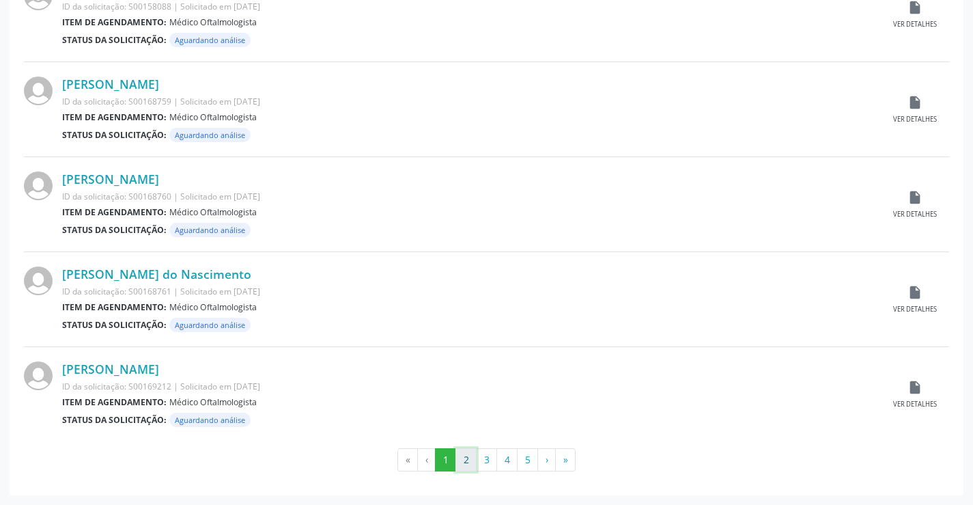
click at [462, 460] on button "2" at bounding box center [465, 459] width 21 height 23
click at [494, 457] on button "3" at bounding box center [486, 459] width 21 height 23
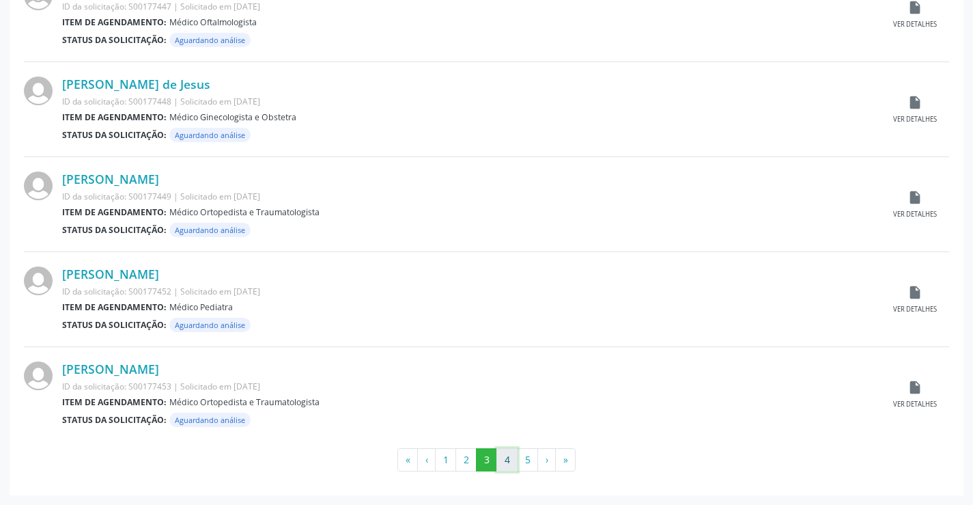
click at [503, 467] on button "4" at bounding box center [506, 459] width 21 height 23
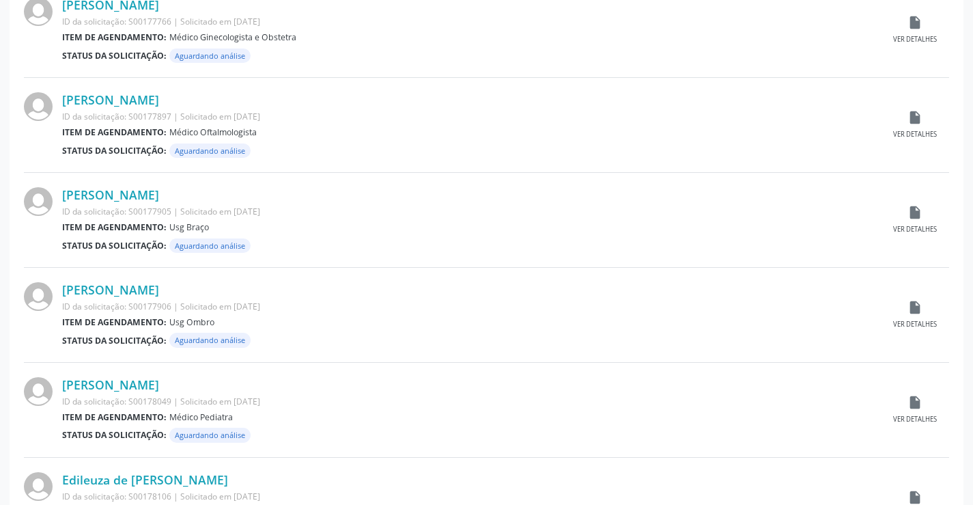
scroll to position [478, 0]
click at [920, 200] on div "Maria Sara da Silva Nascimento ID da solicitação: S00177905 | Solicitado em 18/…" at bounding box center [486, 219] width 925 height 95
click at [918, 215] on icon "insert_drive_file" at bounding box center [914, 211] width 15 height 15
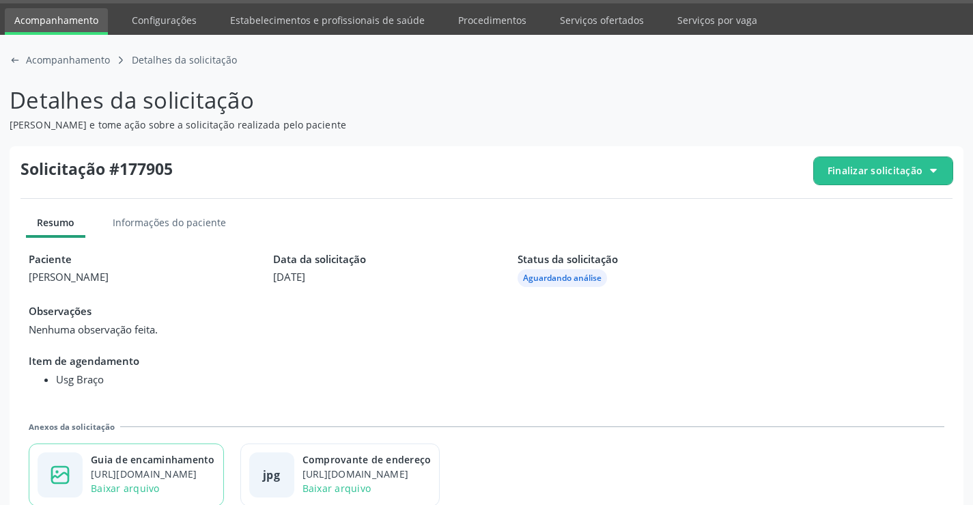
scroll to position [62, 0]
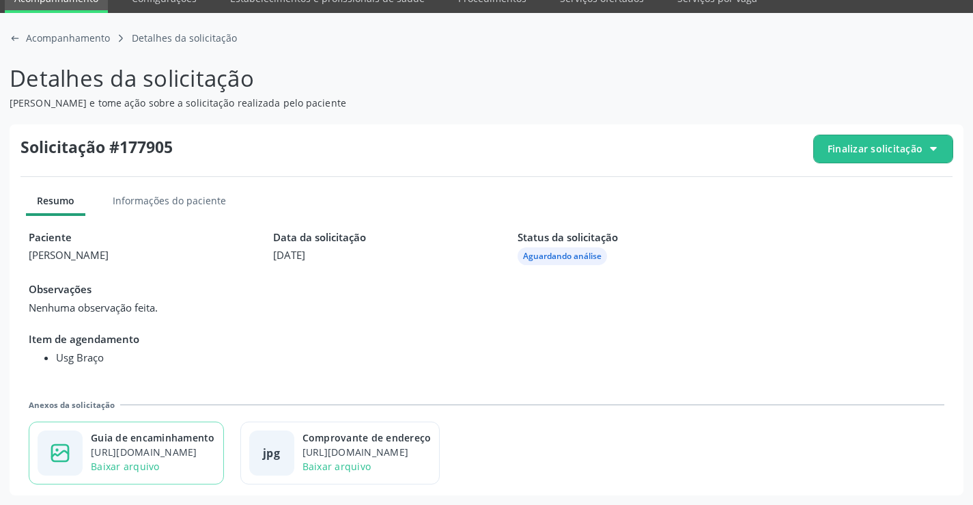
click at [160, 451] on div "https://cidadesaudavel-files.nyc3.digitaloceanspaces.com/cidadesaudavel-files/c…" at bounding box center [153, 451] width 124 height 14
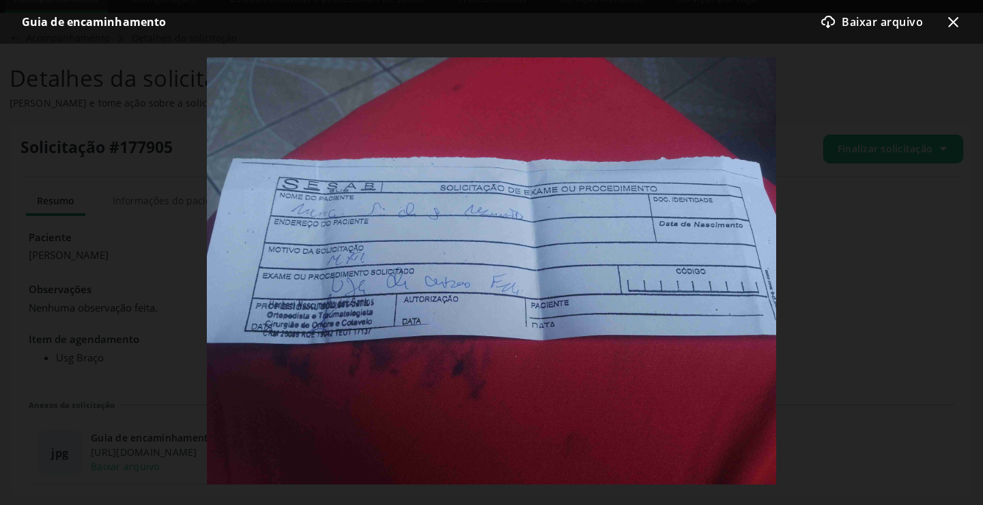
click at [953, 27] on icon "x-outline icon" at bounding box center [953, 22] width 16 height 16
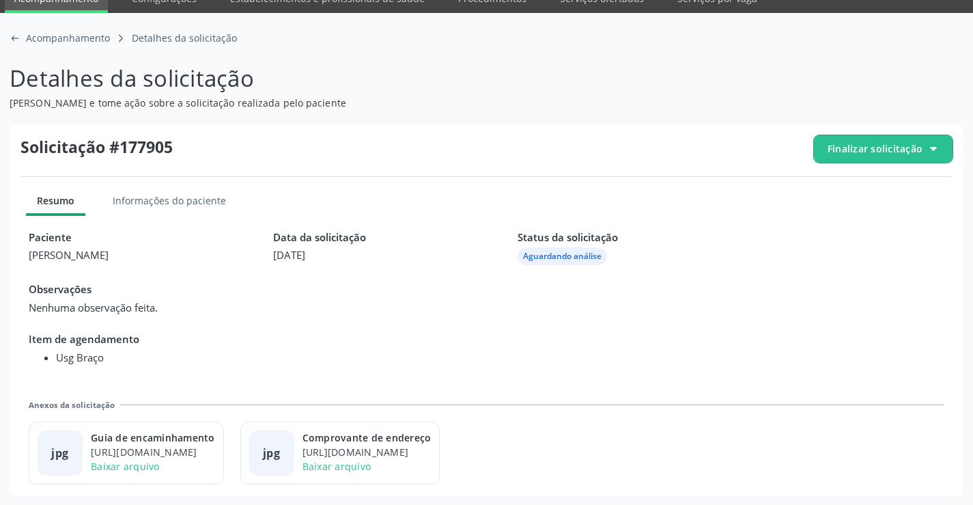
click at [894, 154] on span "Finalizar solicitação" at bounding box center [875, 148] width 95 height 14
click at [851, 223] on span "Deferir solicitação" at bounding box center [891, 225] width 86 height 20
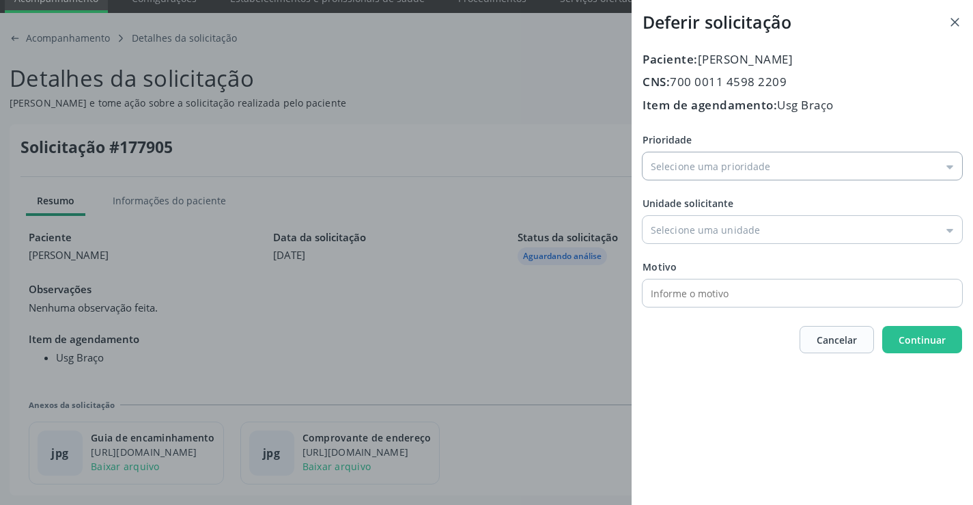
click at [679, 170] on input "Prioridade" at bounding box center [802, 165] width 320 height 27
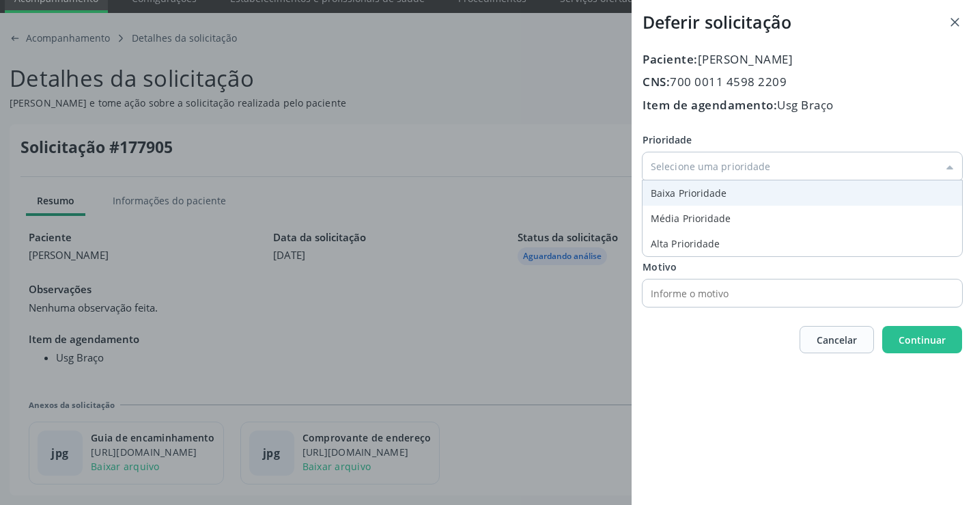
type input "Baixa Prioridade"
click at [679, 195] on div "Prioridade Baixa Prioridade Baixa Prioridade Média Prioridade Alta Prioridade U…" at bounding box center [802, 219] width 320 height 174
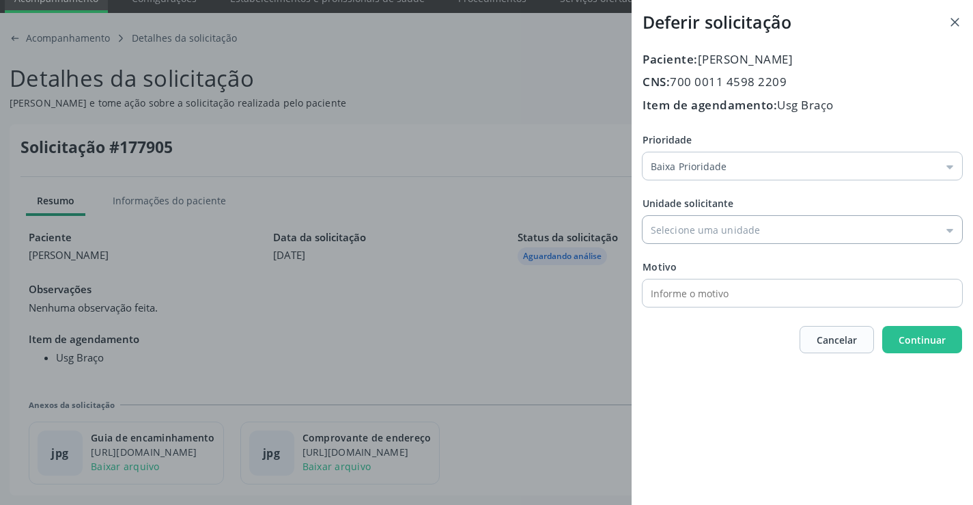
click at [694, 235] on input "Prioridade" at bounding box center [802, 229] width 320 height 27
type input "Central de Marcacao de Consultas e Exames de [GEOGRAPHIC_DATA]"
click at [703, 308] on div "Paciente: Maria Sara da Silva Nascimento CNS: 700 0011 4598 2209 Item de agenda…" at bounding box center [802, 202] width 320 height 303
click at [918, 337] on span "Continuar" at bounding box center [922, 339] width 47 height 13
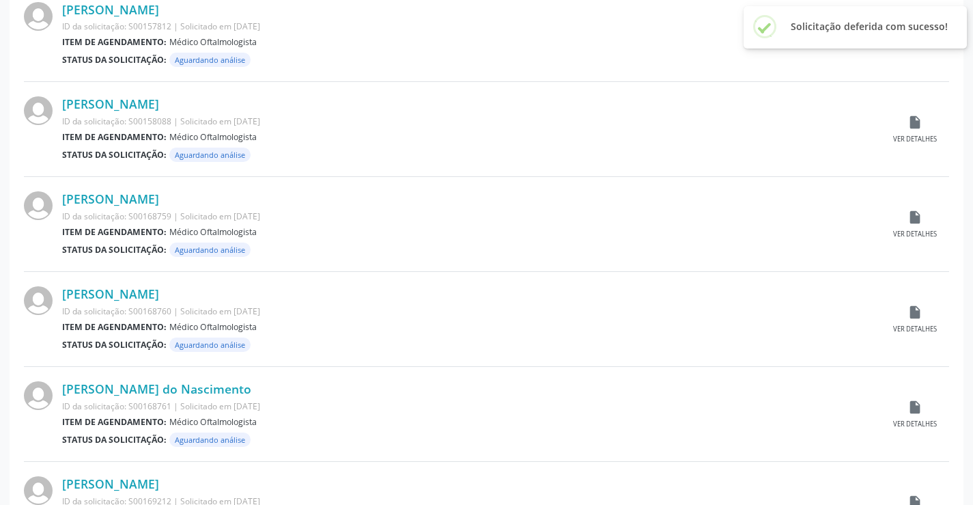
scroll to position [1346, 0]
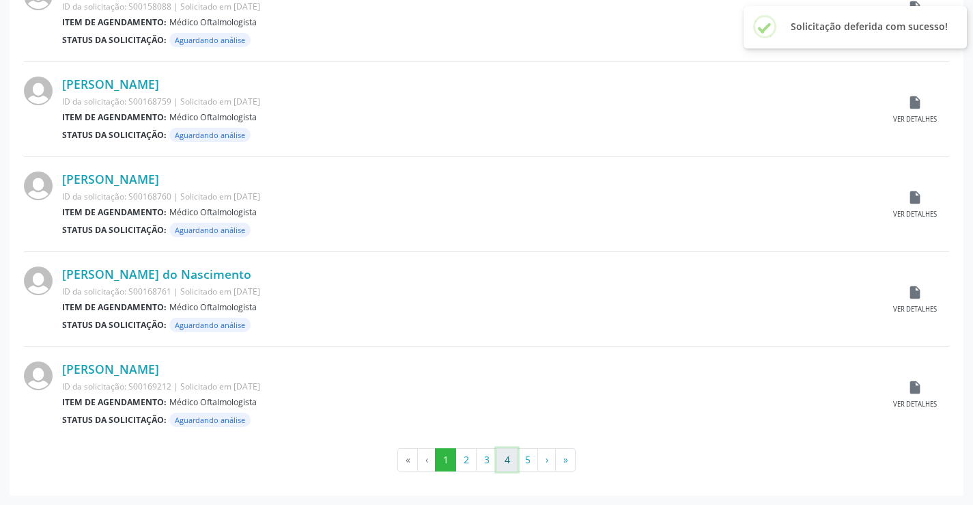
click at [510, 458] on button "4" at bounding box center [506, 459] width 21 height 23
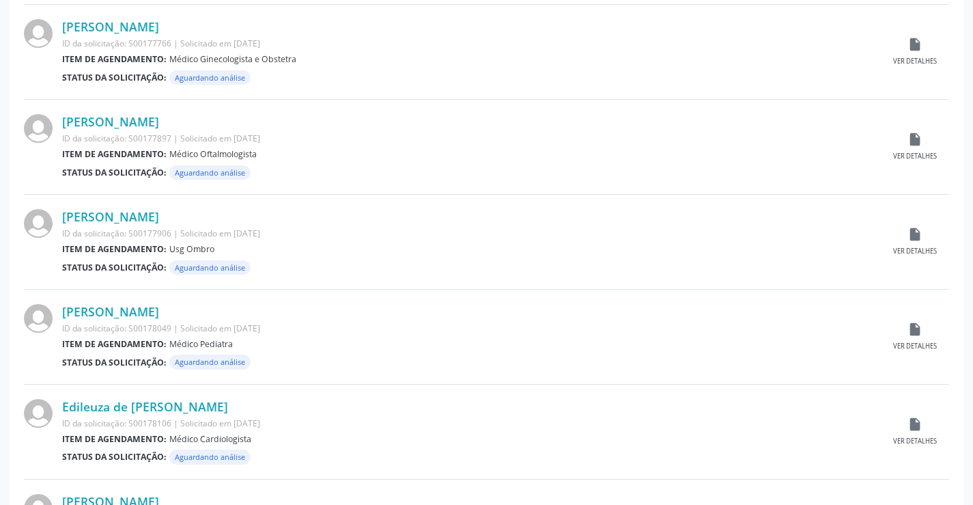
scroll to position [478, 0]
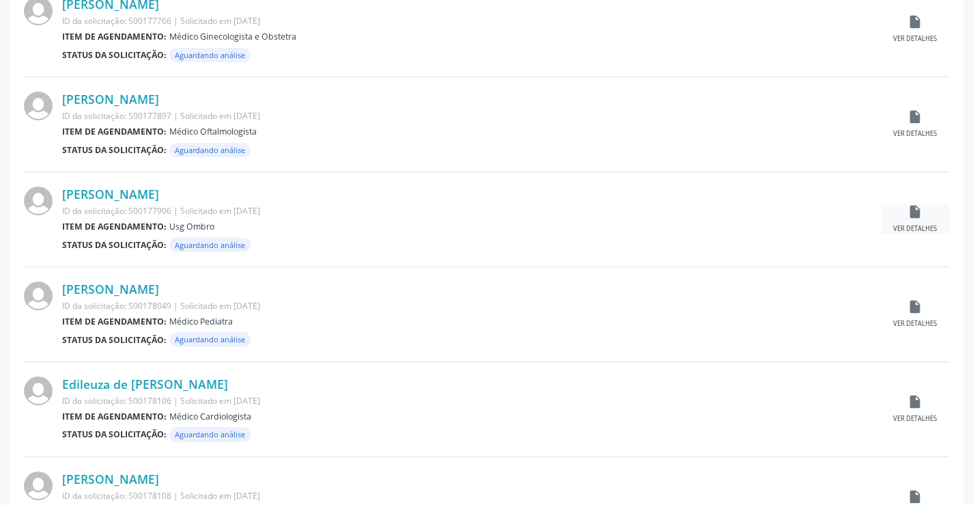
click at [926, 217] on div "insert_drive_file Ver detalhes" at bounding box center [915, 218] width 68 height 29
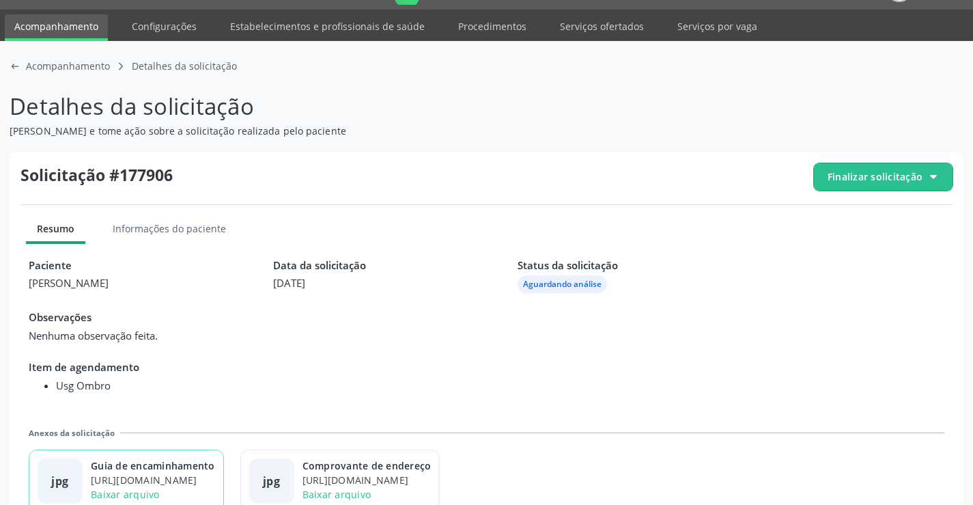
scroll to position [62, 0]
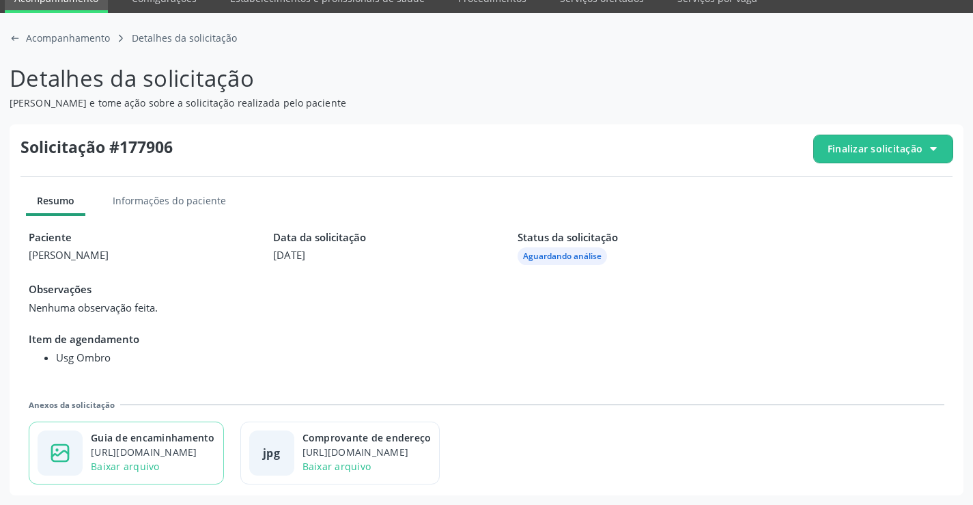
click at [190, 442] on div "Guia de encaminhamento" at bounding box center [153, 437] width 124 height 14
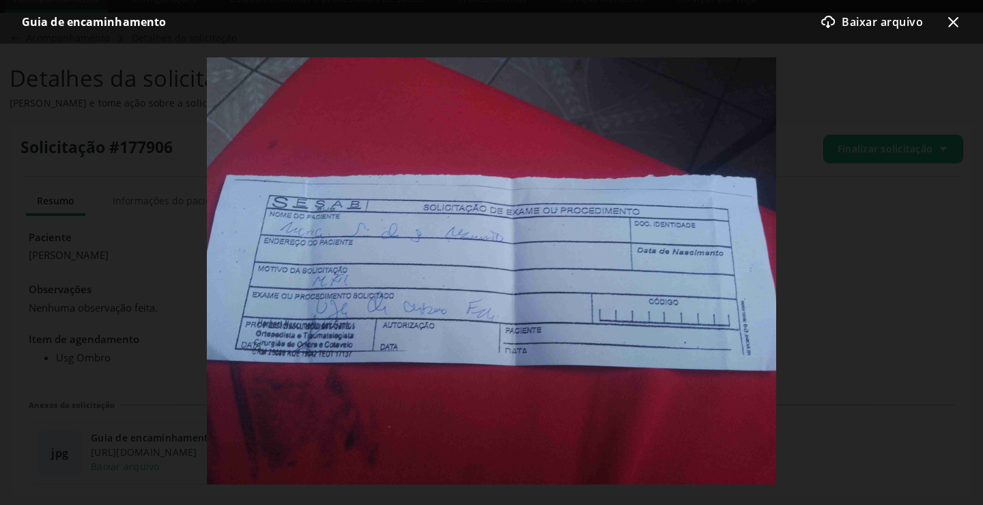
click at [948, 23] on icon "x-outline icon" at bounding box center [953, 22] width 16 height 16
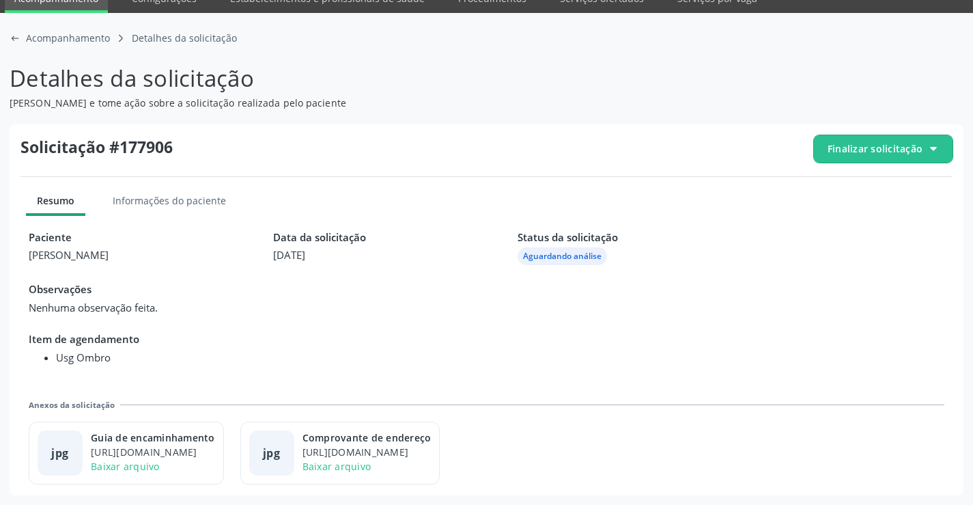
click at [937, 147] on div at bounding box center [933, 148] width 11 height 11
click at [856, 230] on span "Deferir solicitação" at bounding box center [891, 225] width 86 height 20
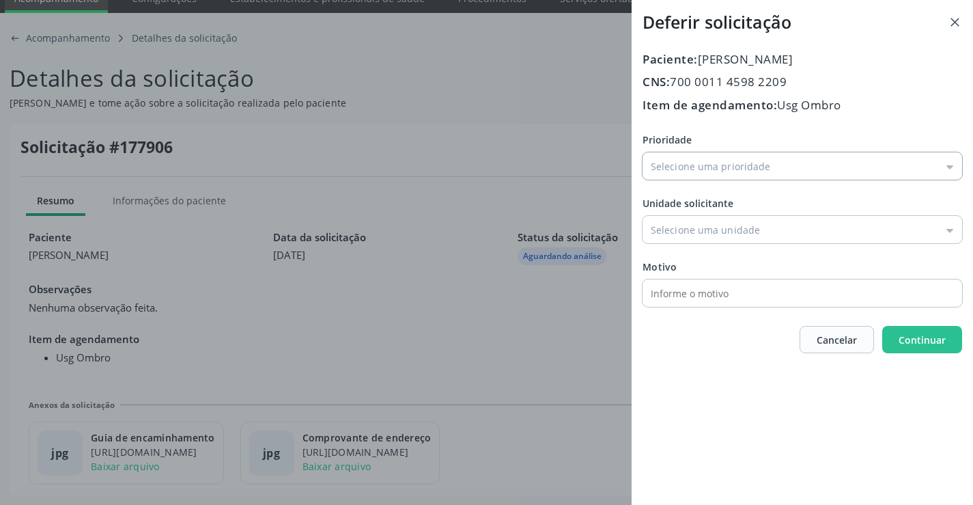
click at [695, 175] on input "Prioridade" at bounding box center [802, 165] width 320 height 27
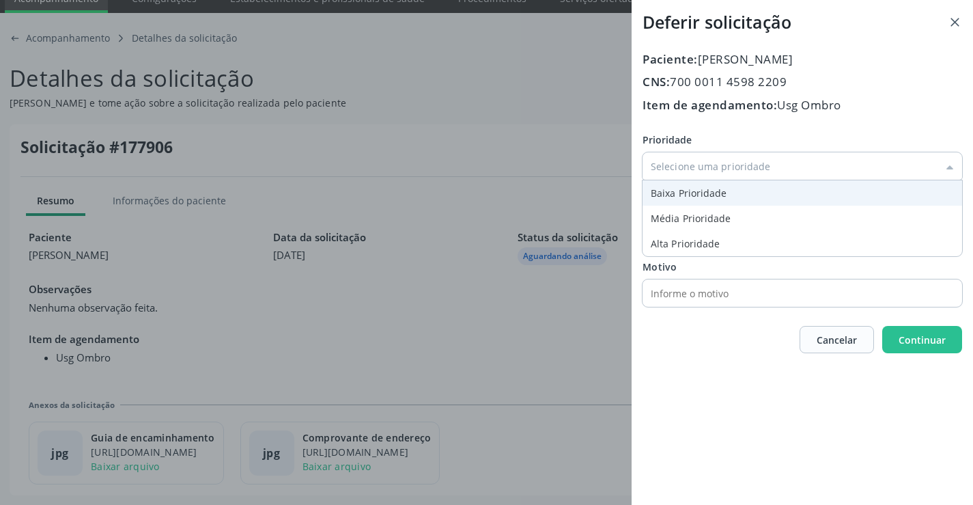
type input "Baixa Prioridade"
click at [678, 202] on div "Prioridade Baixa Prioridade Baixa Prioridade Média Prioridade Alta Prioridade U…" at bounding box center [802, 219] width 320 height 174
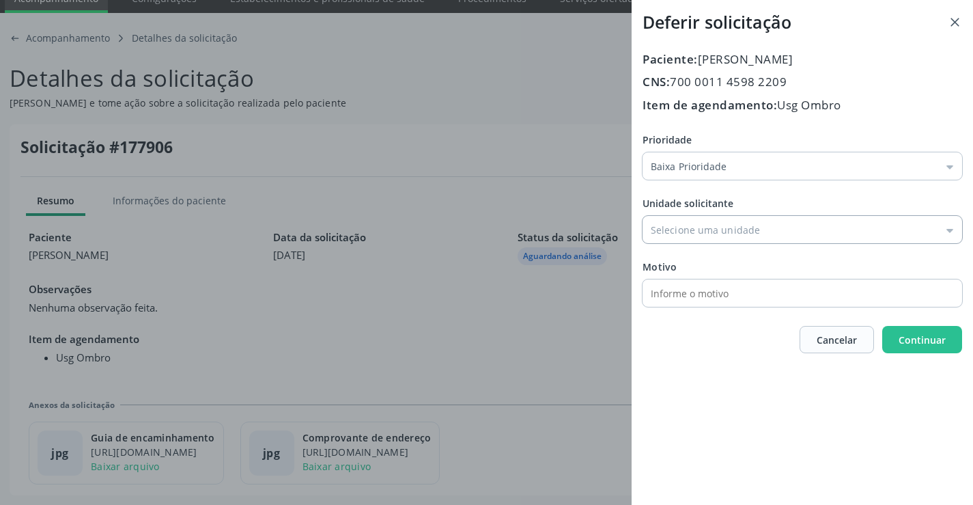
click at [683, 227] on input "Prioridade" at bounding box center [802, 229] width 320 height 27
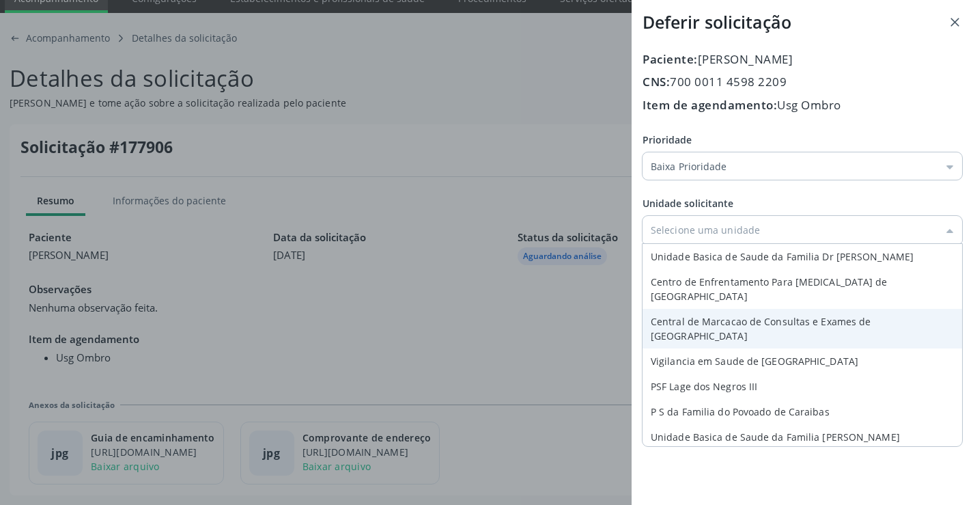
type input "Central de Marcacao de Consultas e Exames de [GEOGRAPHIC_DATA]"
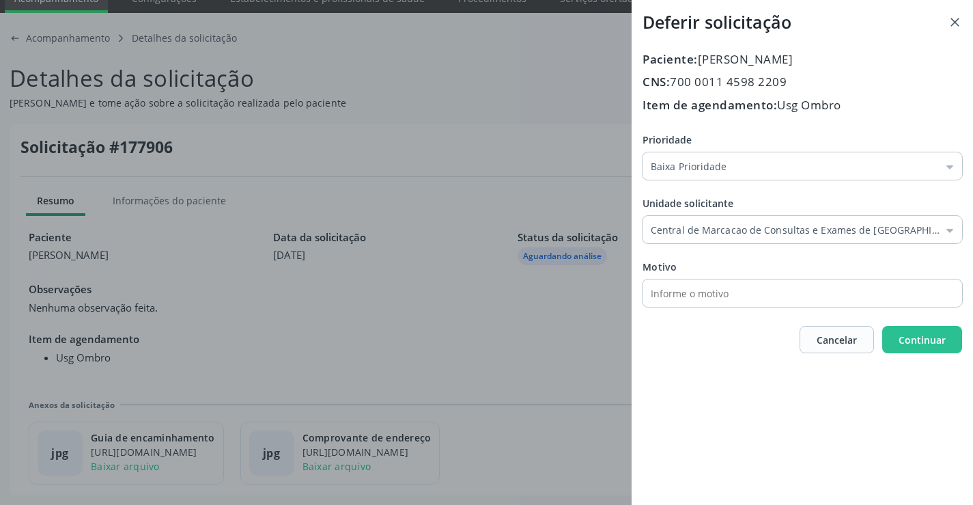
click at [687, 300] on div "Prioridade Baixa Prioridade Baixa Prioridade Média Prioridade Alta Prioridade U…" at bounding box center [802, 219] width 320 height 174
click at [946, 347] on button "Continuar" at bounding box center [922, 339] width 80 height 27
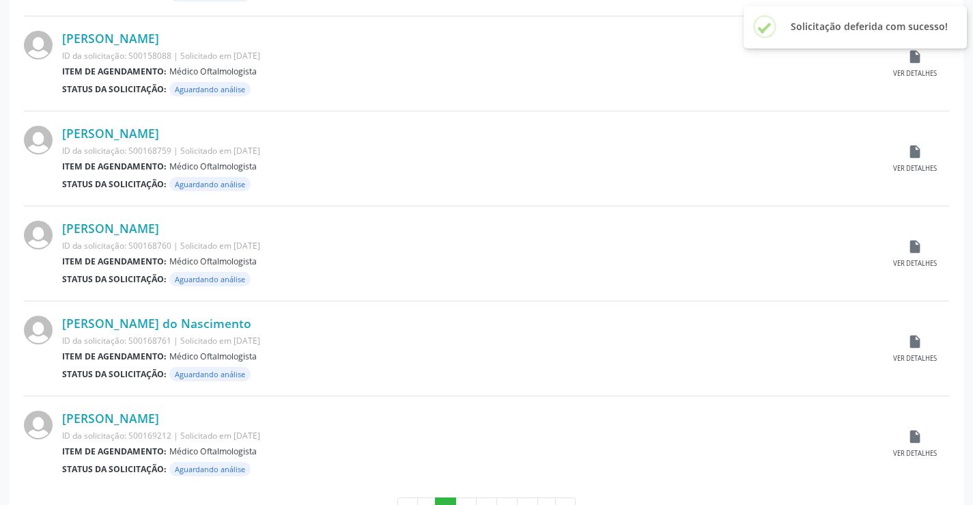
scroll to position [1346, 0]
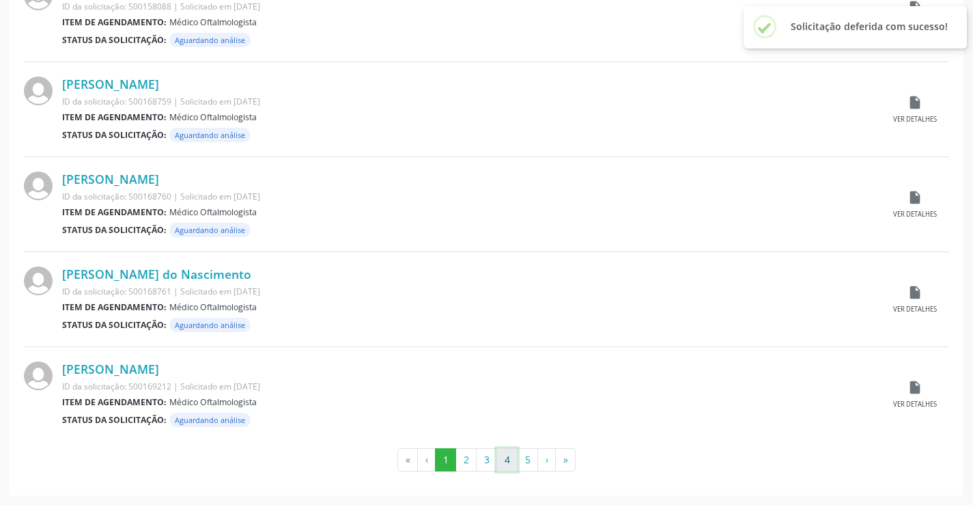
click at [505, 456] on button "4" at bounding box center [506, 459] width 21 height 23
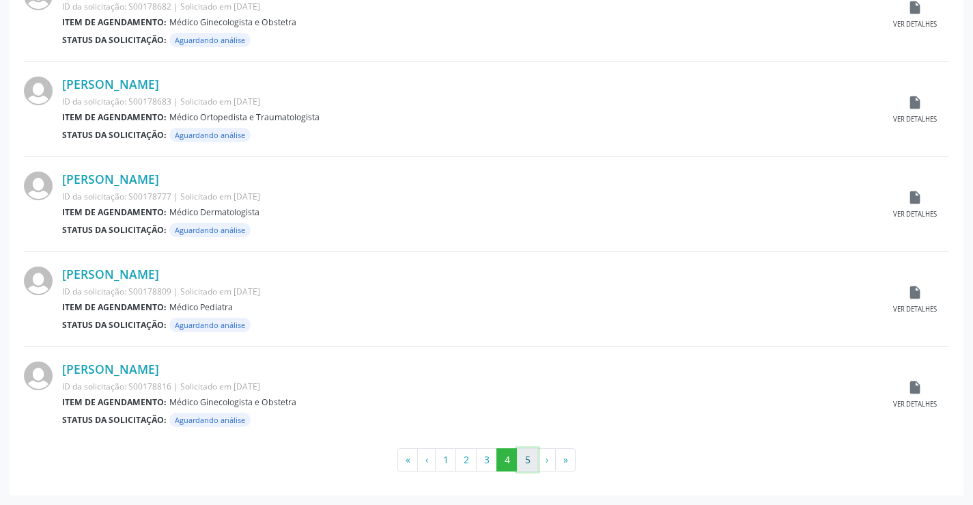
click at [526, 457] on button "5" at bounding box center [527, 459] width 21 height 23
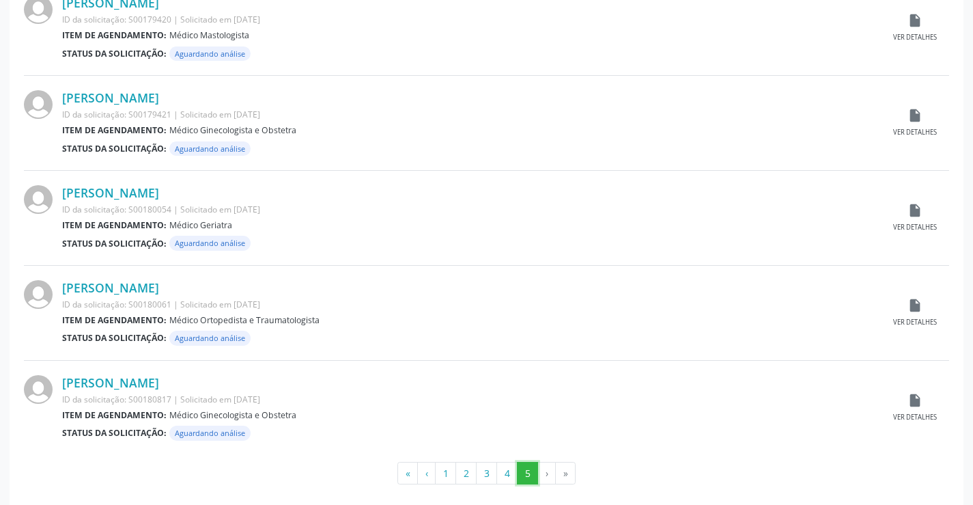
scroll to position [587, 0]
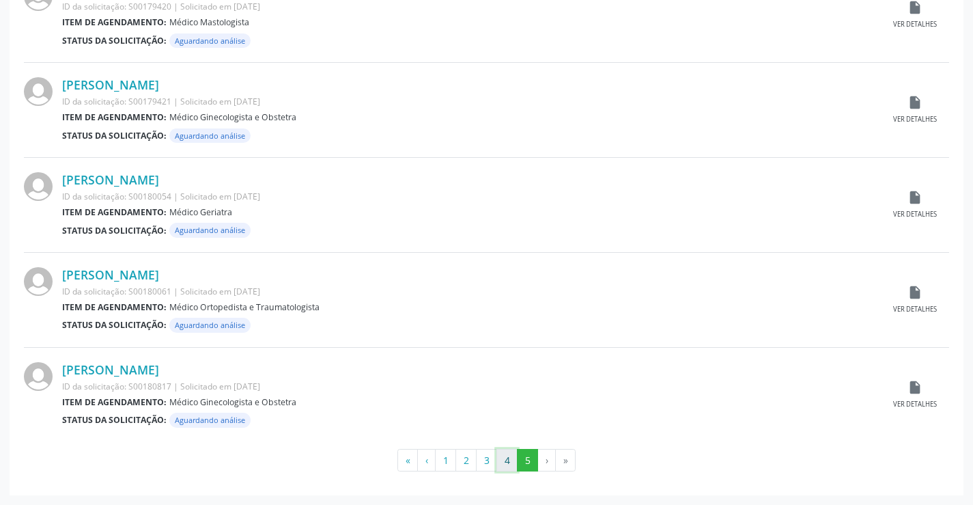
click at [504, 467] on button "4" at bounding box center [506, 460] width 21 height 23
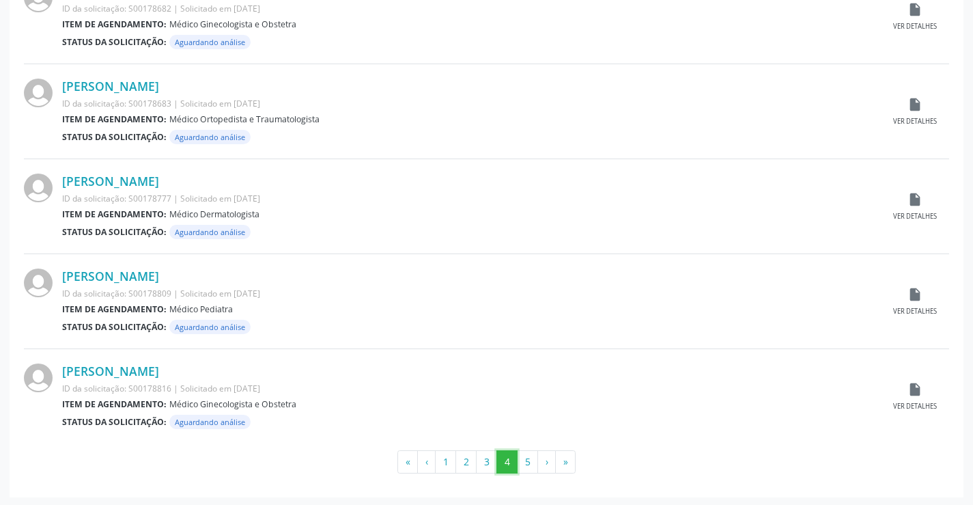
scroll to position [1346, 0]
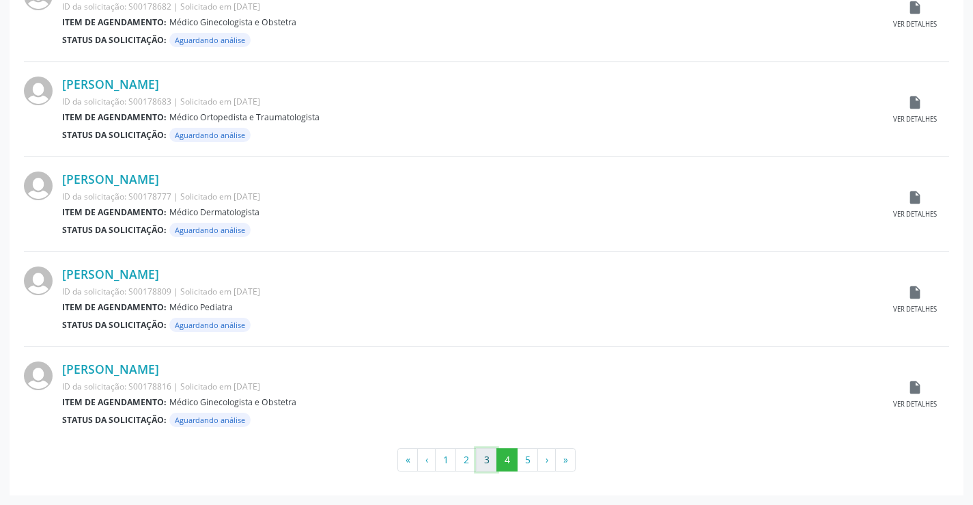
click at [483, 460] on button "3" at bounding box center [486, 459] width 21 height 23
click at [472, 457] on button "2" at bounding box center [465, 459] width 21 height 23
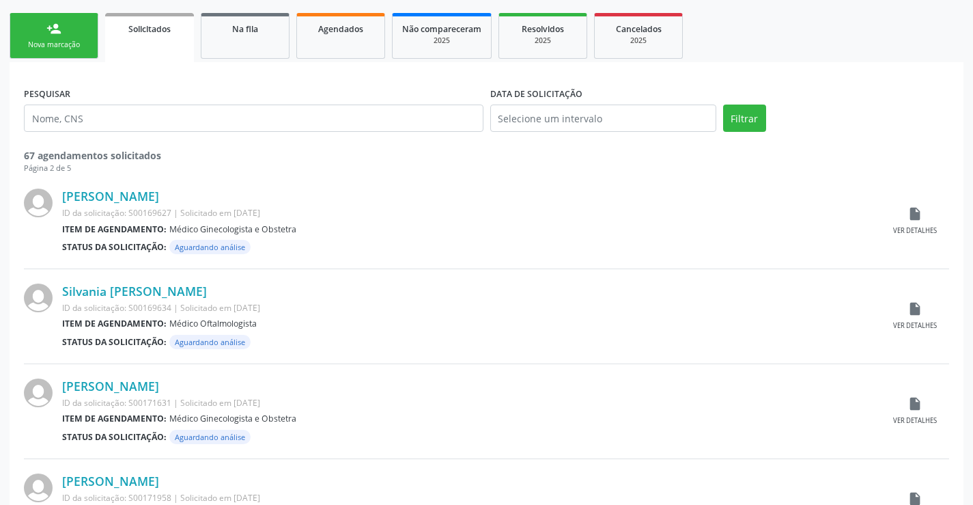
scroll to position [0, 0]
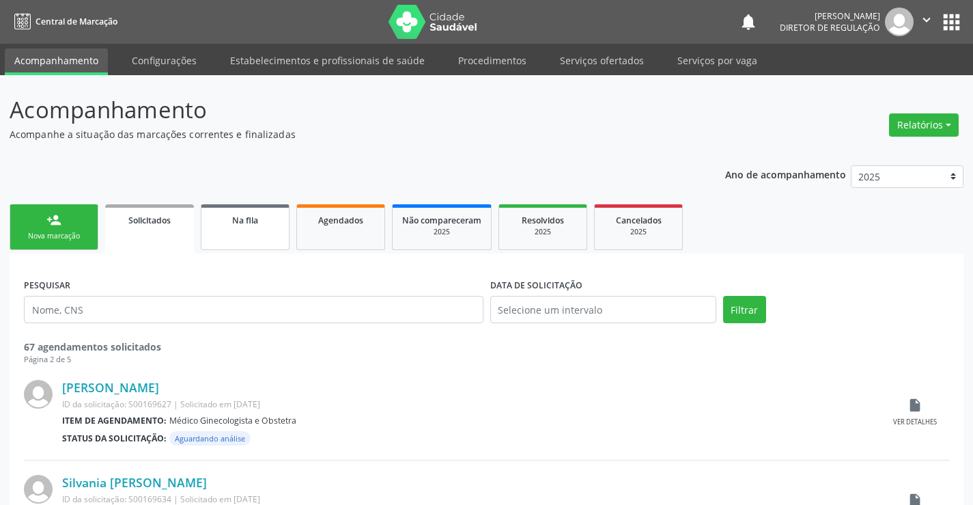
click at [230, 206] on link "Na fila" at bounding box center [245, 227] width 89 height 46
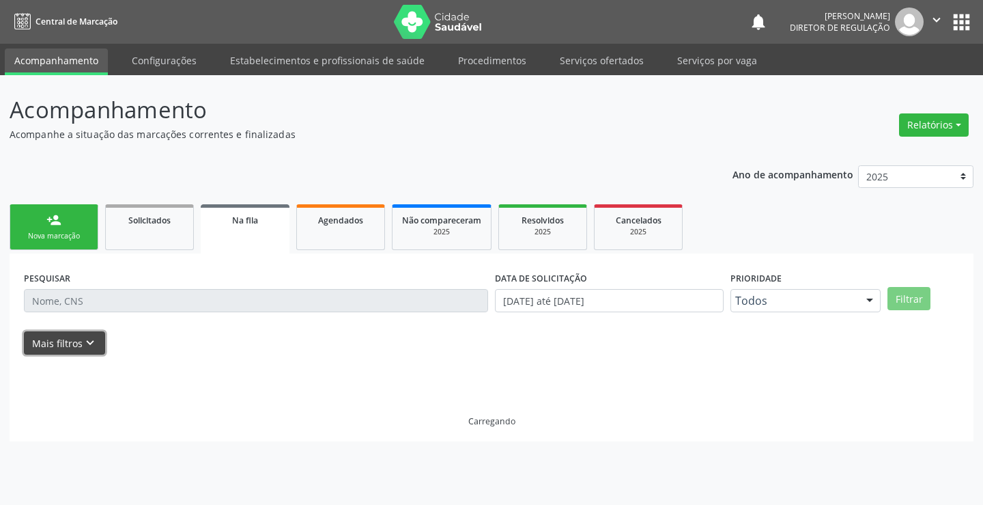
click at [83, 344] on icon "keyboard_arrow_down" at bounding box center [90, 342] width 15 height 15
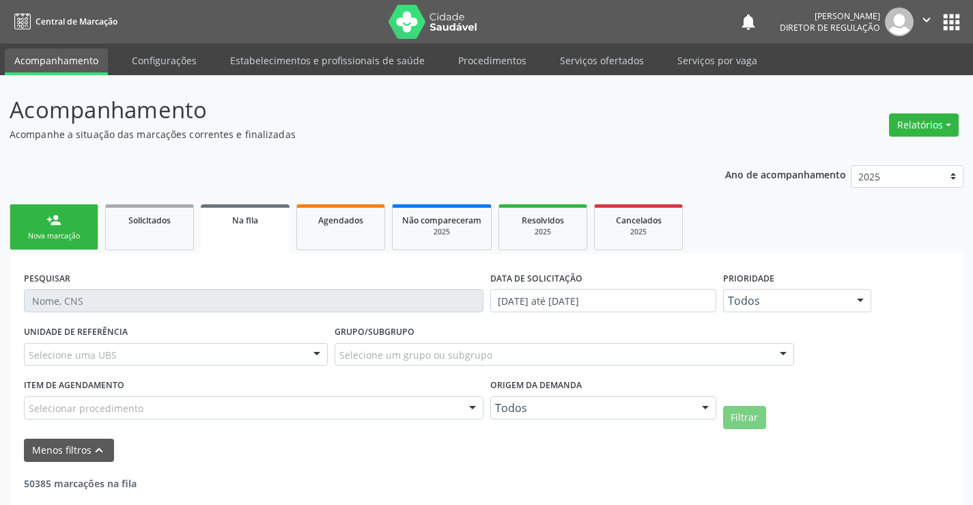
click at [565, 416] on div "Todos" at bounding box center [603, 407] width 226 height 23
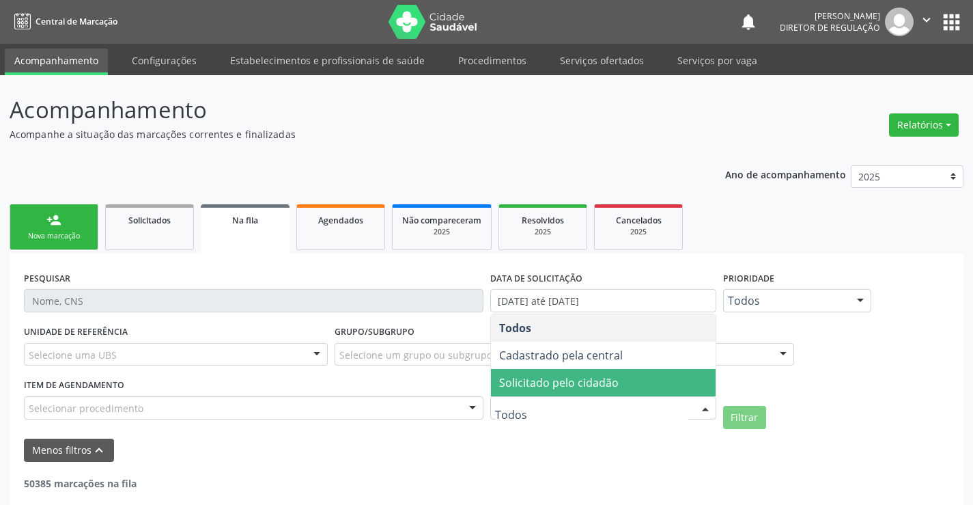
click at [591, 384] on span "Solicitado pelo cidadão" at bounding box center [558, 382] width 119 height 15
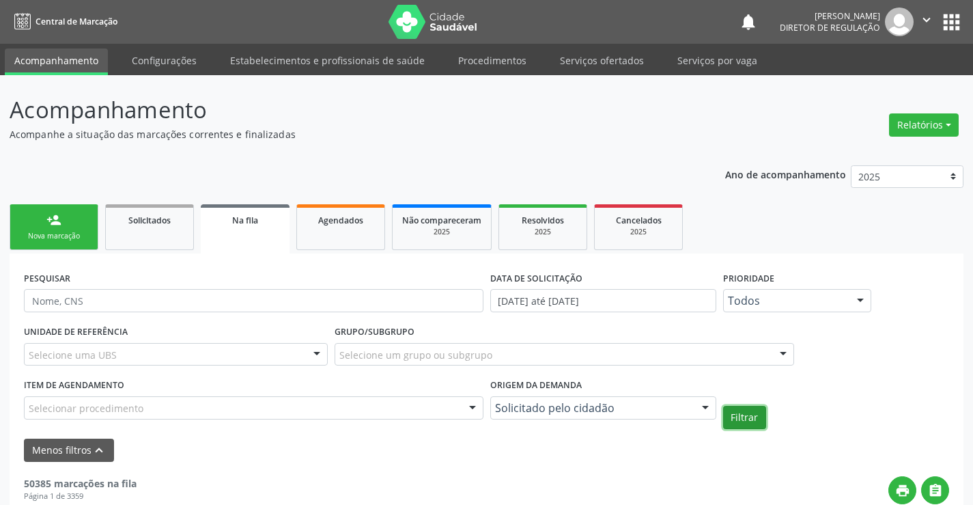
click at [741, 416] on button "Filtrar" at bounding box center [744, 417] width 43 height 23
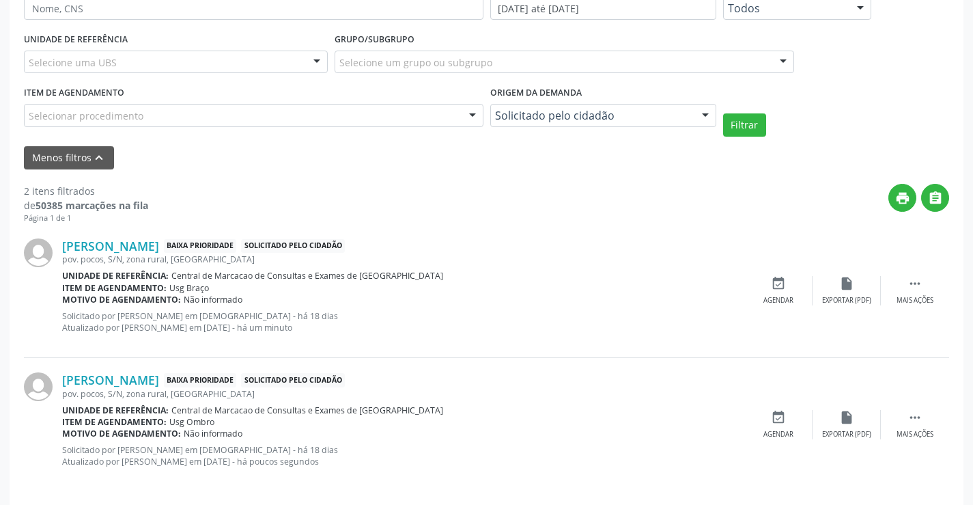
scroll to position [303, 0]
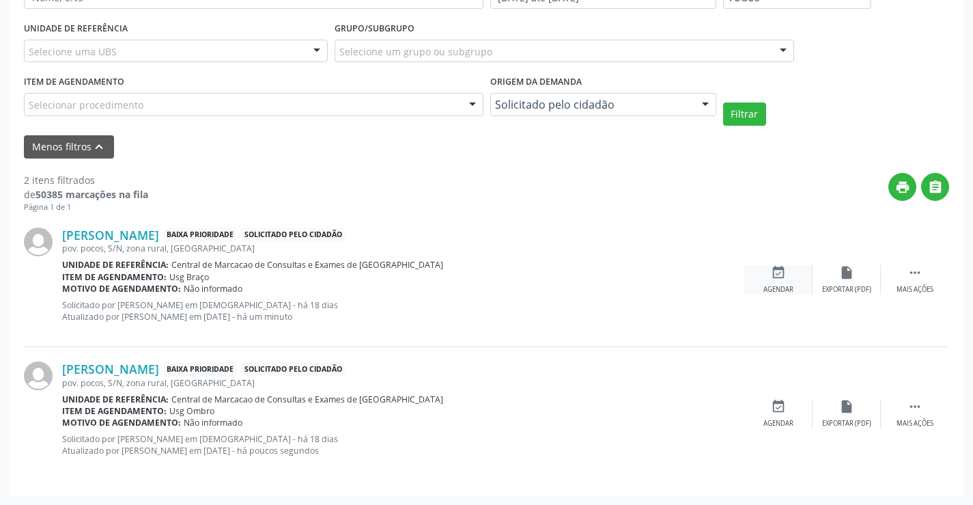
click at [776, 288] on div "Agendar" at bounding box center [778, 290] width 30 height 10
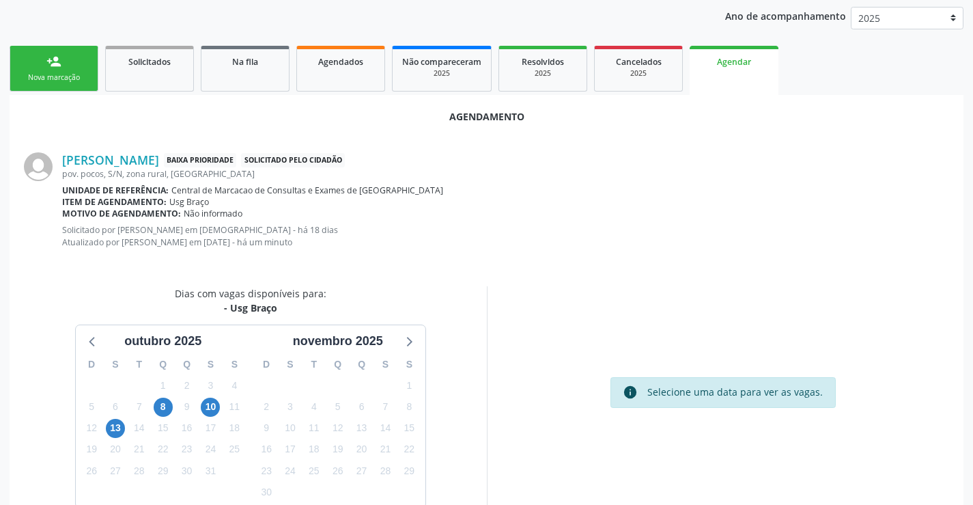
scroll to position [205, 0]
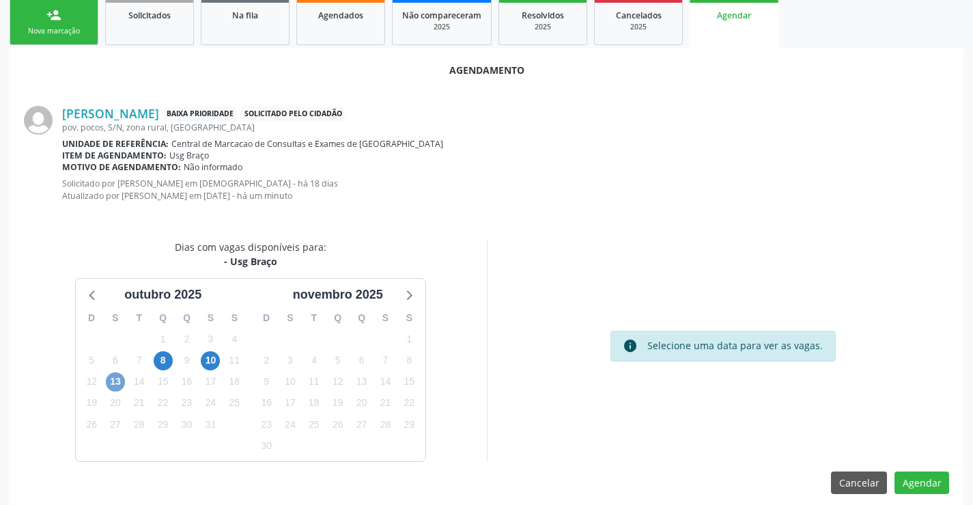
click at [114, 386] on span "13" at bounding box center [115, 381] width 19 height 19
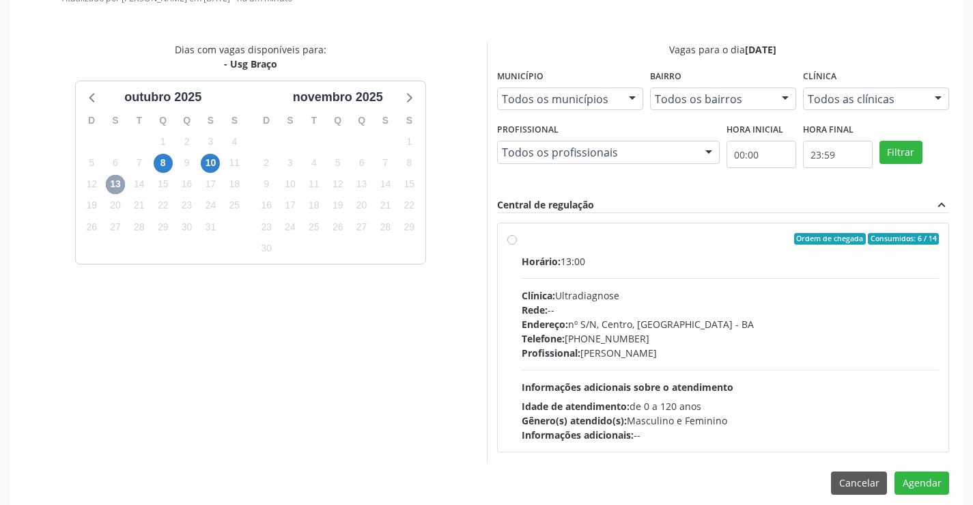
scroll to position [410, 0]
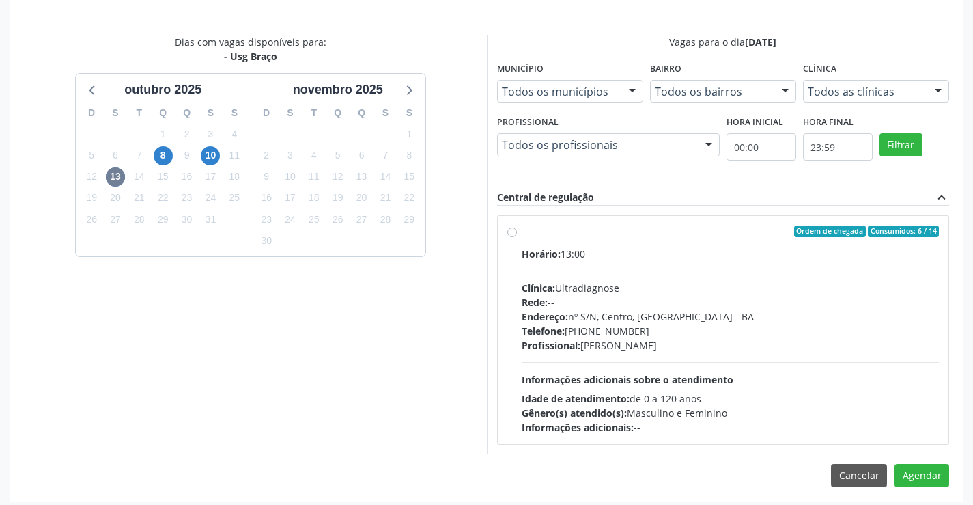
click at [661, 270] on div "Horário: 13:00 Clínica: Ultradiagnose Rede: -- Endereço: nº S/N, Centro, Campo …" at bounding box center [731, 340] width 418 height 188
click at [517, 238] on input "Ordem de chegada Consumidos: 6 / 14 Horário: 13:00 Clínica: Ultradiagnose Rede:…" at bounding box center [512, 231] width 10 height 12
radio input "true"
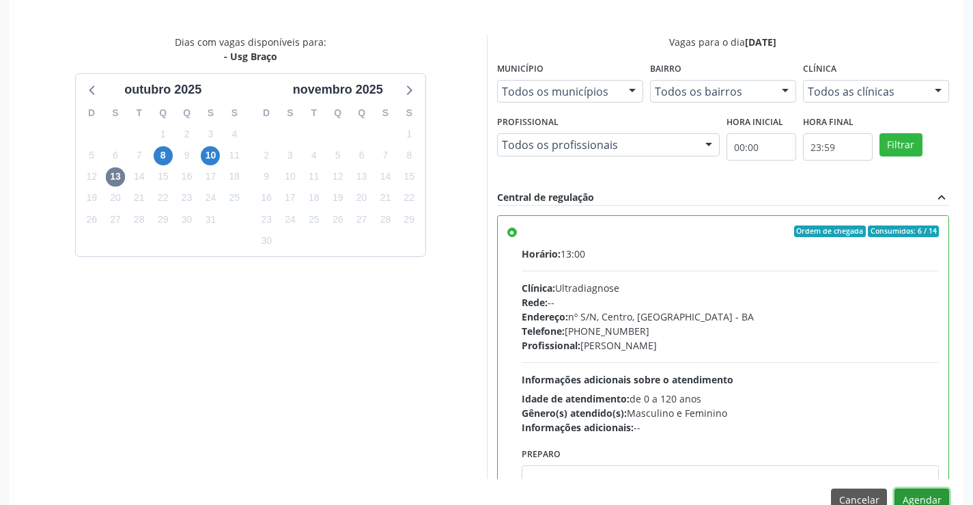
click at [935, 498] on button "Agendar" at bounding box center [921, 499] width 55 height 23
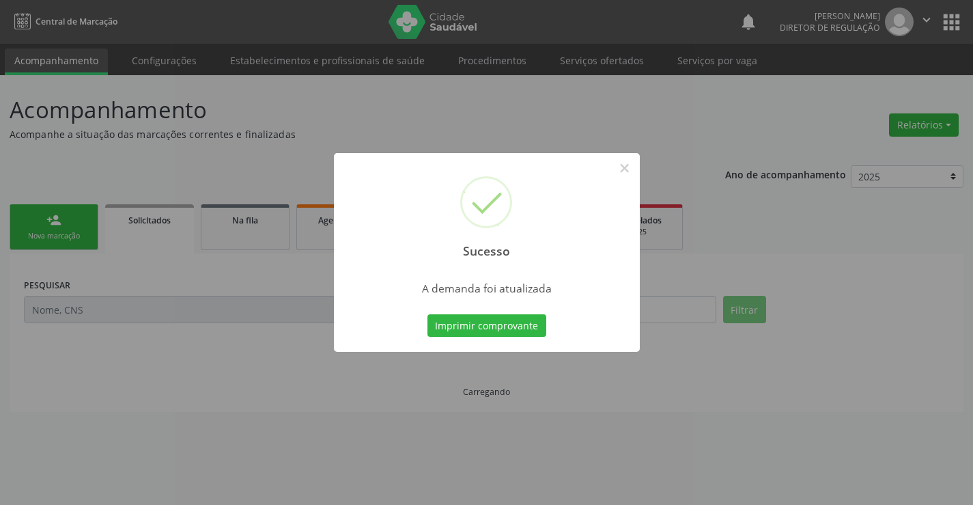
scroll to position [0, 0]
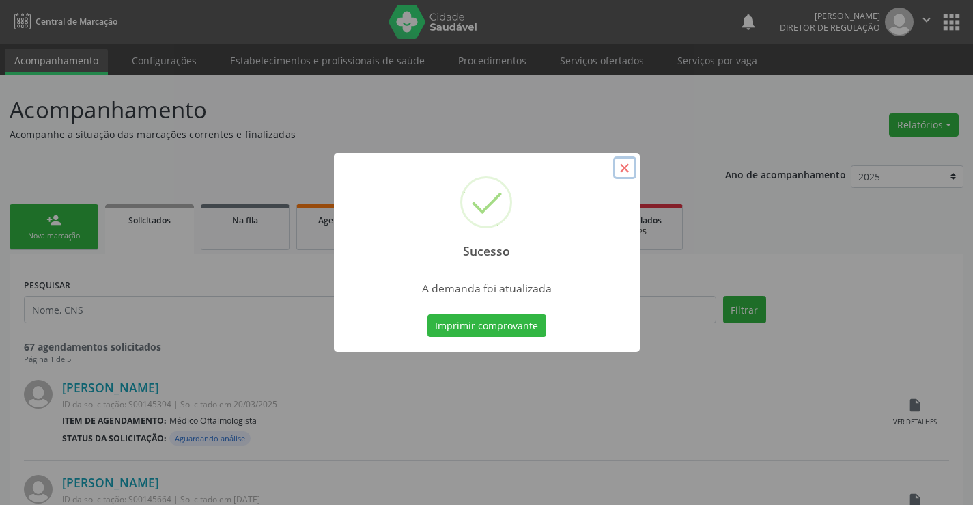
click at [625, 173] on button "×" at bounding box center [624, 167] width 23 height 23
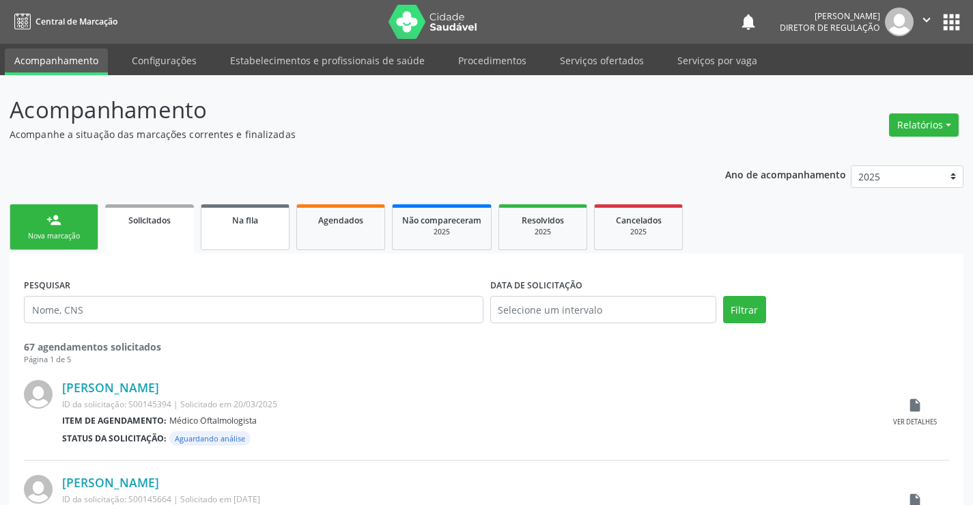
click at [259, 214] on div "Na fila" at bounding box center [245, 219] width 68 height 14
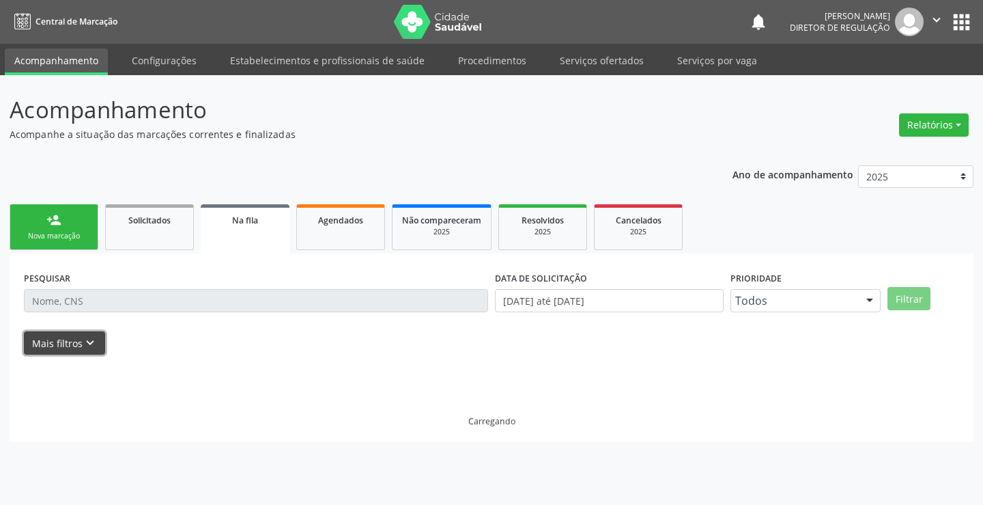
click at [63, 343] on button "Mais filtros keyboard_arrow_down" at bounding box center [64, 343] width 81 height 24
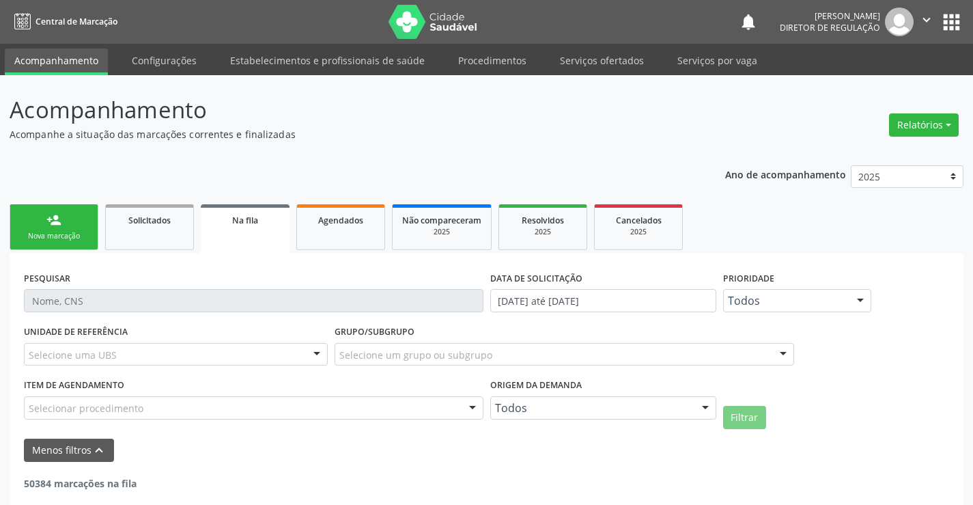
click at [565, 420] on div "Origem da demanda Todos Todos Cadastrado pela central Solicitado pelo cidadão N…" at bounding box center [603, 401] width 233 height 53
click at [576, 397] on div "Todos" at bounding box center [603, 407] width 226 height 23
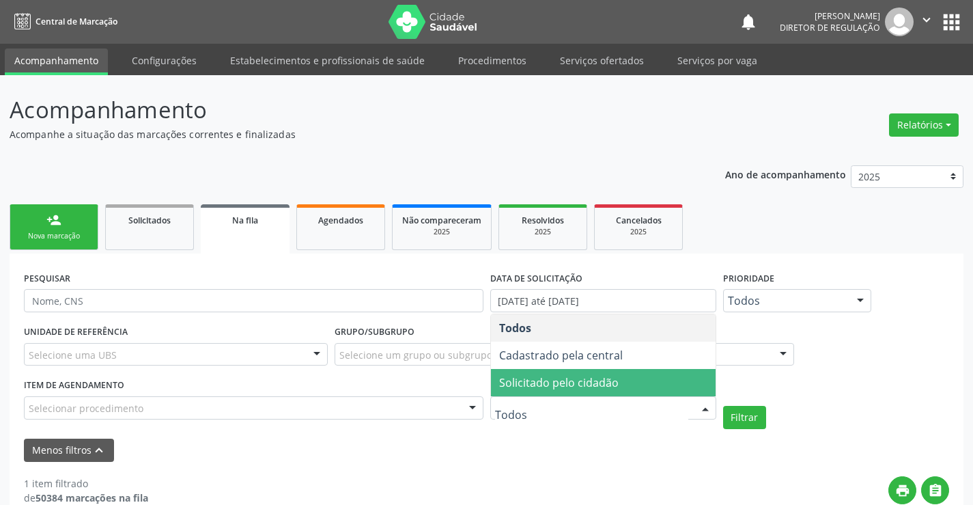
click at [583, 388] on span "Solicitado pelo cidadão" at bounding box center [558, 382] width 119 height 15
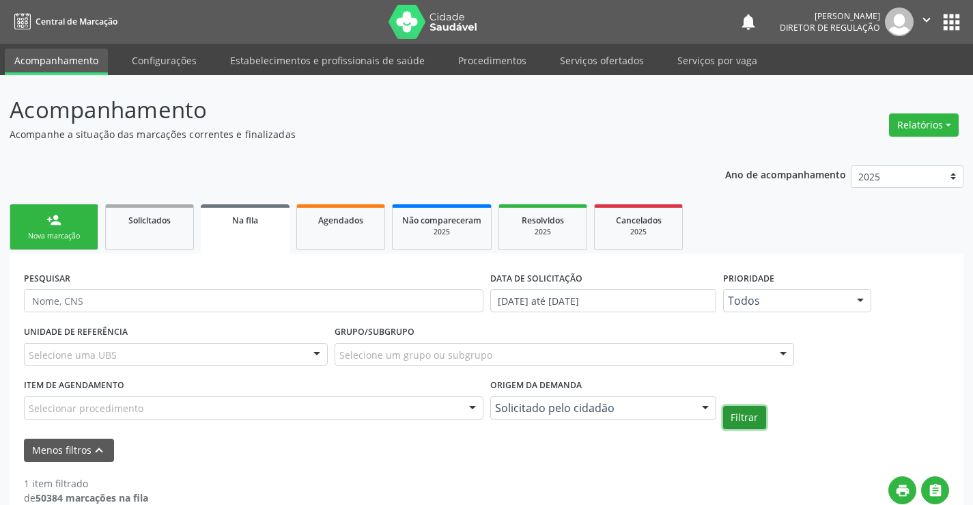
click at [733, 417] on button "Filtrar" at bounding box center [744, 417] width 43 height 23
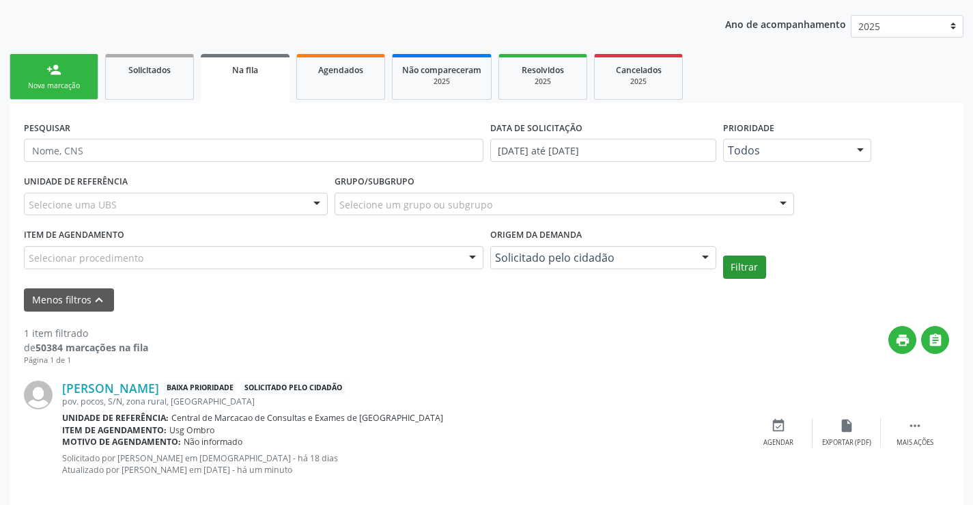
scroll to position [169, 0]
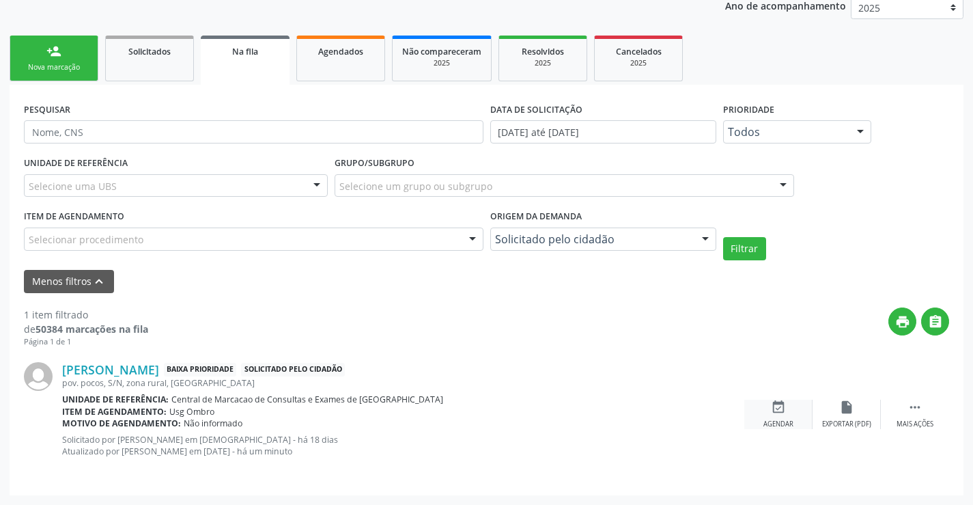
click at [776, 407] on icon "event_available" at bounding box center [778, 406] width 15 height 15
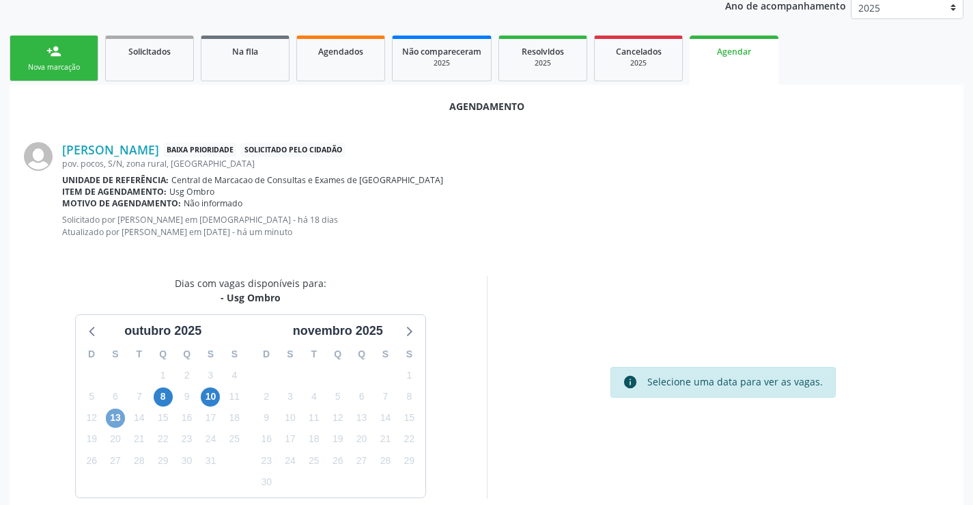
click at [115, 419] on span "13" at bounding box center [115, 417] width 19 height 19
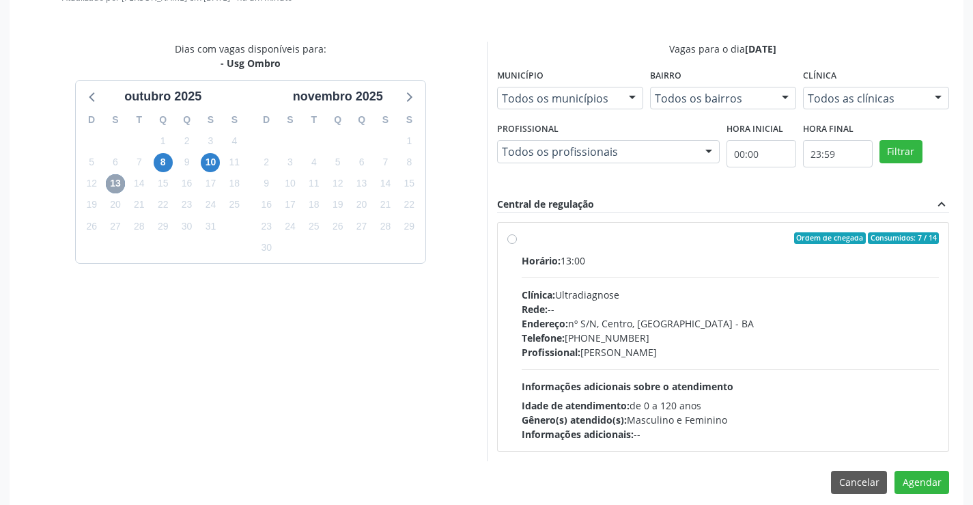
scroll to position [416, 0]
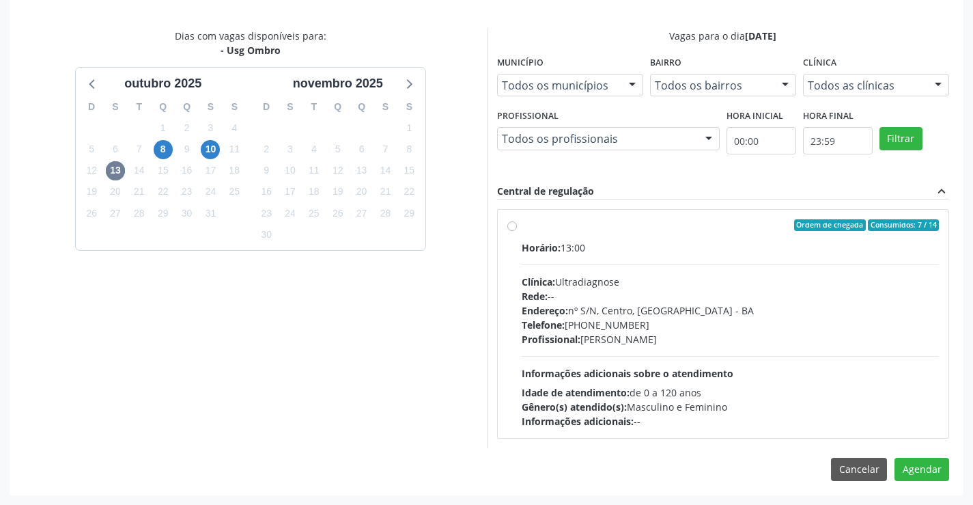
click at [678, 255] on div "Horário: 13:00 Clínica: Ultradiagnose Rede: -- Endereço: nº S/N, Centro, Campo …" at bounding box center [731, 334] width 418 height 188
click at [517, 231] on input "Ordem de chegada Consumidos: 7 / 14 Horário: 13:00 Clínica: Ultradiagnose Rede:…" at bounding box center [512, 225] width 10 height 12
radio input "true"
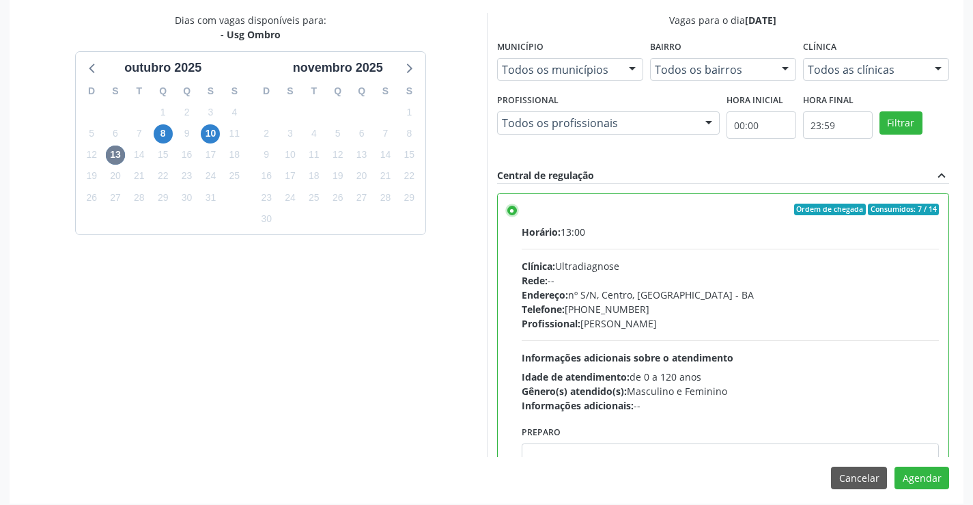
scroll to position [440, 0]
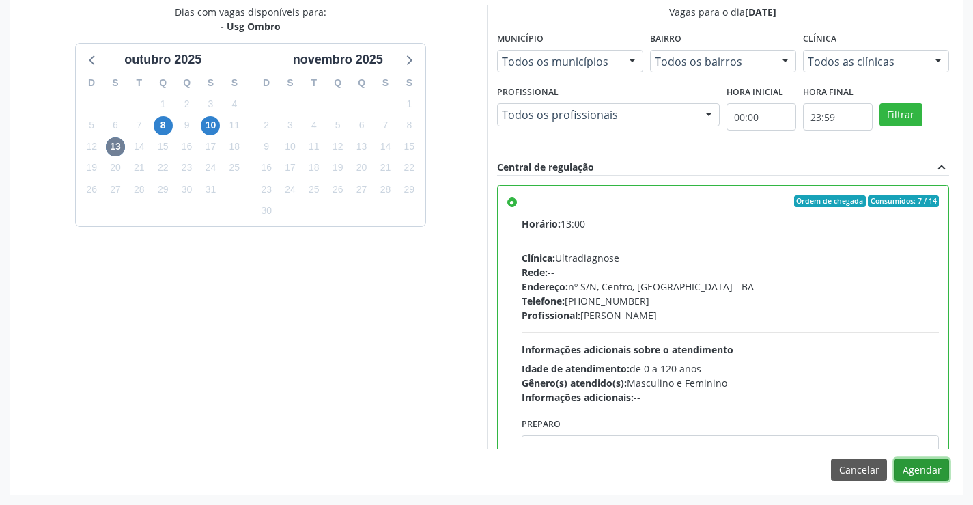
click at [936, 466] on button "Agendar" at bounding box center [921, 469] width 55 height 23
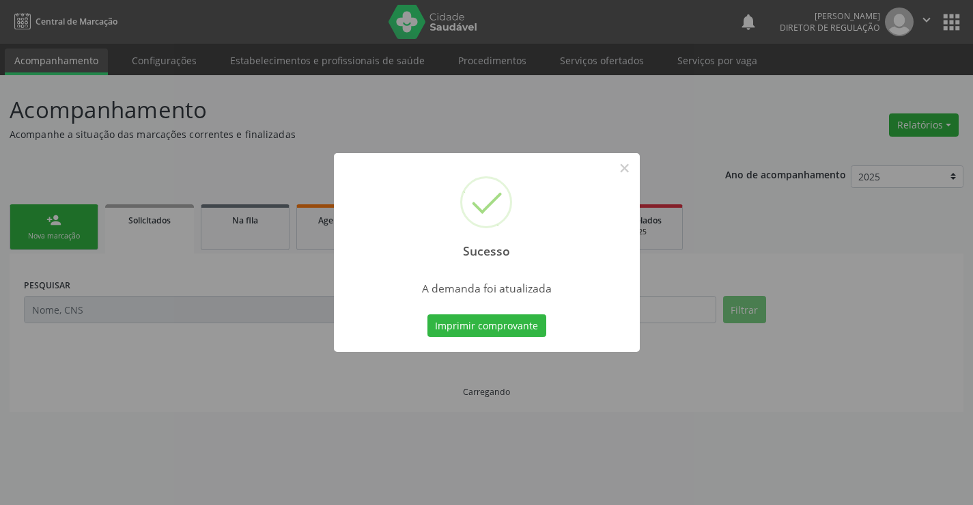
scroll to position [0, 0]
click at [633, 161] on button "×" at bounding box center [624, 167] width 23 height 23
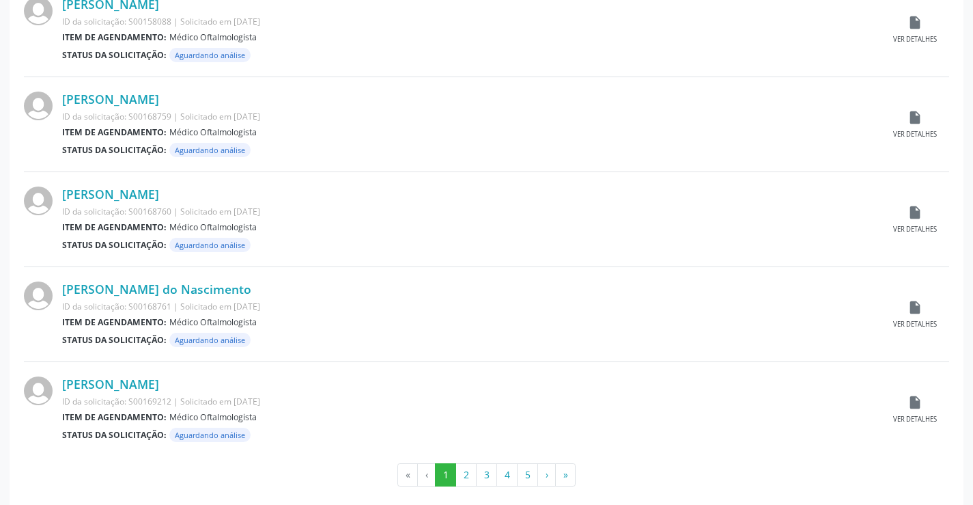
scroll to position [1346, 0]
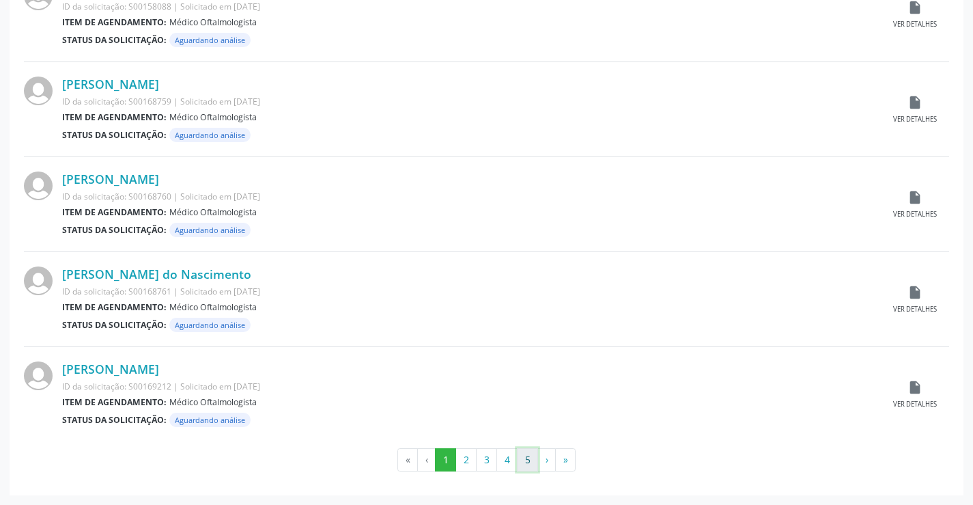
click at [519, 457] on button "5" at bounding box center [527, 459] width 21 height 23
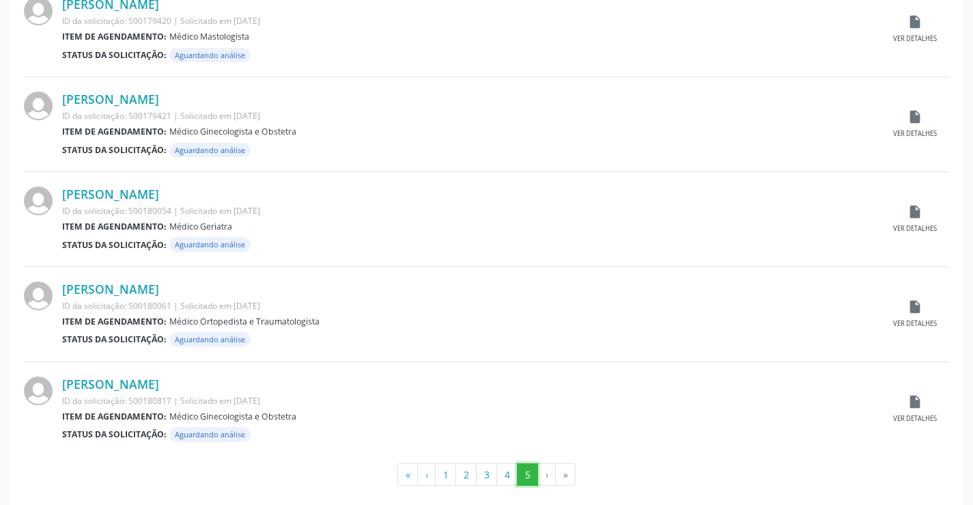
scroll to position [587, 0]
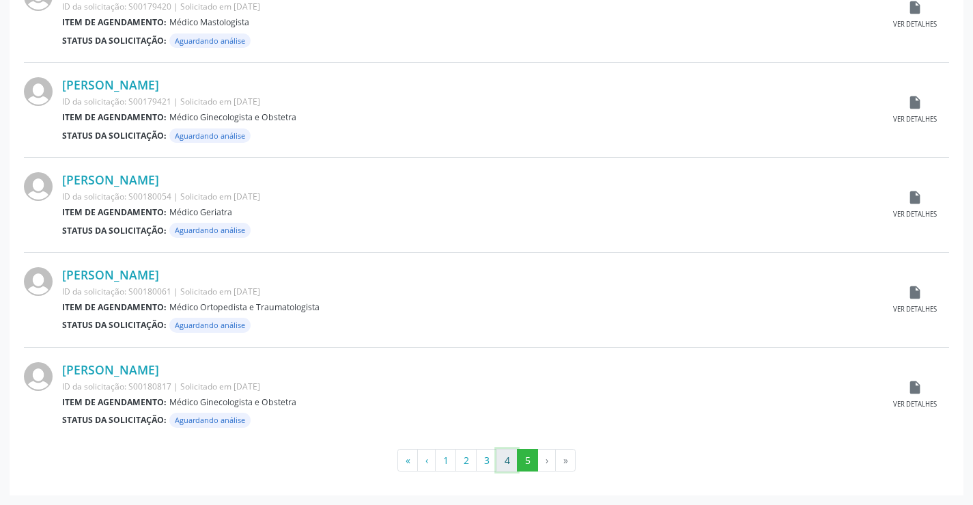
click at [509, 464] on button "4" at bounding box center [506, 460] width 21 height 23
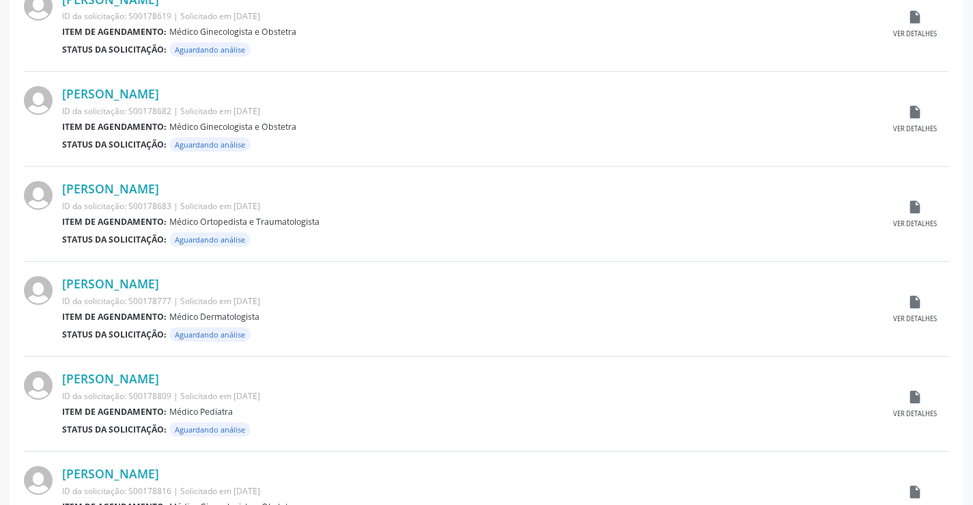
scroll to position [1346, 0]
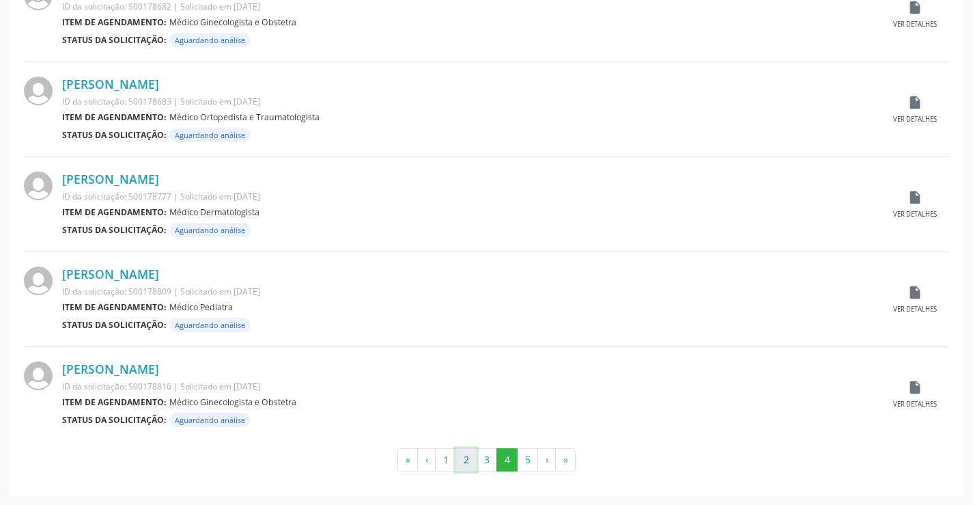
click at [475, 461] on button "2" at bounding box center [465, 459] width 21 height 23
click at [486, 457] on button "3" at bounding box center [486, 459] width 21 height 23
click at [914, 293] on icon "insert_drive_file" at bounding box center [914, 292] width 15 height 15
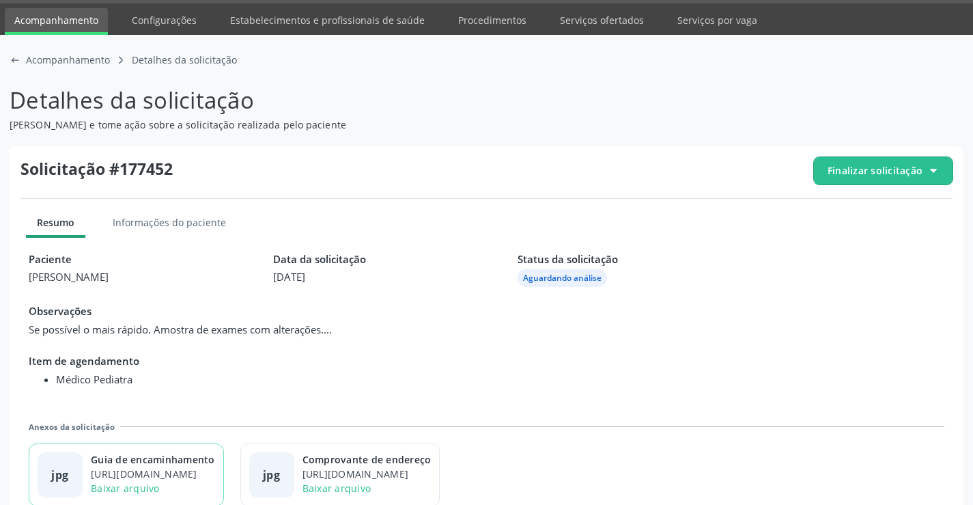
scroll to position [62, 0]
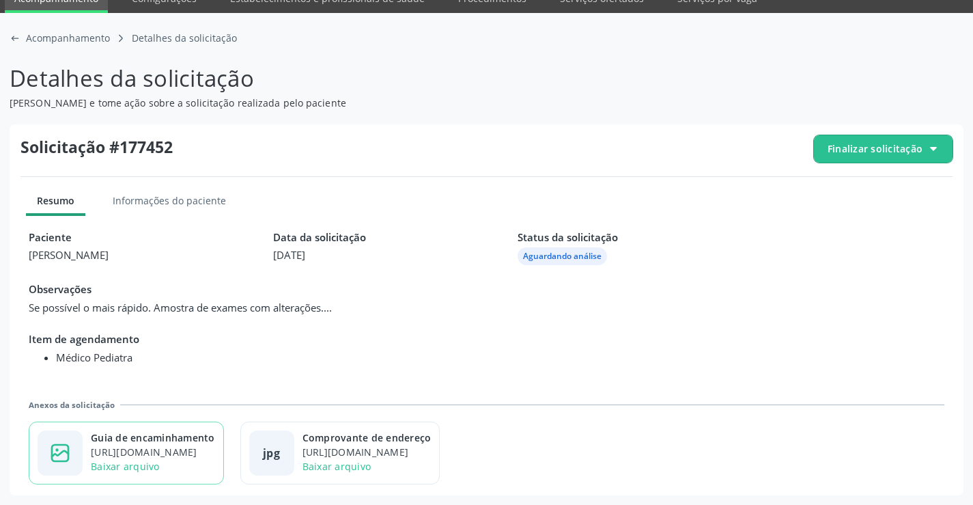
click at [177, 436] on div "Guia de encaminhamento" at bounding box center [153, 437] width 124 height 14
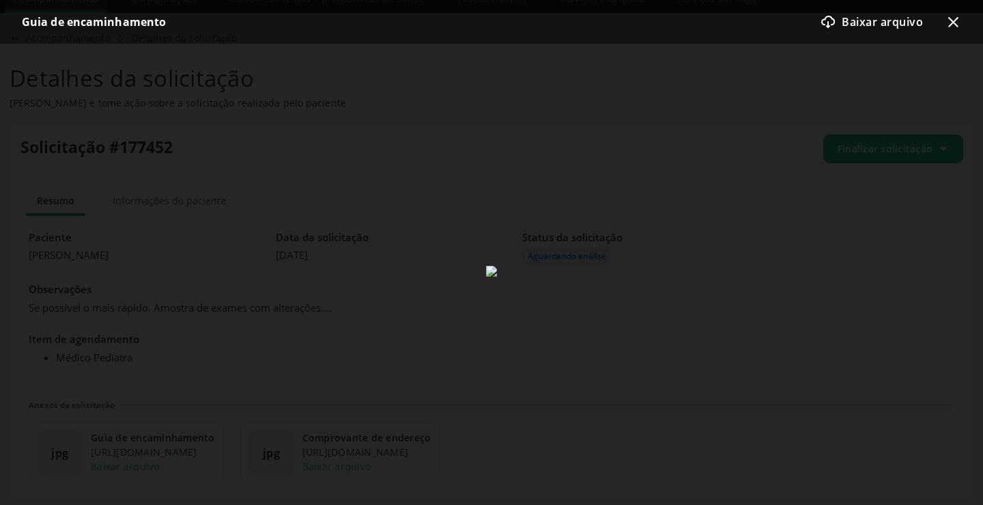
click at [959, 22] on icon "x-outline icon" at bounding box center [953, 22] width 16 height 16
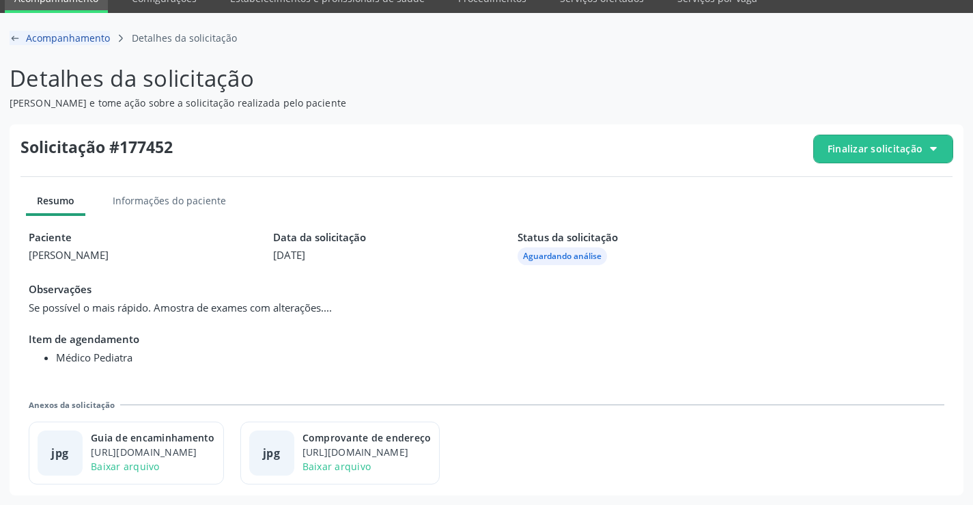
click at [10, 33] on icon "arrow-left-outline icon" at bounding box center [15, 38] width 11 height 11
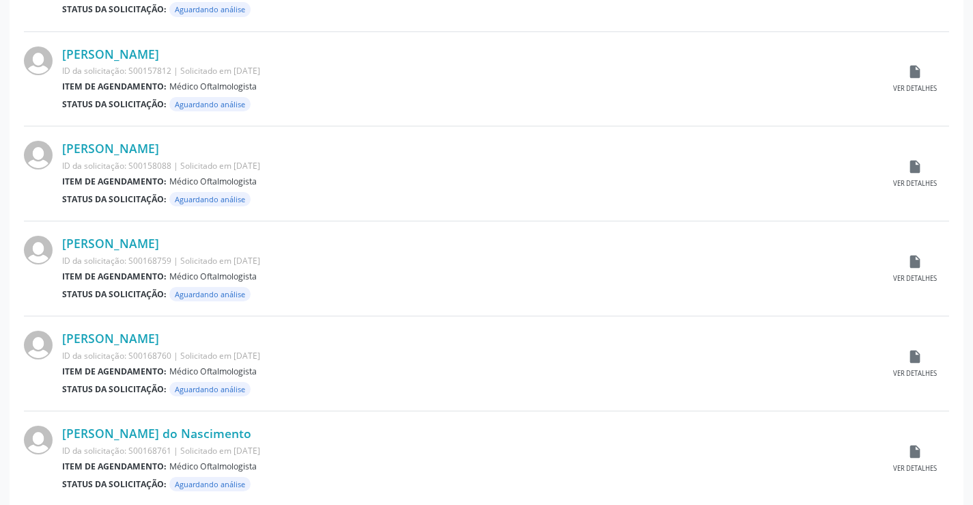
scroll to position [1346, 0]
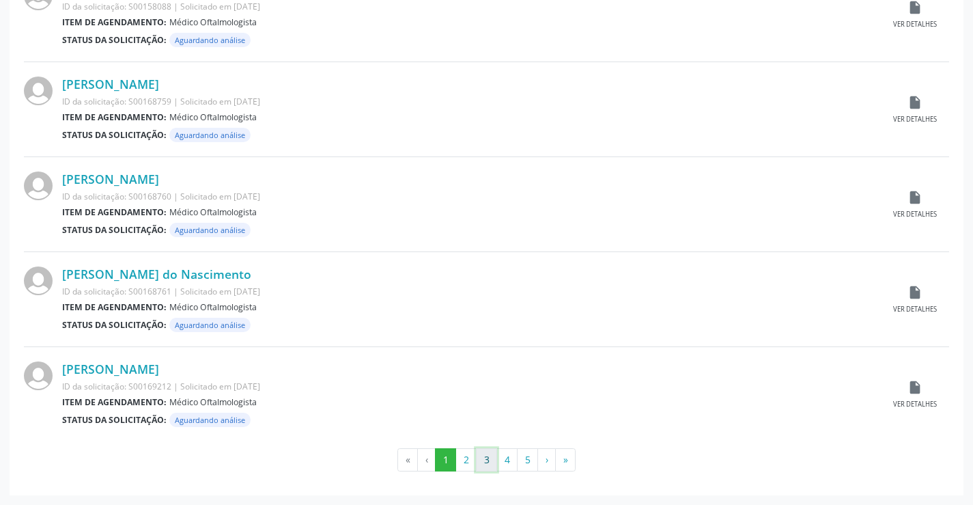
click at [492, 457] on button "3" at bounding box center [486, 459] width 21 height 23
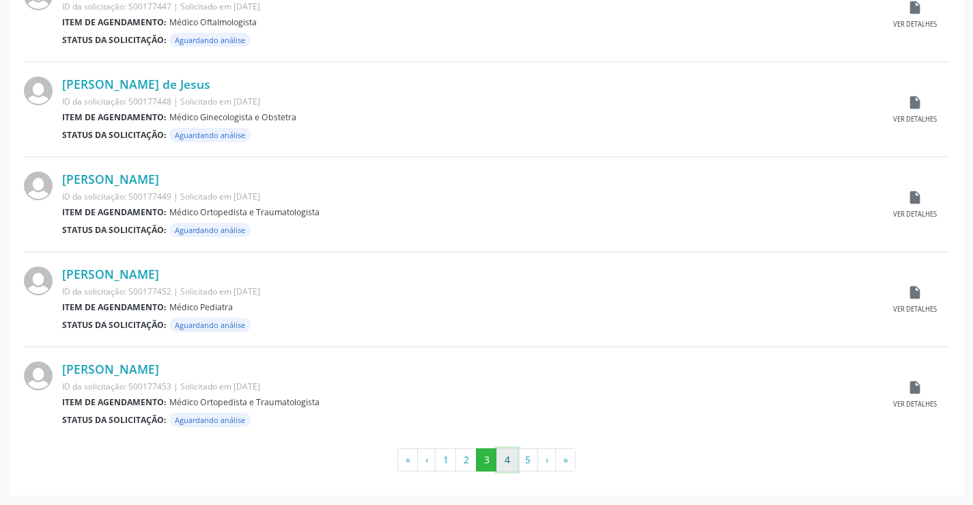
click at [506, 464] on button "4" at bounding box center [506, 459] width 21 height 23
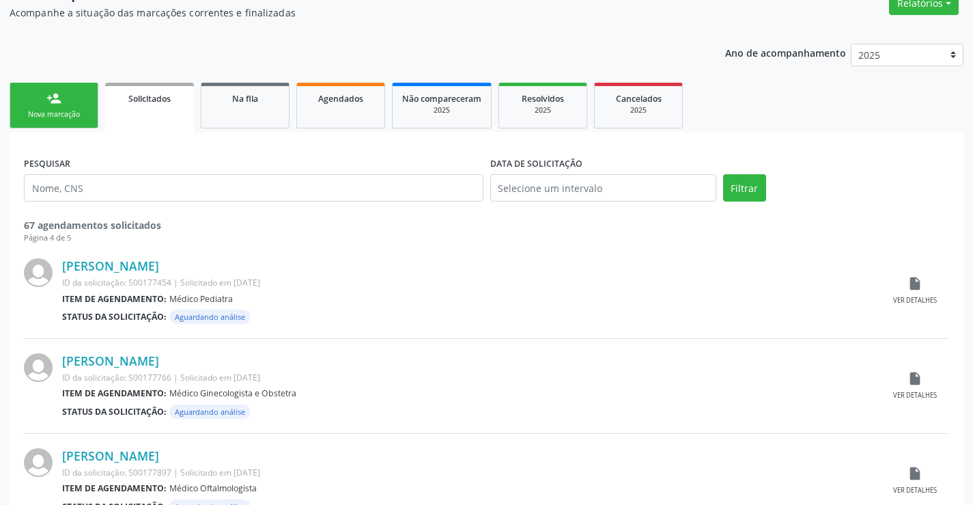
scroll to position [205, 0]
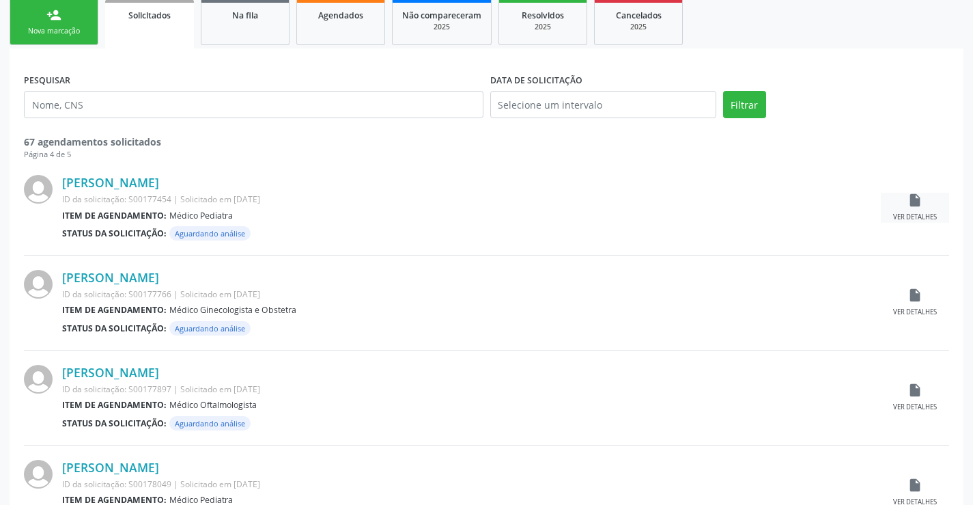
click at [930, 201] on div "insert_drive_file Ver detalhes" at bounding box center [915, 207] width 68 height 29
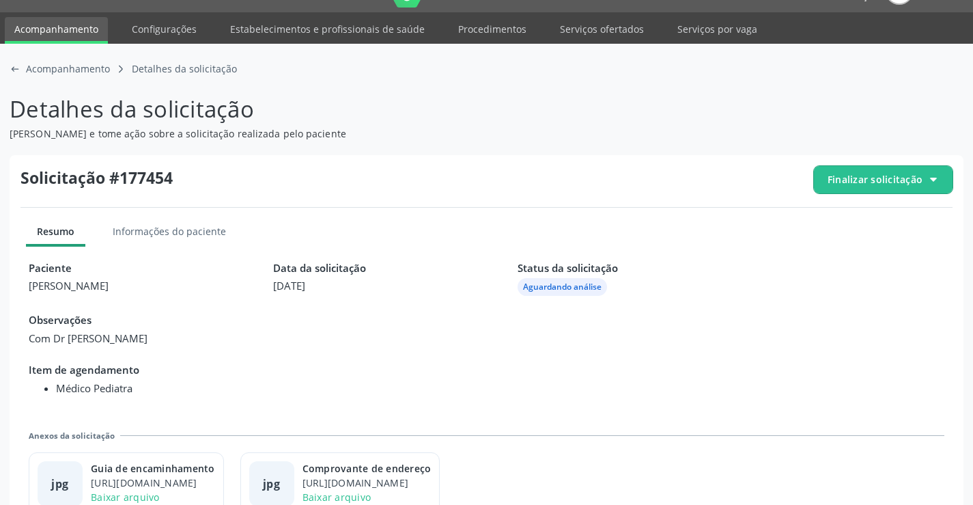
scroll to position [62, 0]
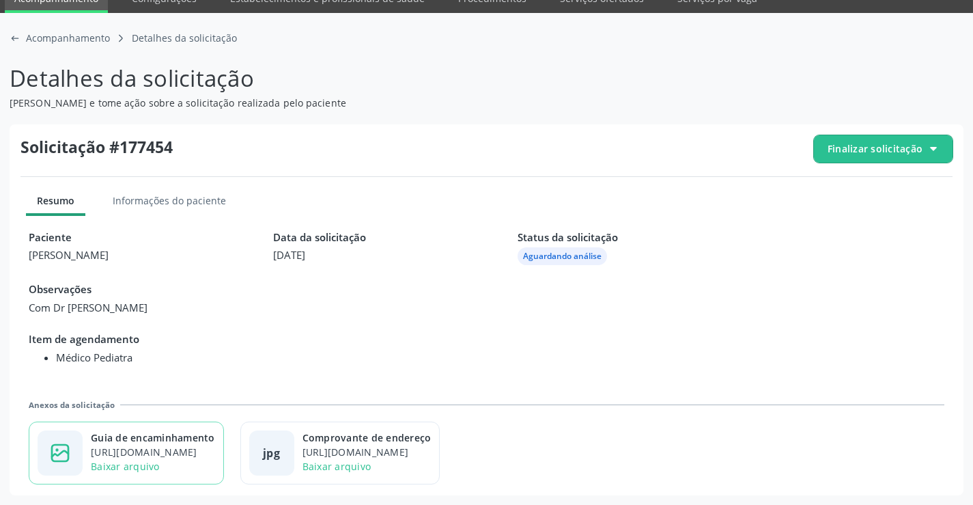
click at [168, 449] on div "https://cidadesaudavel-files.nyc3.digitaloceanspaces.com/cidadesaudavel-files/c…" at bounding box center [153, 451] width 124 height 14
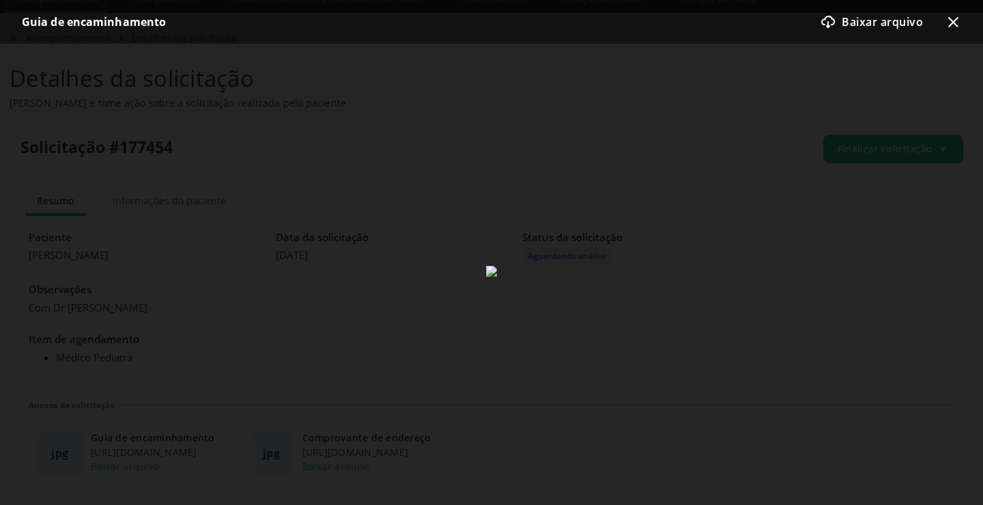
click at [953, 27] on icon "x-outline icon" at bounding box center [953, 22] width 16 height 16
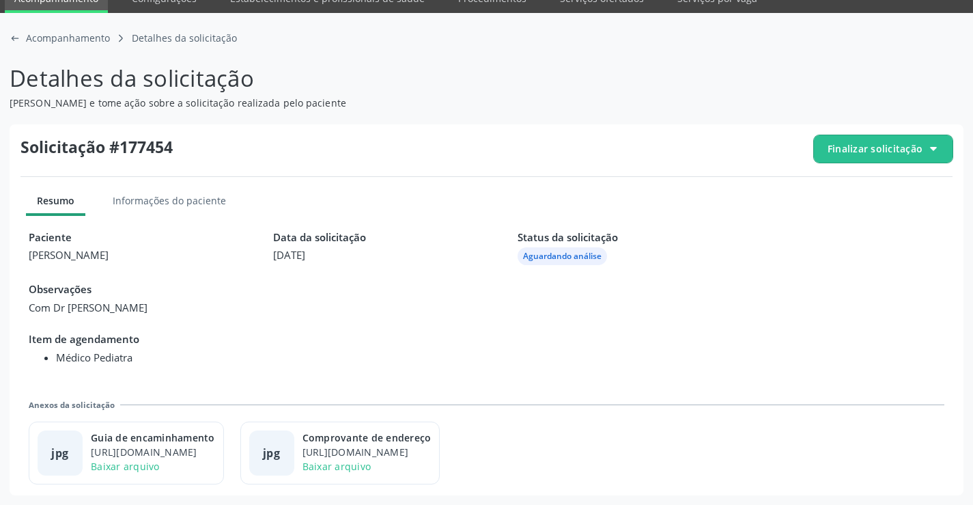
click at [25, 27] on div "arrow-left-outline icon Acompanhamento caret-right-outline icon Detalhes da sol…" at bounding box center [487, 38] width 954 height 31
click at [18, 38] on icon at bounding box center [15, 38] width 7 height 1
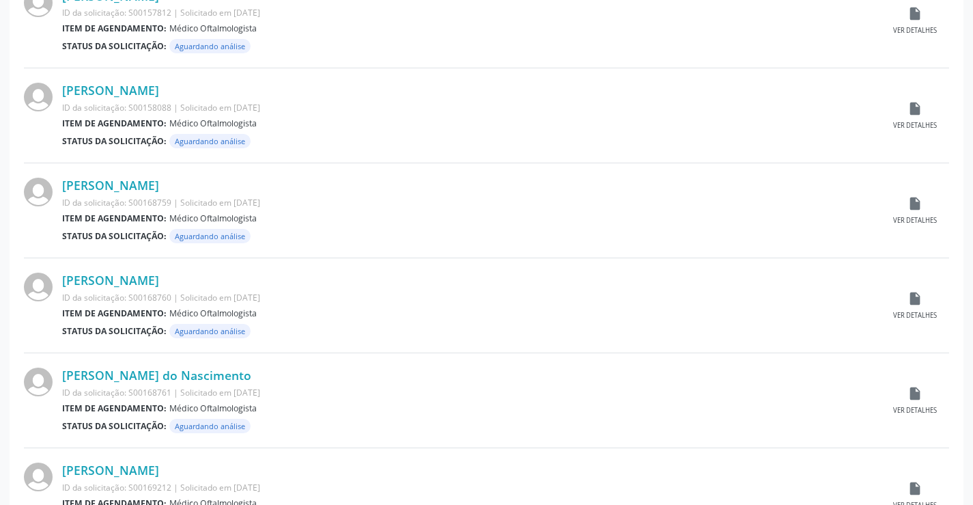
scroll to position [1346, 0]
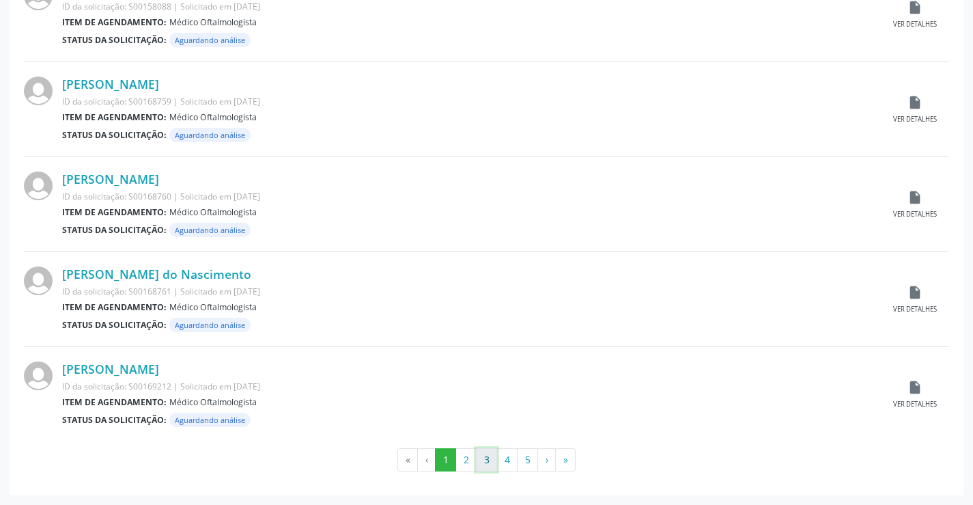
click at [479, 466] on button "3" at bounding box center [486, 459] width 21 height 23
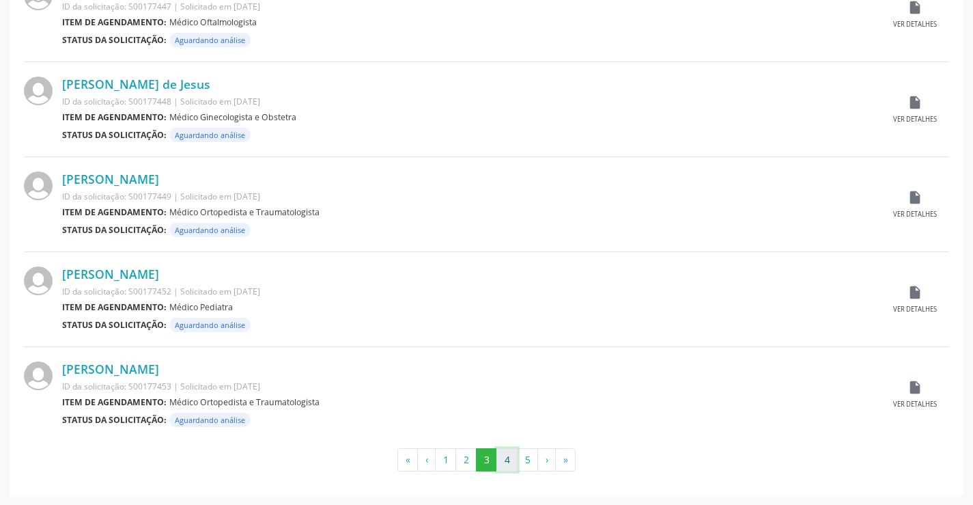
click at [509, 465] on button "4" at bounding box center [506, 459] width 21 height 23
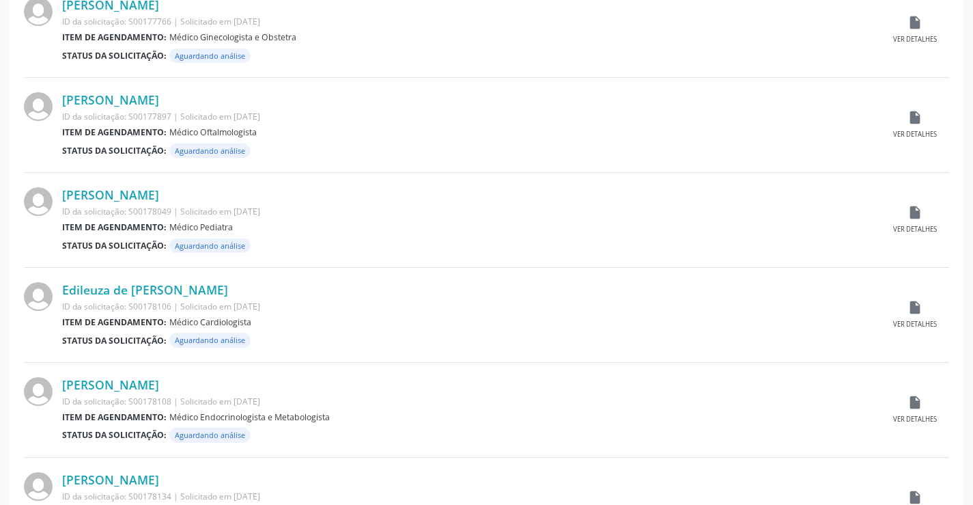
scroll to position [478, 0]
click at [918, 212] on icon "insert_drive_file" at bounding box center [914, 211] width 15 height 15
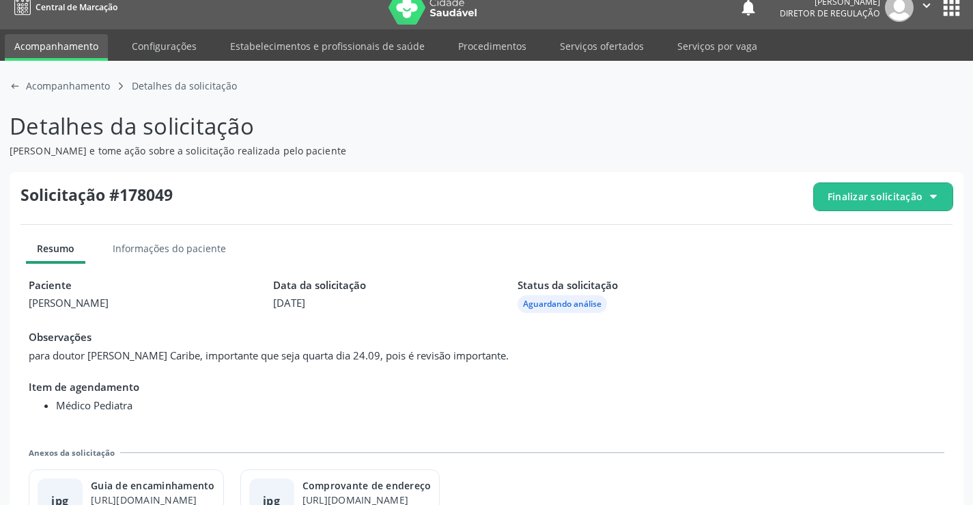
scroll to position [62, 0]
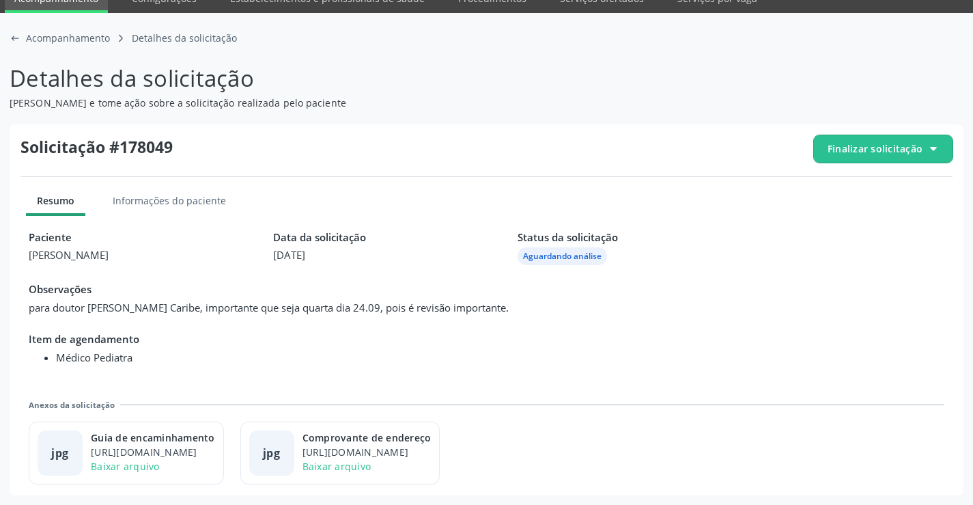
click at [9, 33] on div "arrow-left-outline icon Acompanhamento caret-right-outline icon Detalhes da sol…" at bounding box center [486, 259] width 973 height 492
click at [13, 39] on icon at bounding box center [13, 38] width 3 height 5
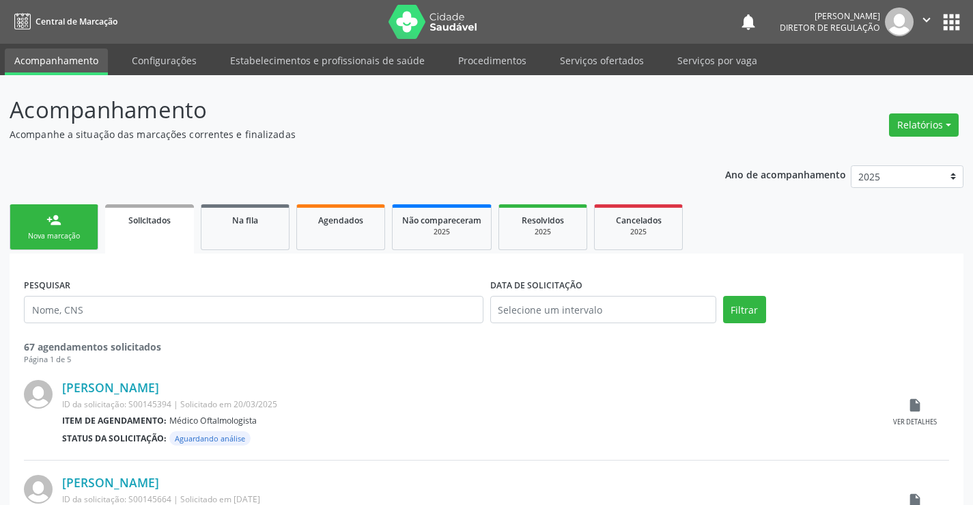
click at [925, 14] on icon "" at bounding box center [926, 19] width 15 height 15
click at [850, 81] on link "Sair" at bounding box center [892, 83] width 94 height 19
